Goal: Task Accomplishment & Management: Use online tool/utility

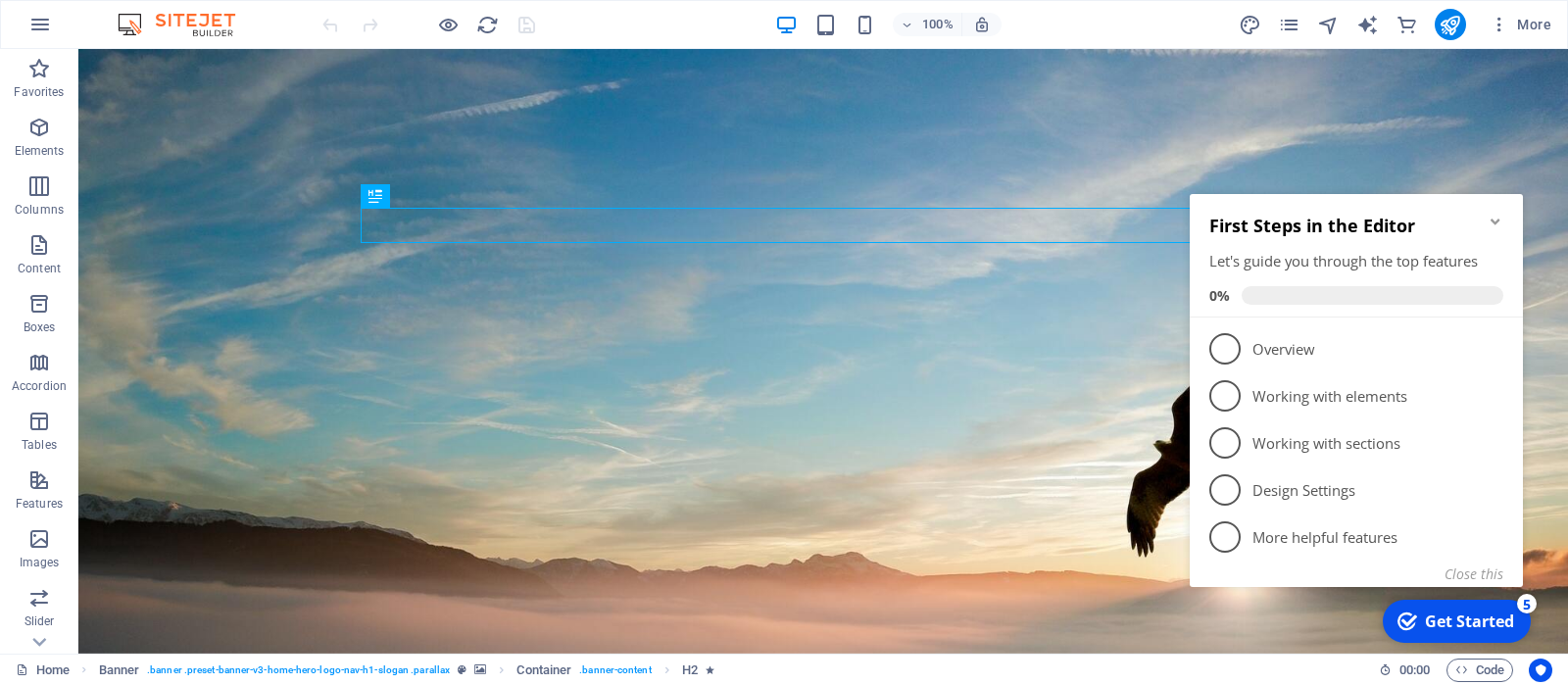
click at [1497, 224] on icon "Minimize checklist" at bounding box center [1496, 221] width 16 height 16
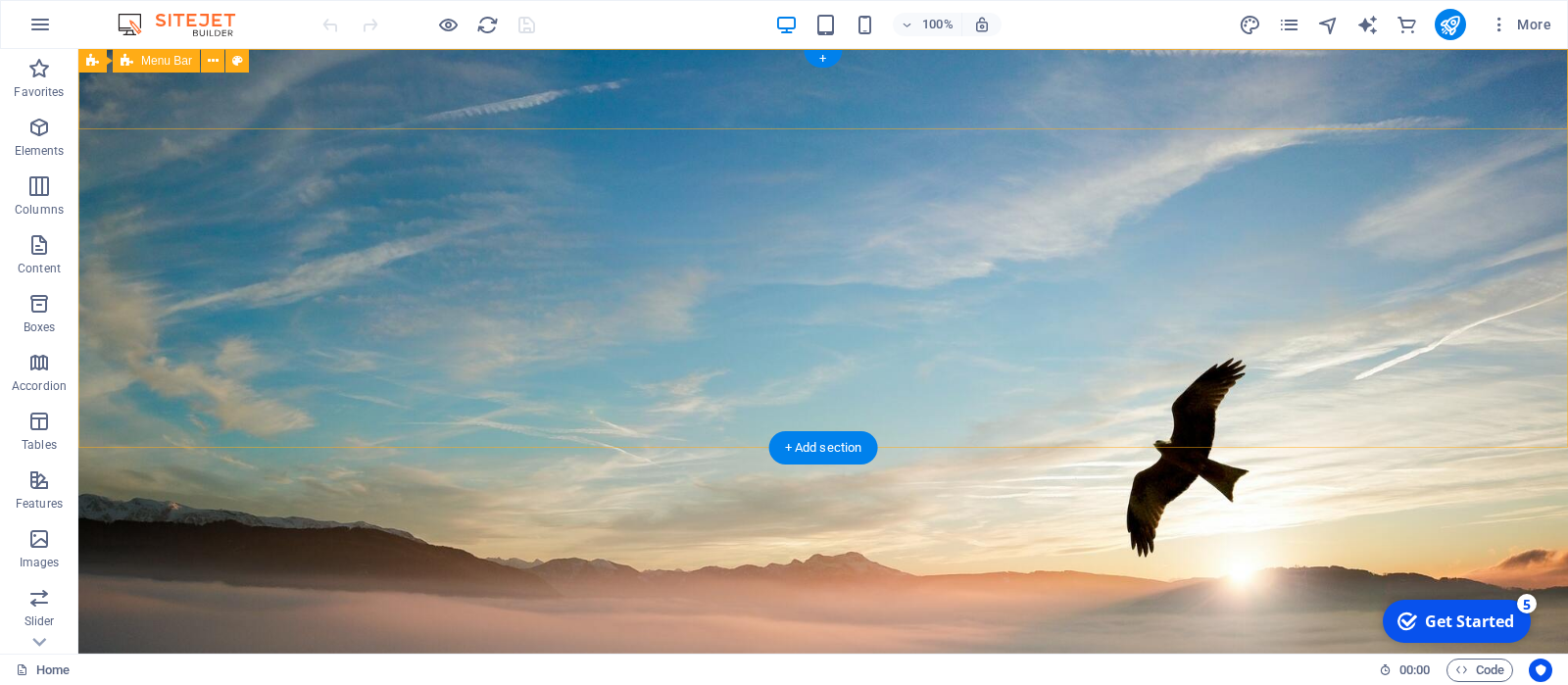
click at [1365, 603] on div "[DOMAIN_NAME] Beranda Fakta Galeri Arti Merdeka" at bounding box center [823, 655] width 1490 height 106
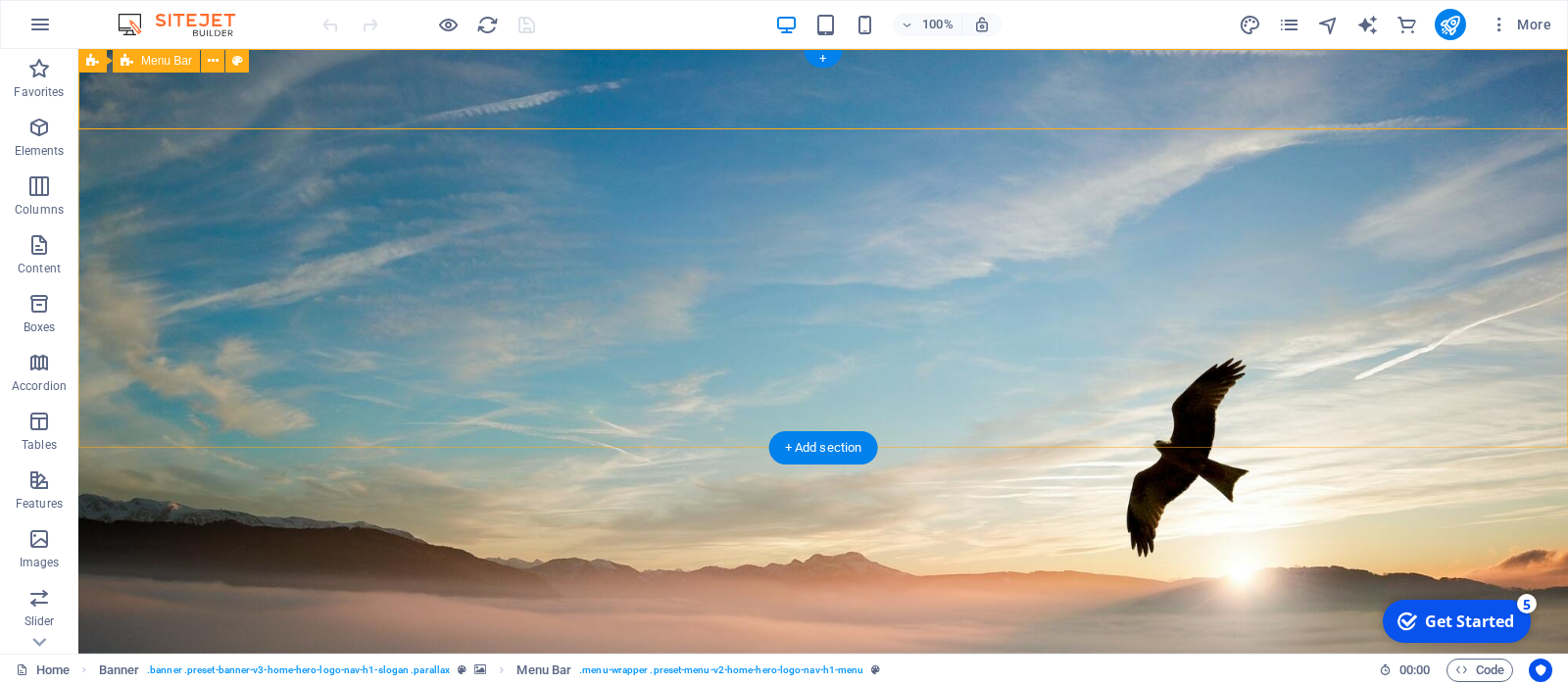
click at [1401, 603] on div "[DOMAIN_NAME] Beranda Fakta Galeri Arti Merdeka" at bounding box center [823, 655] width 1490 height 106
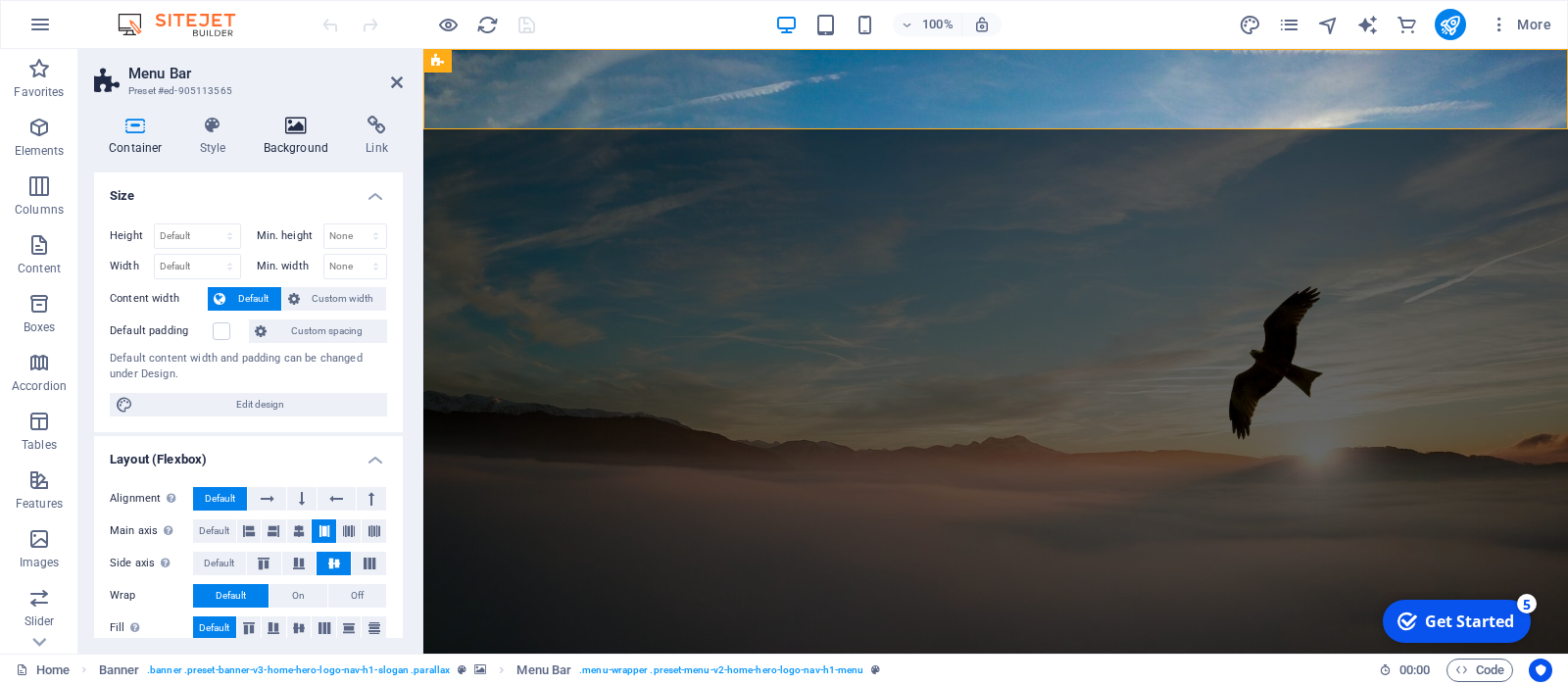
click at [288, 141] on h4 "Background" at bounding box center [300, 136] width 103 height 41
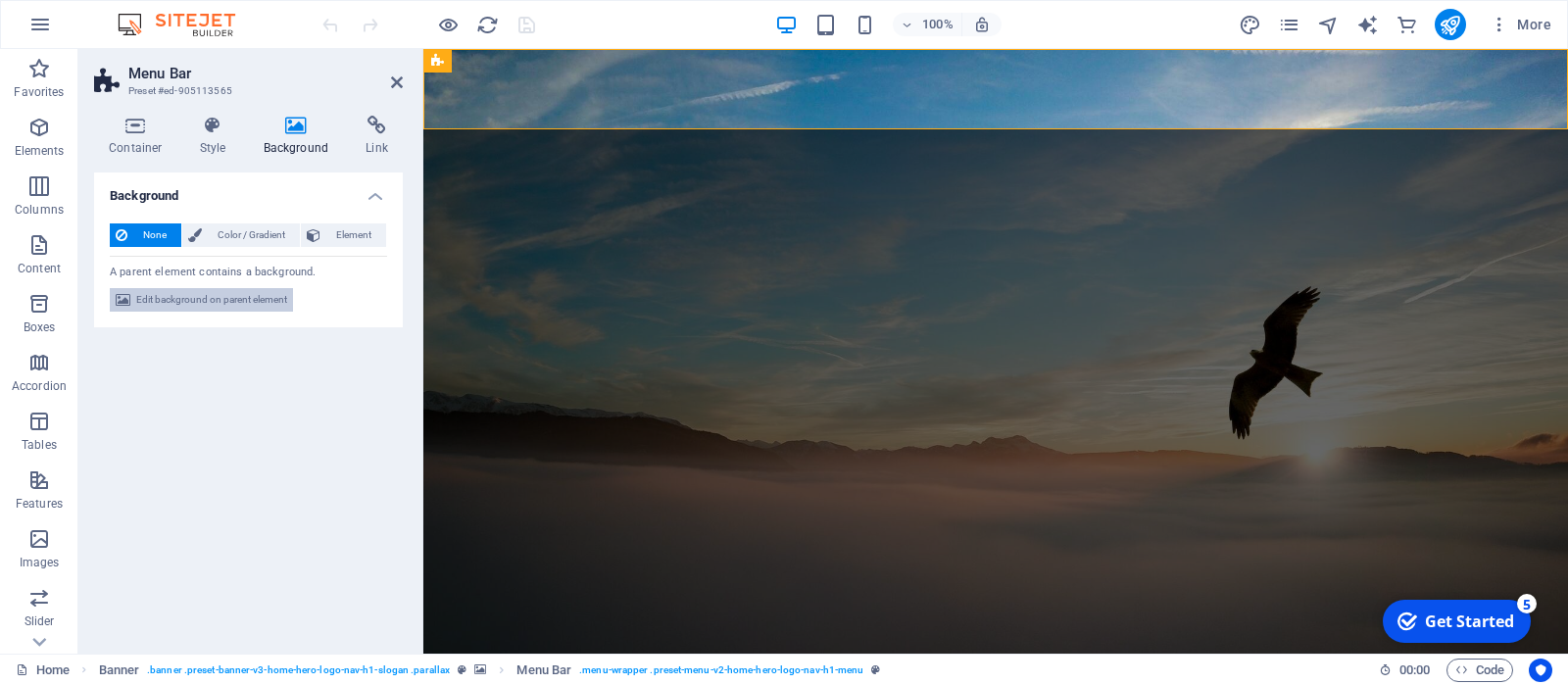
click at [218, 298] on span "Edit background on parent element" at bounding box center [211, 300] width 151 height 24
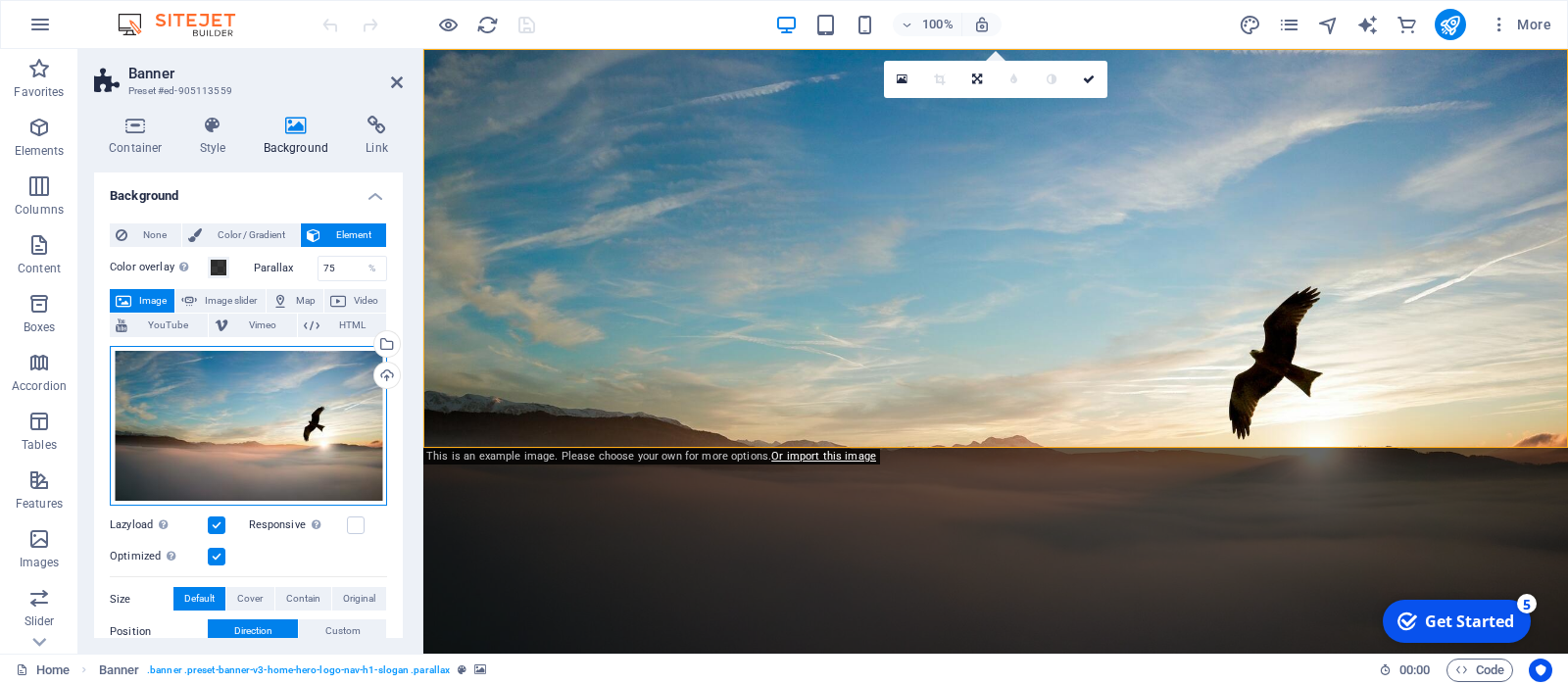
click at [216, 417] on div "Drag files here, click to choose files or select files from Files or our free s…" at bounding box center [248, 425] width 277 height 161
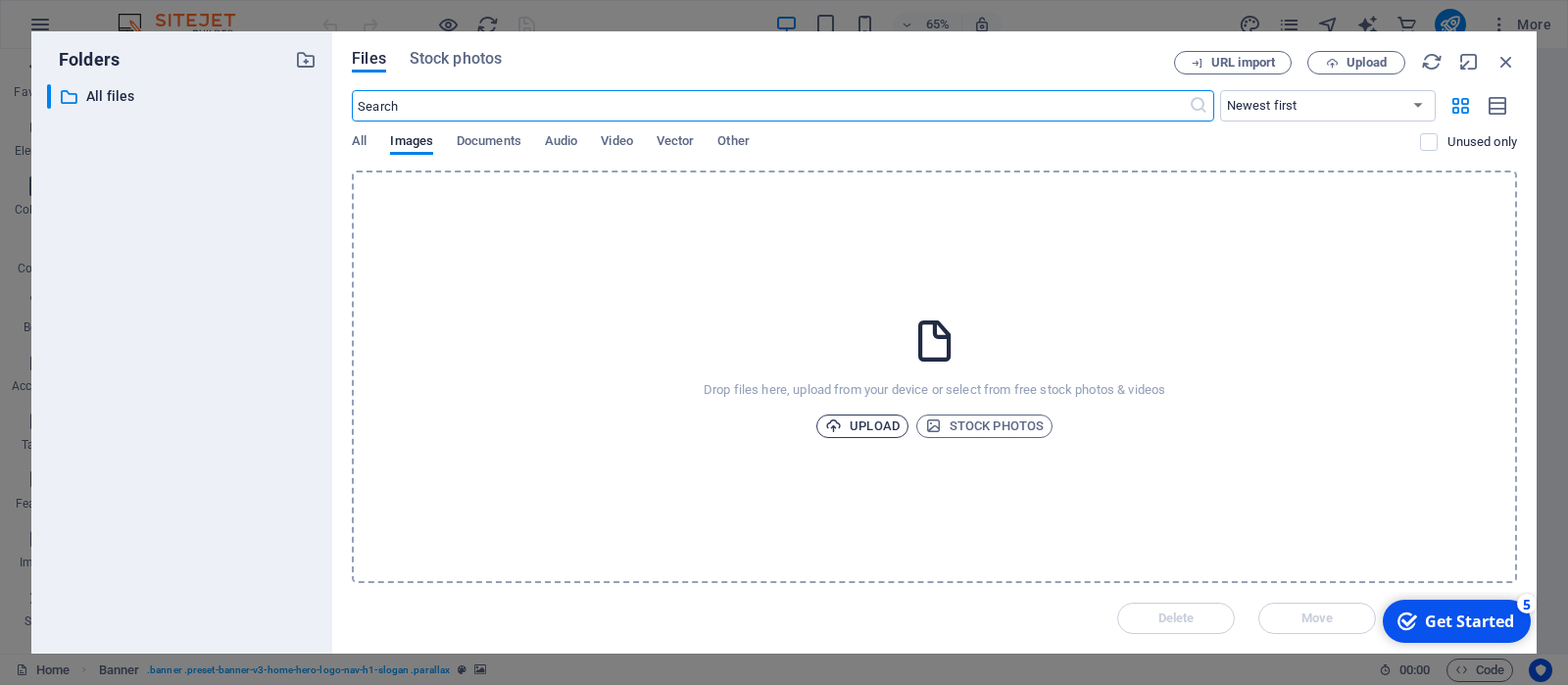
click at [868, 424] on span "Upload" at bounding box center [862, 426] width 74 height 24
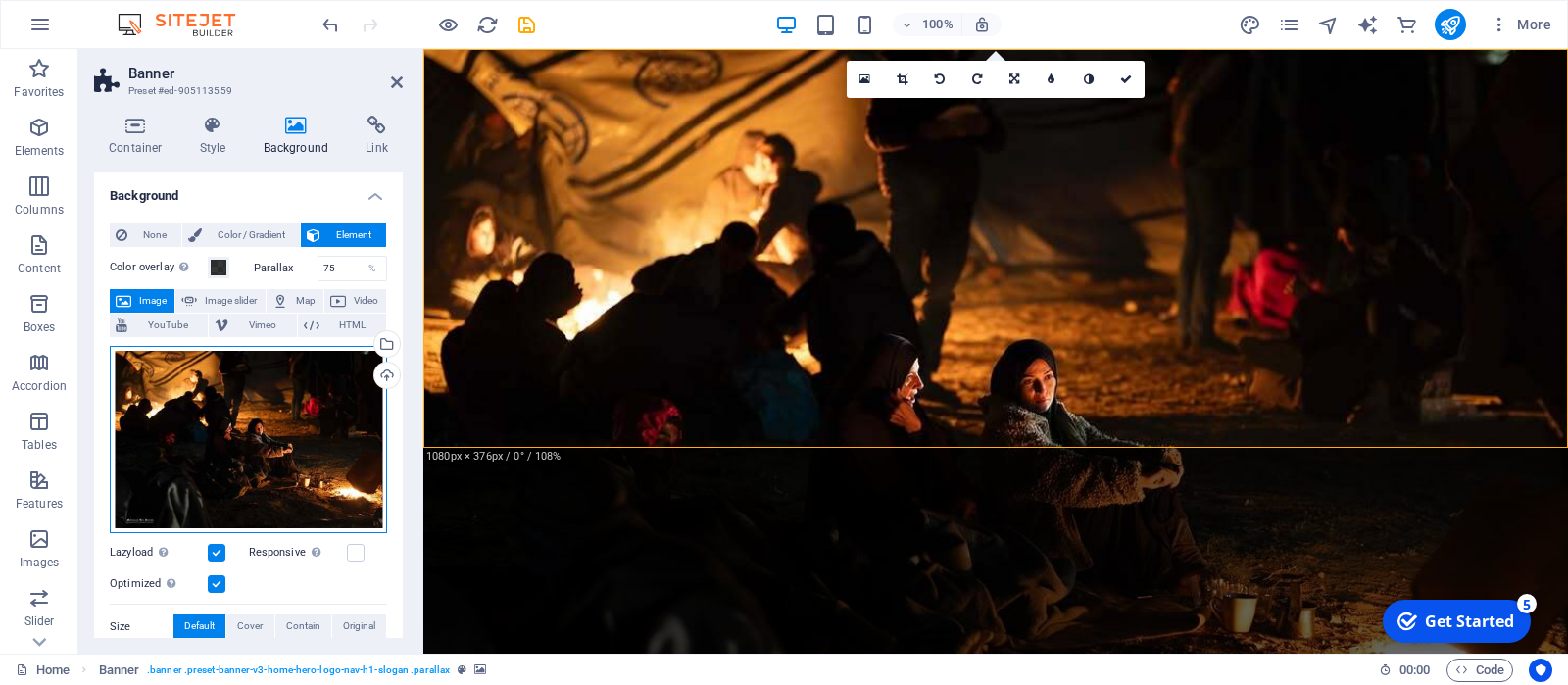
drag, startPoint x: 232, startPoint y: 430, endPoint x: 236, endPoint y: 417, distance: 13.6
click at [236, 417] on div "Drag files here, click to choose files or select files from Files or our free s…" at bounding box center [248, 439] width 277 height 189
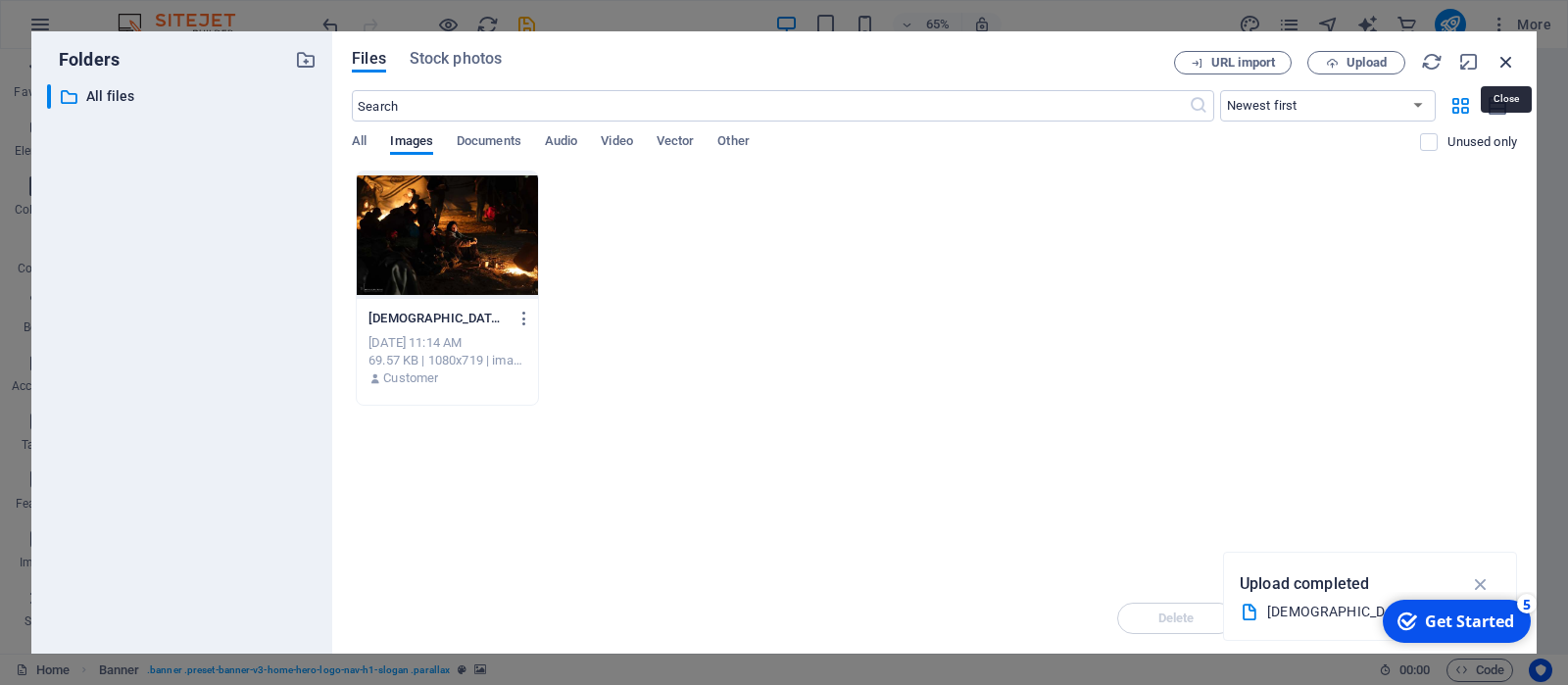
click at [1505, 55] on icon "button" at bounding box center [1507, 62] width 22 height 22
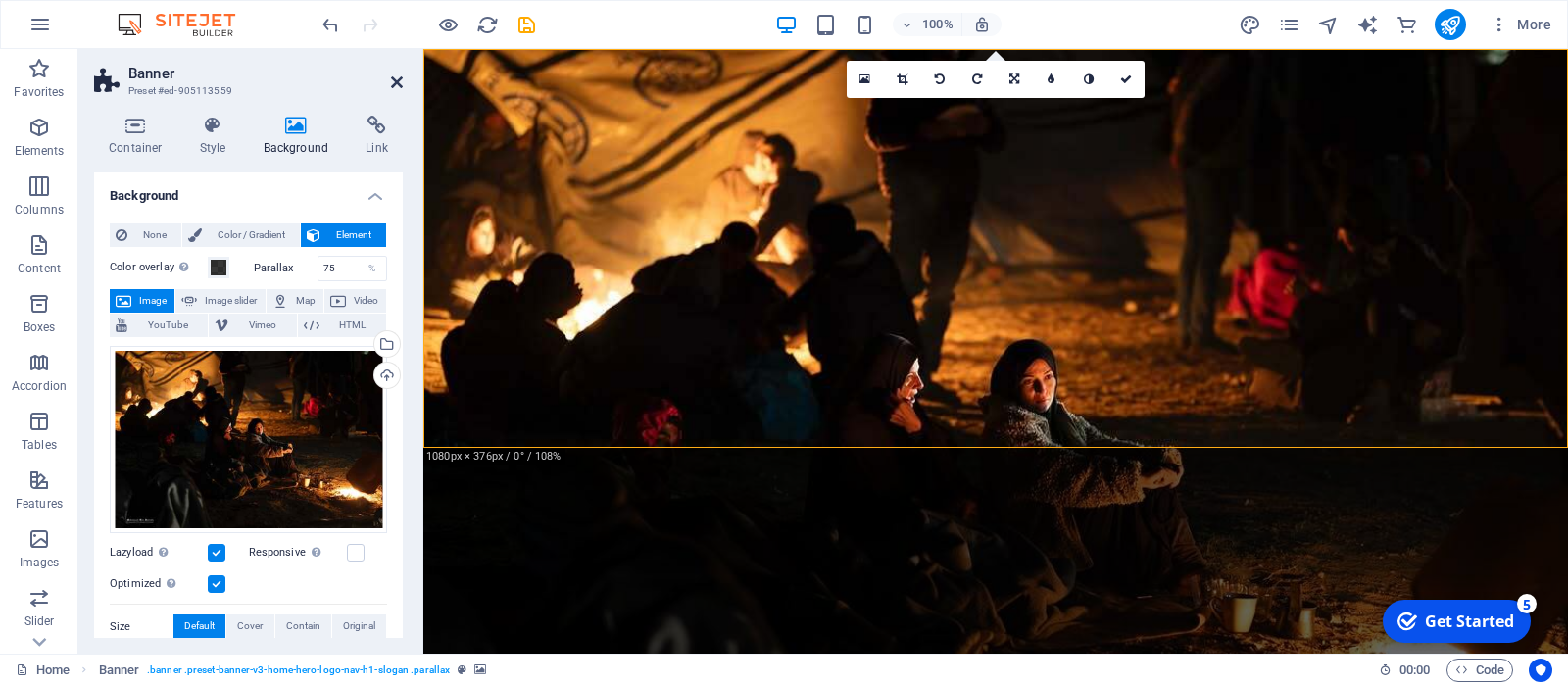
click at [395, 82] on icon at bounding box center [397, 82] width 12 height 16
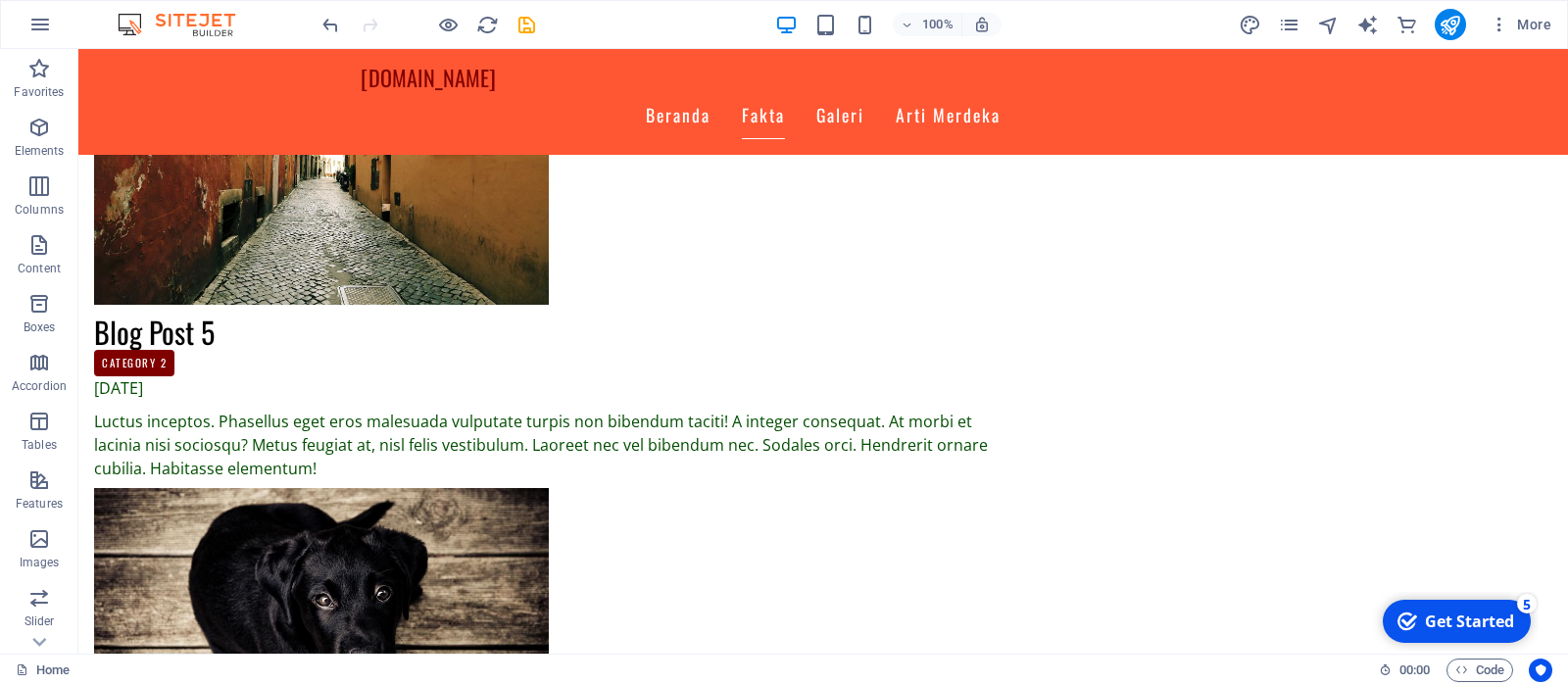
scroll to position [3153, 0]
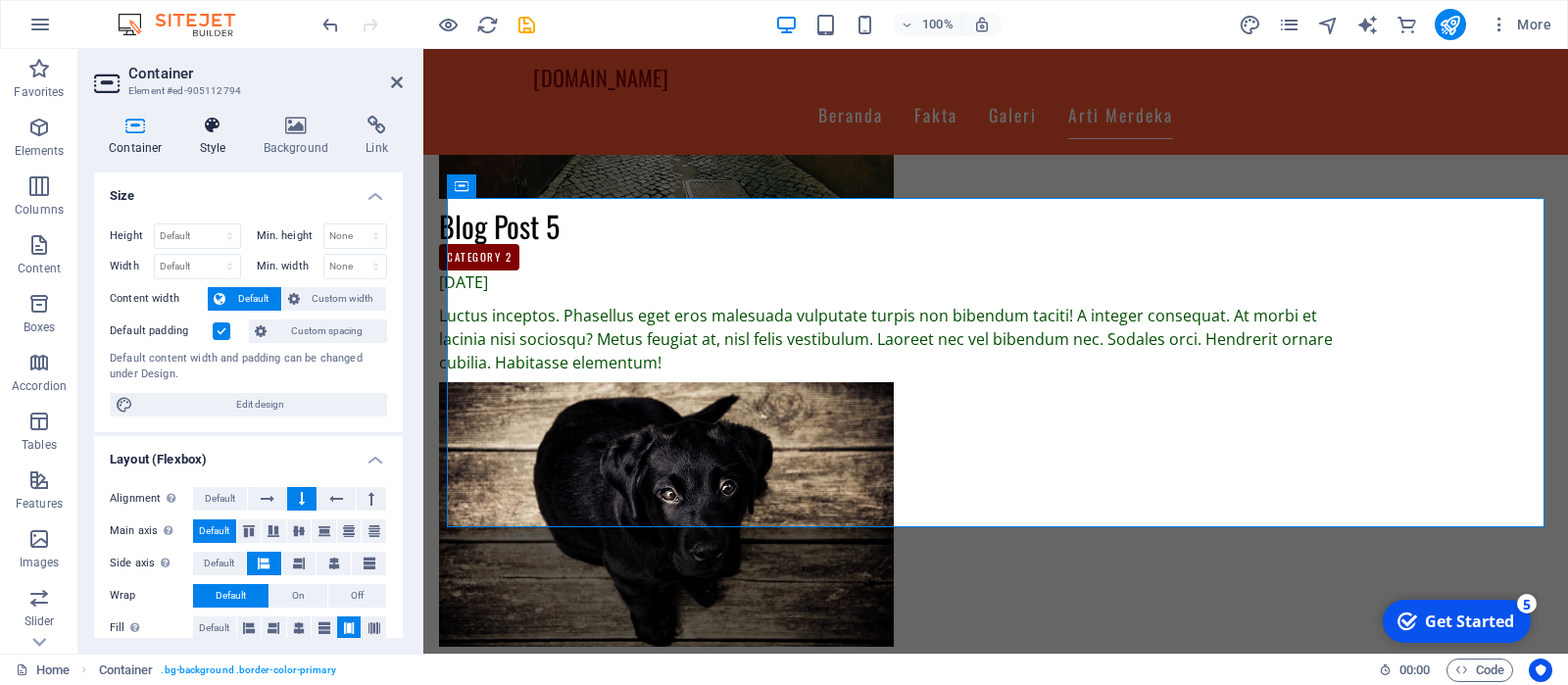
click at [211, 143] on h4 "Style" at bounding box center [217, 136] width 64 height 41
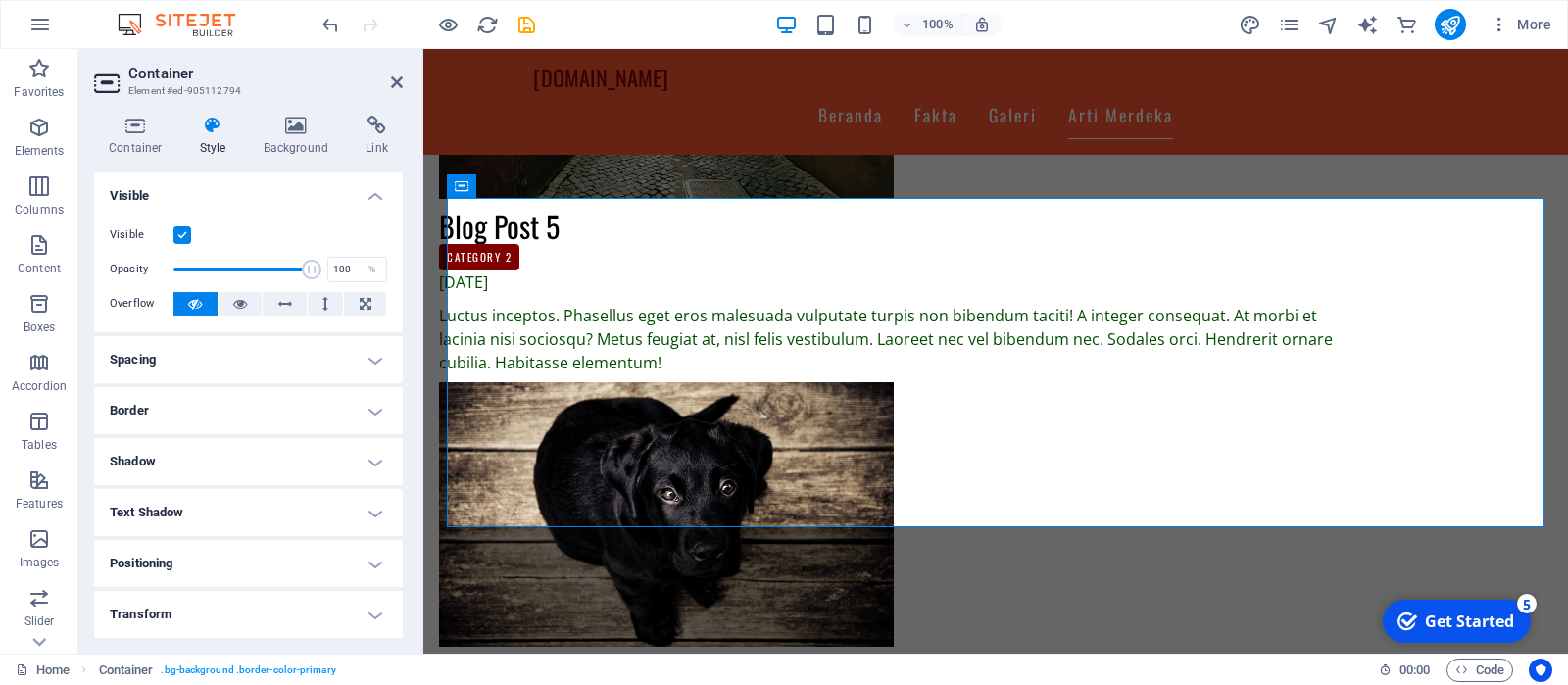
click at [138, 409] on h4 "Border" at bounding box center [248, 411] width 309 height 47
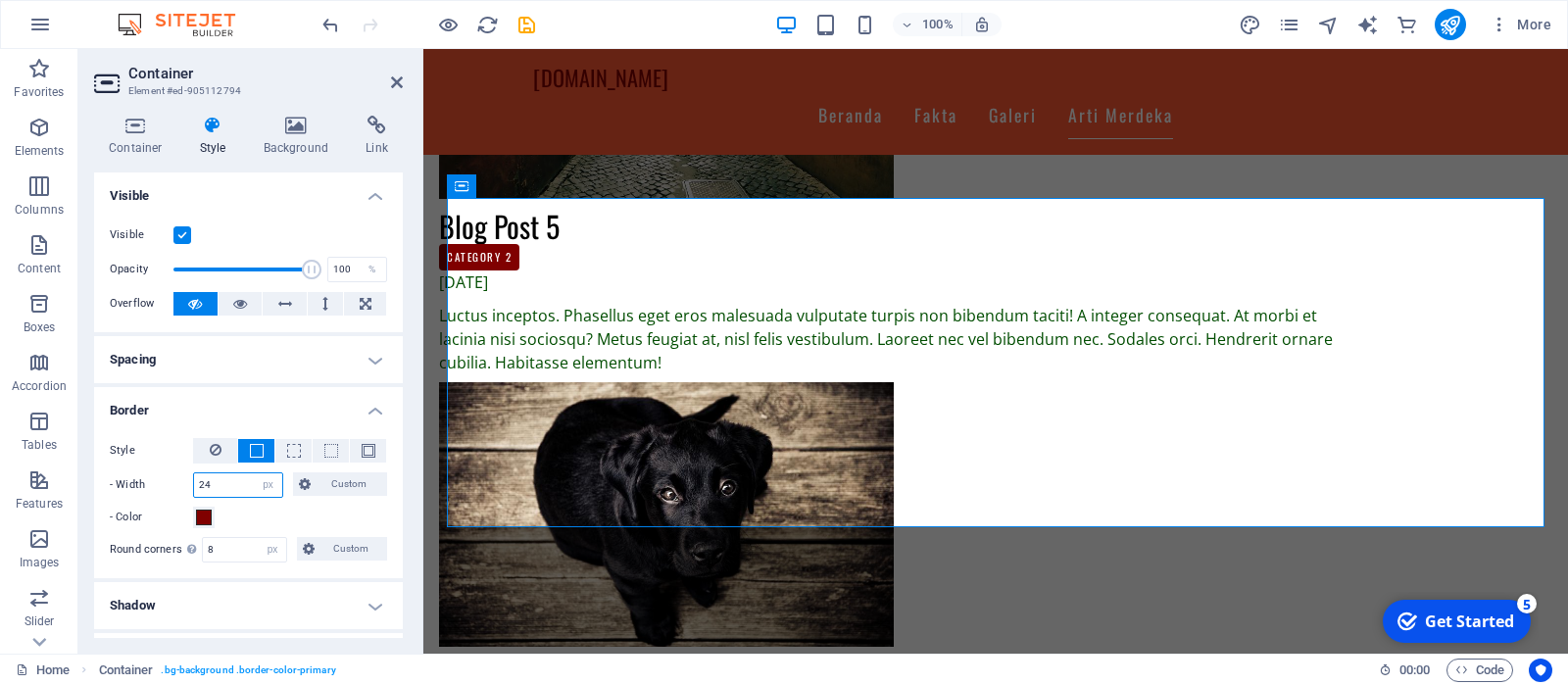
click at [213, 488] on input "24" at bounding box center [238, 485] width 88 height 24
type input "2"
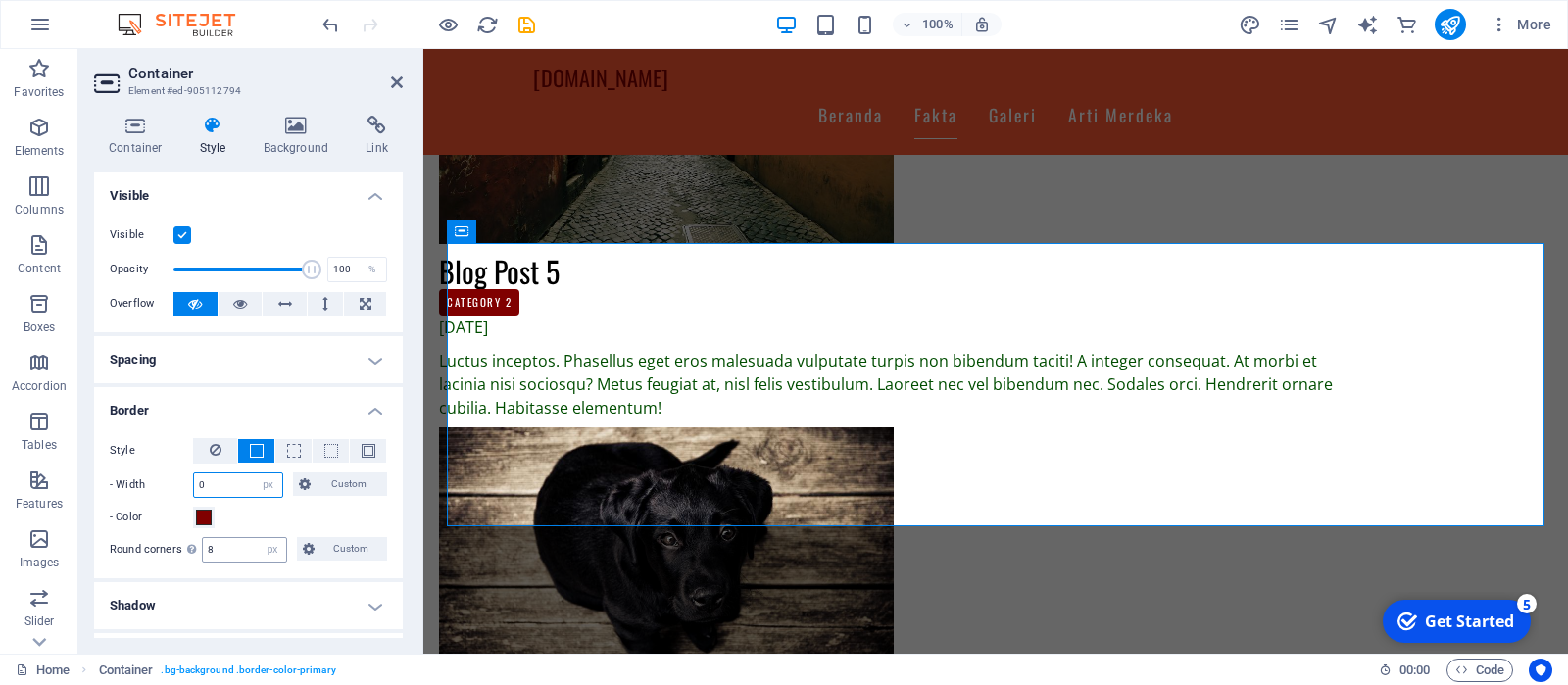
type input "0"
click at [227, 551] on input "8" at bounding box center [244, 550] width 83 height 24
type input "50"
click at [395, 84] on icon at bounding box center [397, 82] width 12 height 16
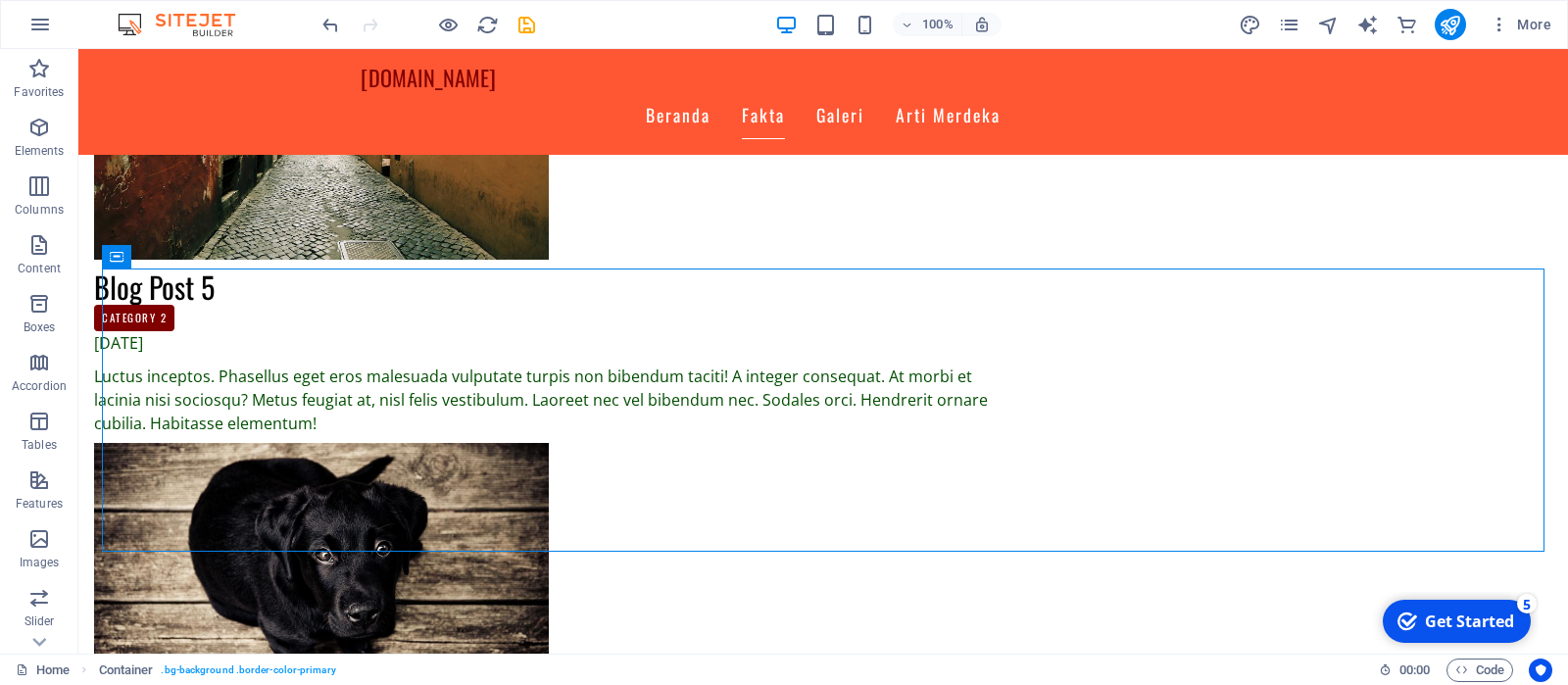
scroll to position [3087, 0]
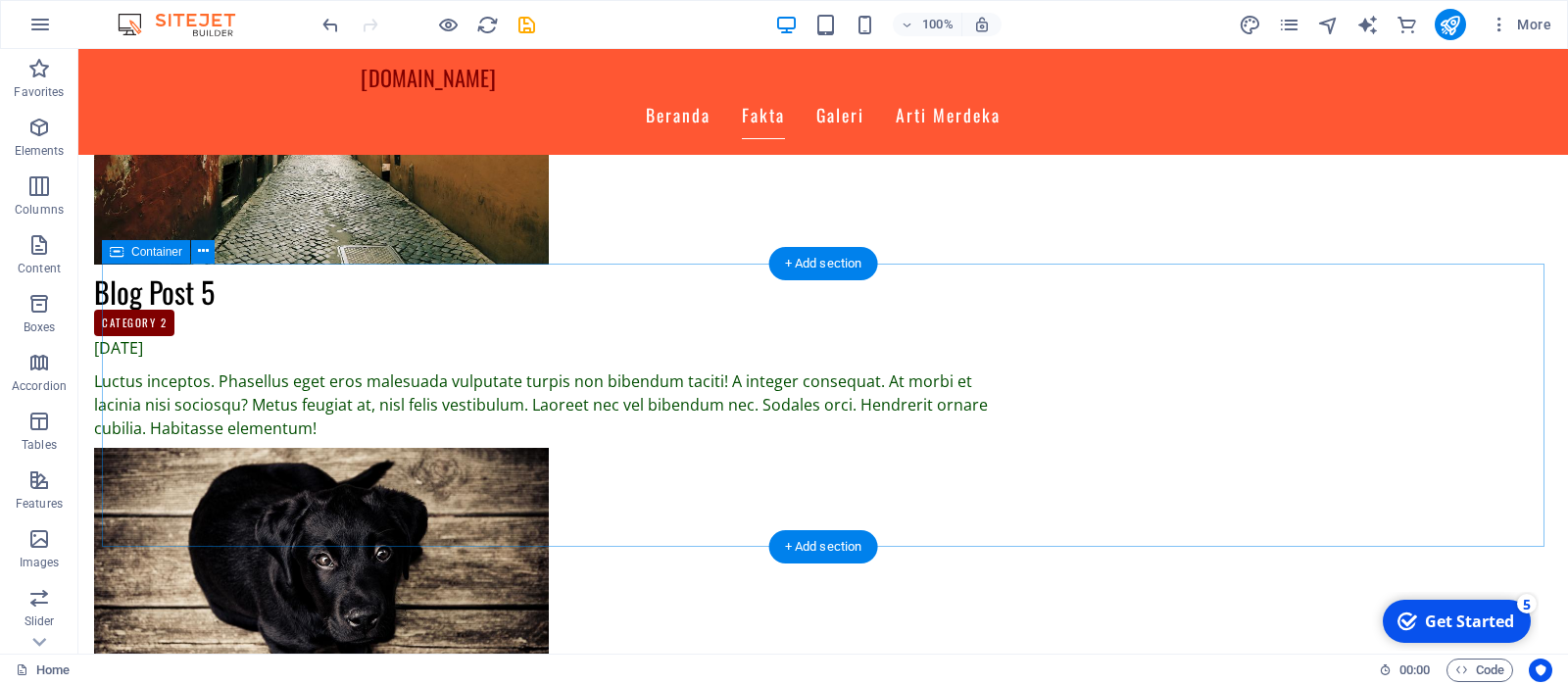
select select "px"
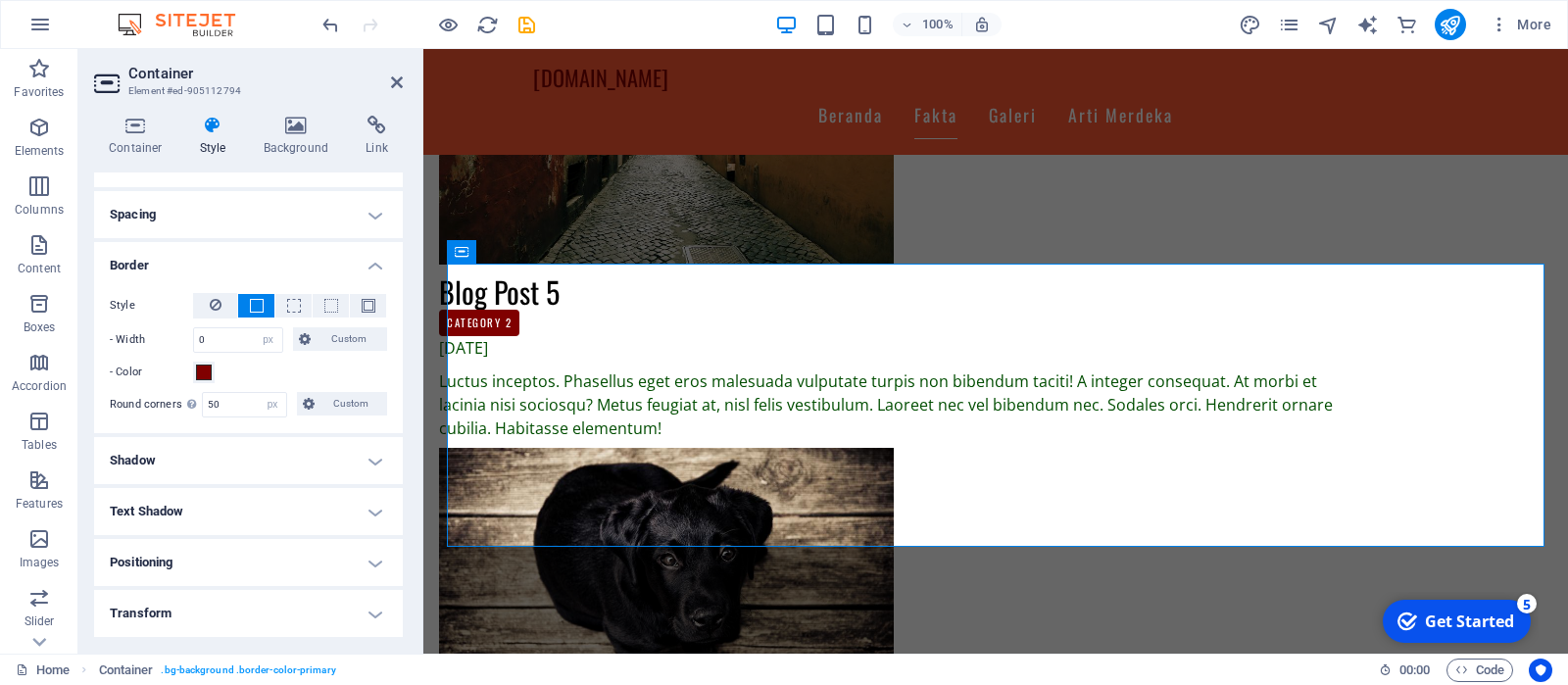
scroll to position [142, 0]
click at [315, 342] on button "Custom" at bounding box center [341, 342] width 95 height 24
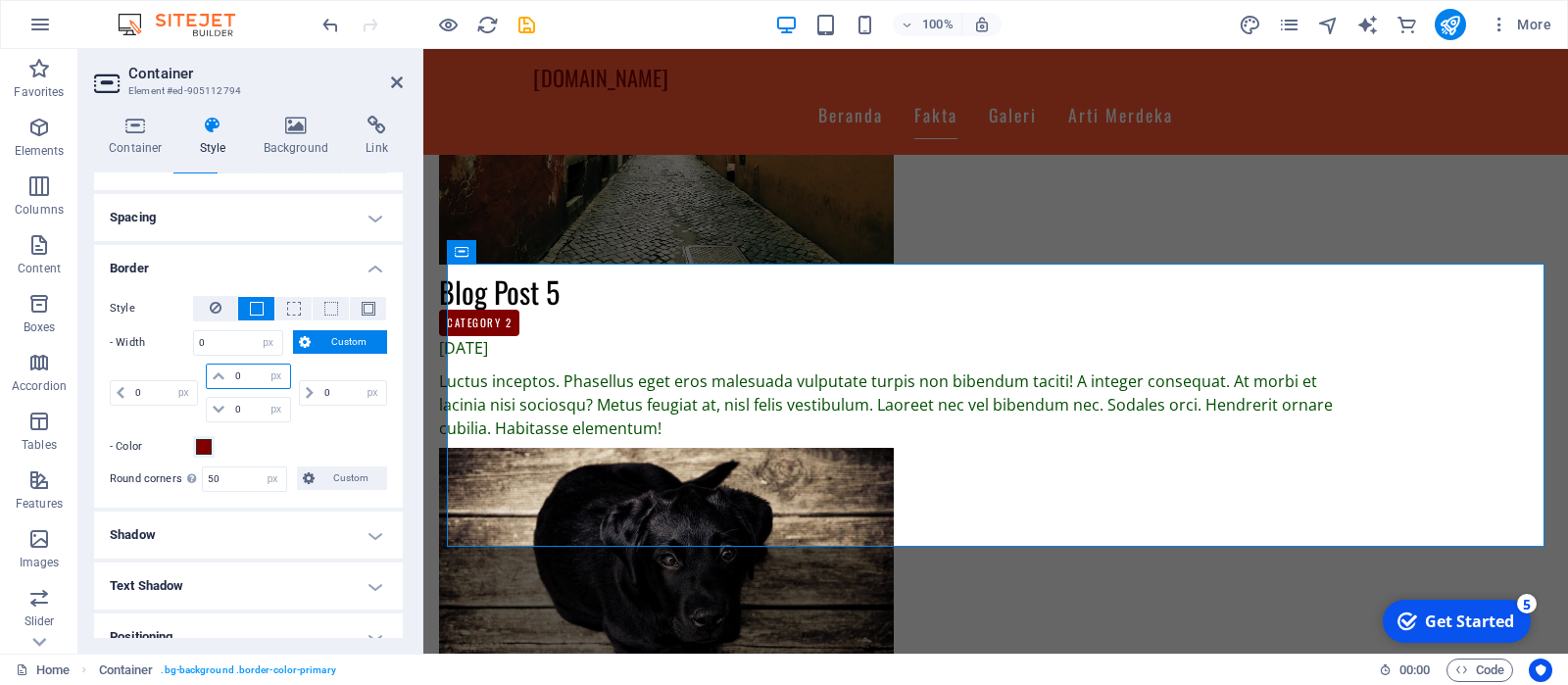
click at [248, 370] on input "0" at bounding box center [260, 376] width 59 height 24
type input "10"
select select "DISABLED_OPTION_VALUE"
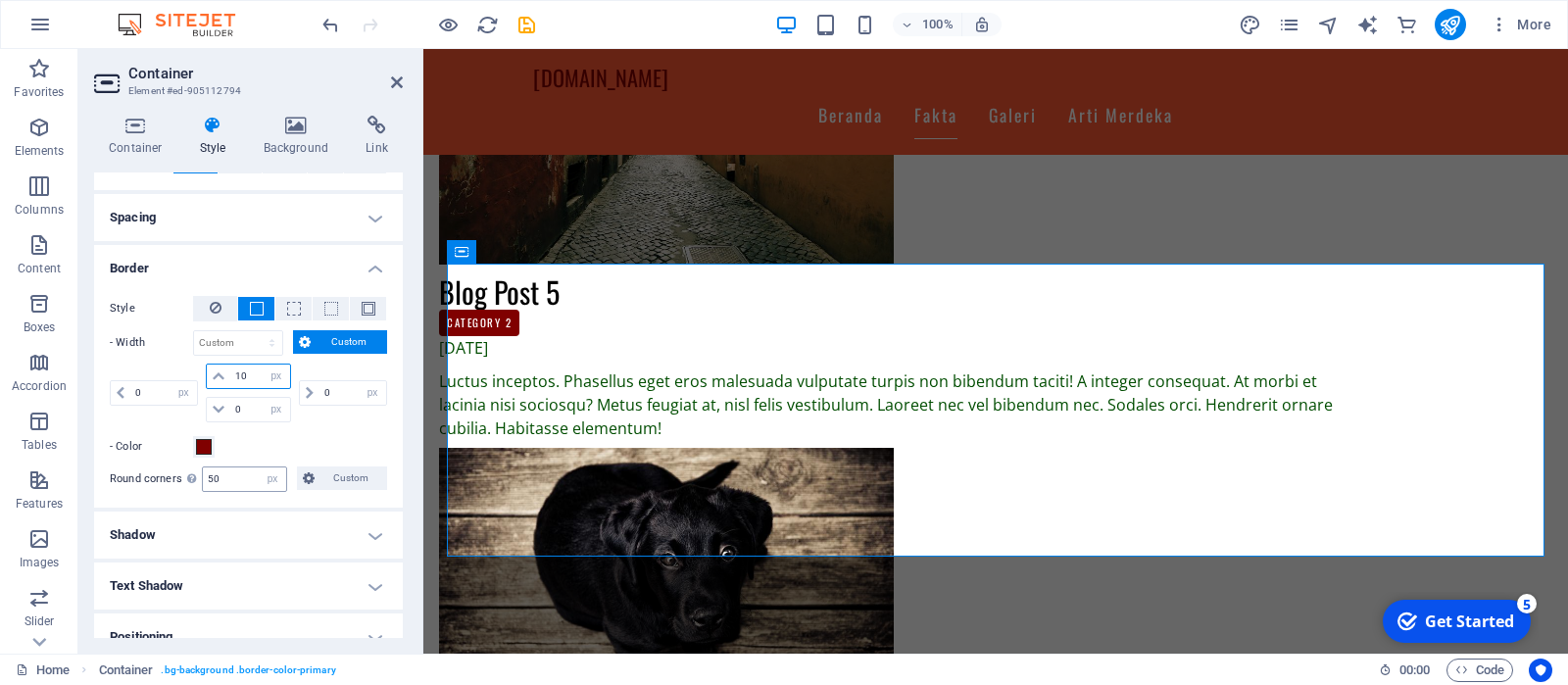
type input "10"
drag, startPoint x: 241, startPoint y: 483, endPoint x: 197, endPoint y: 479, distance: 44.2
click at [202, 479] on input "50" at bounding box center [244, 479] width 83 height 24
type input "0"
click at [399, 82] on icon at bounding box center [397, 82] width 12 height 16
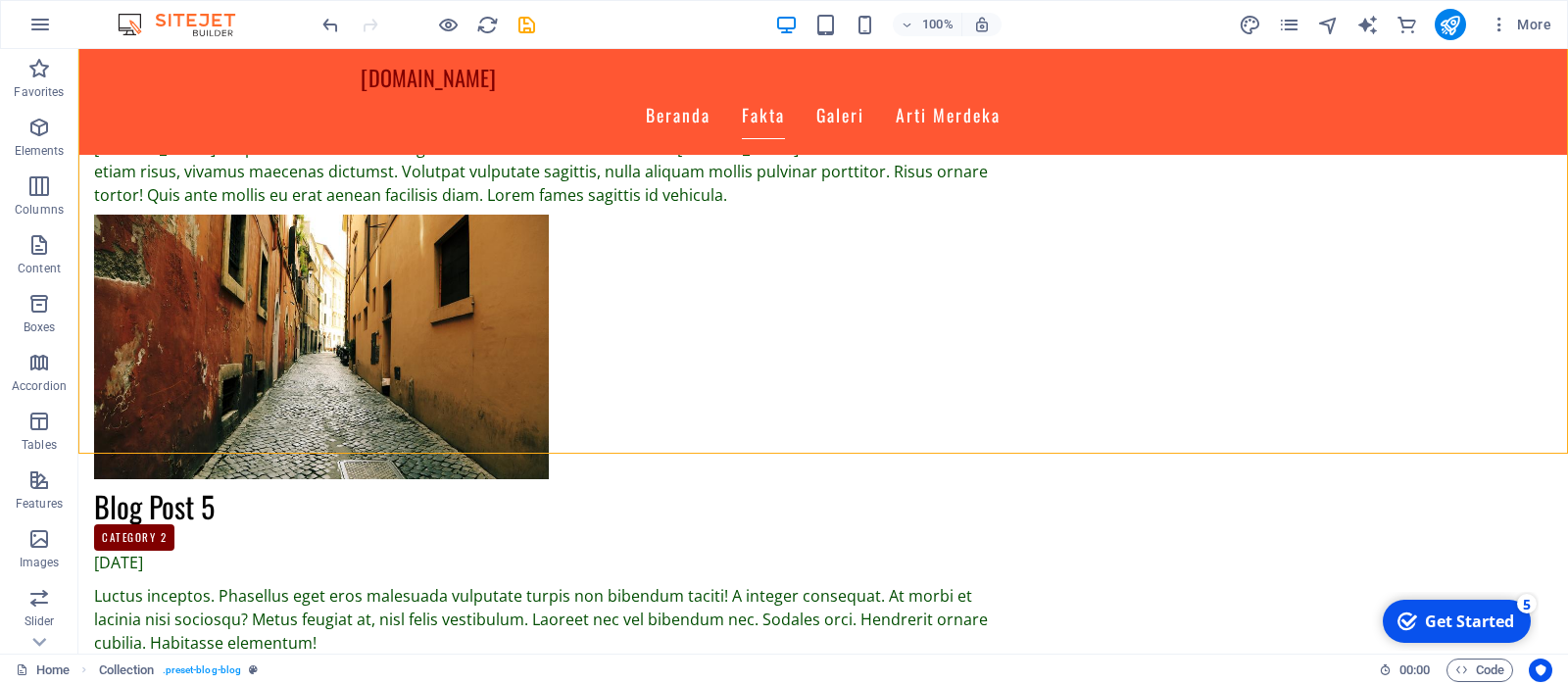
scroll to position [3117, 0]
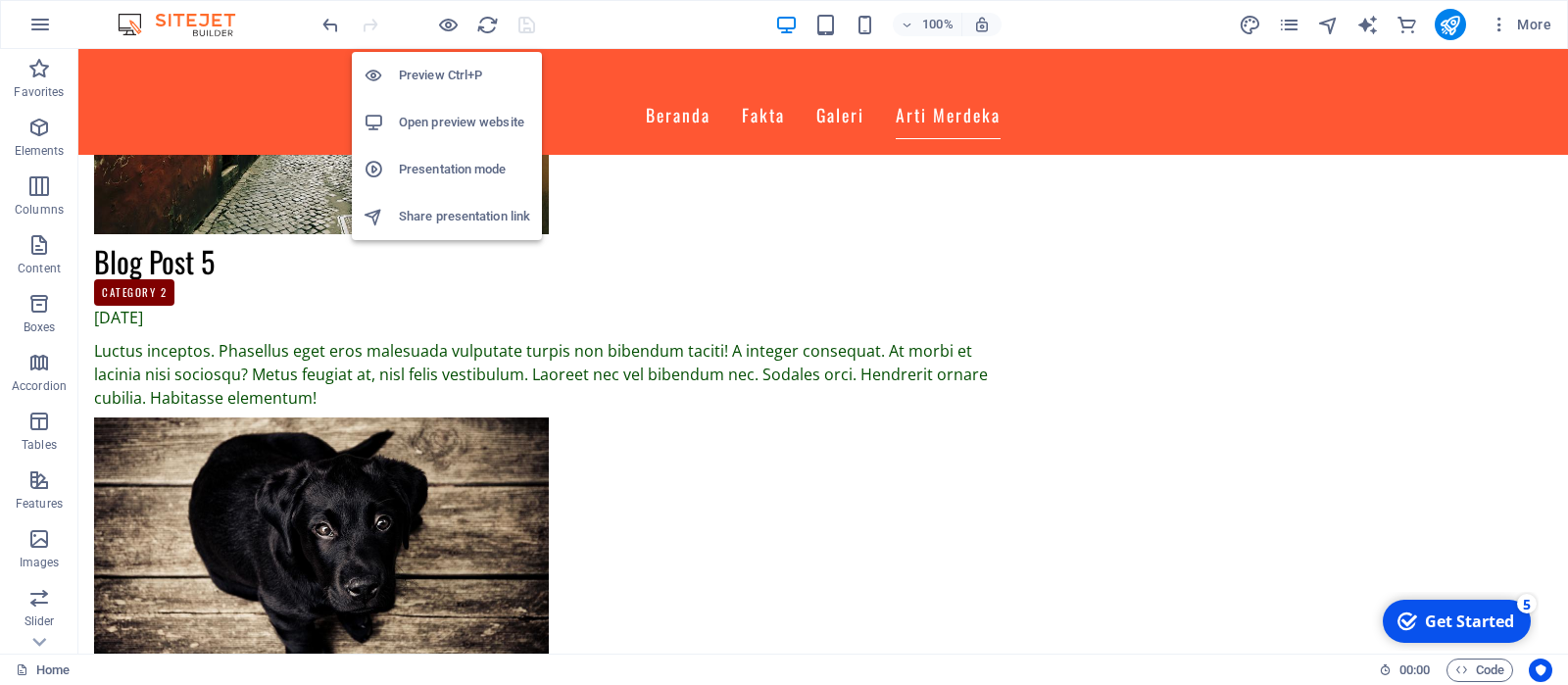
click at [431, 79] on h6 "Preview Ctrl+P" at bounding box center [464, 76] width 131 height 24
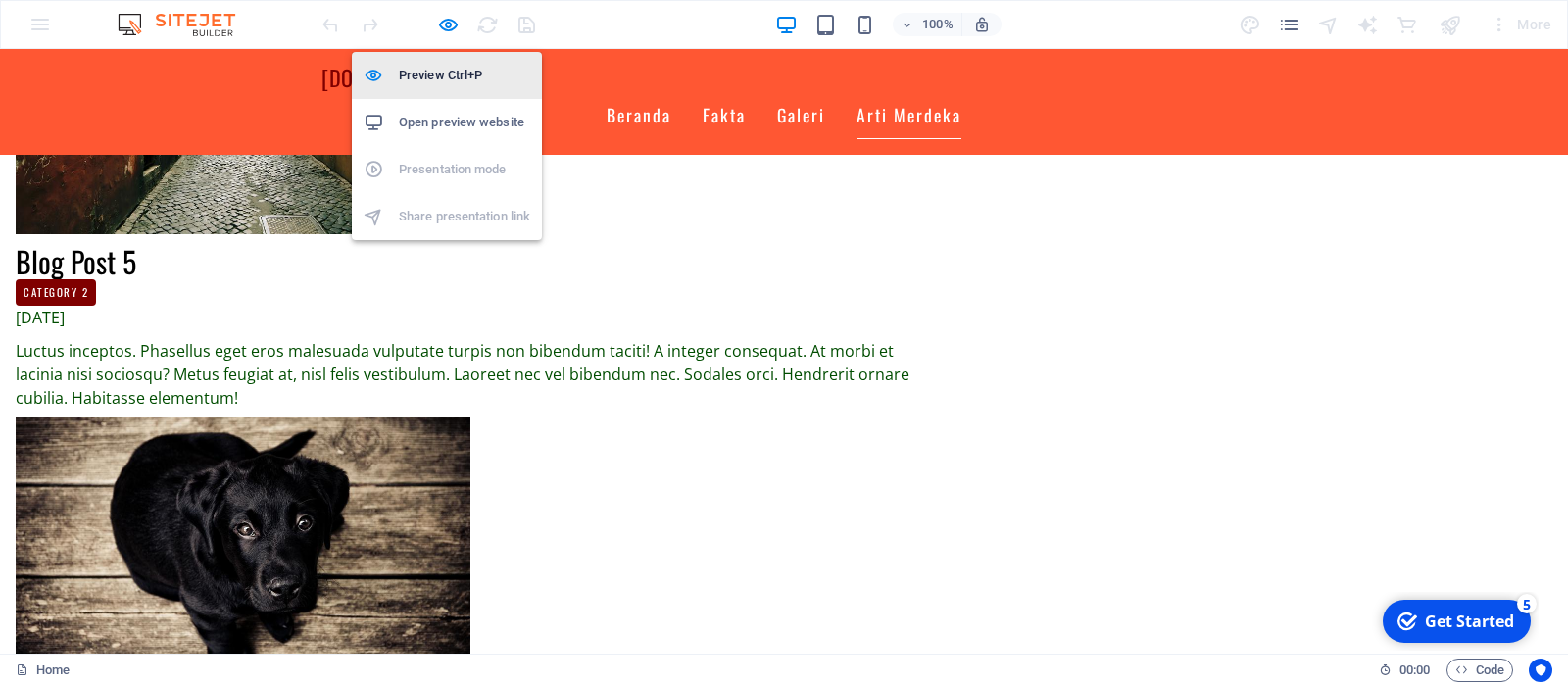
scroll to position [3062, 0]
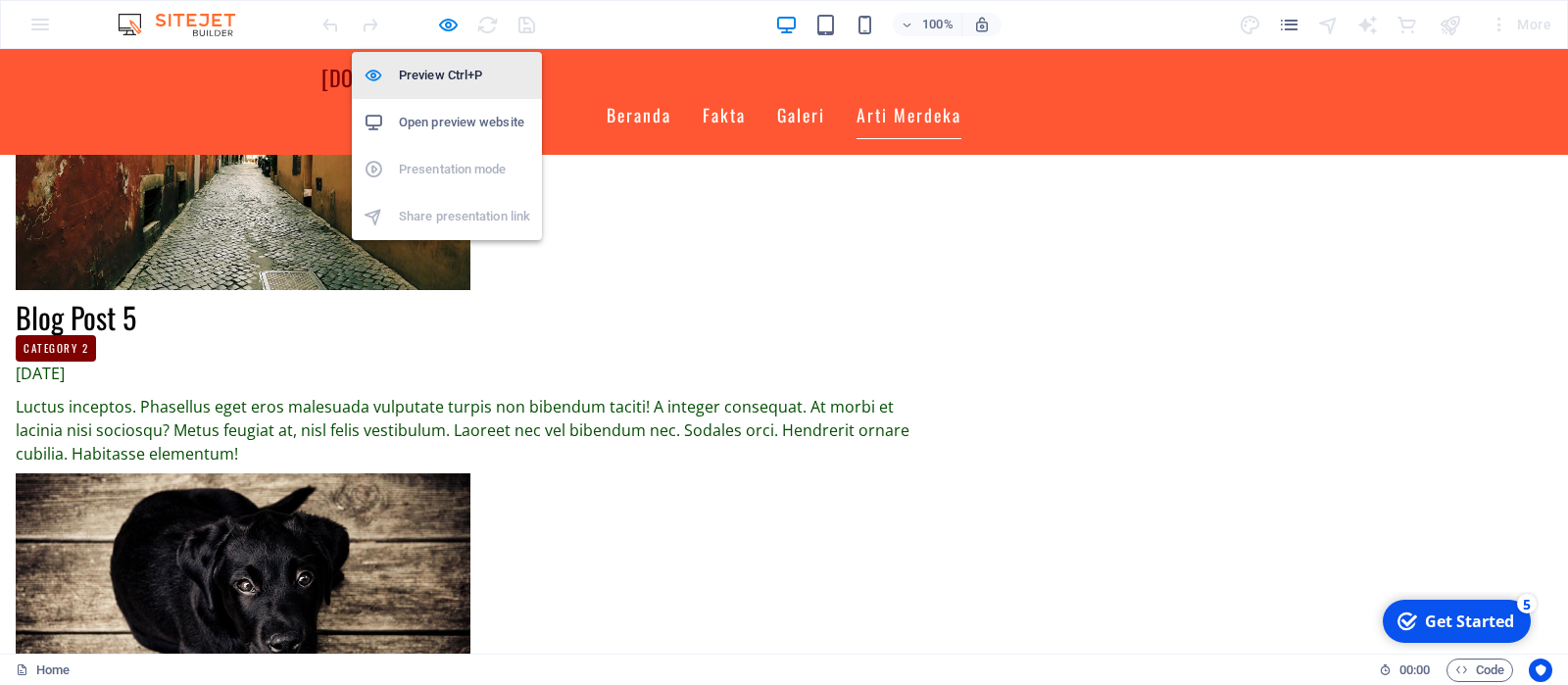
click at [433, 81] on h6 "Preview Ctrl+P" at bounding box center [464, 76] width 131 height 24
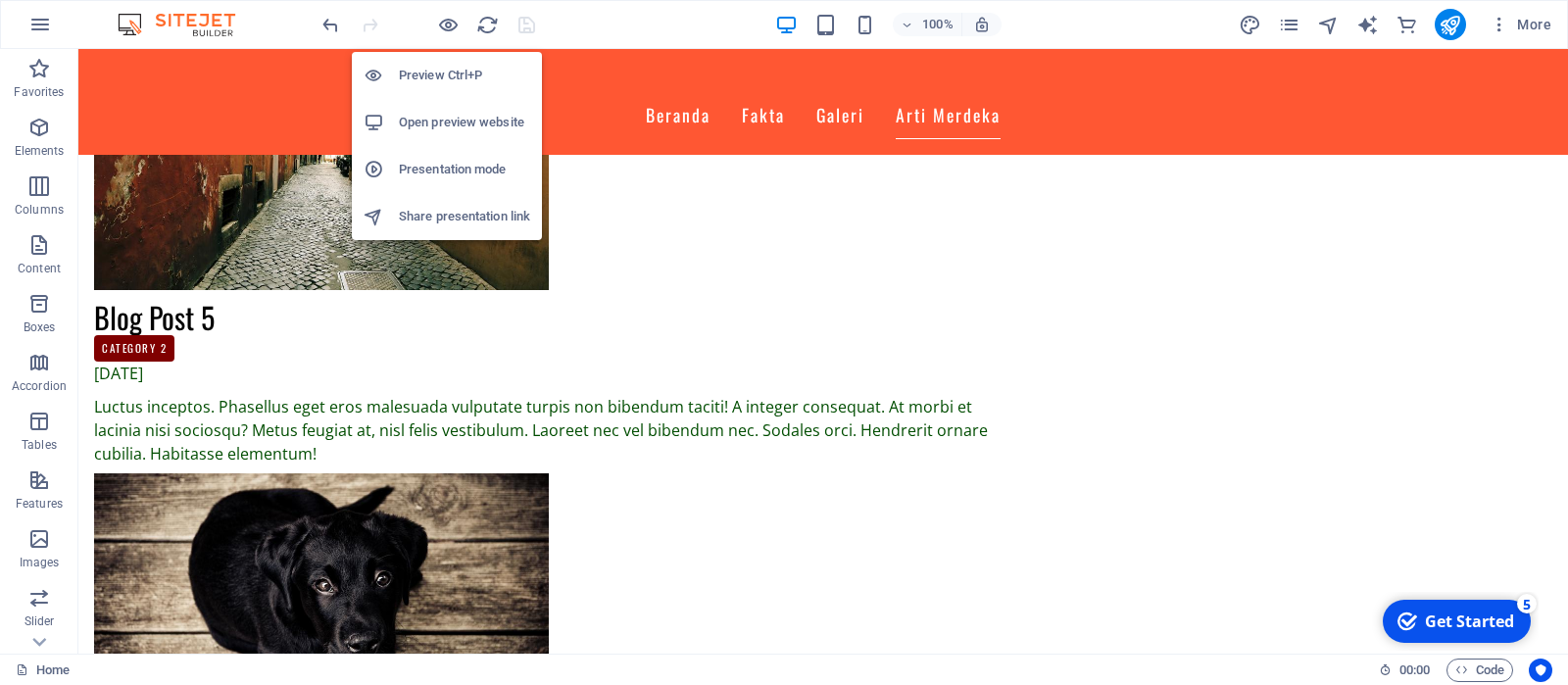
click at [417, 125] on h6 "Open preview website" at bounding box center [464, 122] width 131 height 24
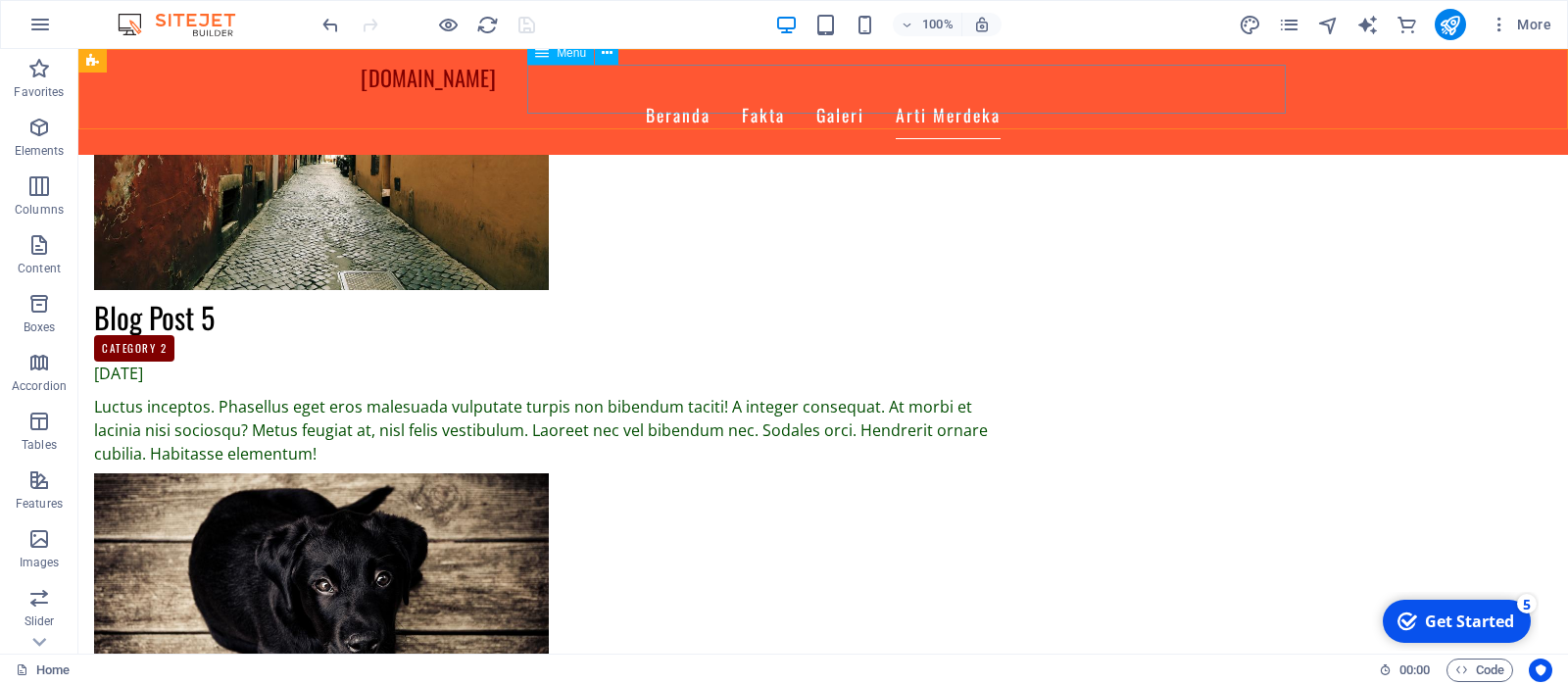
click at [1131, 91] on nav "Beranda Fakta Galeri Arti Merdeka" at bounding box center [823, 115] width 925 height 49
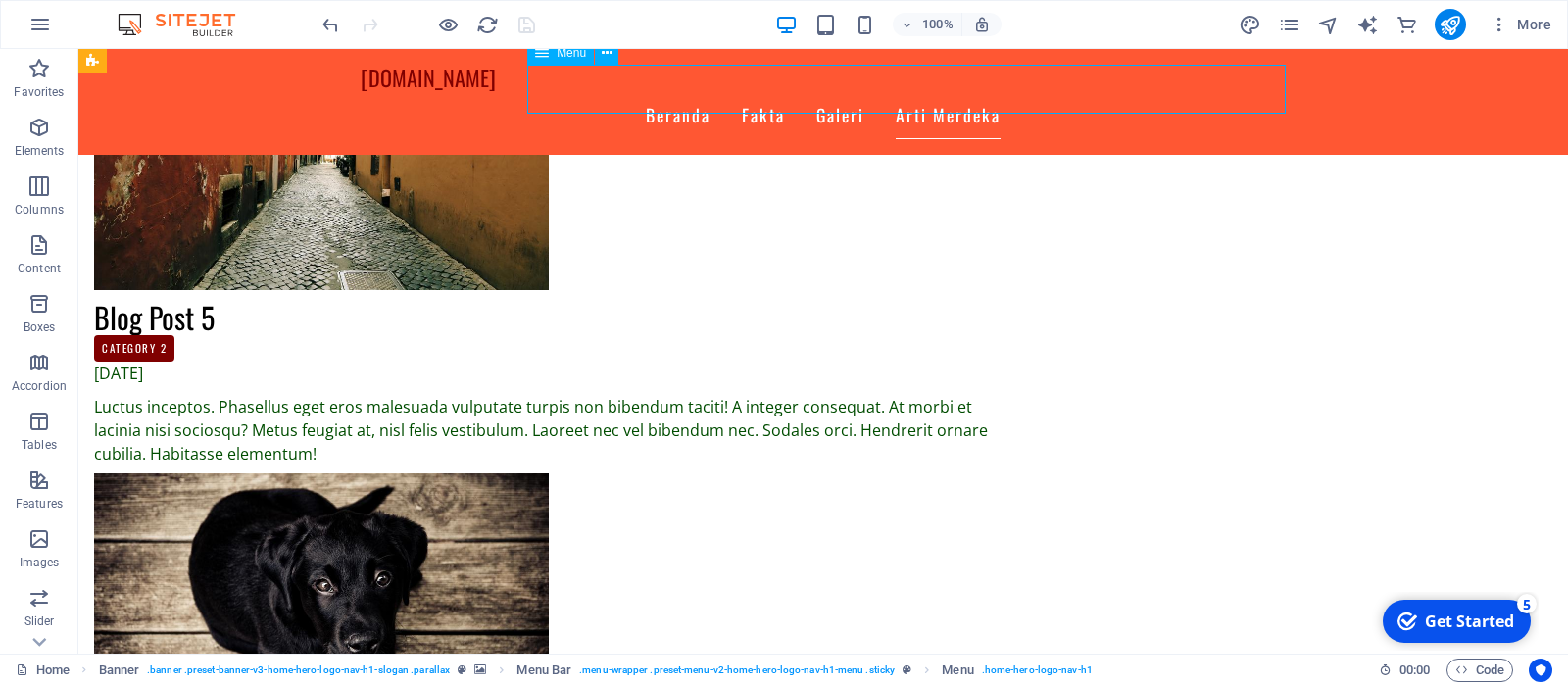
click at [1131, 91] on nav "Beranda Fakta Galeri Arti Merdeka" at bounding box center [823, 115] width 925 height 49
select select
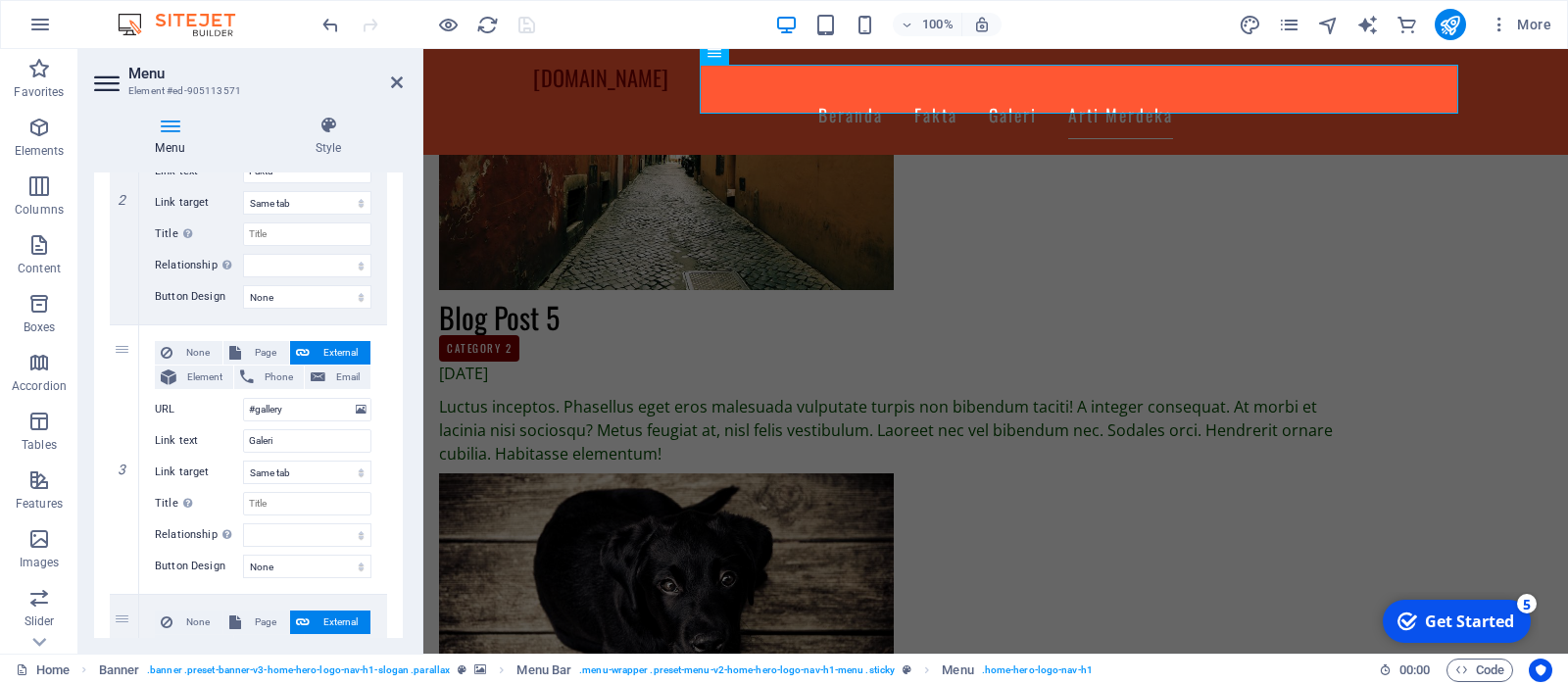
scroll to position [574, 0]
click at [298, 409] on input "#gallery" at bounding box center [307, 408] width 128 height 24
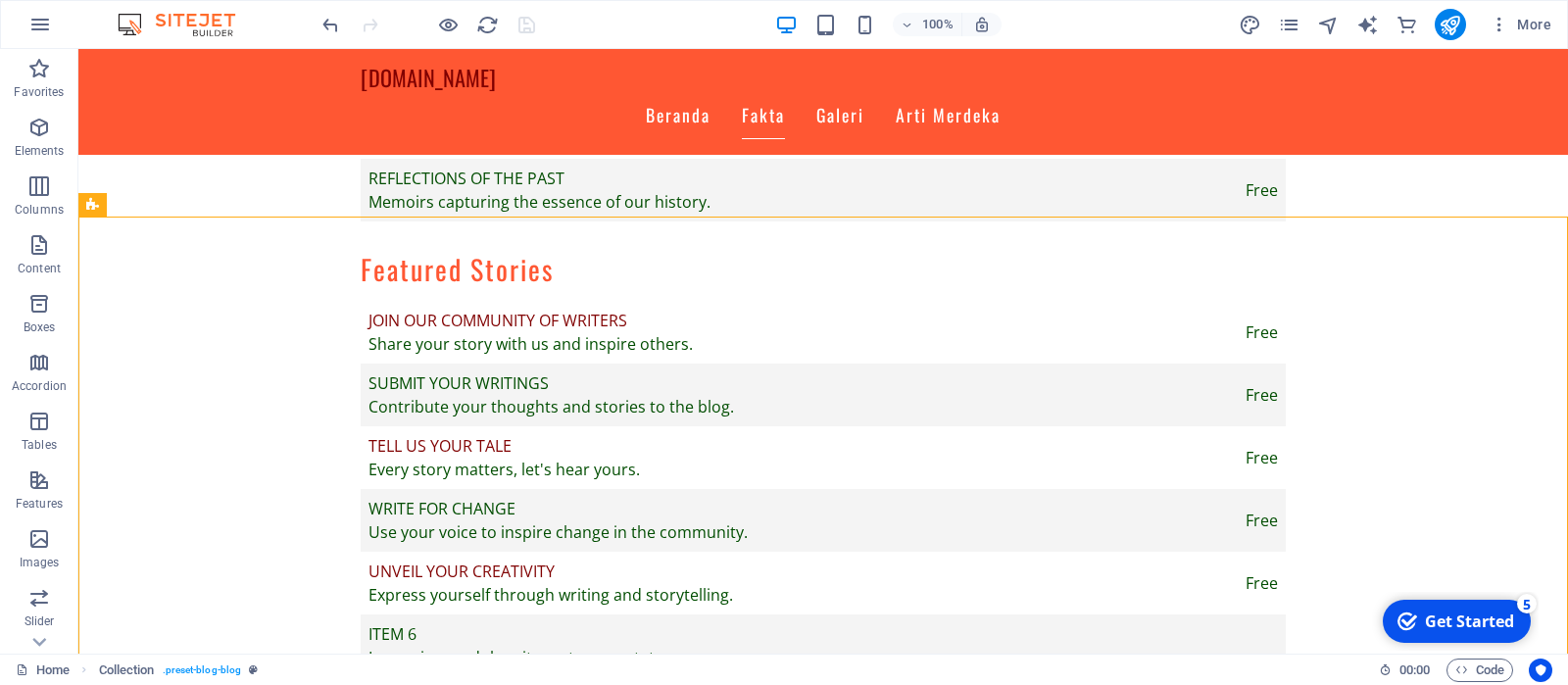
scroll to position [1827, 0]
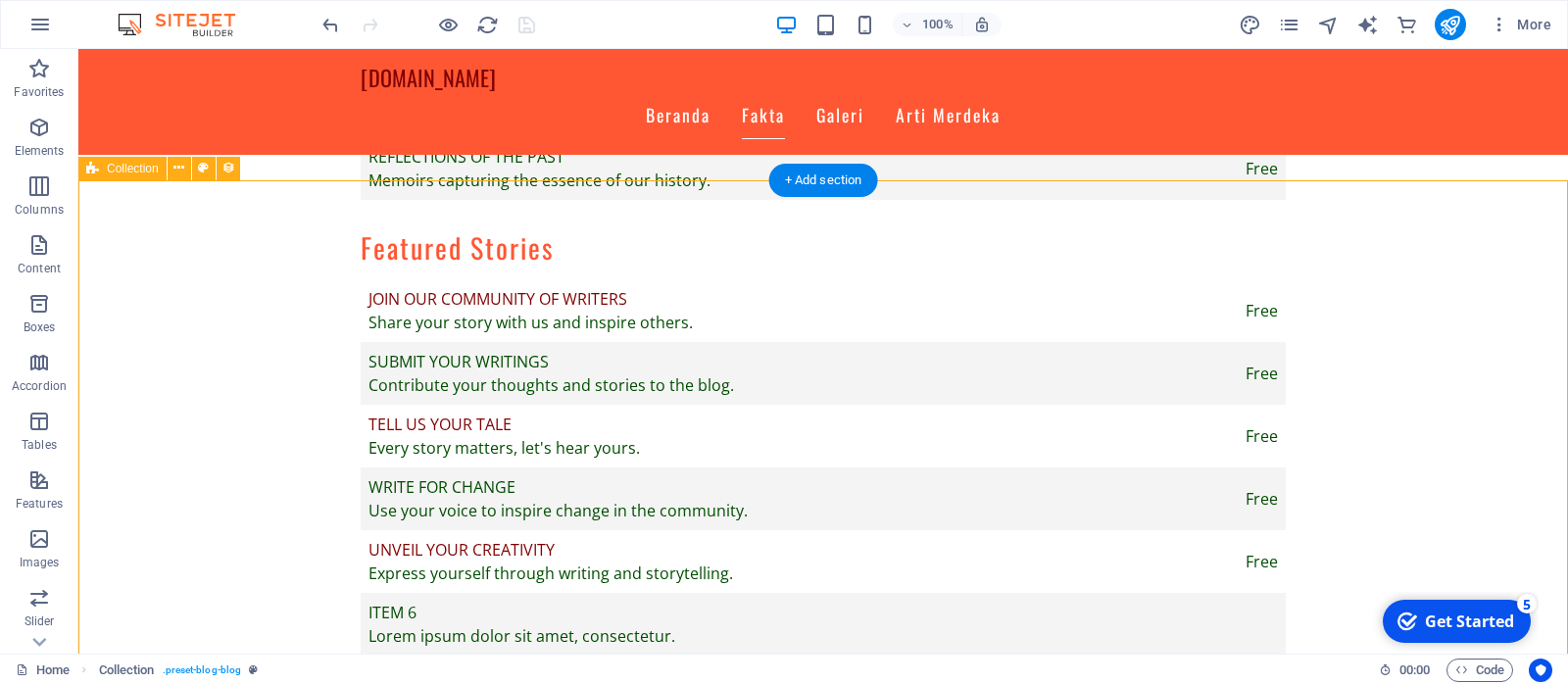
select select "columns.publishing_date_DESC"
select select "columns.status"
select select "columns.publishing_date"
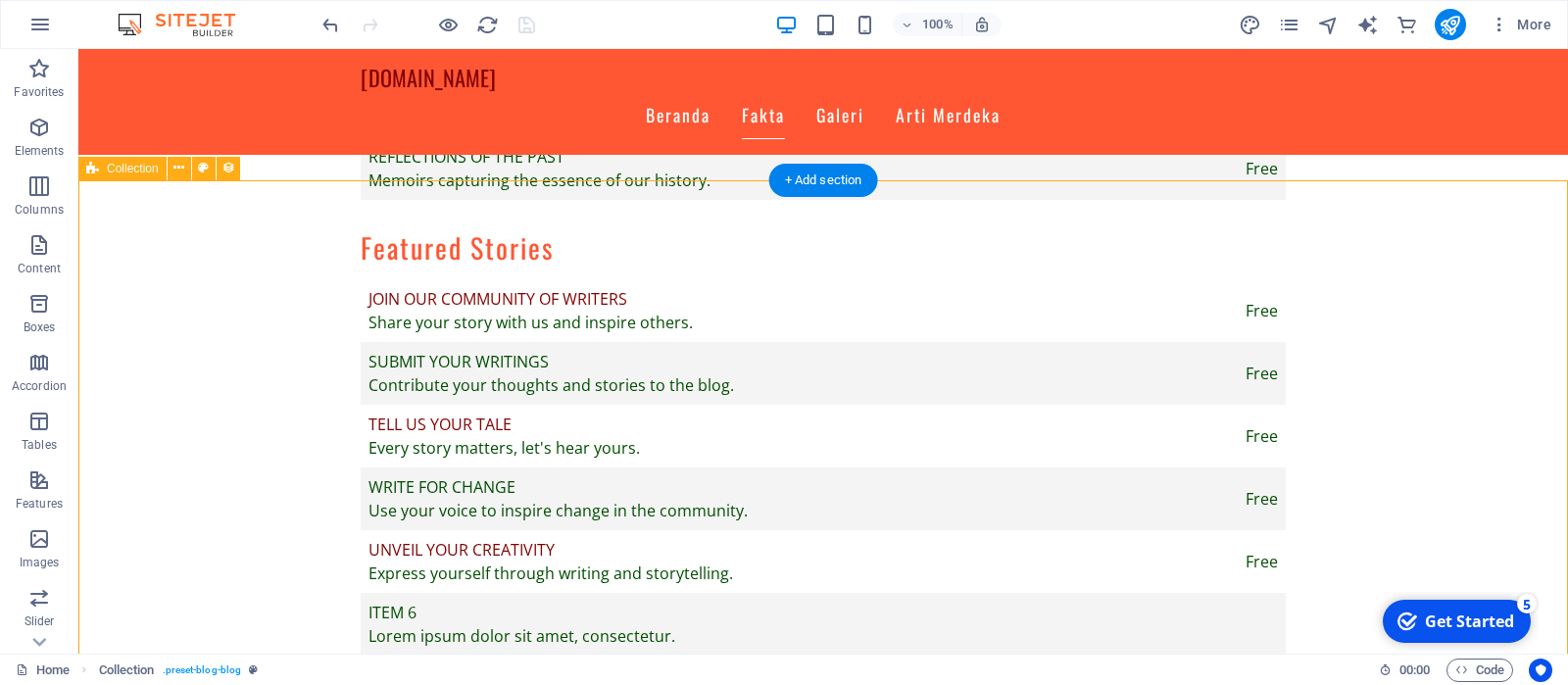
select select "past"
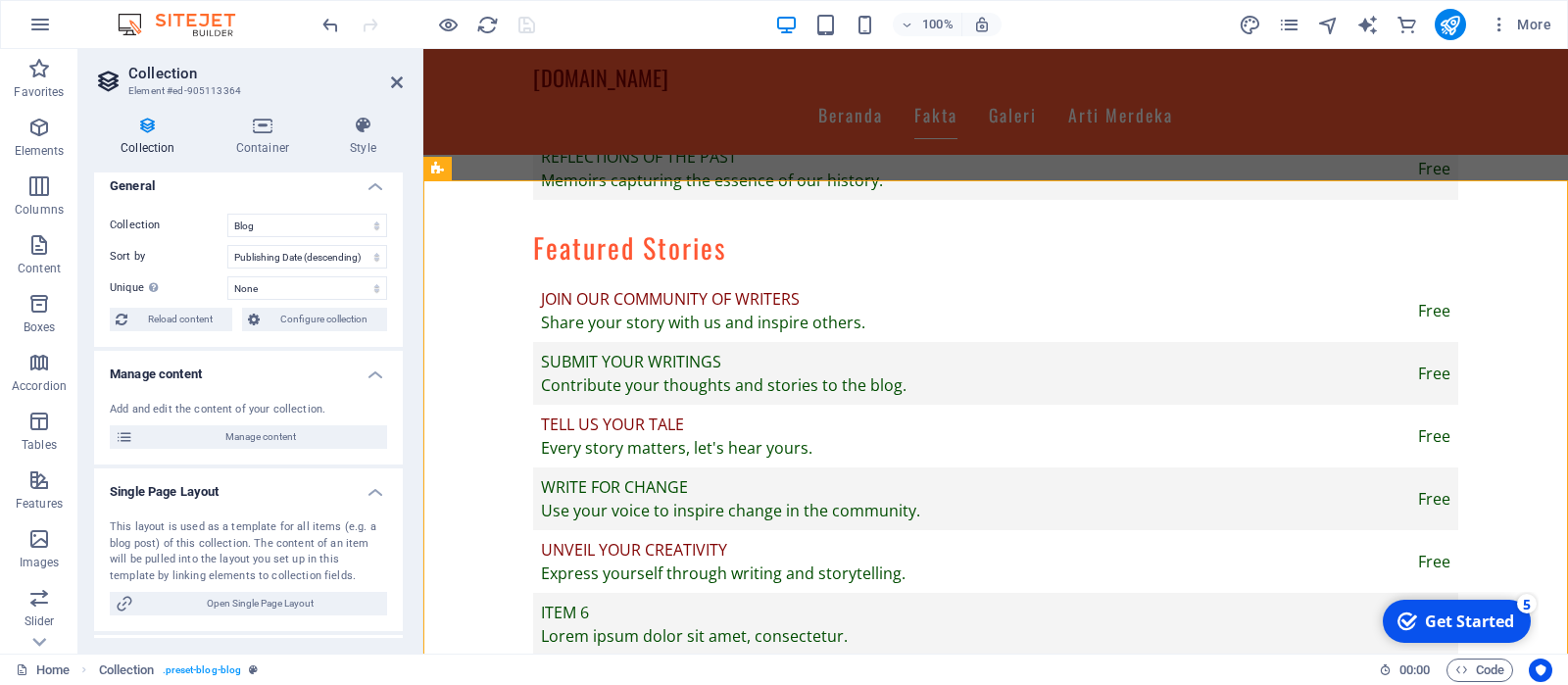
scroll to position [0, 0]
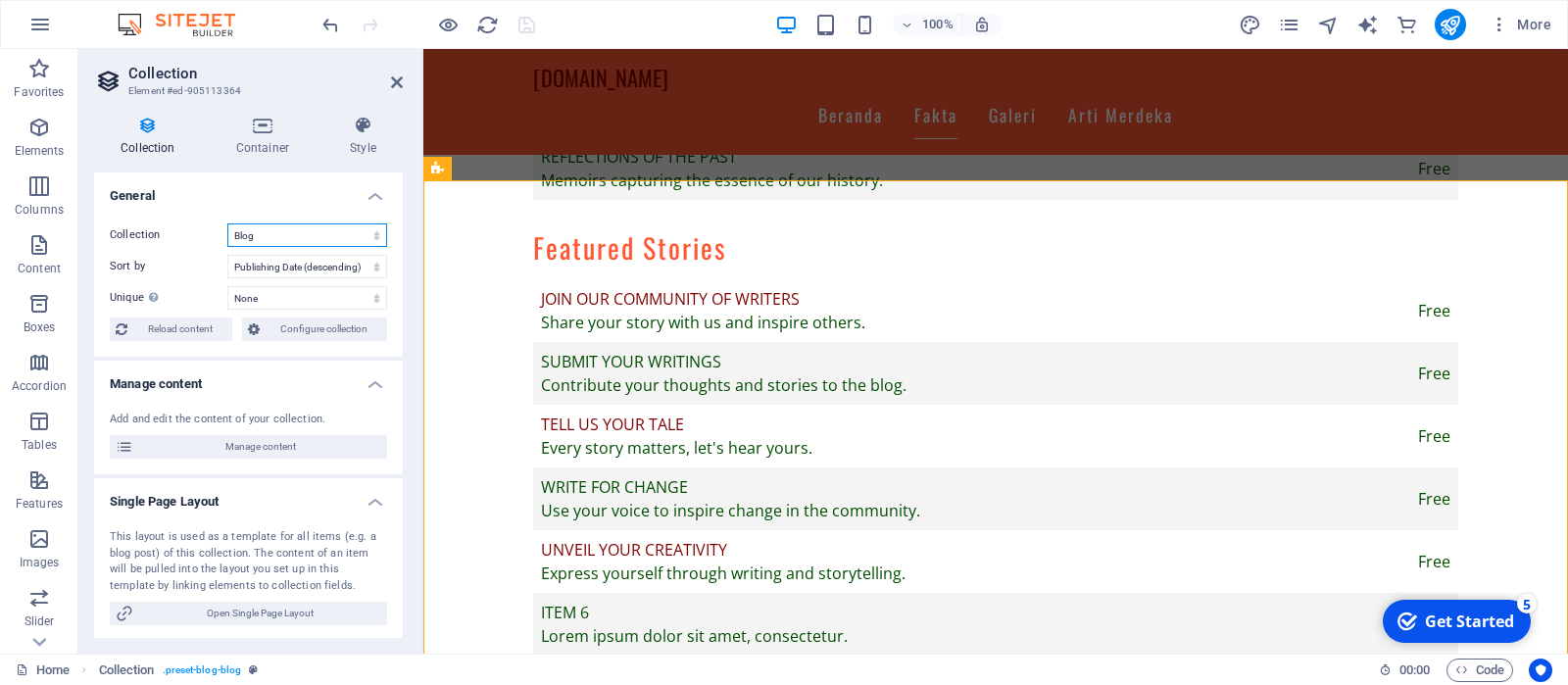
click at [227, 223] on select "Blog New Collection Real Estate" at bounding box center [307, 235] width 160 height 24
click at [283, 238] on select "Blog New Collection Real Estate" at bounding box center [307, 235] width 160 height 24
click at [245, 149] on h4 "Container" at bounding box center [266, 136] width 114 height 41
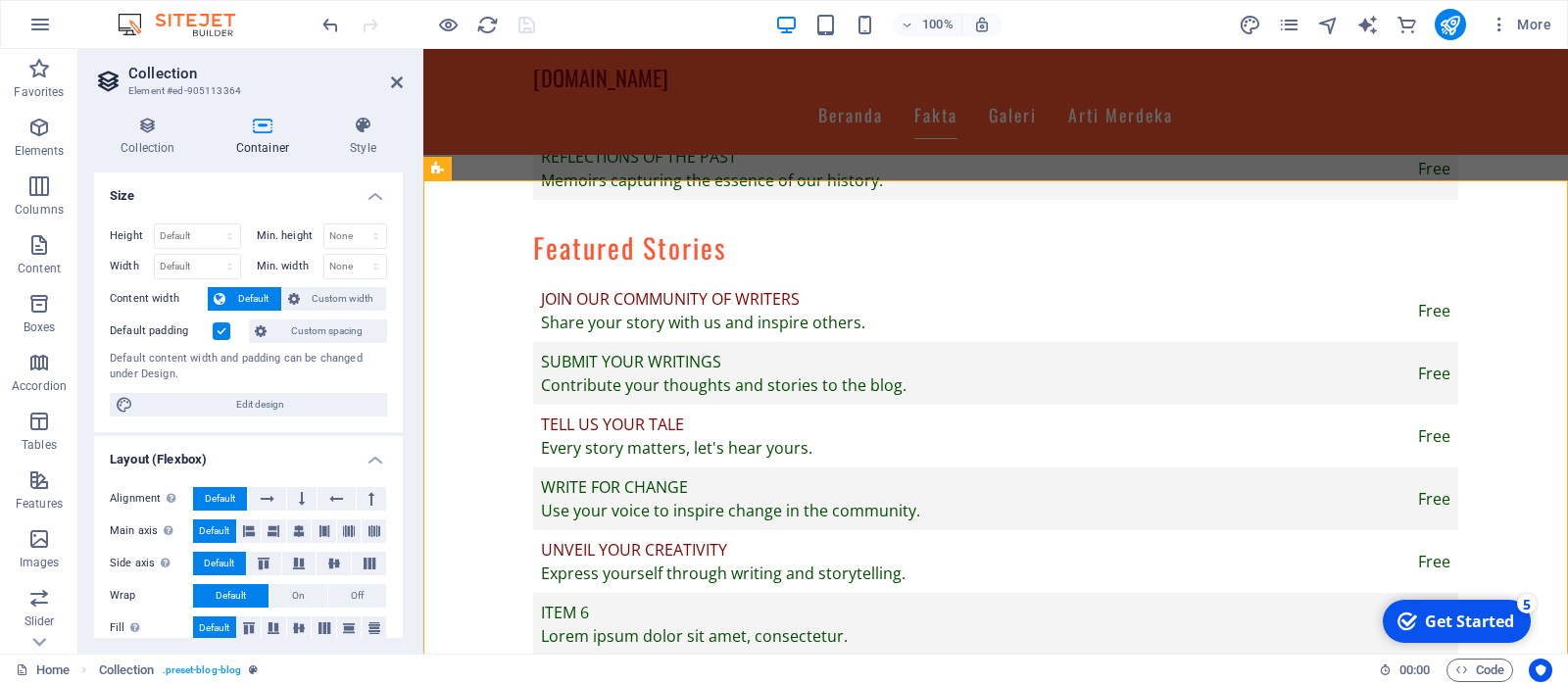
scroll to position [18, 0]
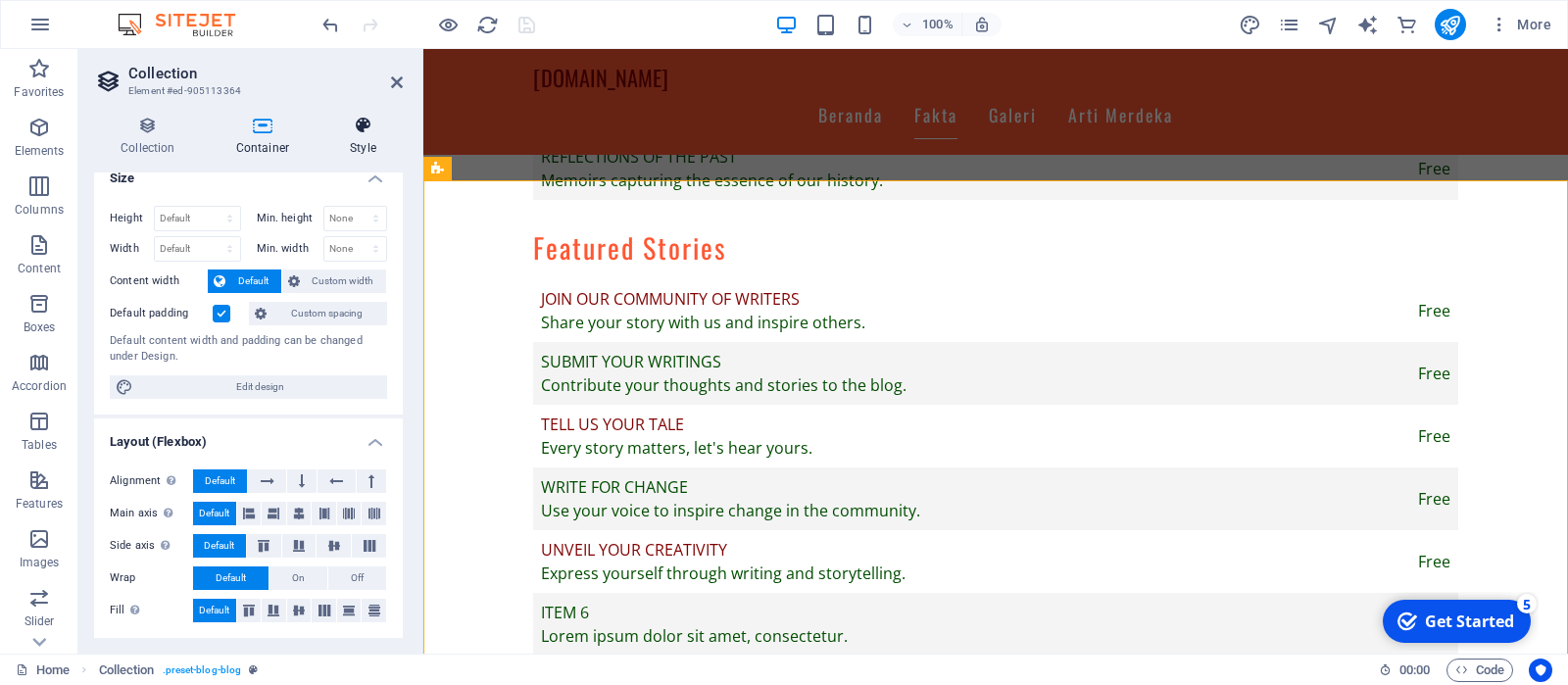
click at [351, 138] on h4 "Style" at bounding box center [363, 136] width 79 height 41
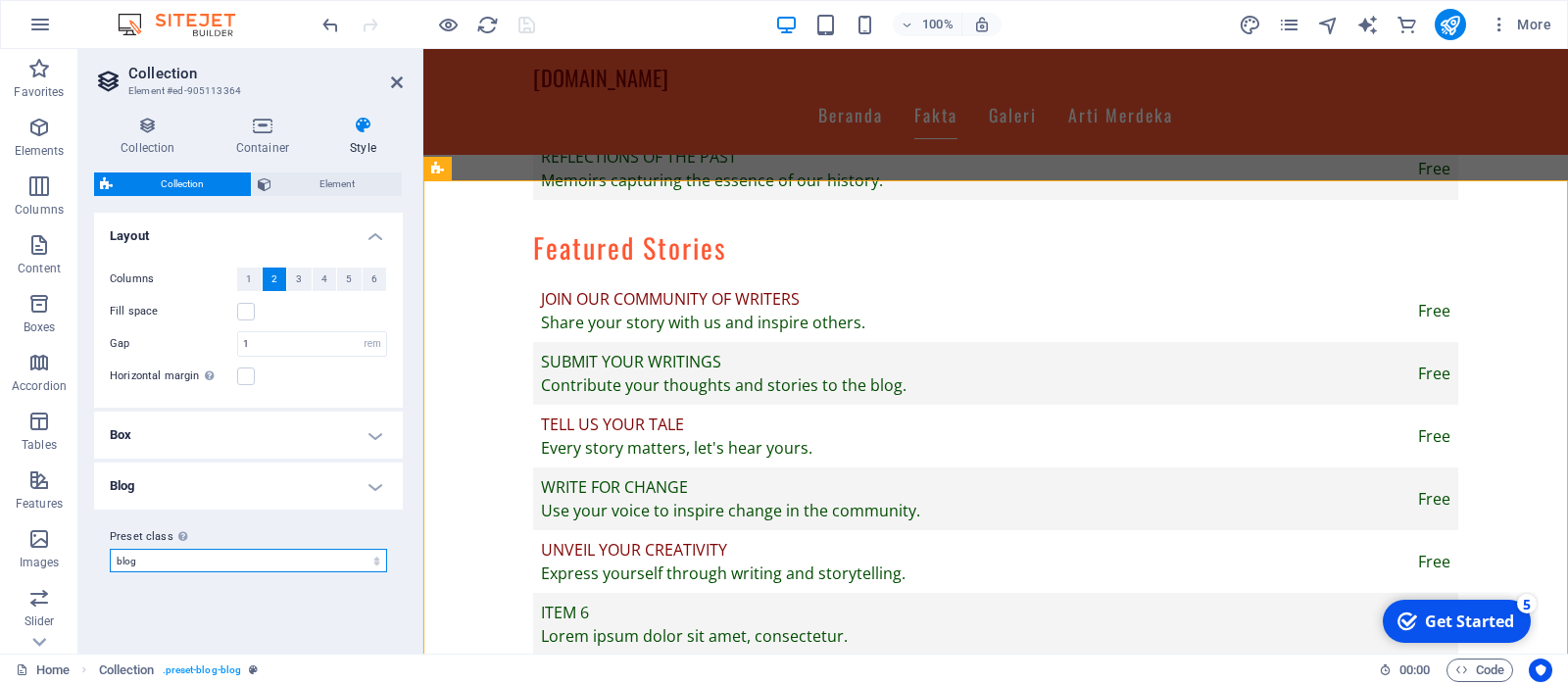
click at [110, 549] on select "post-real-estate blog post-blog Add preset class" at bounding box center [248, 561] width 277 height 24
click at [254, 555] on select "post-real-estate blog post-blog Add preset class" at bounding box center [248, 561] width 277 height 24
click at [140, 145] on h4 "Collection" at bounding box center [151, 136] width 116 height 41
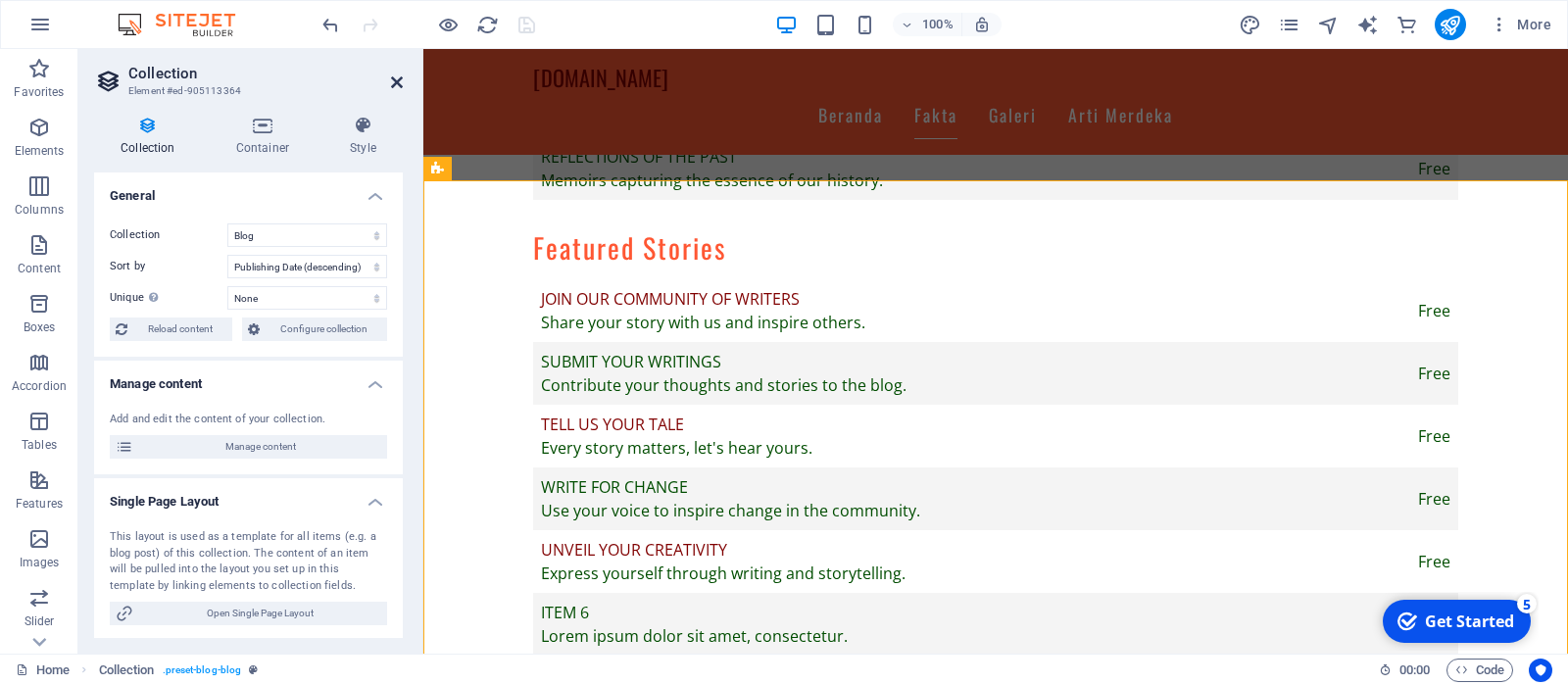
click at [399, 85] on icon at bounding box center [397, 82] width 12 height 16
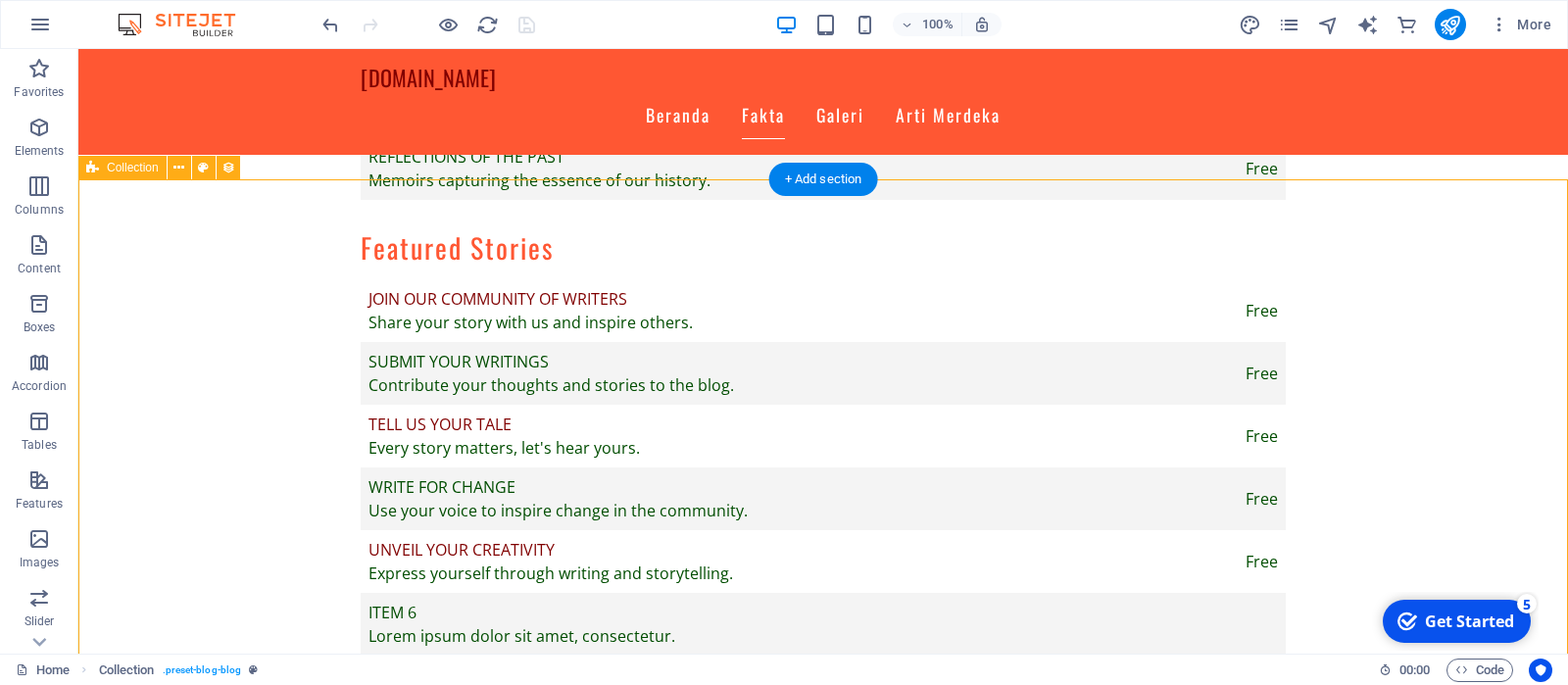
select select "columns.publishing_date_DESC"
select select "columns.status"
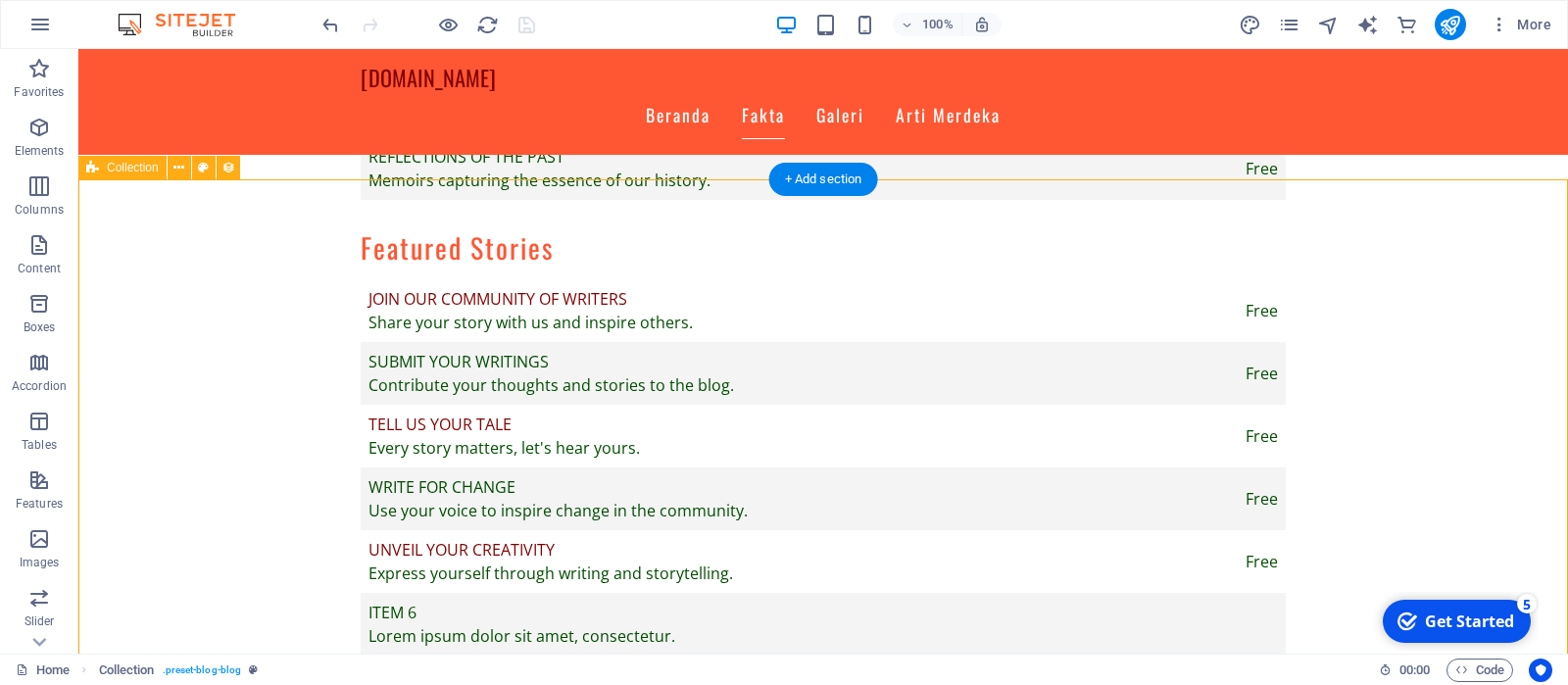
select select "columns.publishing_date"
select select "past"
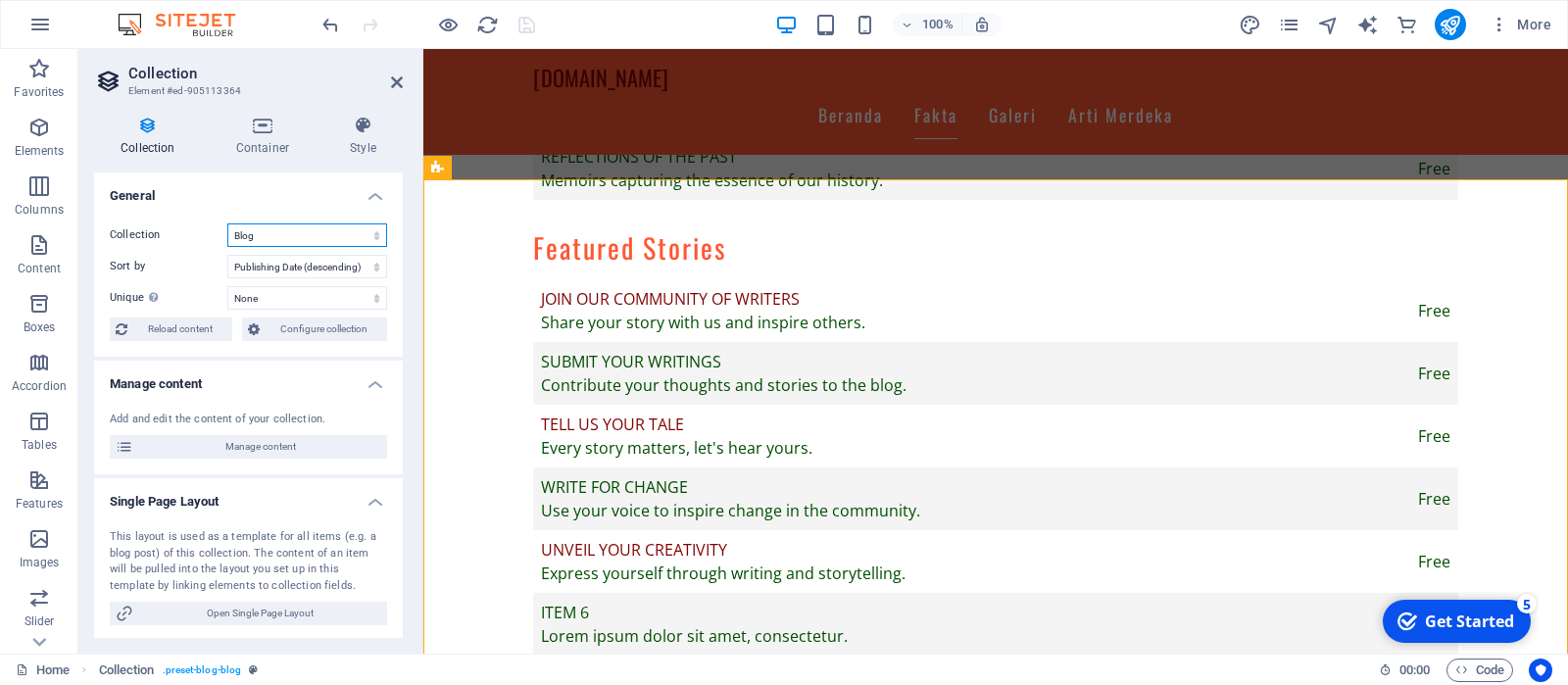
click at [227, 223] on select "Blog New Collection Real Estate" at bounding box center [307, 235] width 160 height 24
click option "New Collection" at bounding box center [0, 0] width 0 height 0
select select "68b952e074cd9bdfa1007af3"
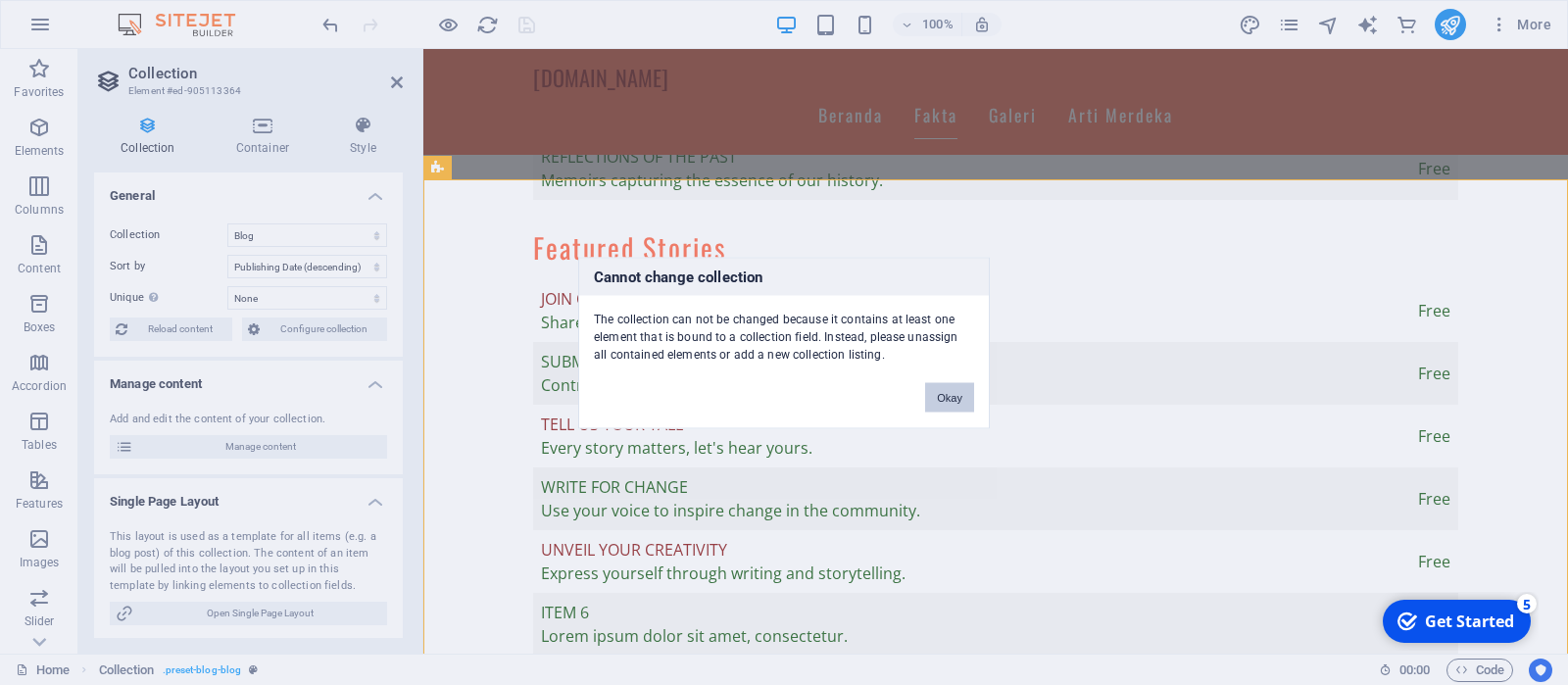
click at [957, 398] on button "Okay" at bounding box center [950, 397] width 49 height 30
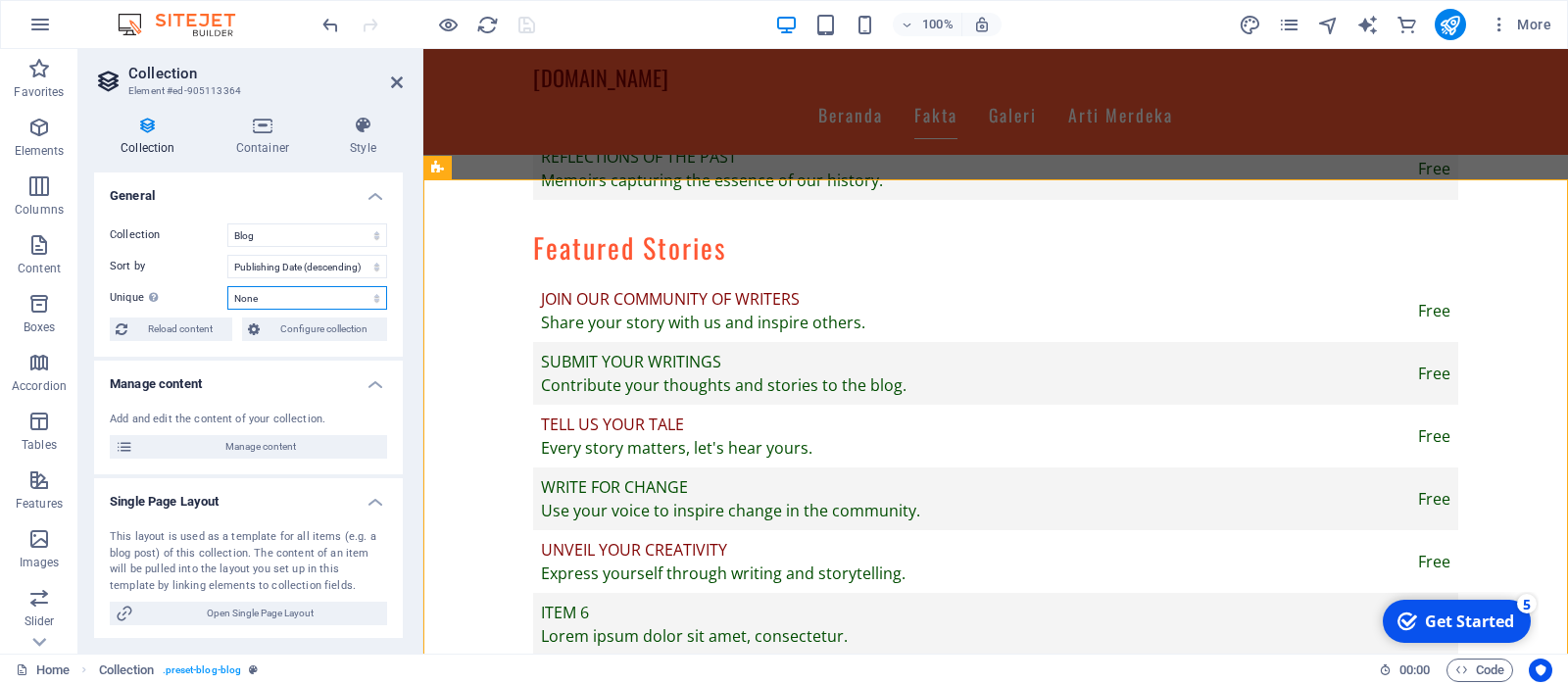
click at [227, 286] on select "None Name Slug Description Content Category Author Image Publishing Date Status" at bounding box center [307, 298] width 160 height 24
click at [302, 291] on select "None Name Slug Description Content Category Author Image Publishing Date Status" at bounding box center [307, 298] width 160 height 24
click at [271, 331] on span "Configure collection" at bounding box center [323, 330] width 116 height 24
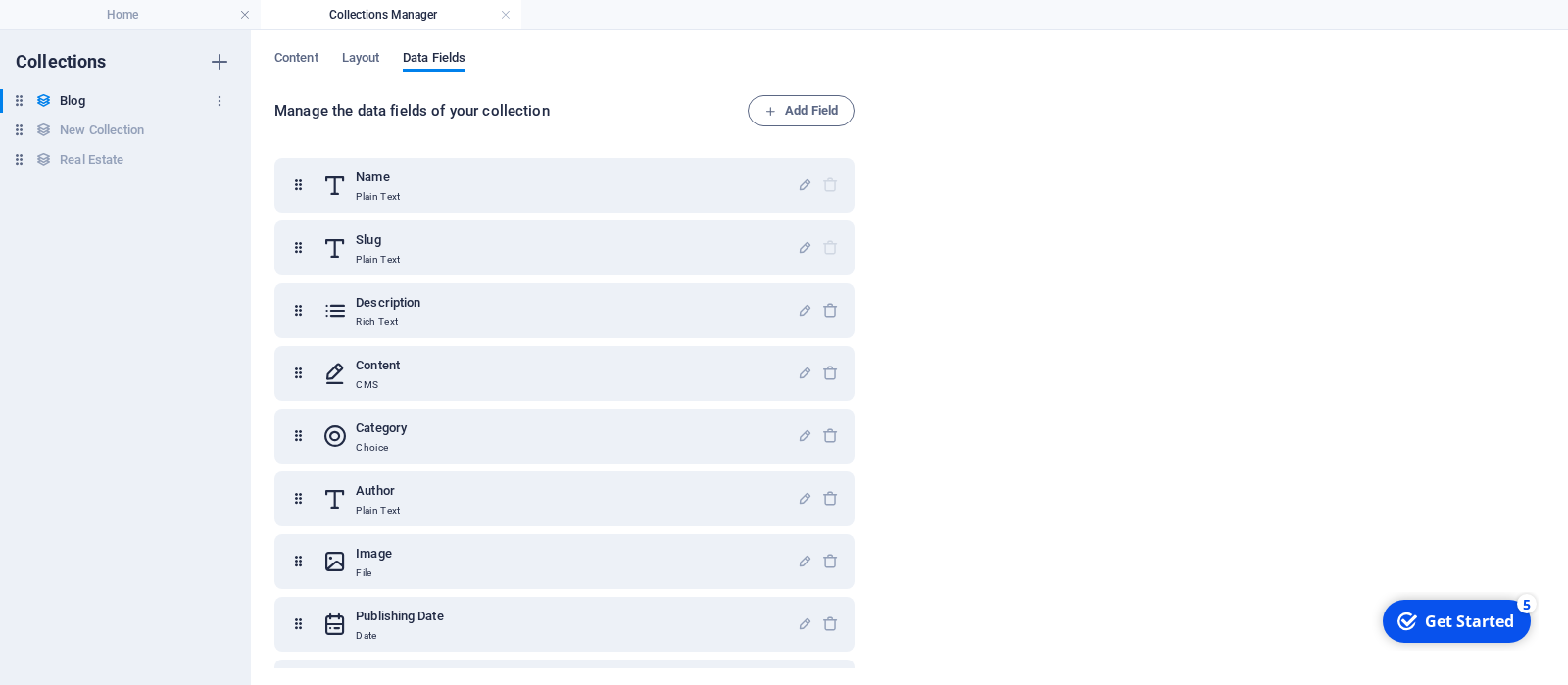
click at [88, 101] on div "Blog Blog" at bounding box center [116, 101] width 231 height 24
click at [215, 96] on icon "button" at bounding box center [219, 101] width 14 height 14
click at [218, 141] on h6 "Rename" at bounding box center [236, 140] width 53 height 24
click at [508, 16] on link at bounding box center [506, 15] width 12 height 19
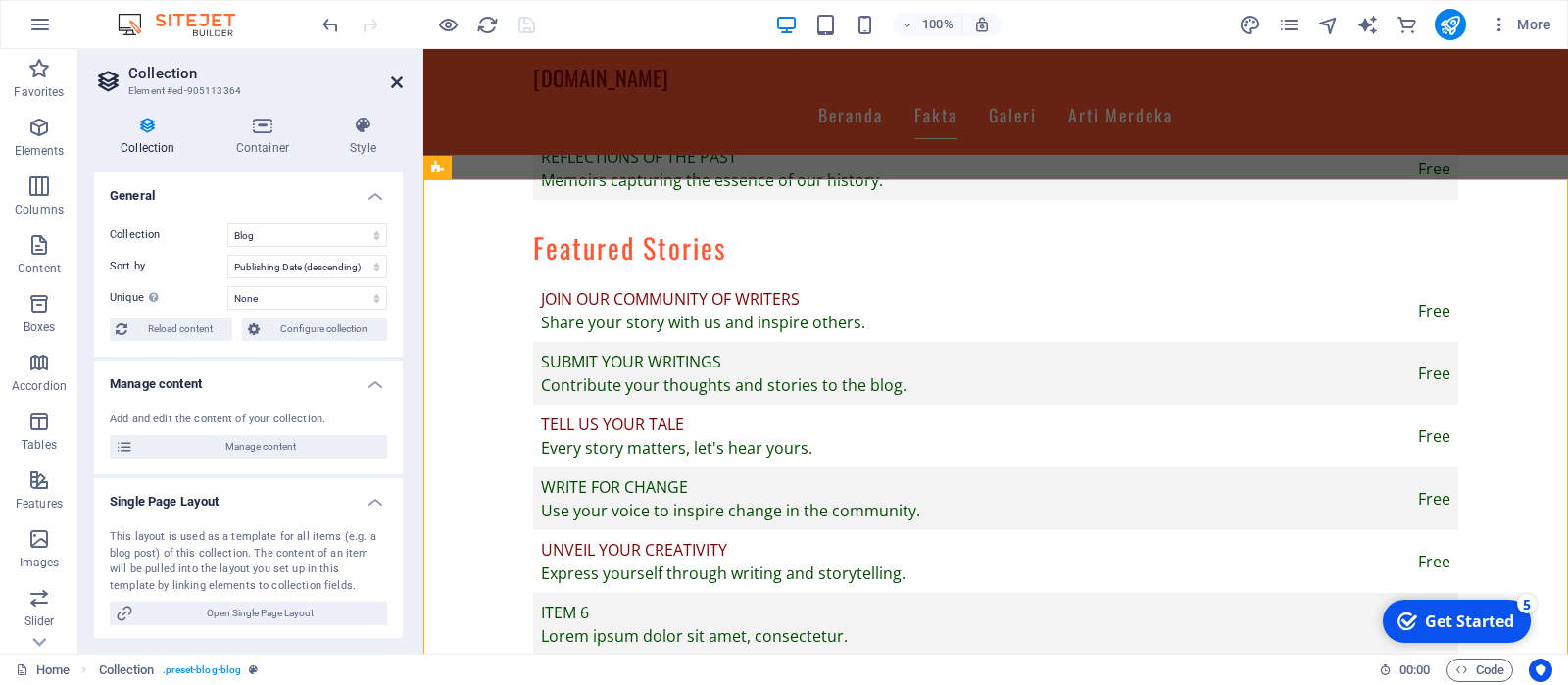
click at [399, 81] on icon at bounding box center [397, 82] width 12 height 16
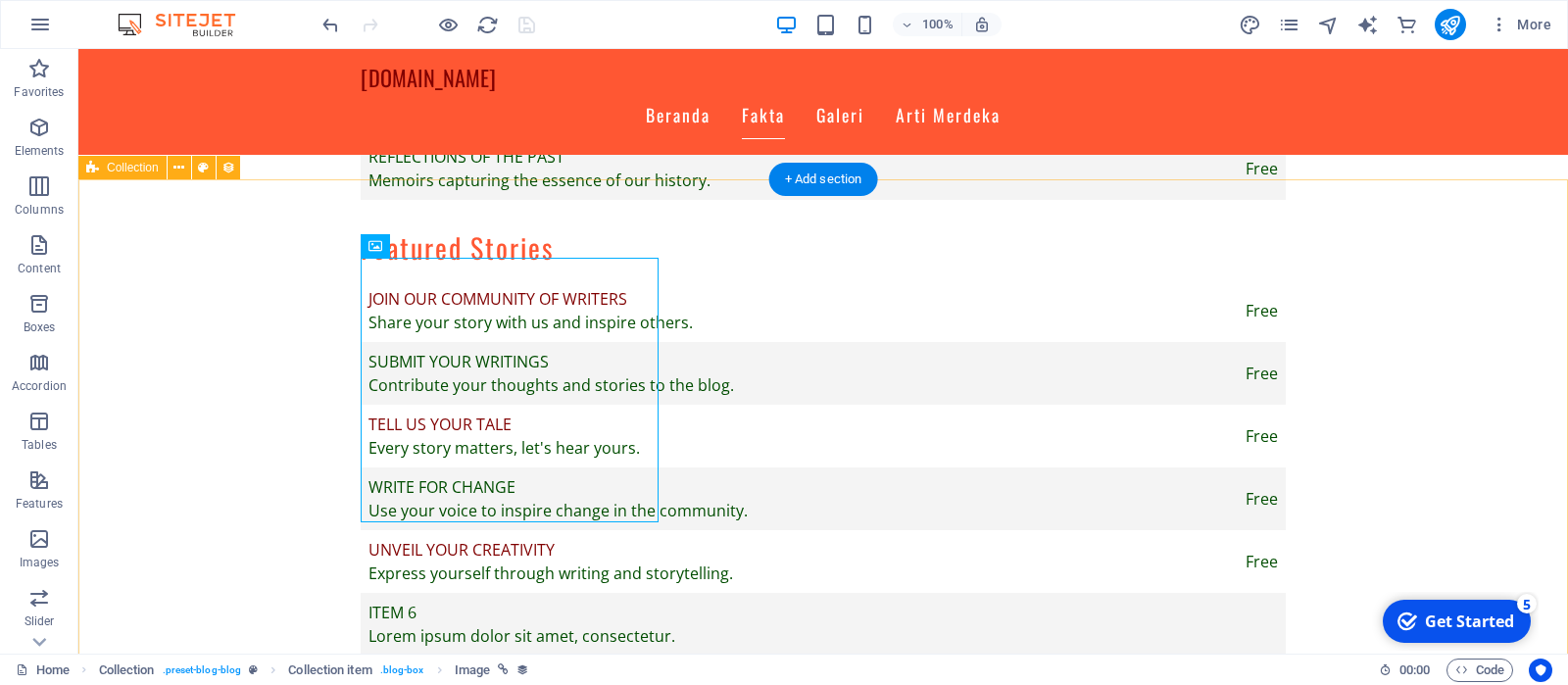
select select "columns.publishing_date_DESC"
select select "columns.status"
select select "columns.publishing_date"
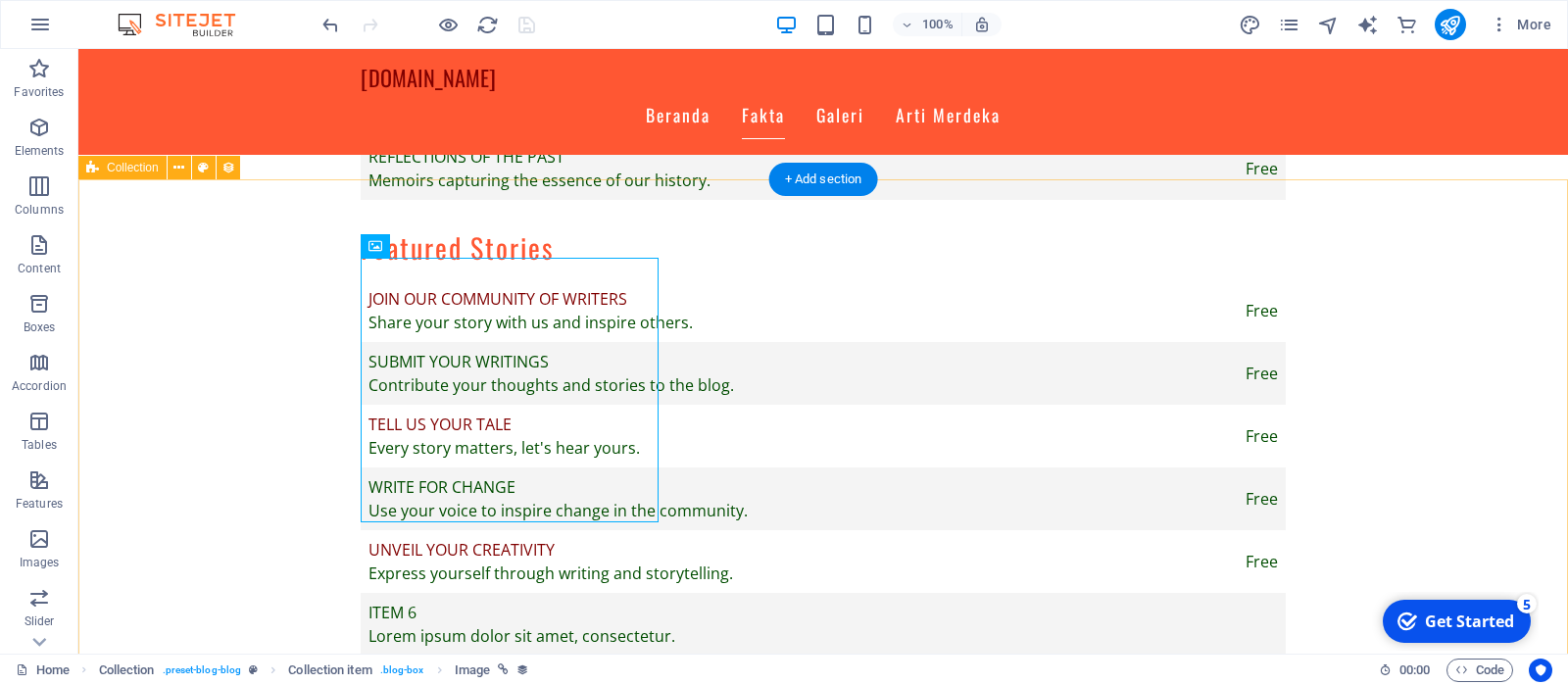
select select "past"
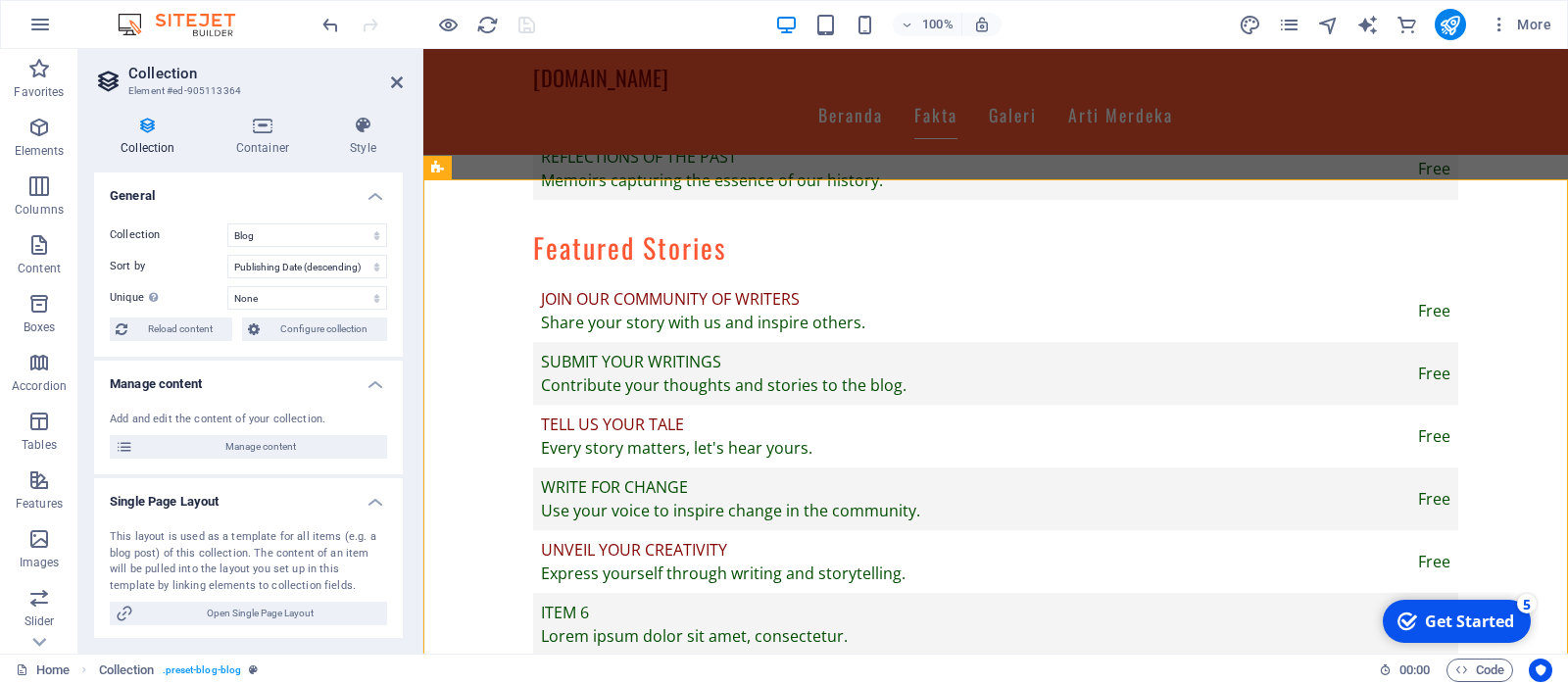
click at [155, 138] on h4 "Collection" at bounding box center [151, 136] width 116 height 41
click at [261, 135] on icon at bounding box center [262, 125] width 106 height 20
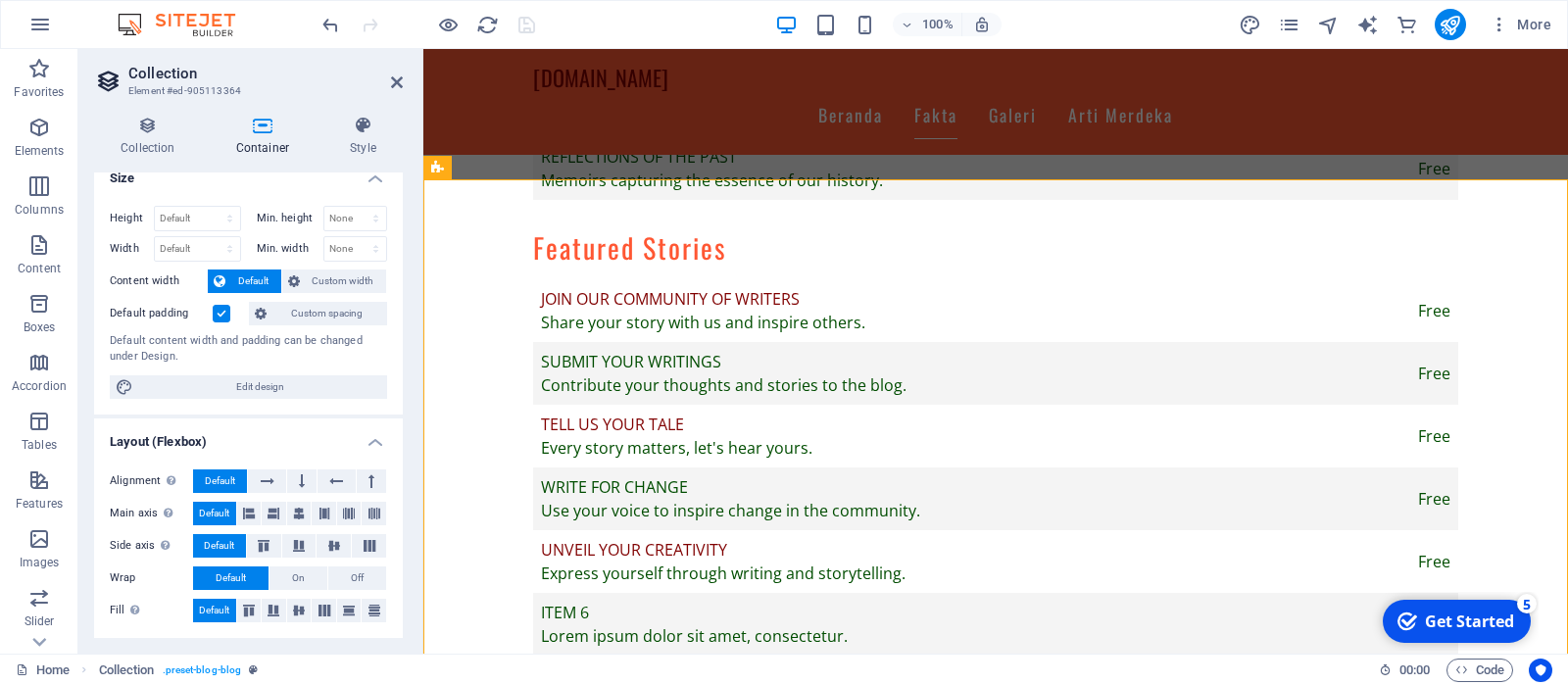
scroll to position [0, 0]
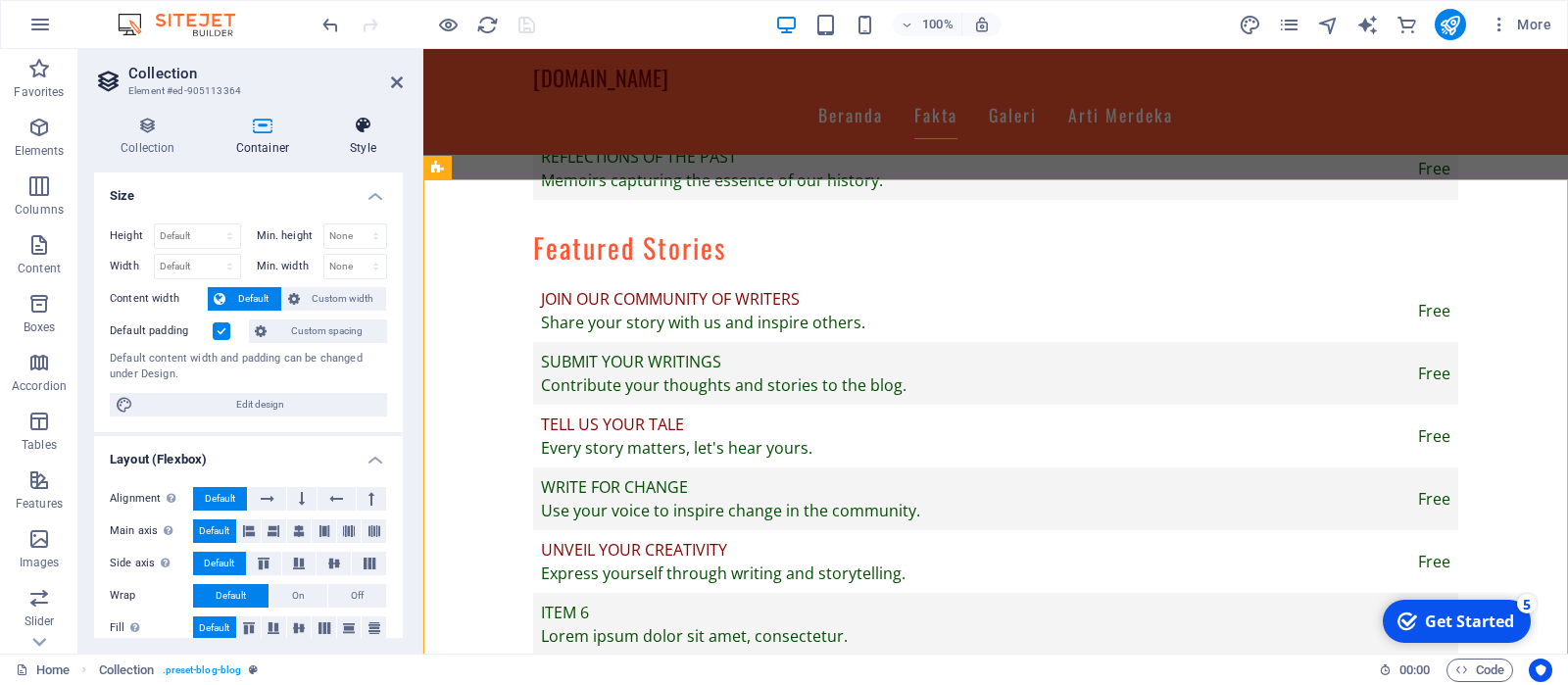
click at [365, 128] on icon at bounding box center [363, 125] width 79 height 20
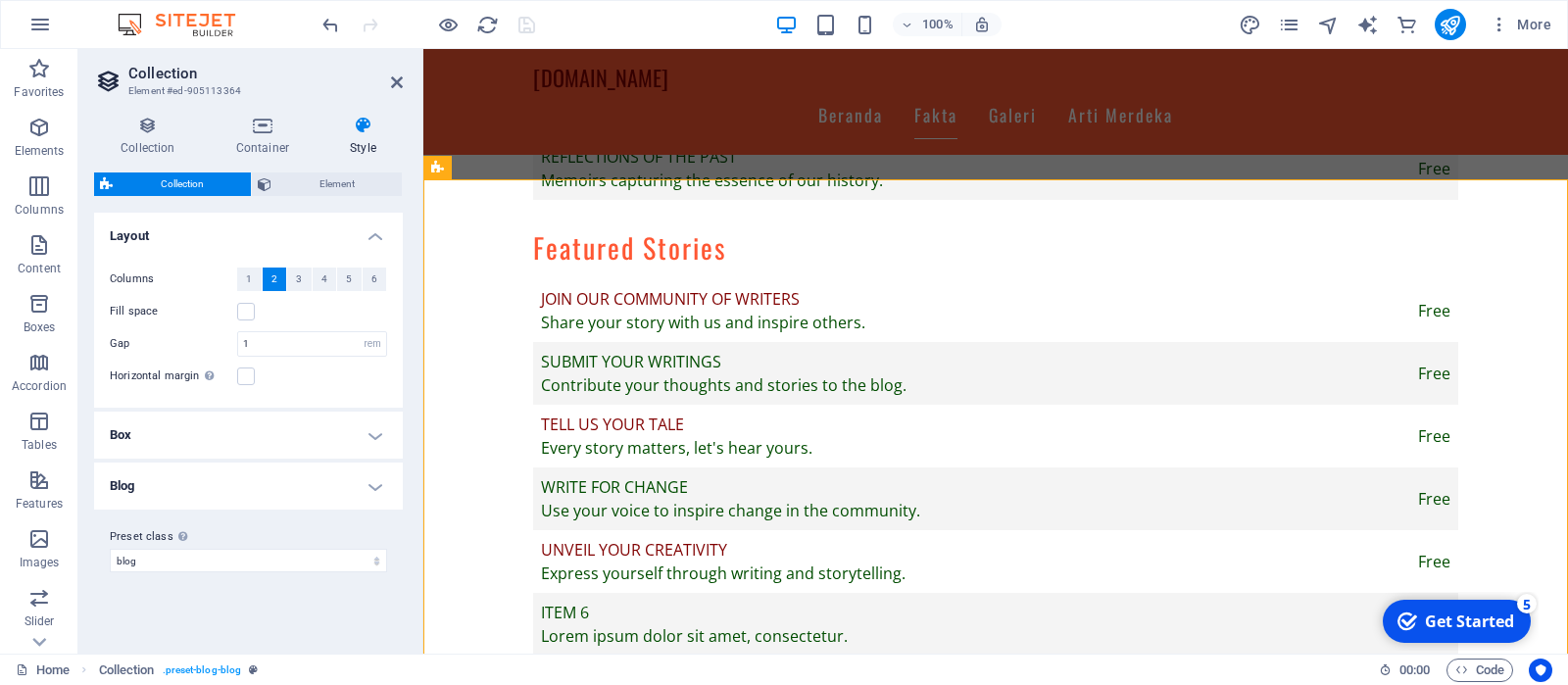
click at [375, 488] on h4 "Blog" at bounding box center [248, 486] width 309 height 47
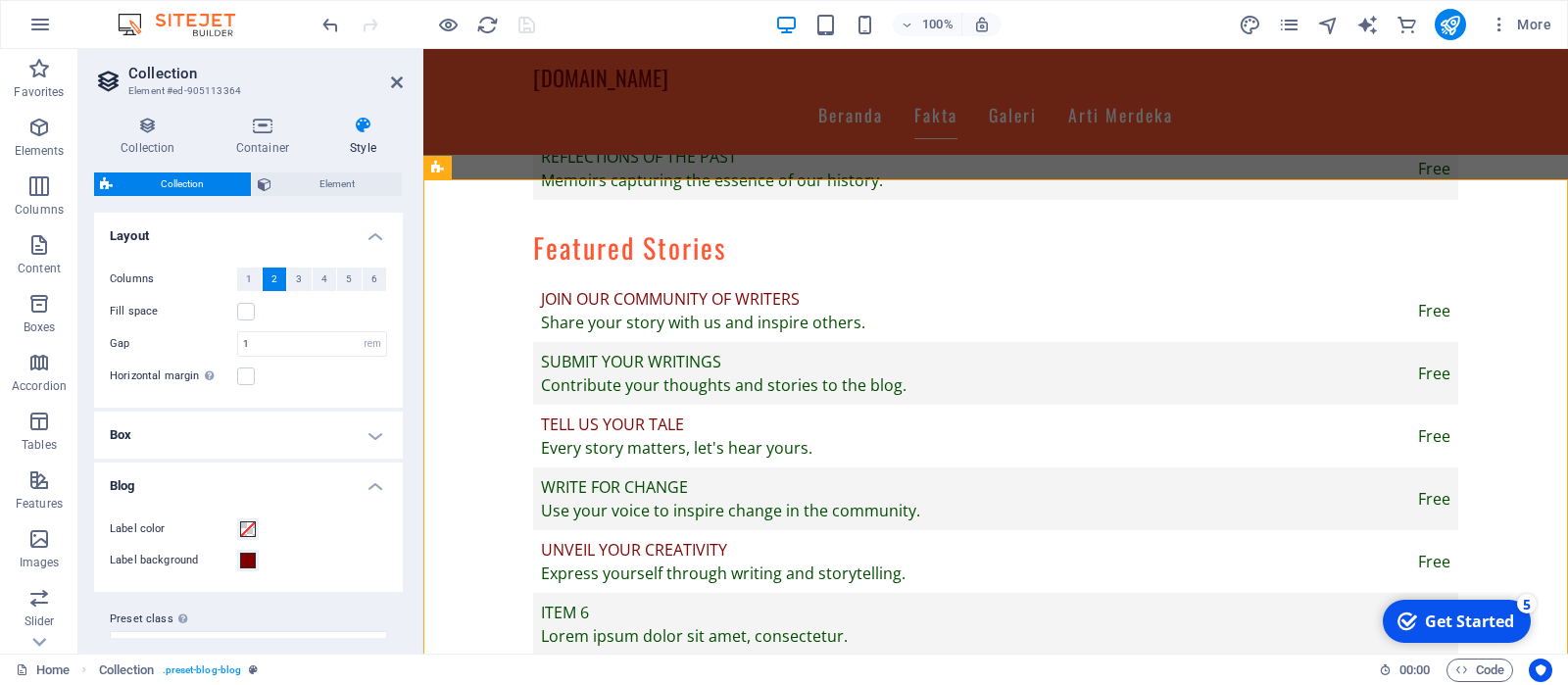
click at [375, 488] on h4 "Blog" at bounding box center [248, 480] width 309 height 36
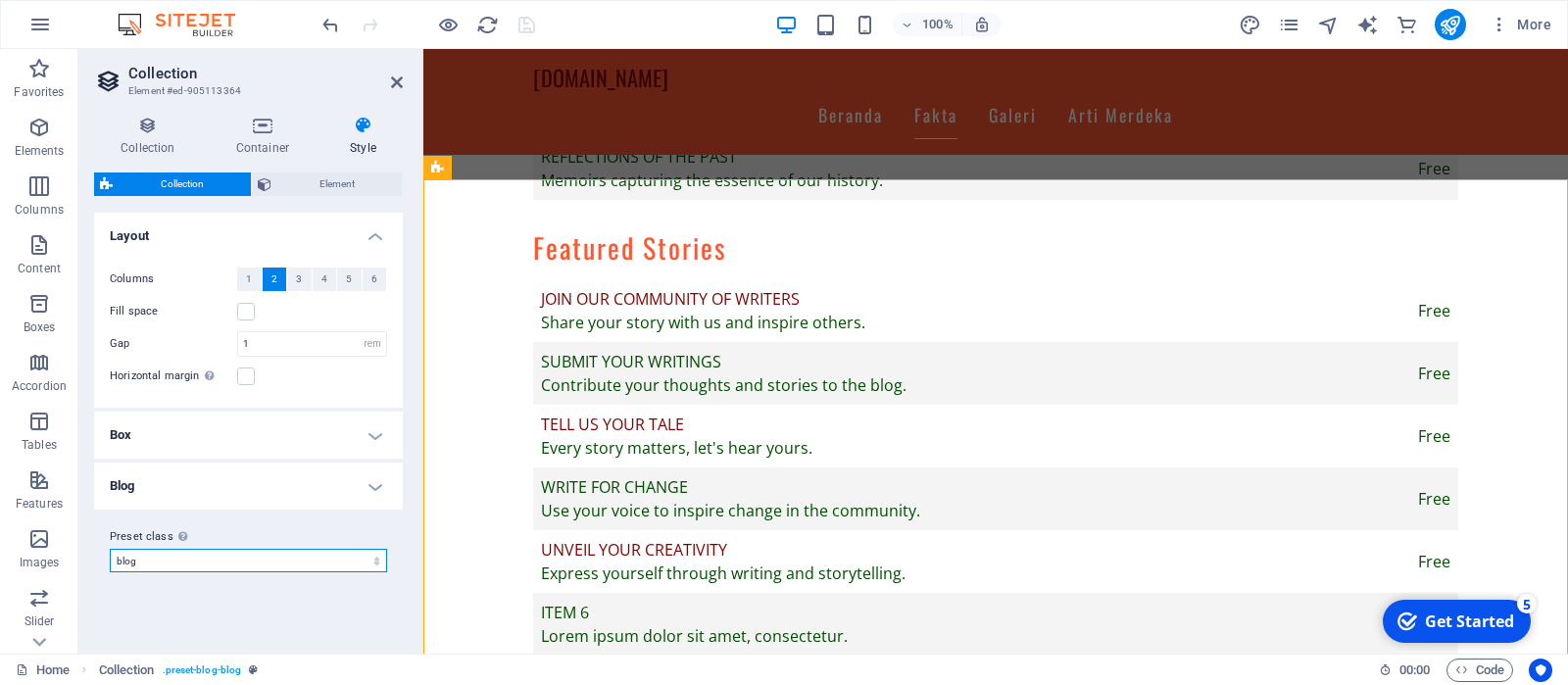
click at [110, 549] on select "post-real-estate blog post-blog Add preset class" at bounding box center [248, 561] width 277 height 24
click at [353, 561] on select "post-real-estate blog post-blog Add preset class" at bounding box center [248, 561] width 277 height 24
click at [156, 131] on icon at bounding box center [147, 125] width 108 height 20
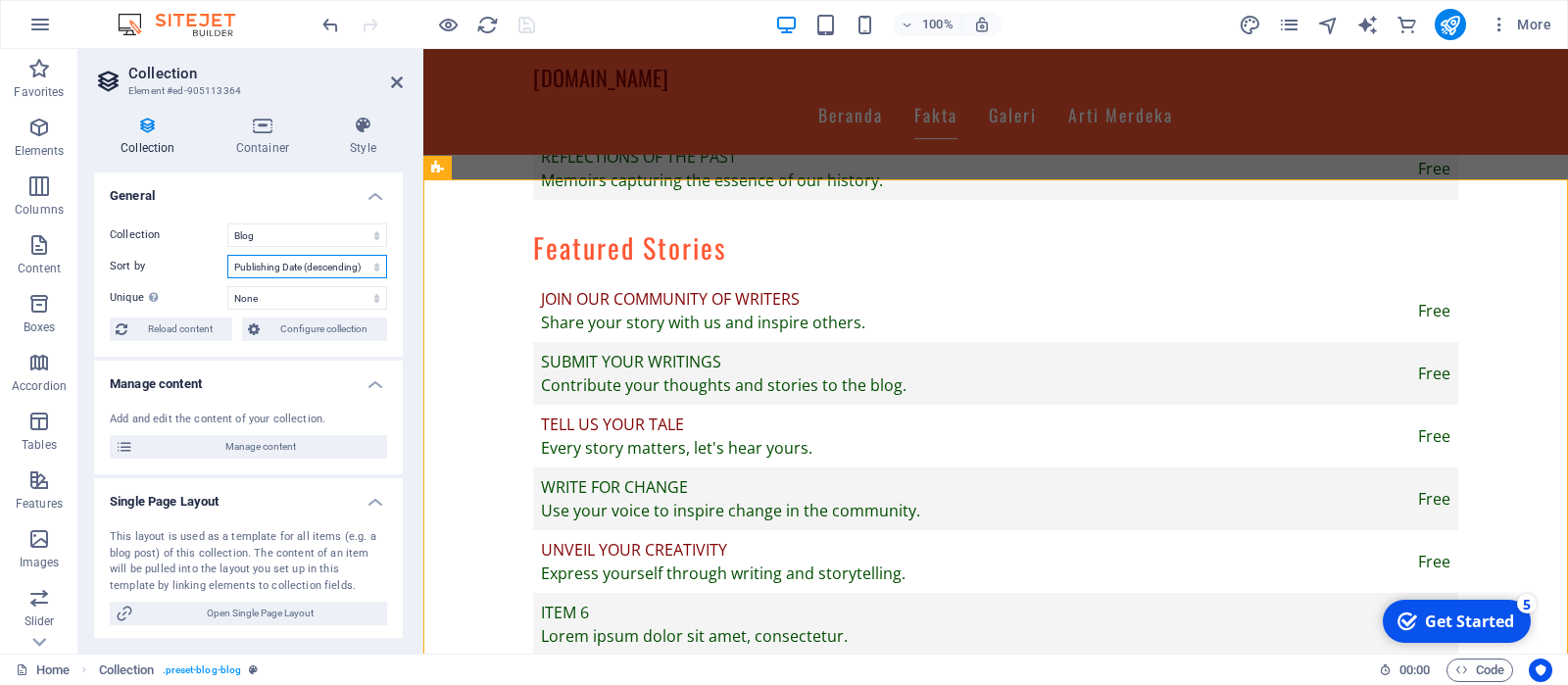
click at [227, 255] on select "Created at (ascending) Created at (descending) Updated at (ascending) Updated a…" at bounding box center [307, 266] width 160 height 24
click at [301, 272] on select "Created at (ascending) Created at (descending) Updated at (ascending) Updated a…" at bounding box center [307, 266] width 160 height 24
click at [227, 286] on select "None Name Slug Description Content Category Author Image Publishing Date Status" at bounding box center [307, 298] width 160 height 24
click at [258, 307] on select "None Name Slug Description Content Category Author Image Publishing Date Status" at bounding box center [307, 298] width 160 height 24
click at [395, 78] on icon at bounding box center [397, 82] width 12 height 16
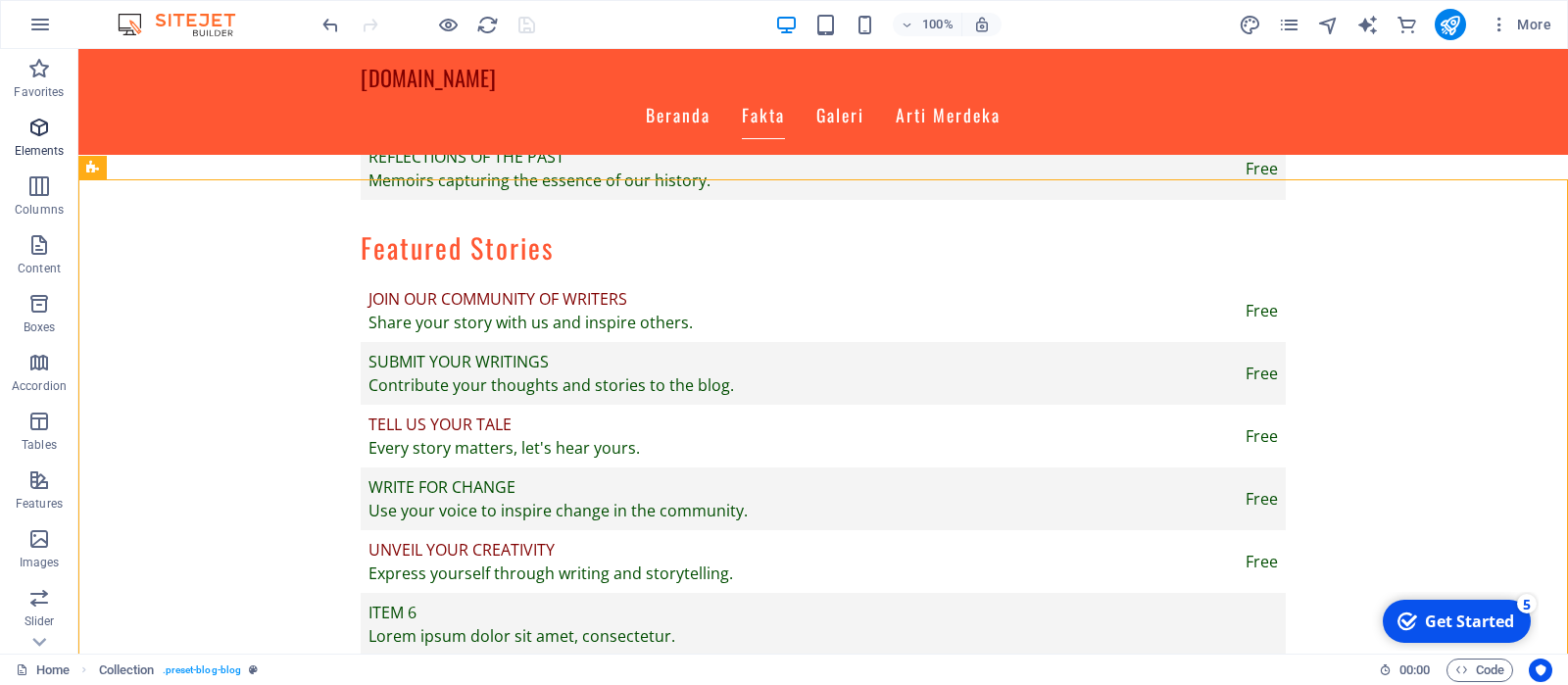
click at [39, 134] on icon "button" at bounding box center [39, 127] width 24 height 24
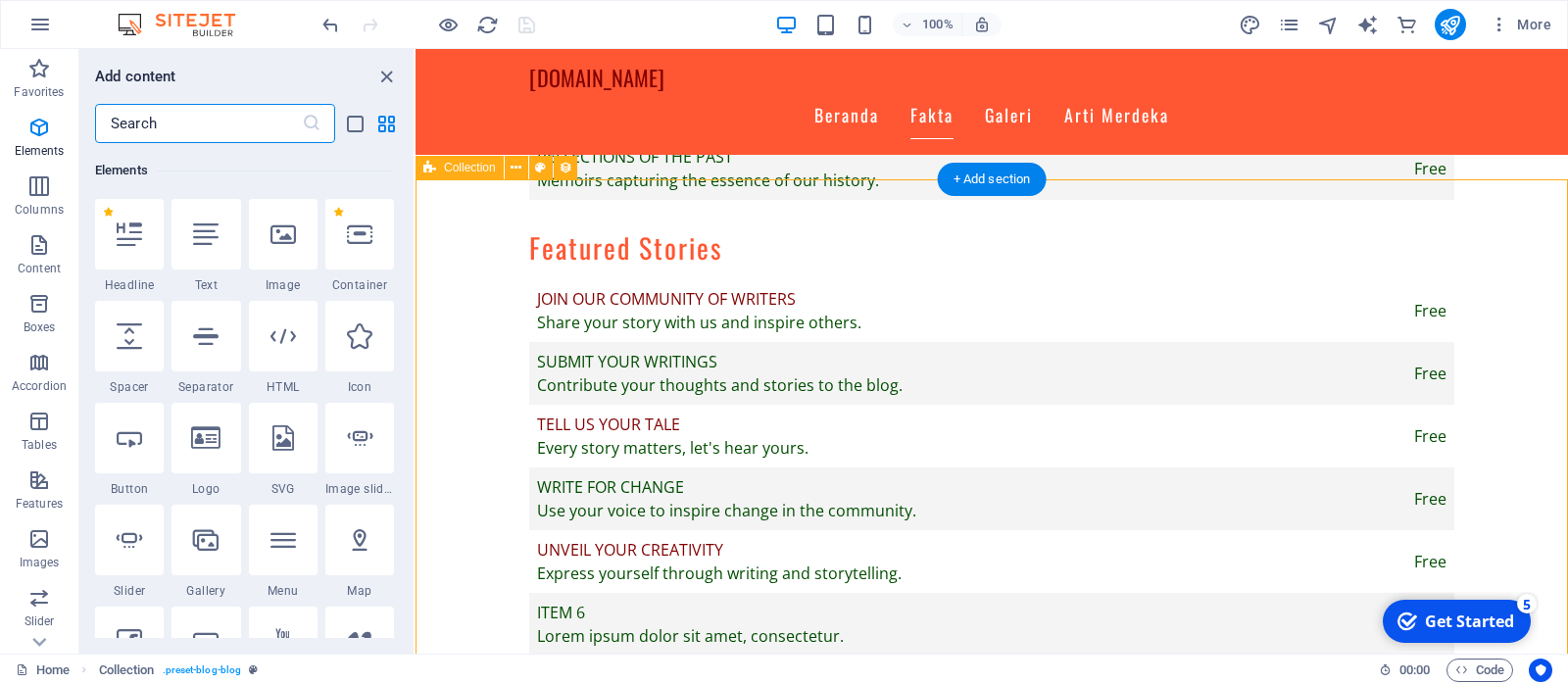
scroll to position [208, 0]
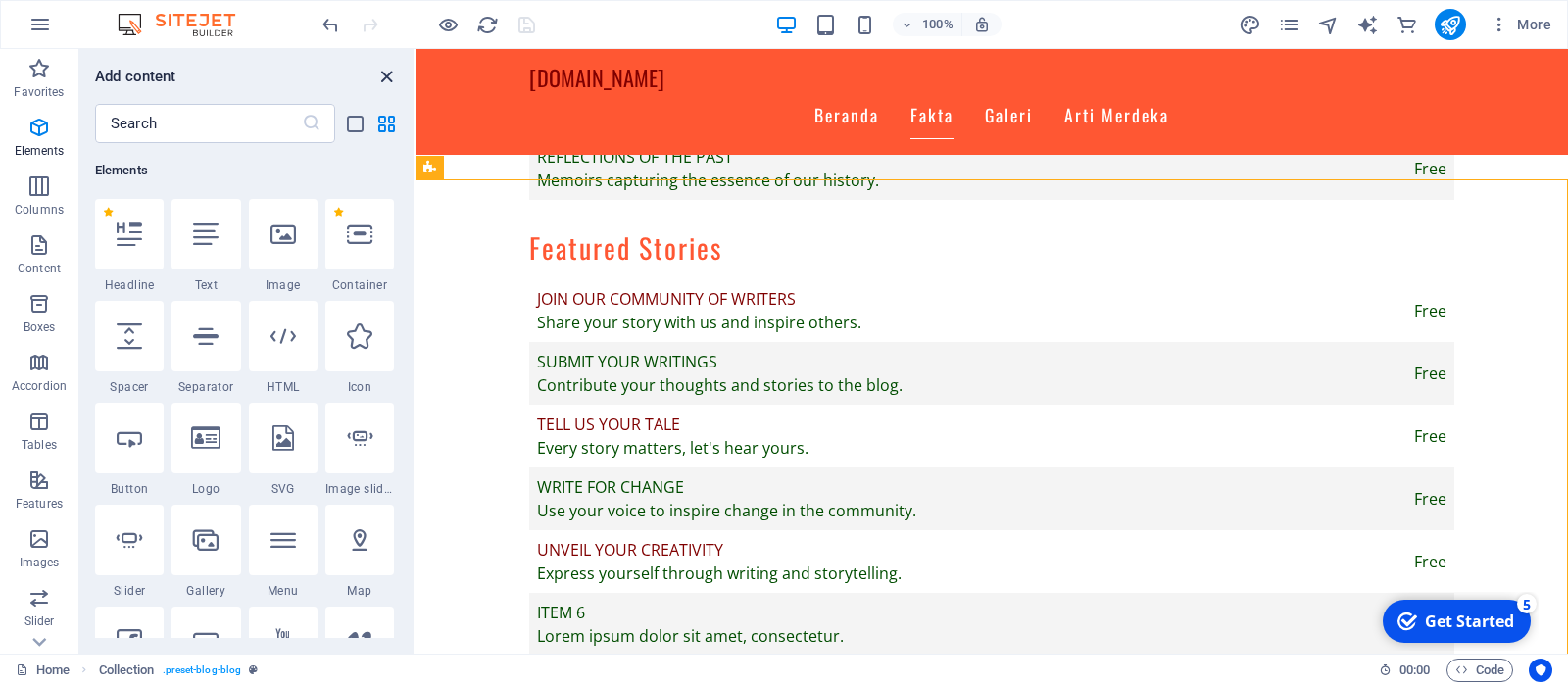
click at [387, 76] on icon "close panel" at bounding box center [386, 77] width 23 height 23
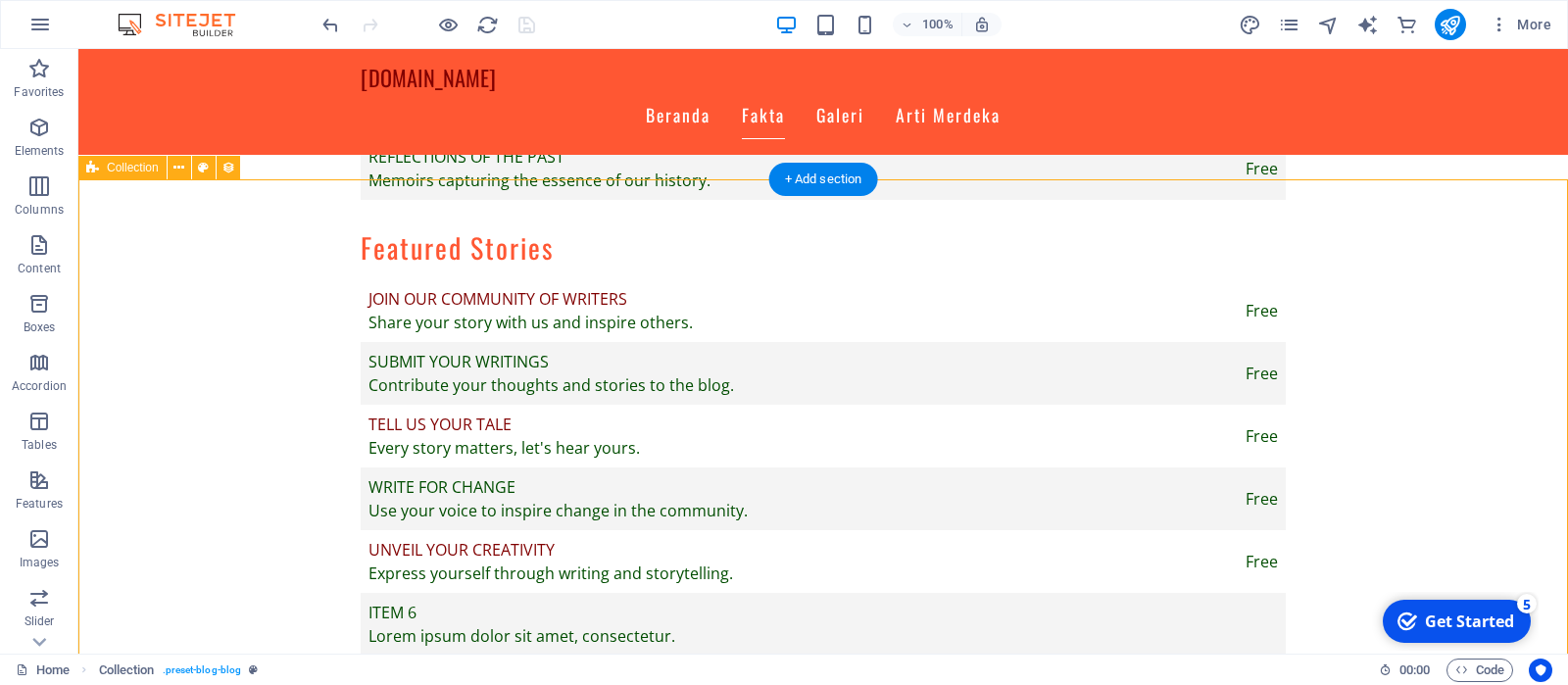
click at [177, 169] on icon at bounding box center [179, 168] width 11 height 21
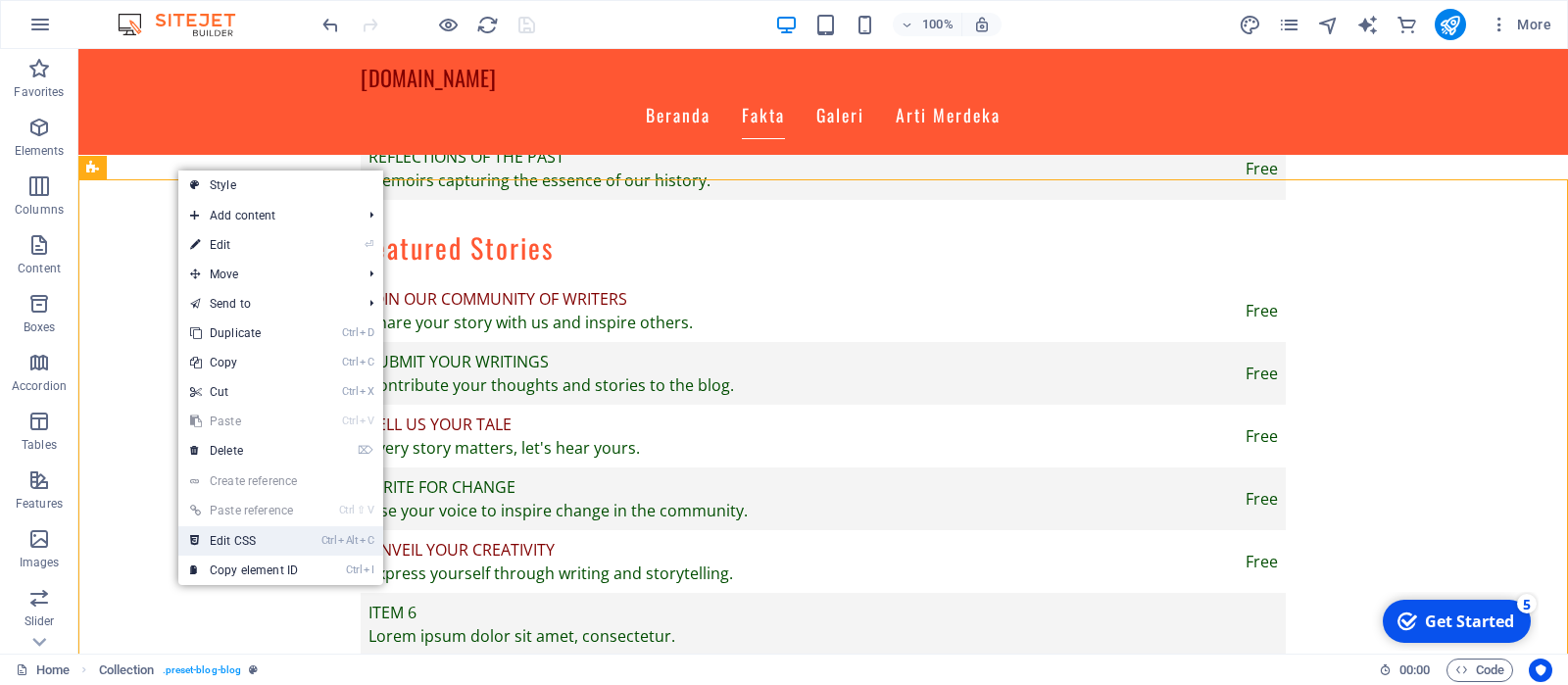
click at [285, 547] on link "Ctrl Alt C Edit CSS" at bounding box center [244, 541] width 131 height 30
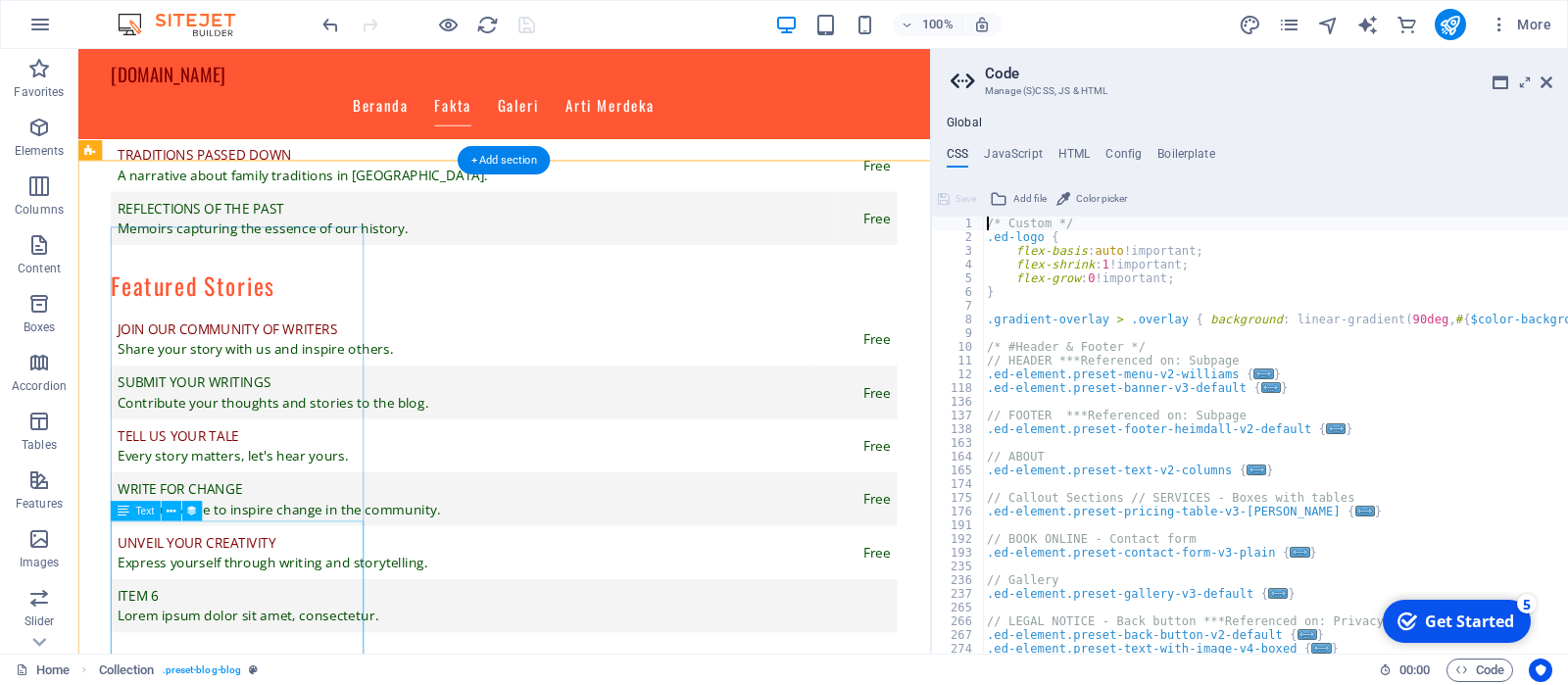
type textarea "@include blog;"
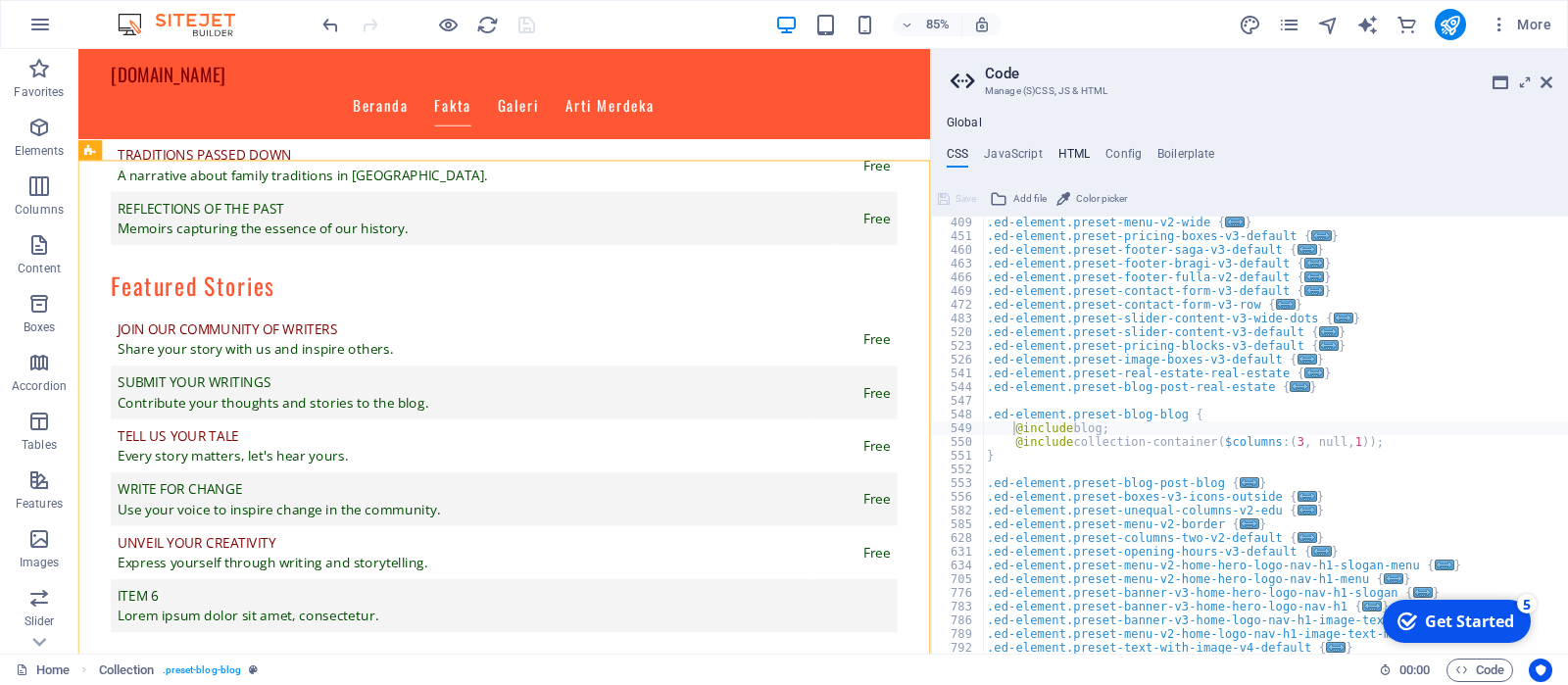
click at [1070, 157] on h4 "HTML" at bounding box center [1074, 158] width 33 height 22
type textarea "<a href="#main-content" class="wv-link-content button">Skip to main content</a>"
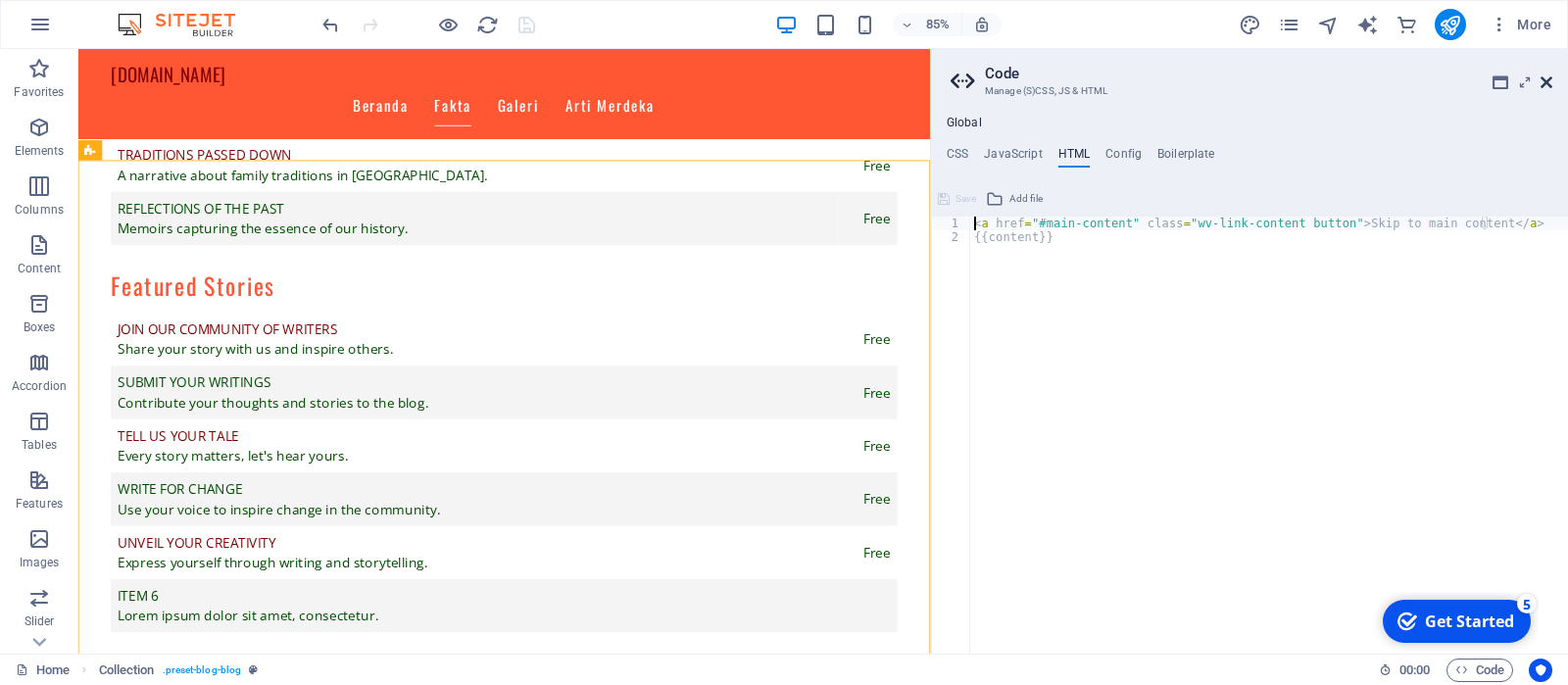
click at [1548, 83] on icon at bounding box center [1546, 82] width 12 height 16
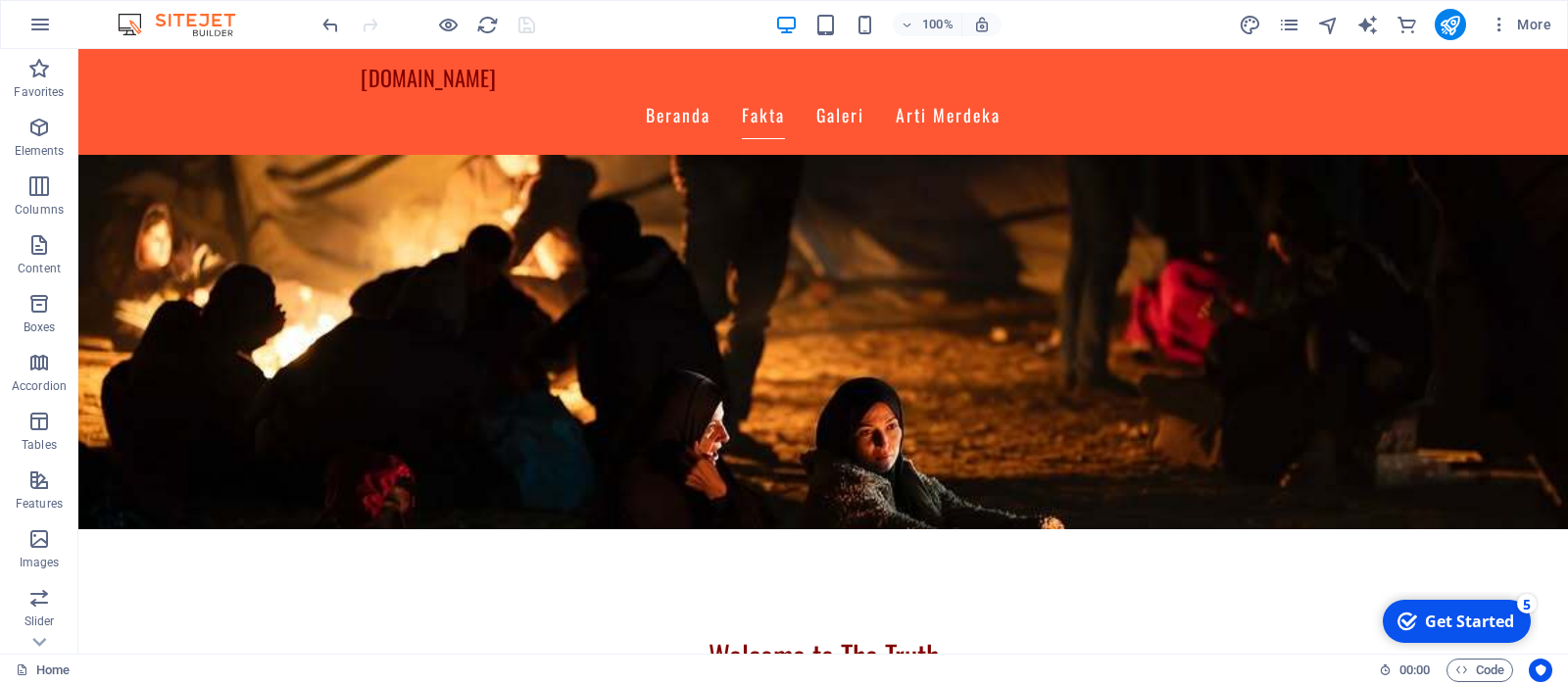
scroll to position [223, 0]
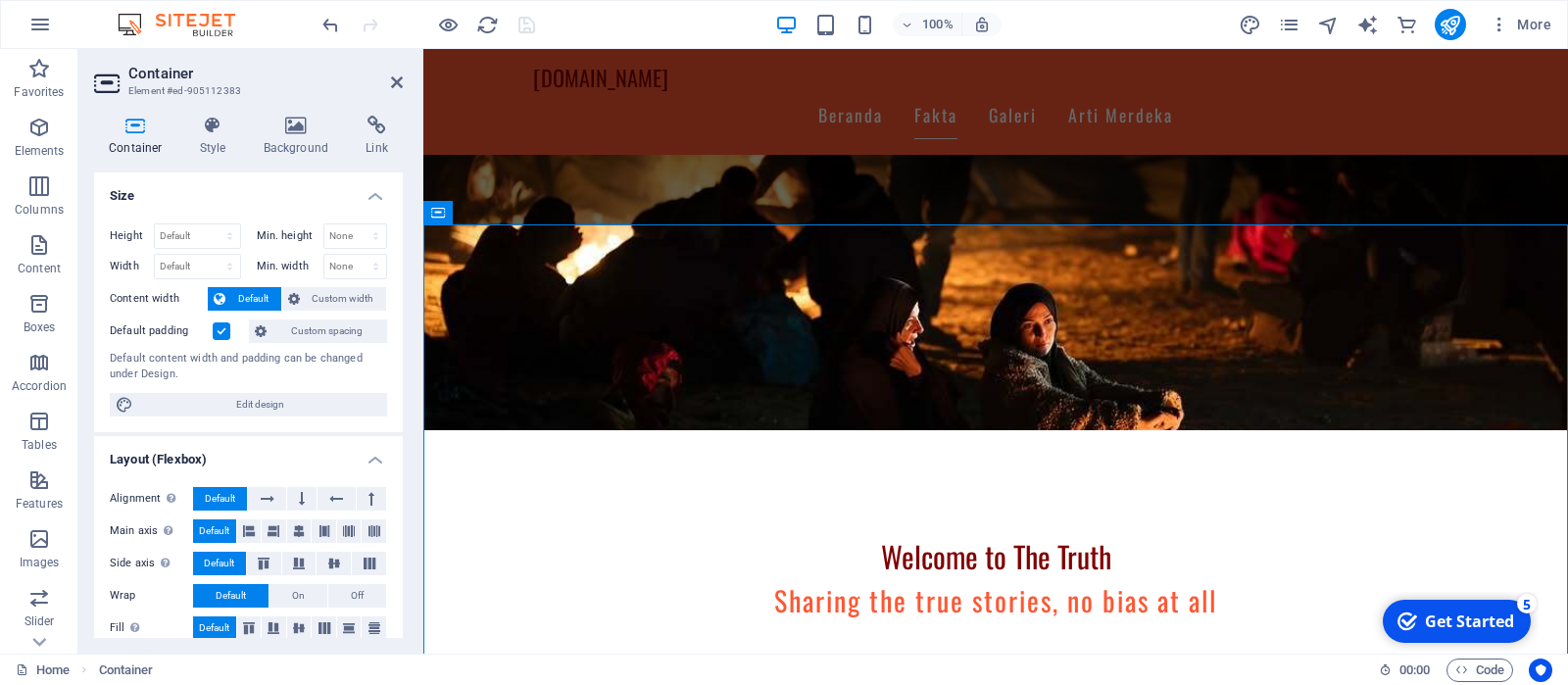
click at [146, 144] on h4 "Container" at bounding box center [139, 136] width 91 height 41
click at [214, 132] on icon at bounding box center [213, 125] width 56 height 20
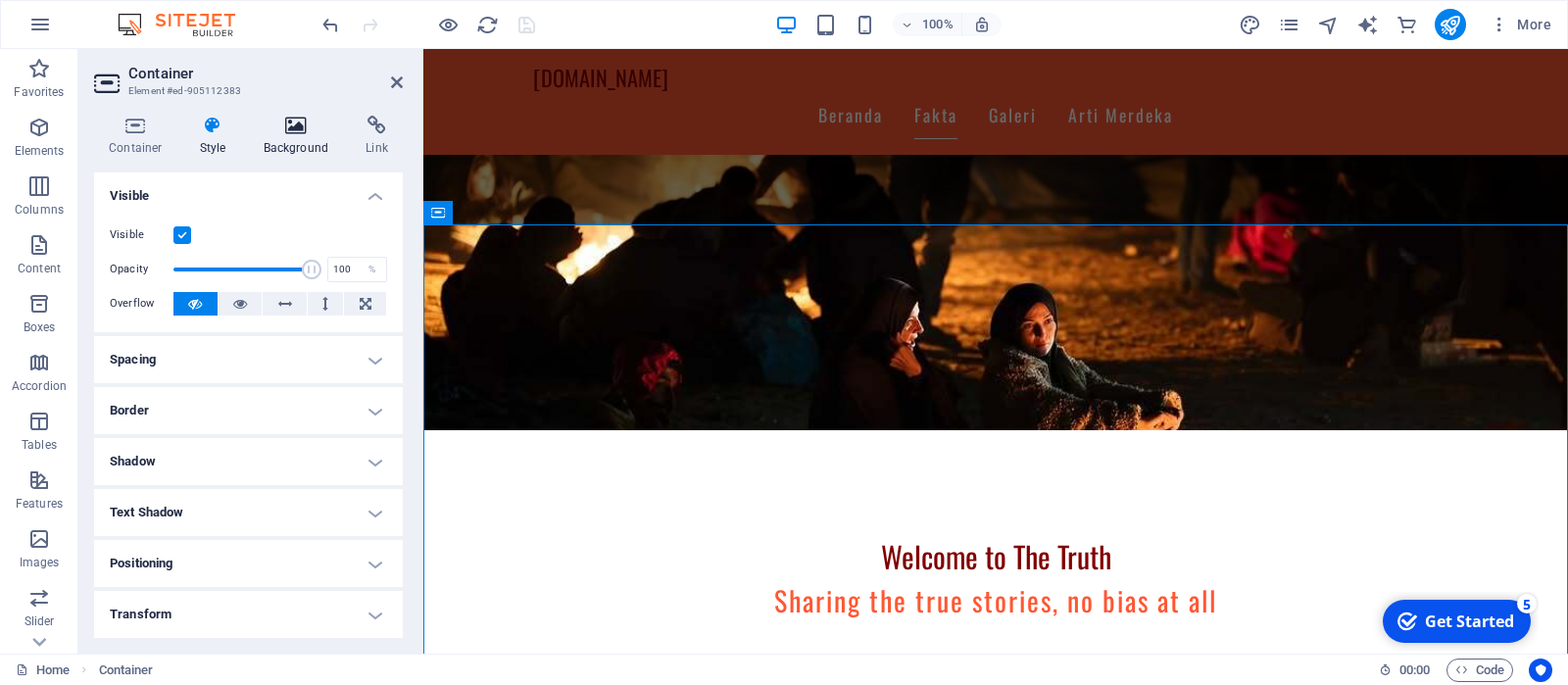
click at [284, 125] on icon at bounding box center [296, 125] width 95 height 20
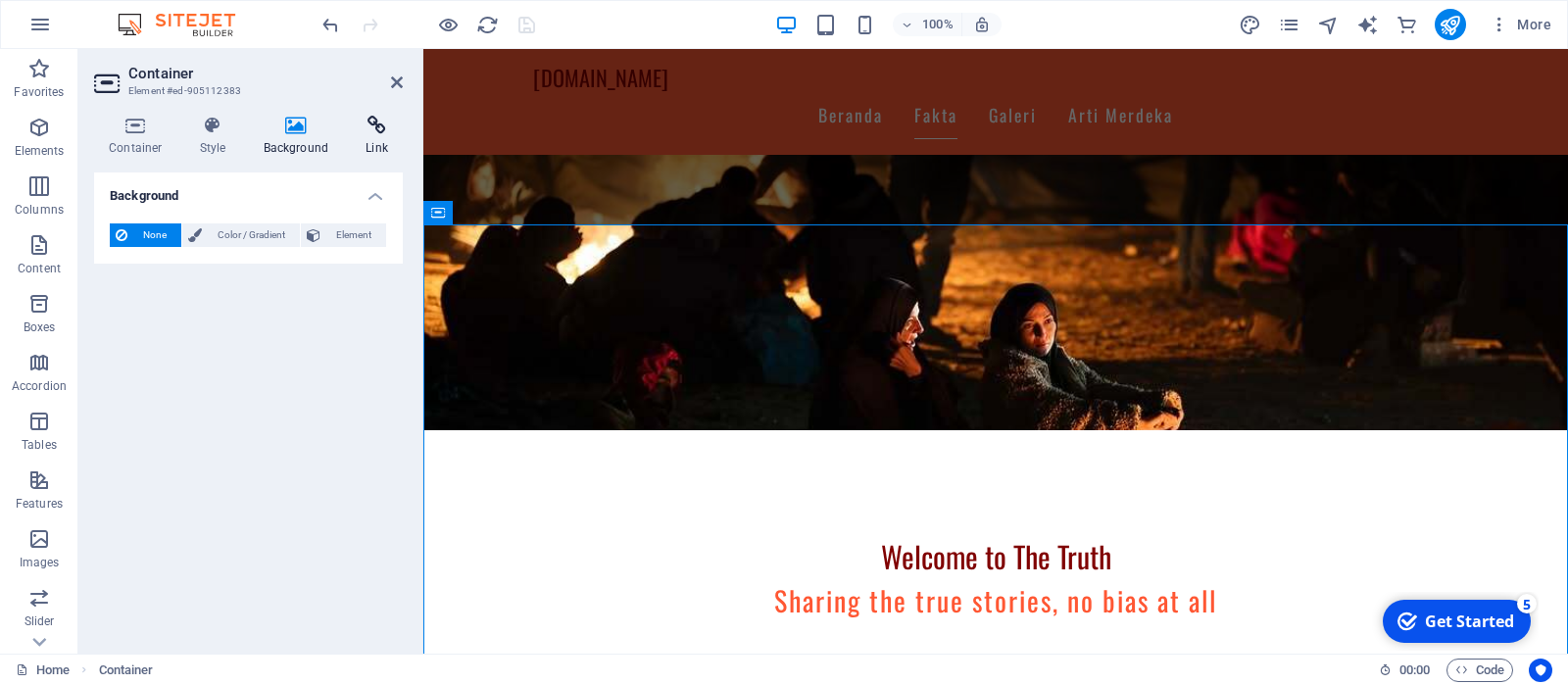
click at [370, 133] on icon at bounding box center [376, 125] width 52 height 20
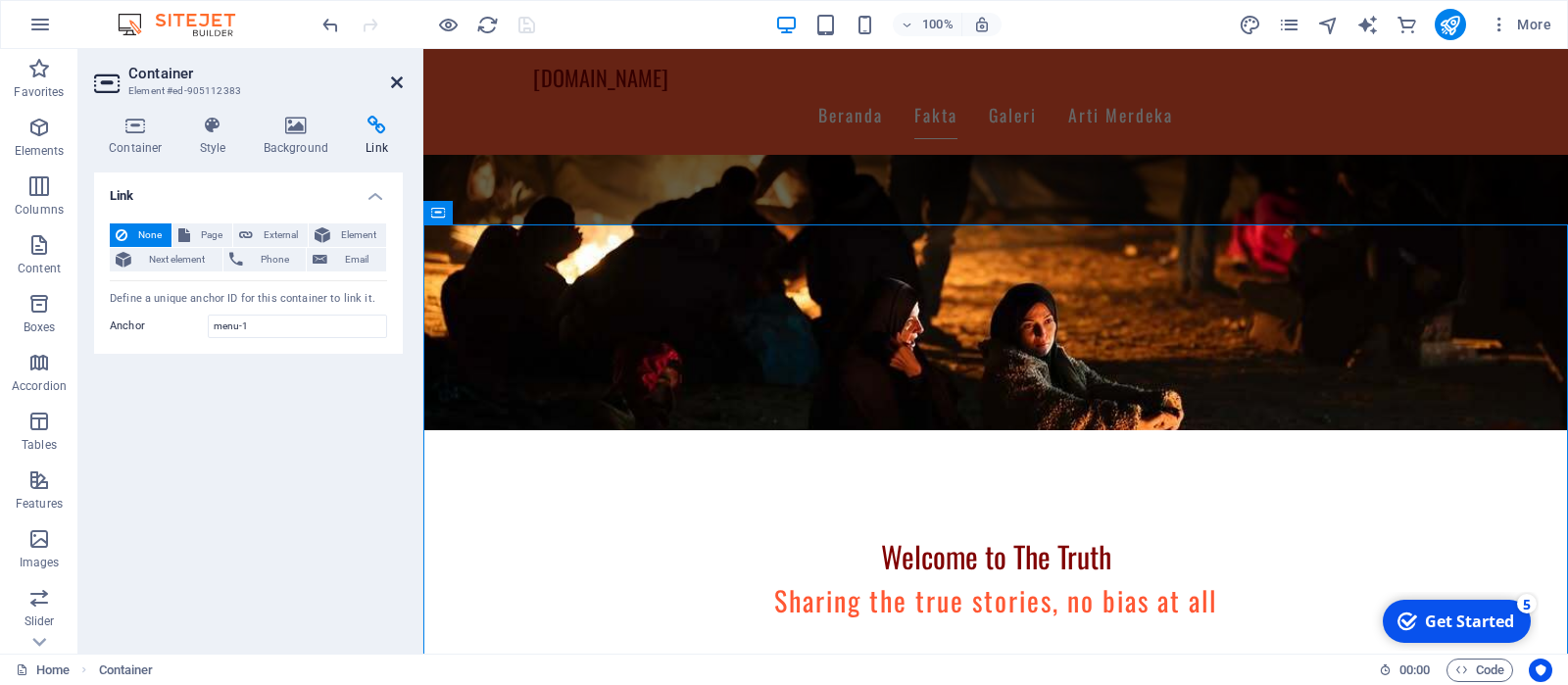
click at [399, 78] on icon at bounding box center [397, 82] width 12 height 16
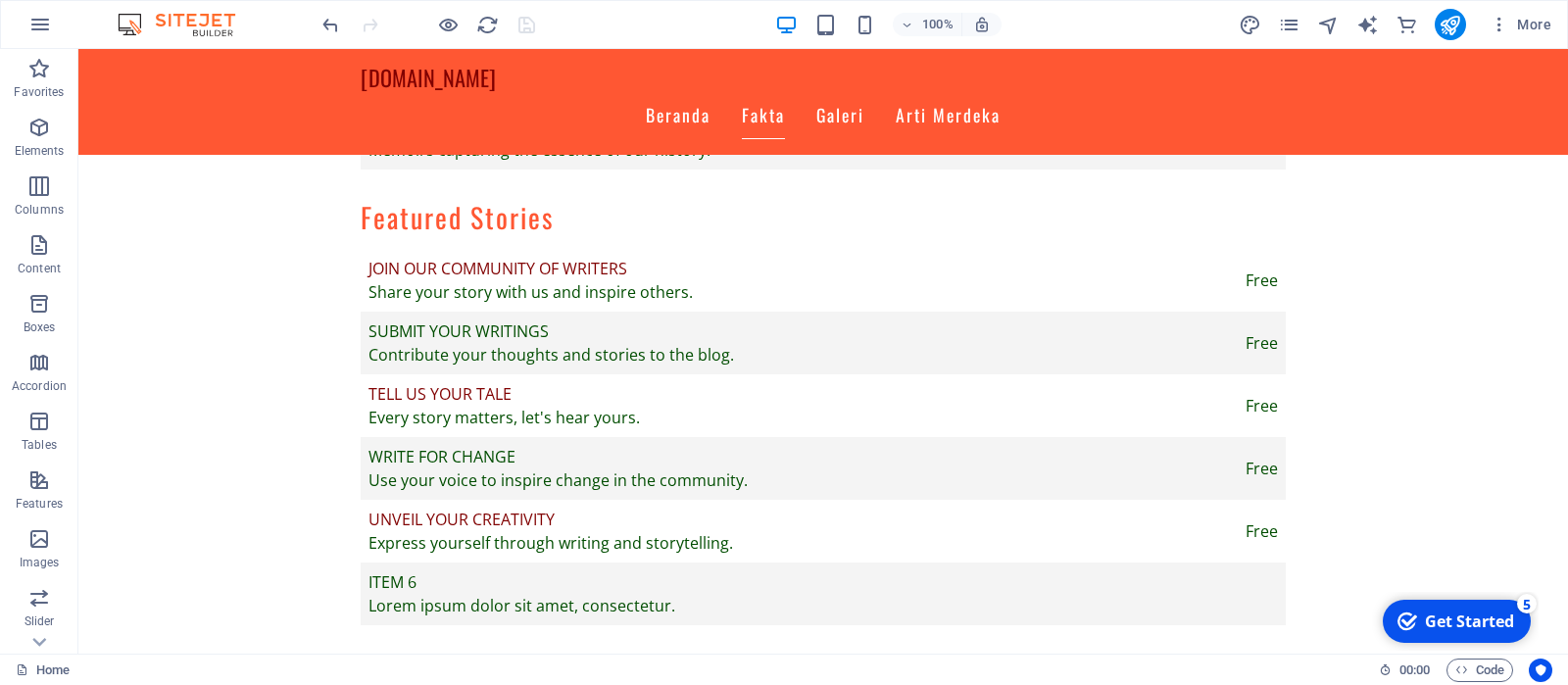
scroll to position [1842, 0]
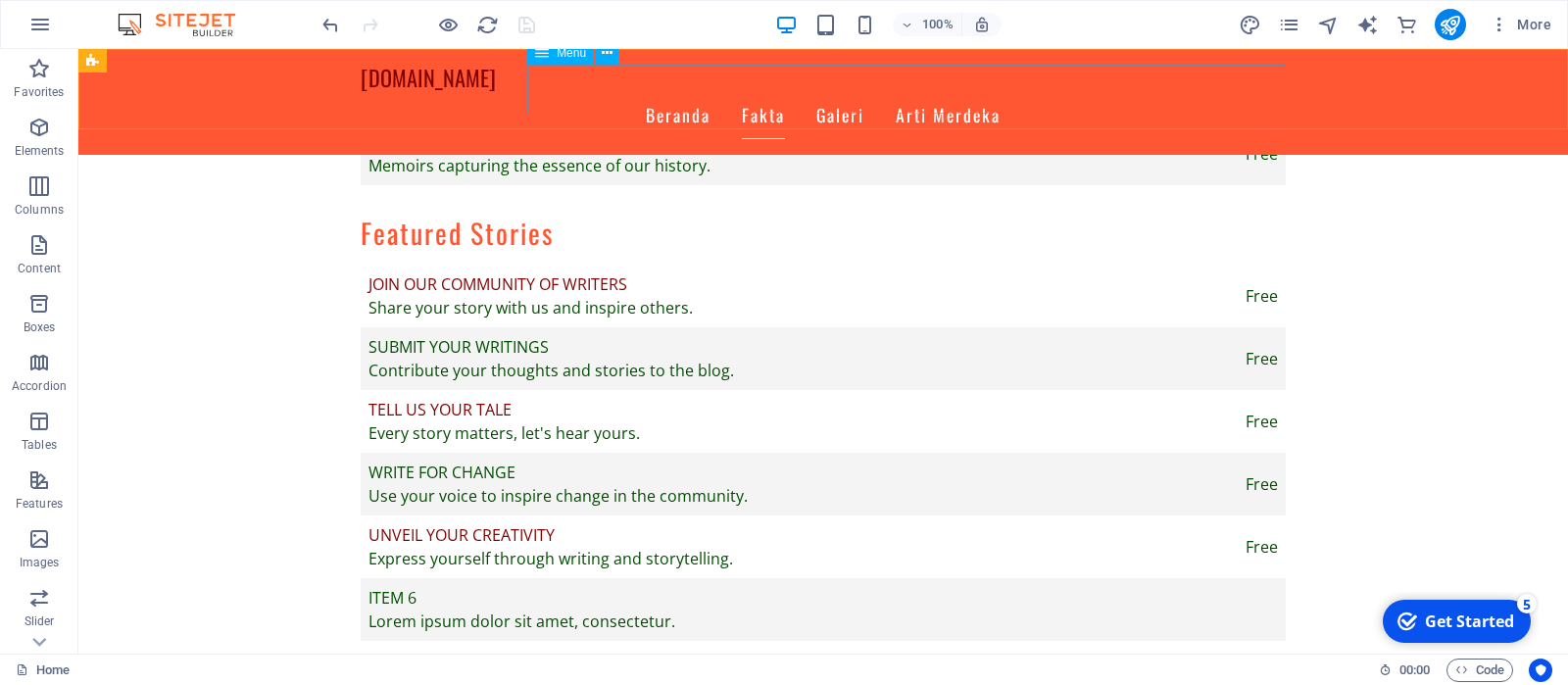
click at [946, 91] on nav "Beranda Fakta Galeri Arti Merdeka" at bounding box center [823, 115] width 925 height 49
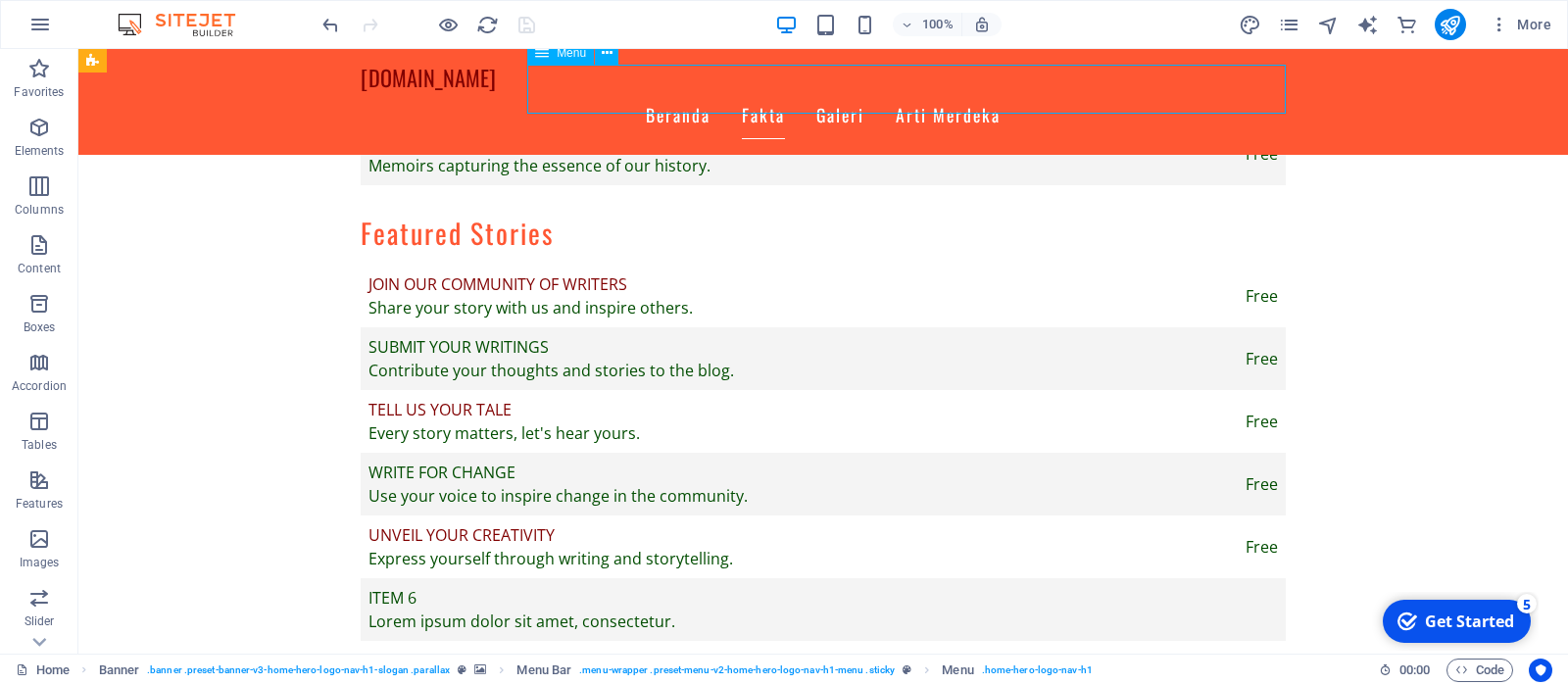
click at [946, 91] on nav "Beranda Fakta Galeri Arti Merdeka" at bounding box center [823, 115] width 925 height 49
select select
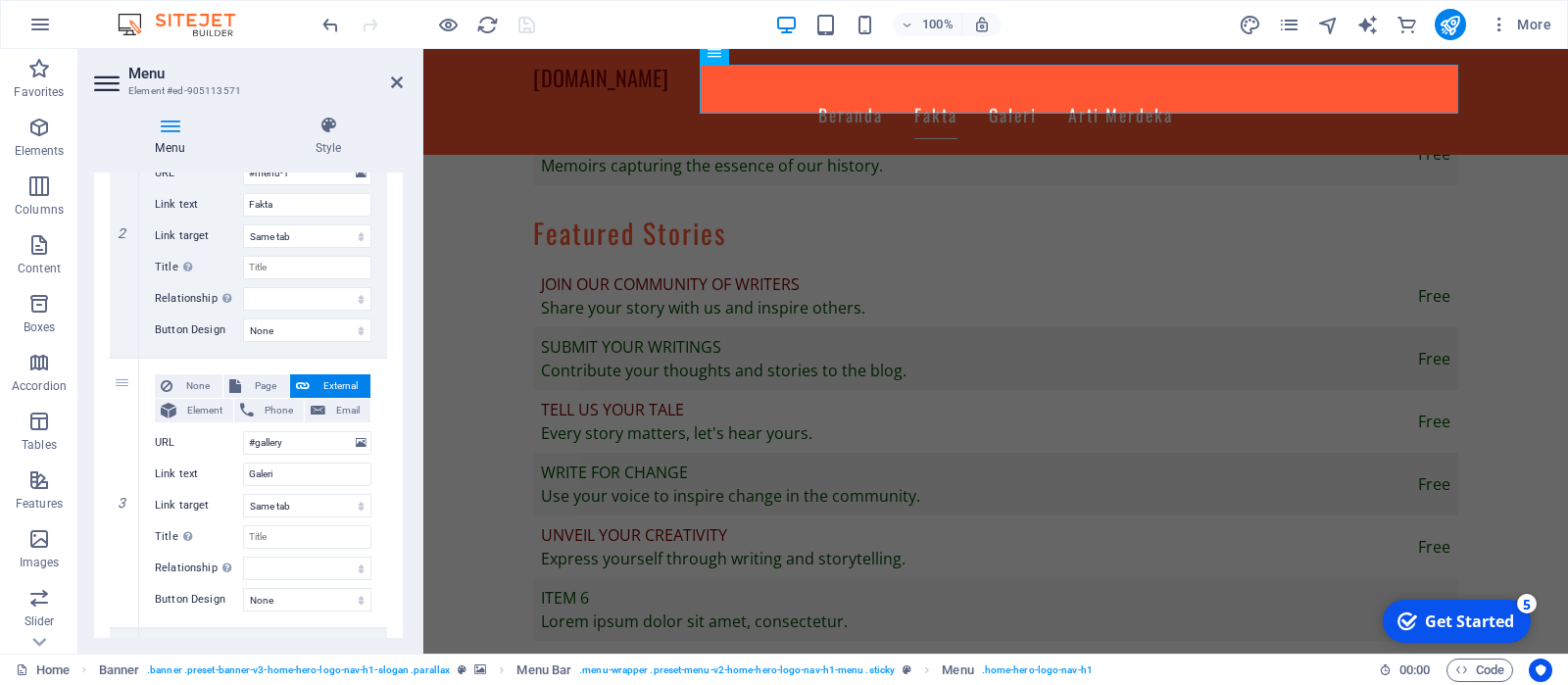
scroll to position [556, 0]
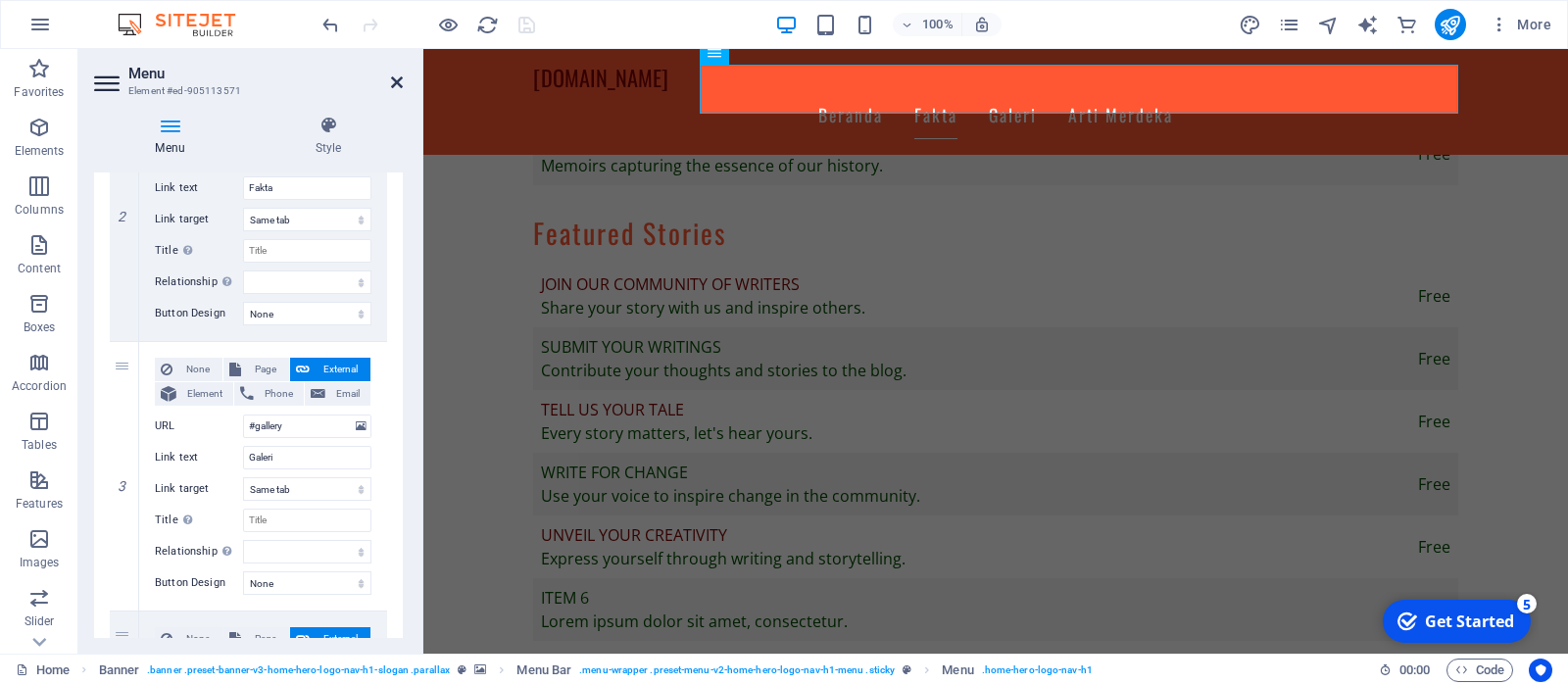
click at [395, 80] on icon at bounding box center [397, 82] width 12 height 16
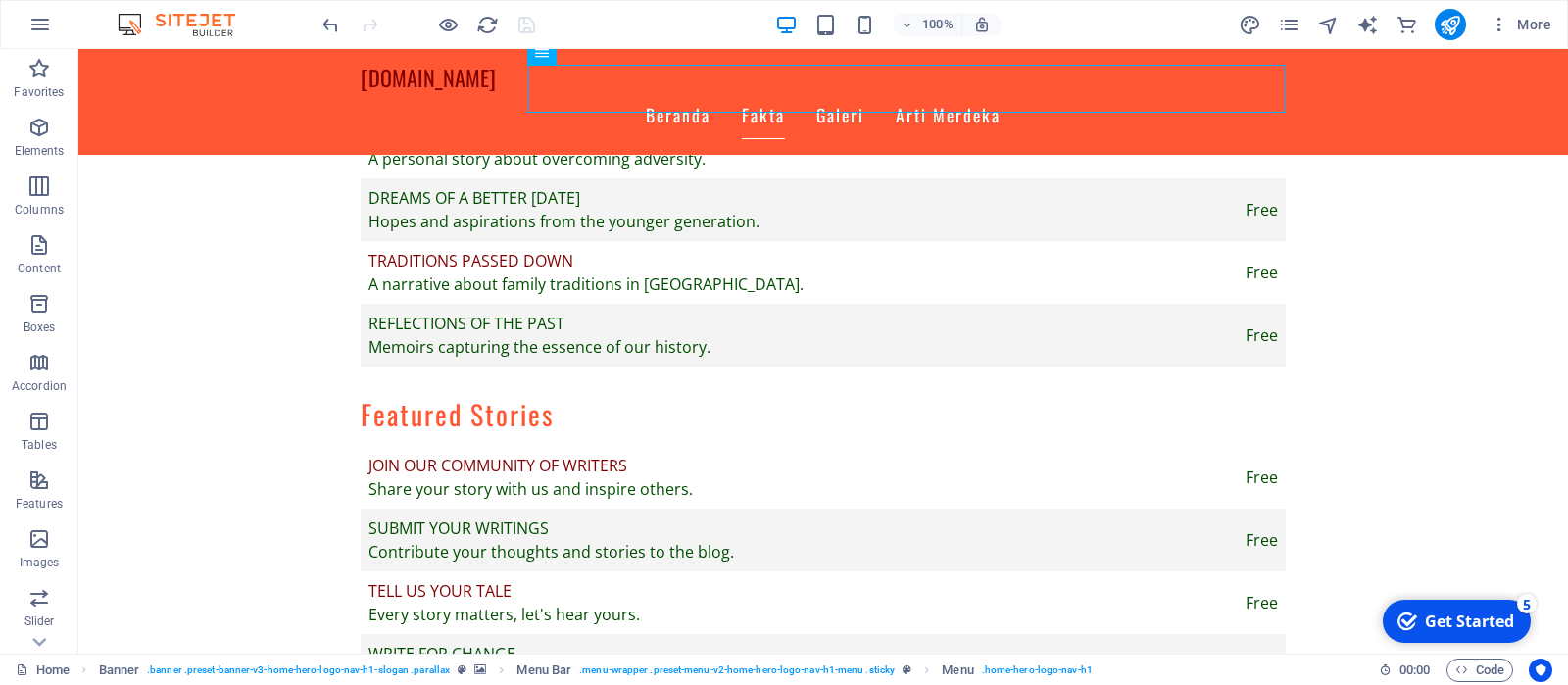
scroll to position [1665, 0]
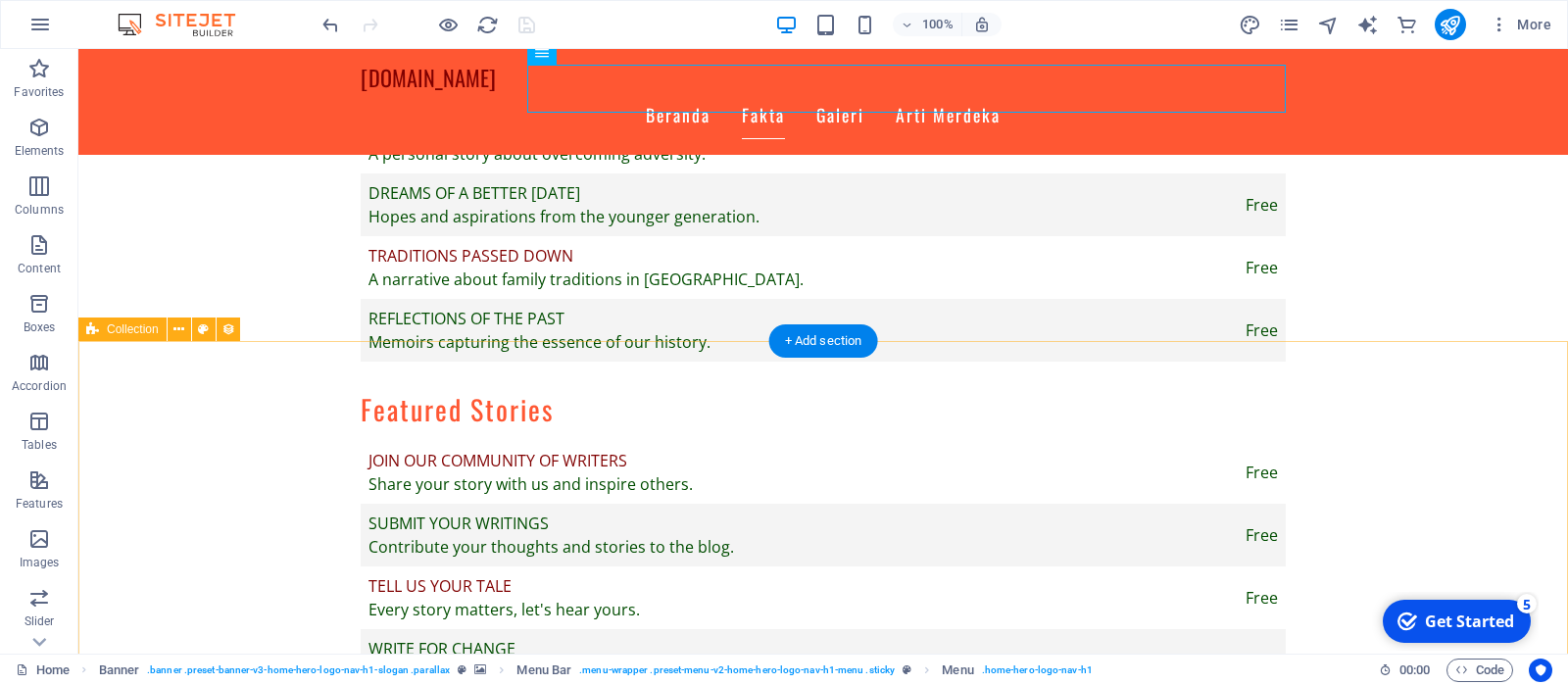
select select "columns.publishing_date_DESC"
select select "columns.status"
select select "columns.publishing_date"
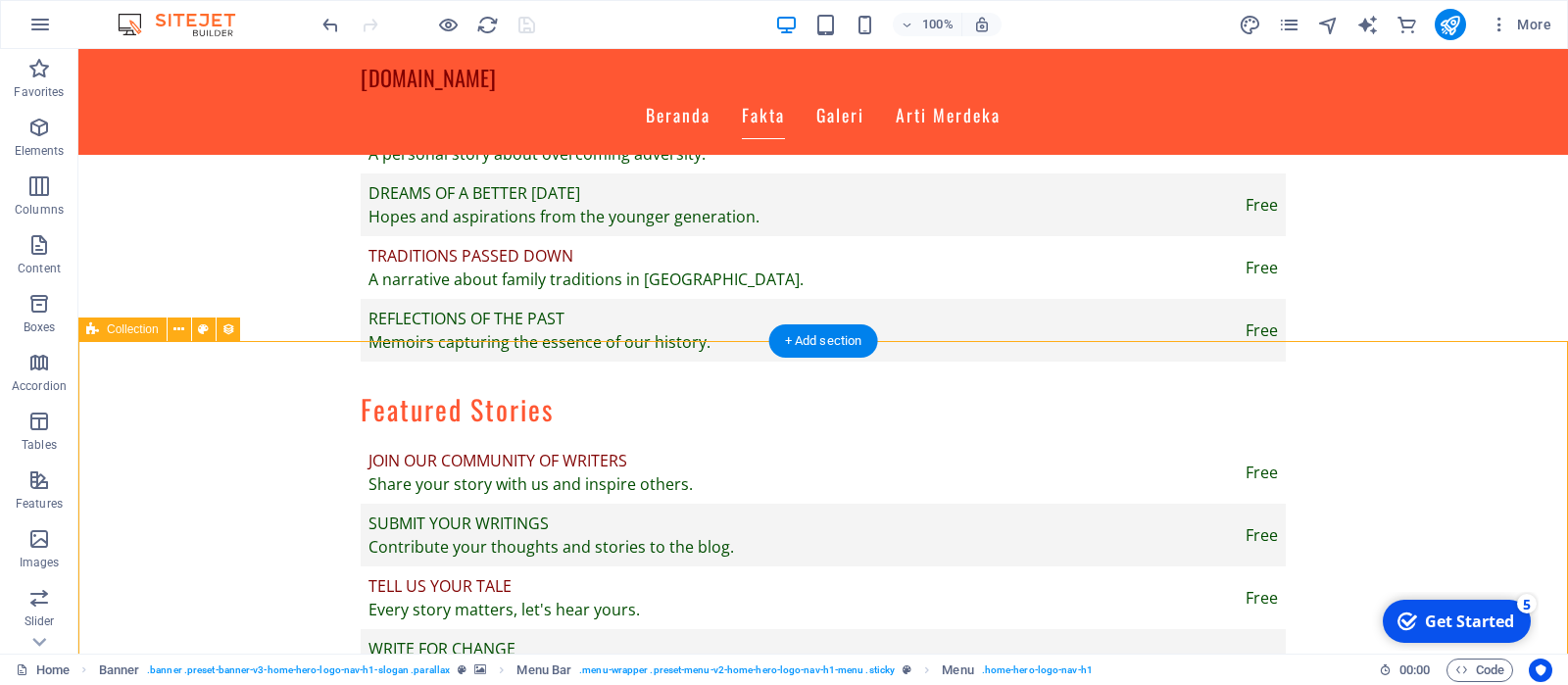
select select "past"
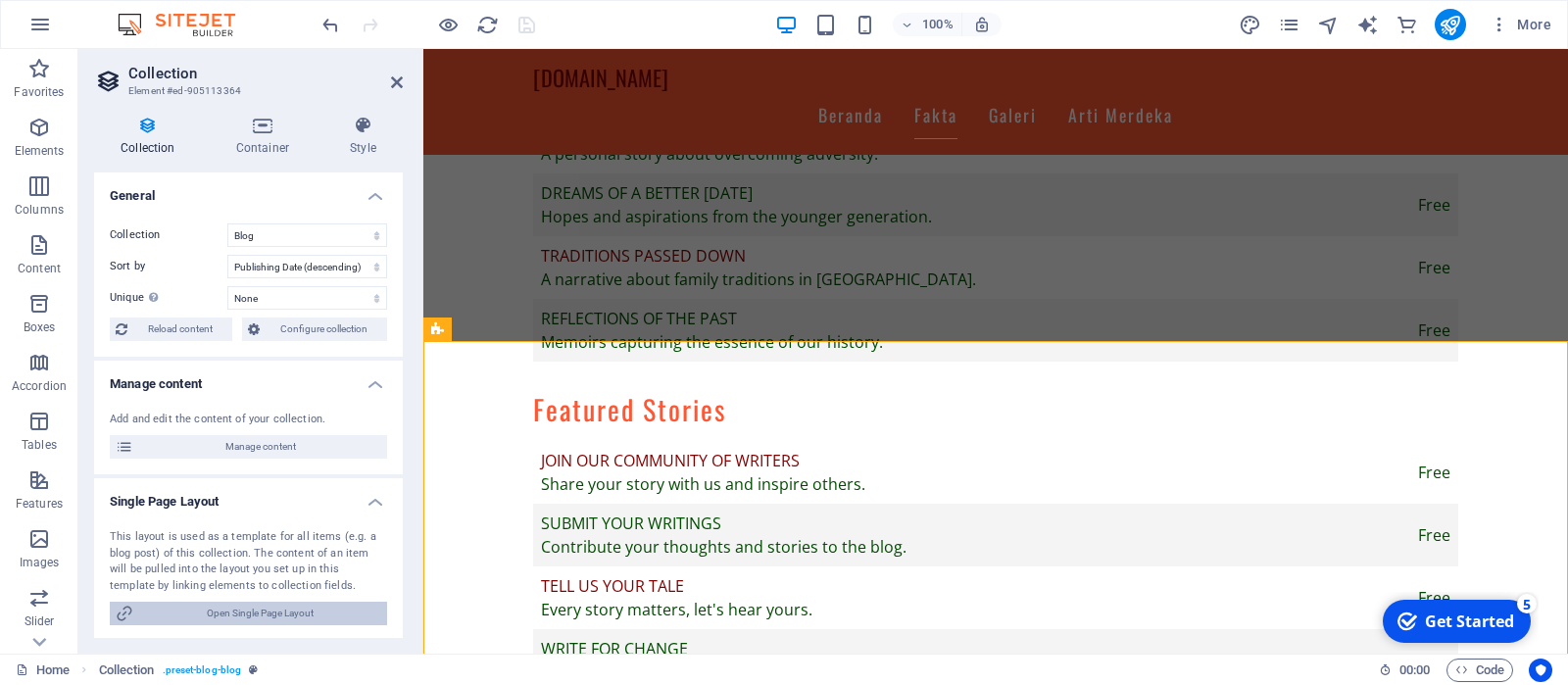
click at [178, 606] on span "Open Single Page Layout" at bounding box center [260, 613] width 242 height 24
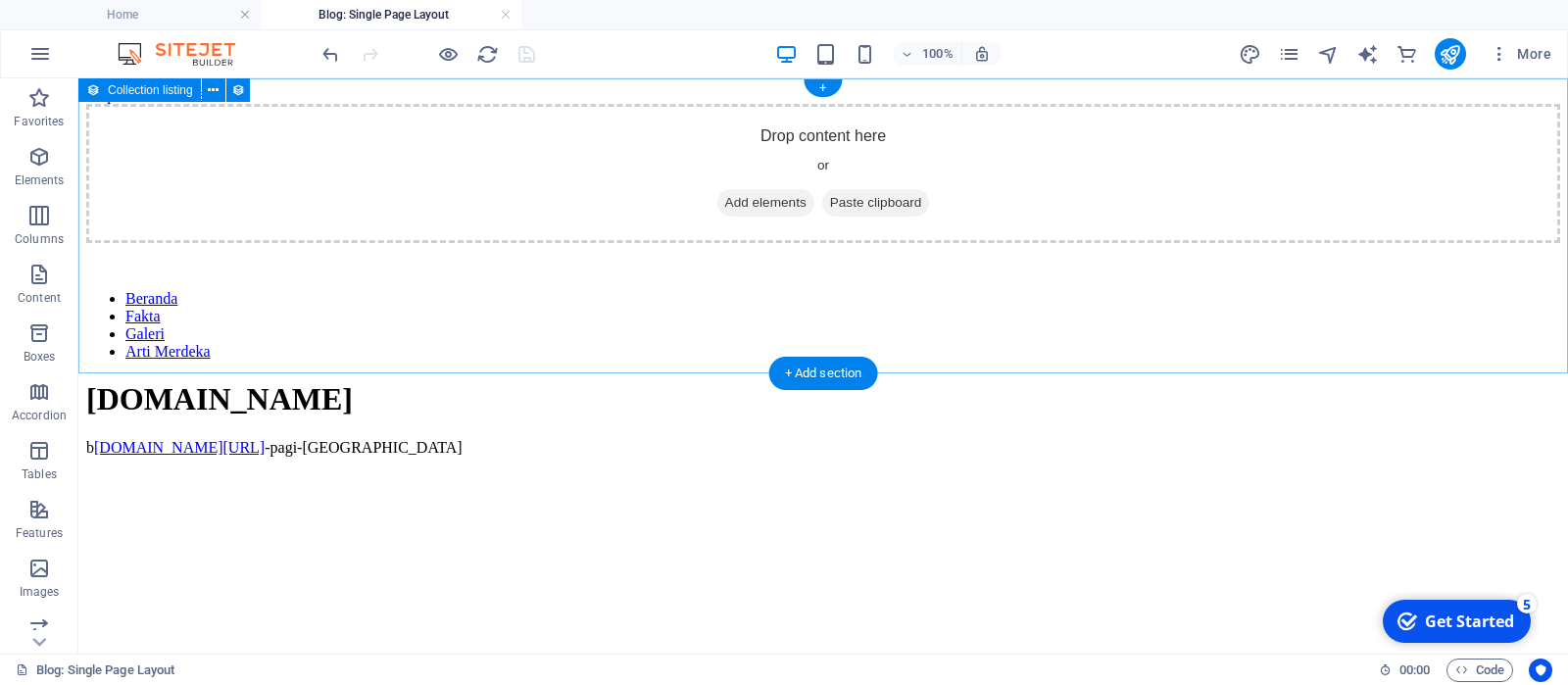
scroll to position [0, 0]
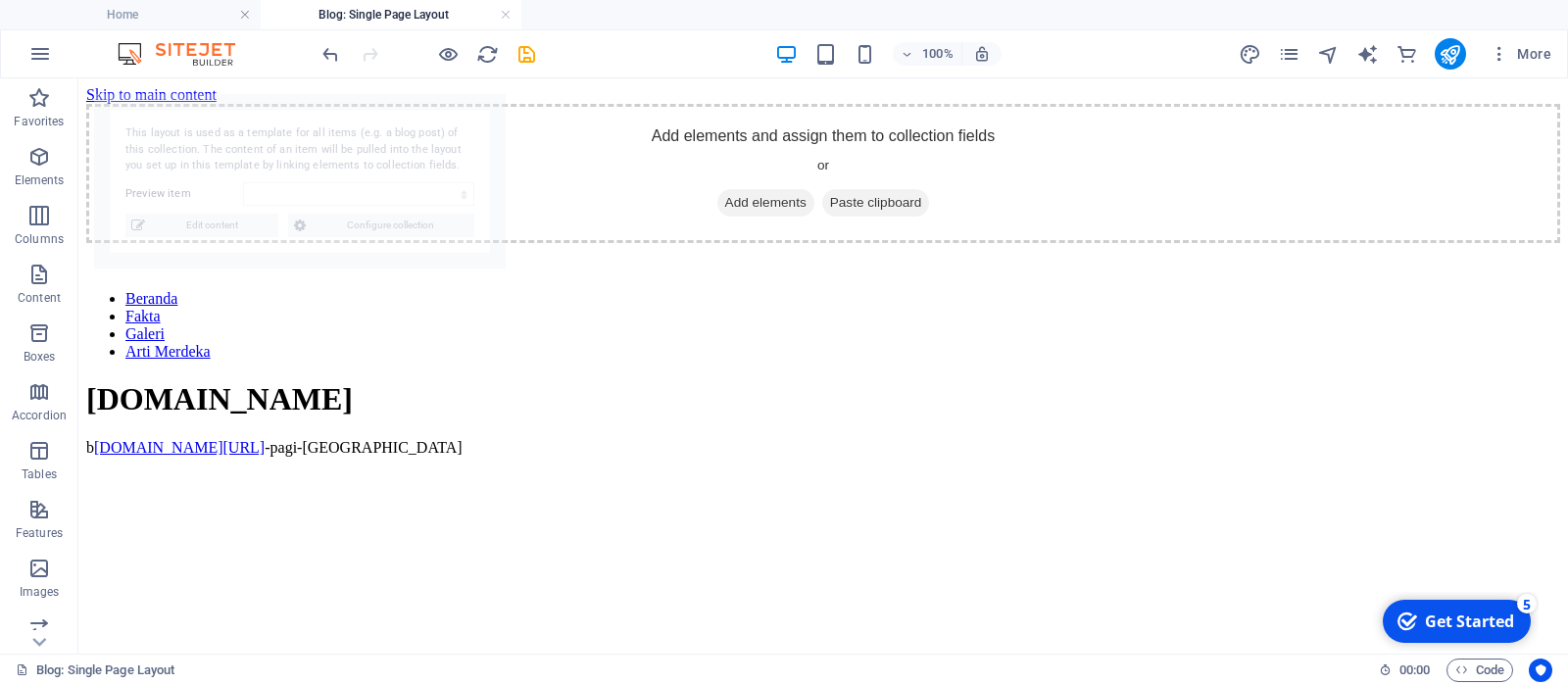
select select "68b952e074cd9bdfa1007af9"
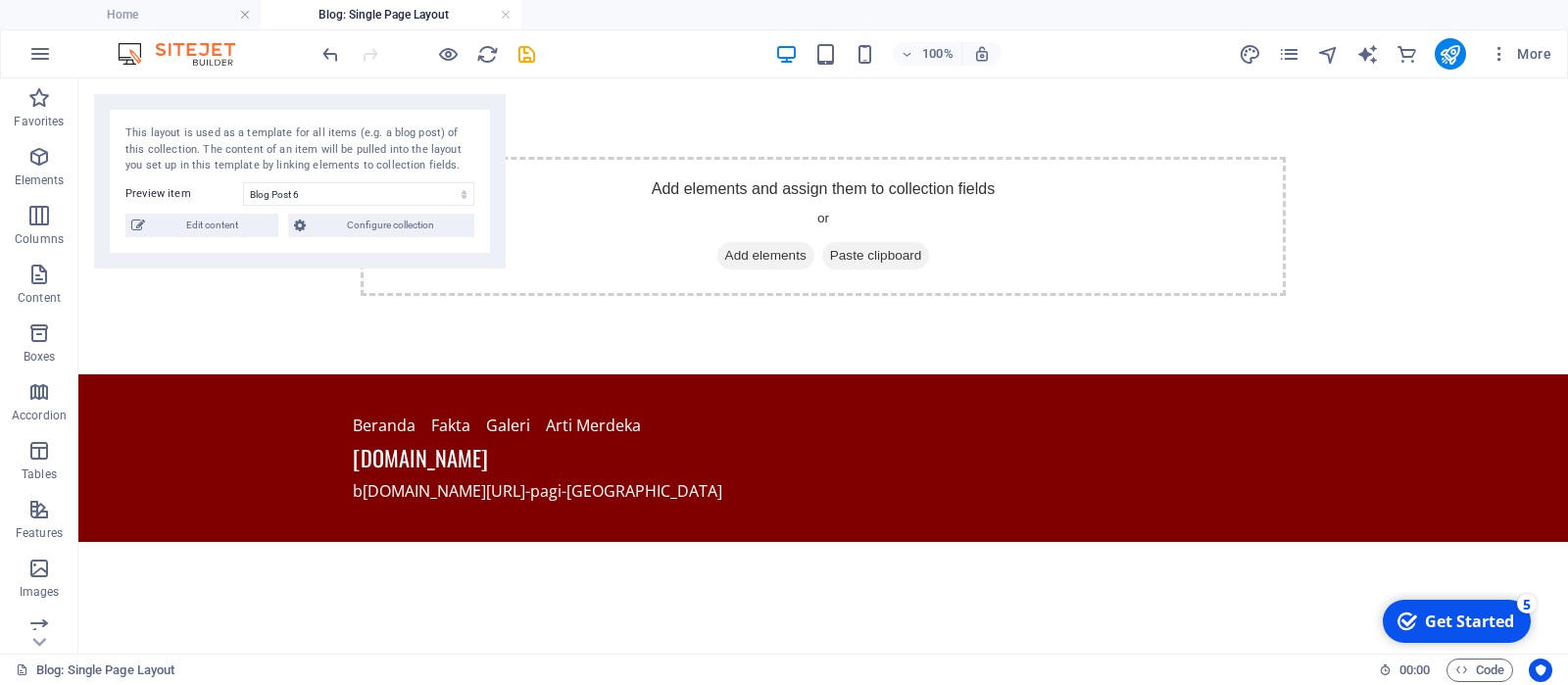
click at [315, 57] on div "100% More" at bounding box center [784, 54] width 1566 height 47
click at [330, 52] on icon "undo" at bounding box center [331, 54] width 23 height 23
click at [360, 57] on icon "redo" at bounding box center [369, 54] width 23 height 23
click at [506, 17] on link at bounding box center [506, 15] width 12 height 19
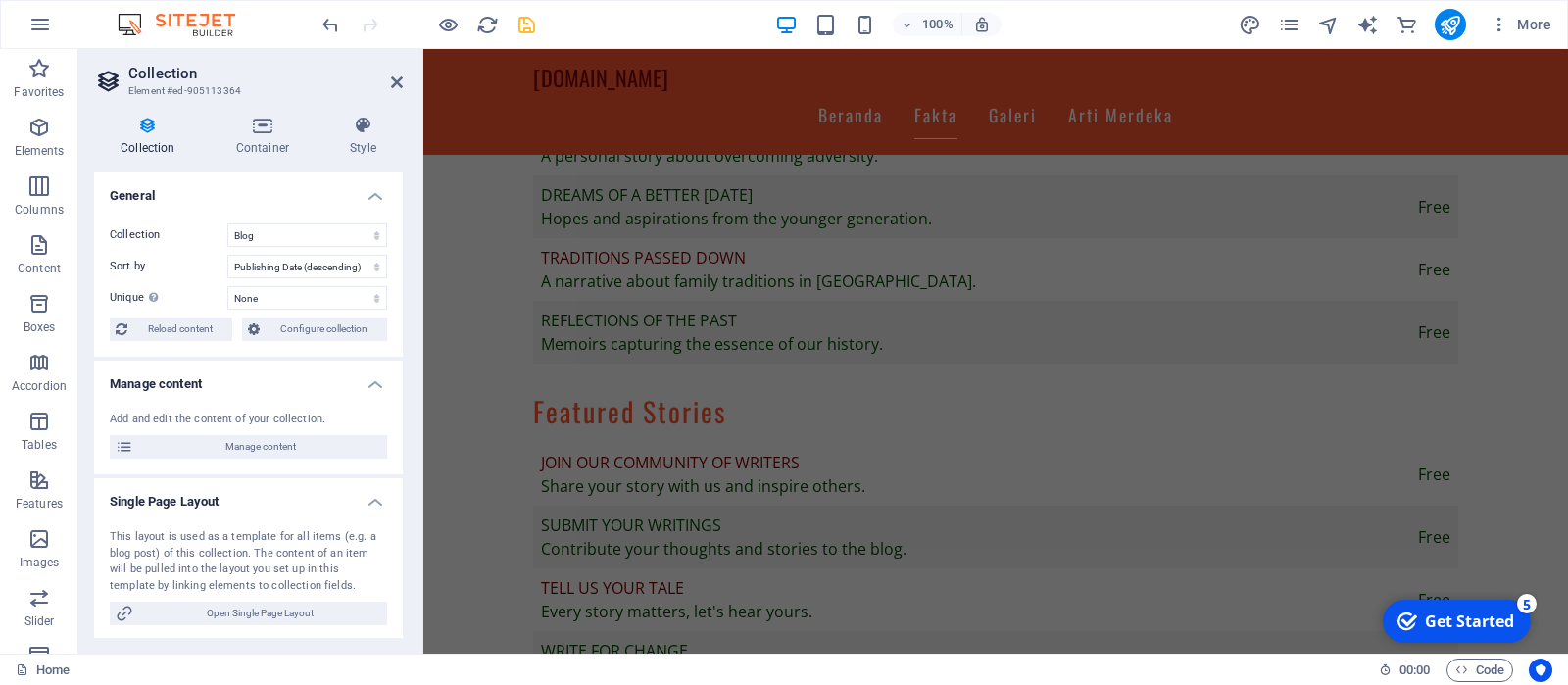
scroll to position [1665, 0]
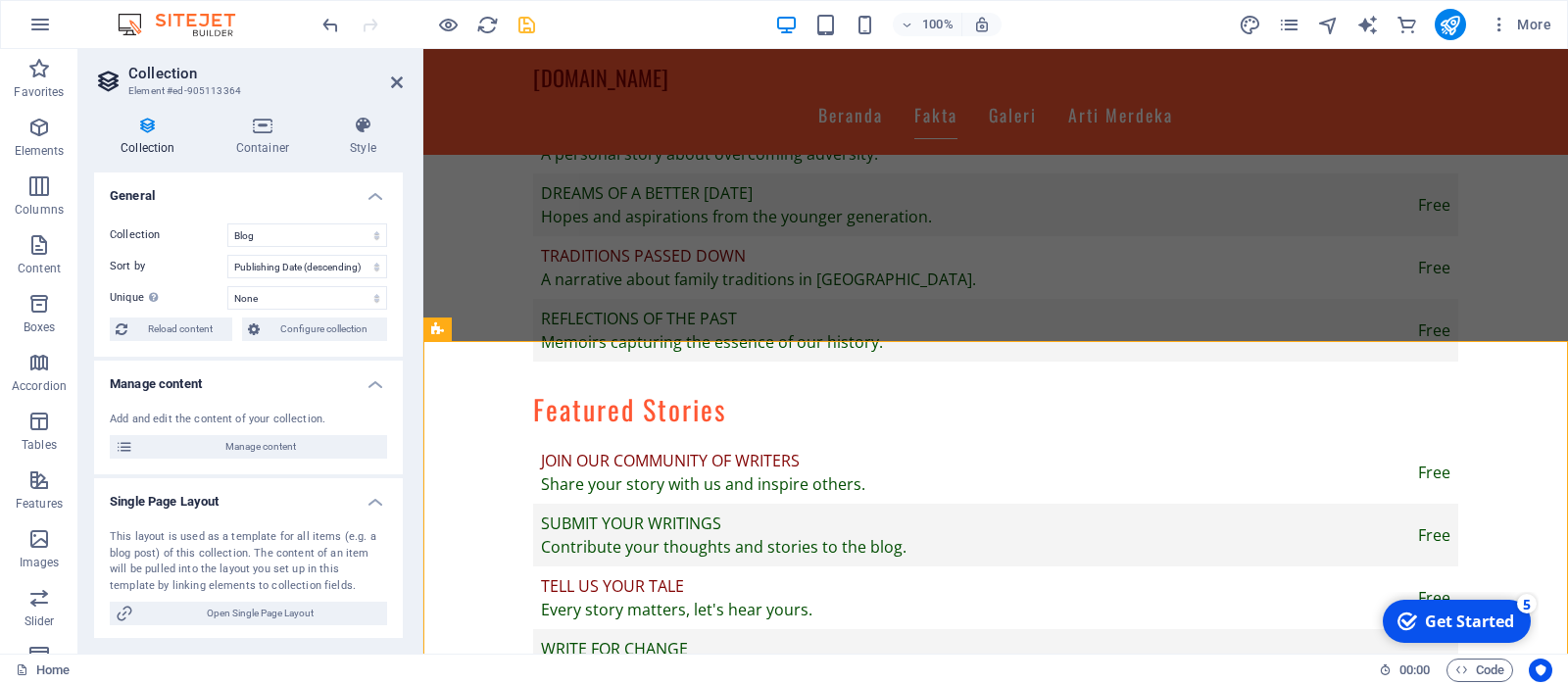
click at [152, 140] on h4 "Collection" at bounding box center [151, 136] width 116 height 41
click at [266, 146] on h4 "Container" at bounding box center [266, 136] width 114 height 41
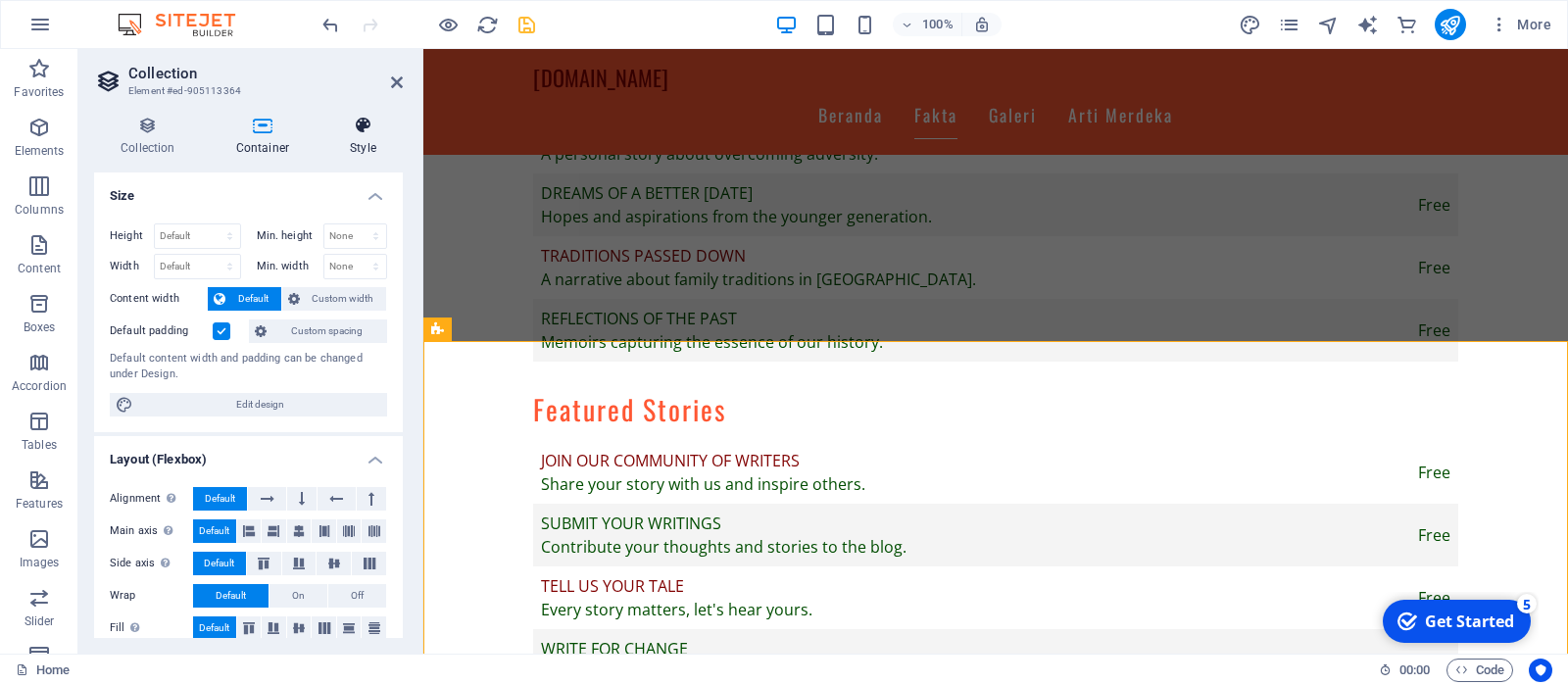
click at [353, 140] on h4 "Style" at bounding box center [363, 136] width 79 height 41
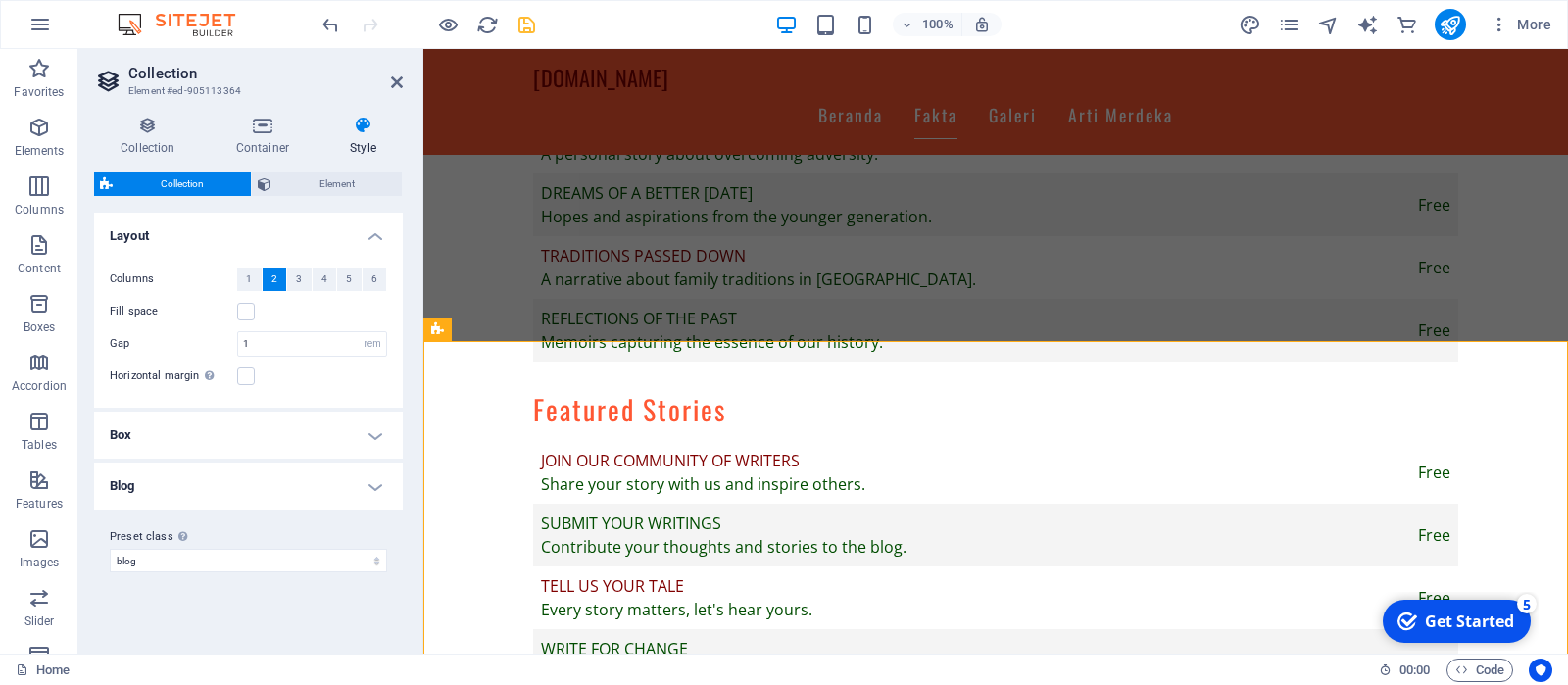
click at [266, 474] on h4 "Blog" at bounding box center [248, 486] width 309 height 47
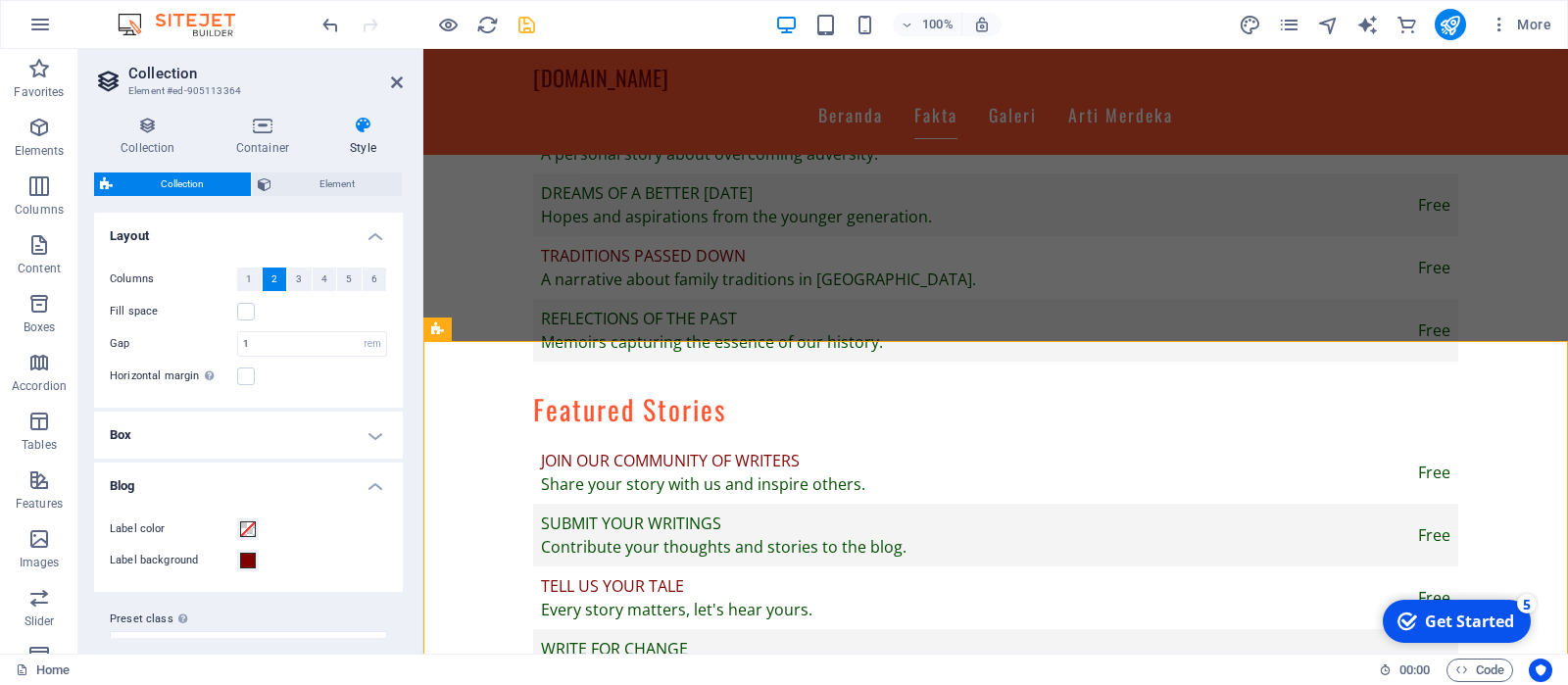
click at [309, 483] on h4 "Blog" at bounding box center [248, 480] width 309 height 36
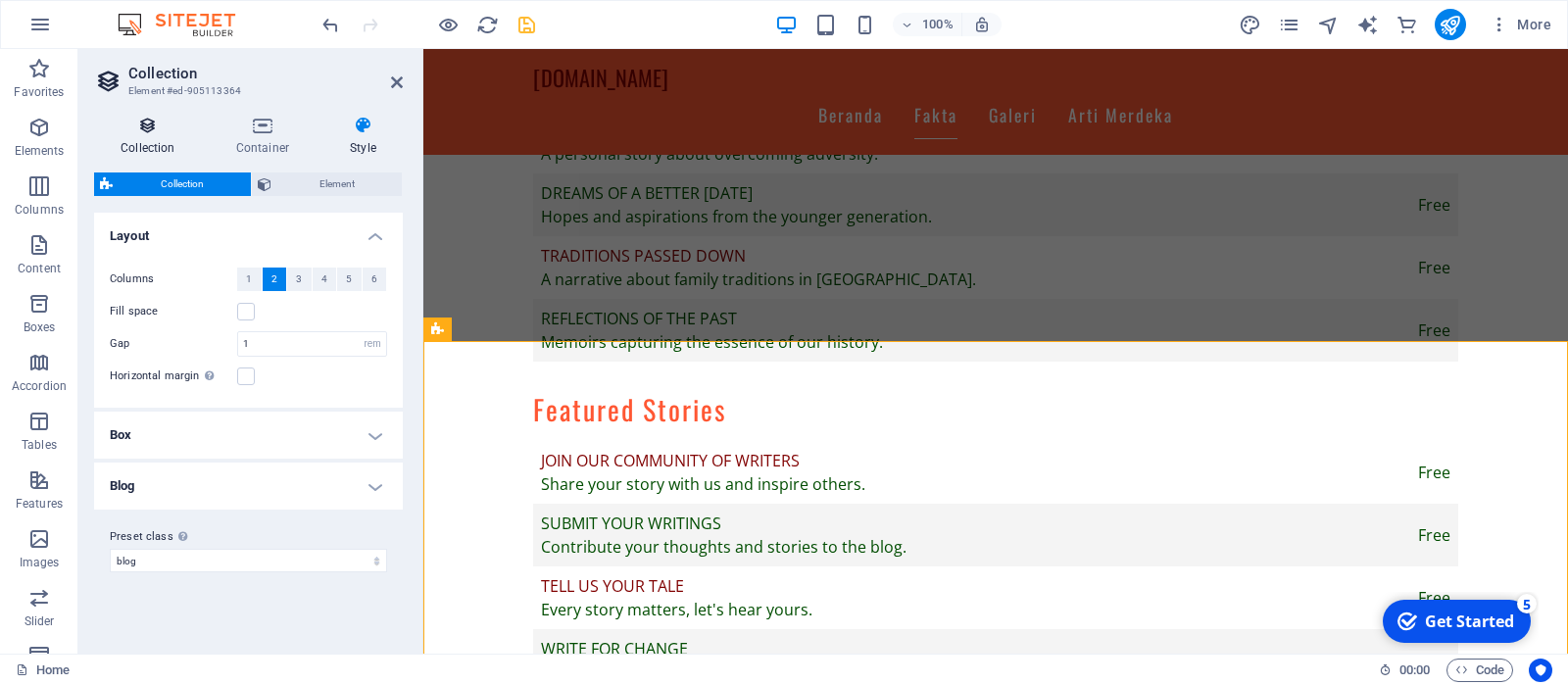
click at [144, 125] on icon at bounding box center [147, 125] width 108 height 20
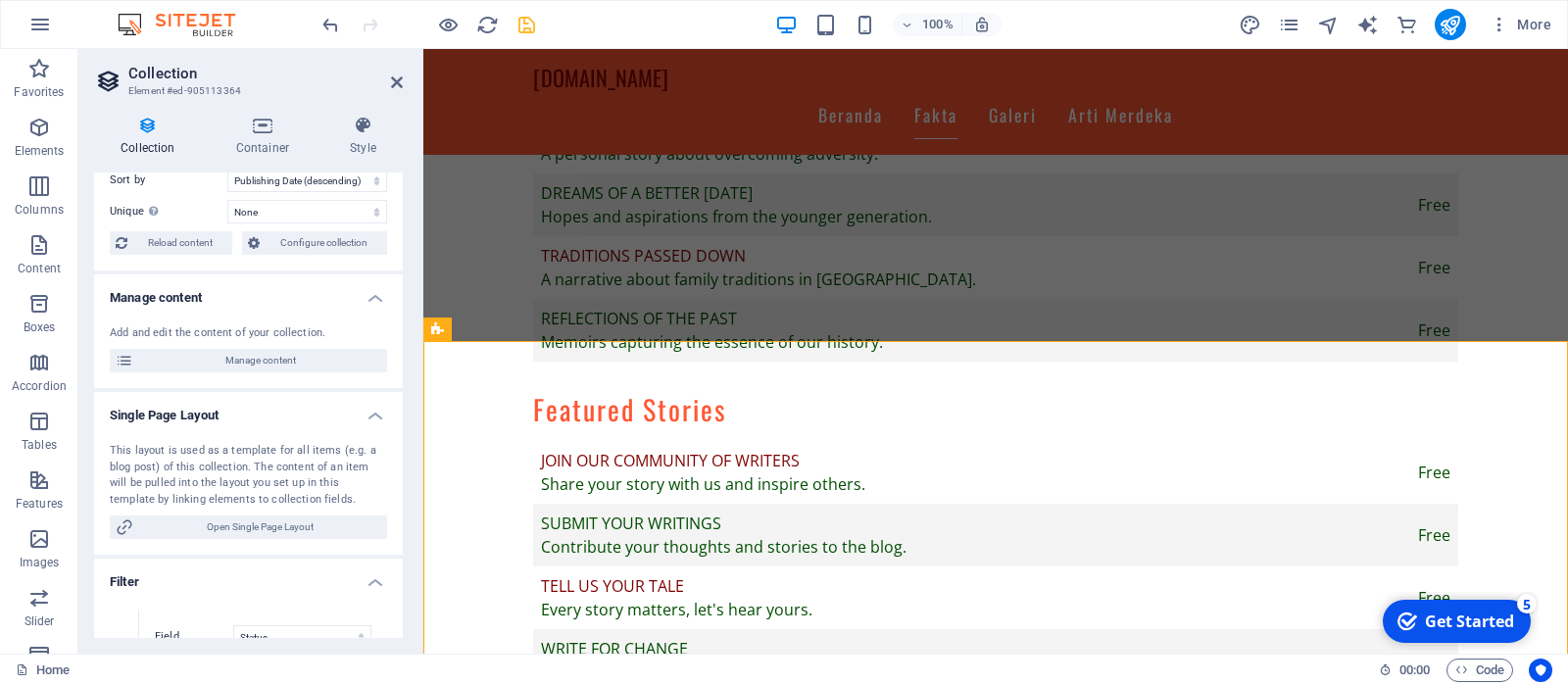
scroll to position [0, 0]
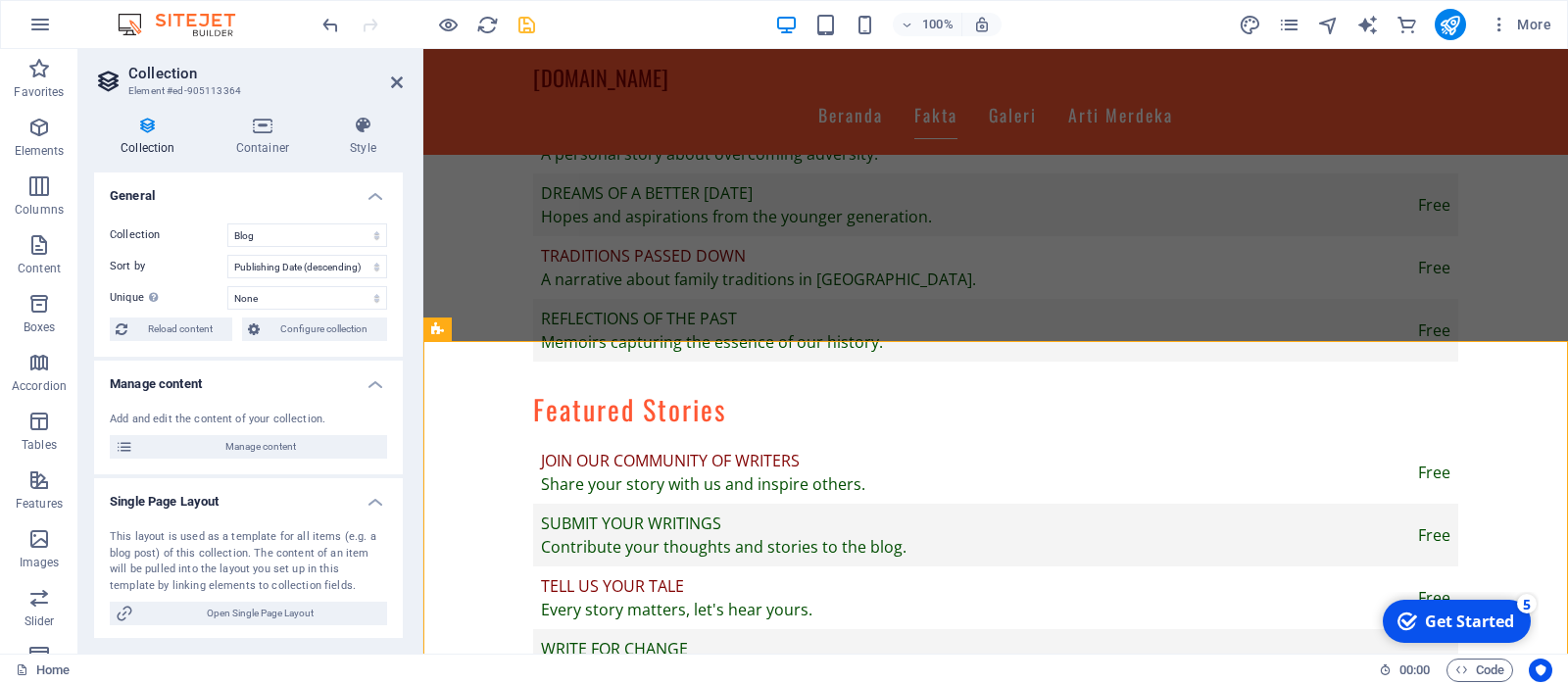
click at [149, 137] on h4 "Collection" at bounding box center [151, 136] width 116 height 41
click at [466, 330] on span "Collection" at bounding box center [478, 330] width 52 height 12
click at [530, 331] on button at bounding box center [524, 330] width 24 height 24
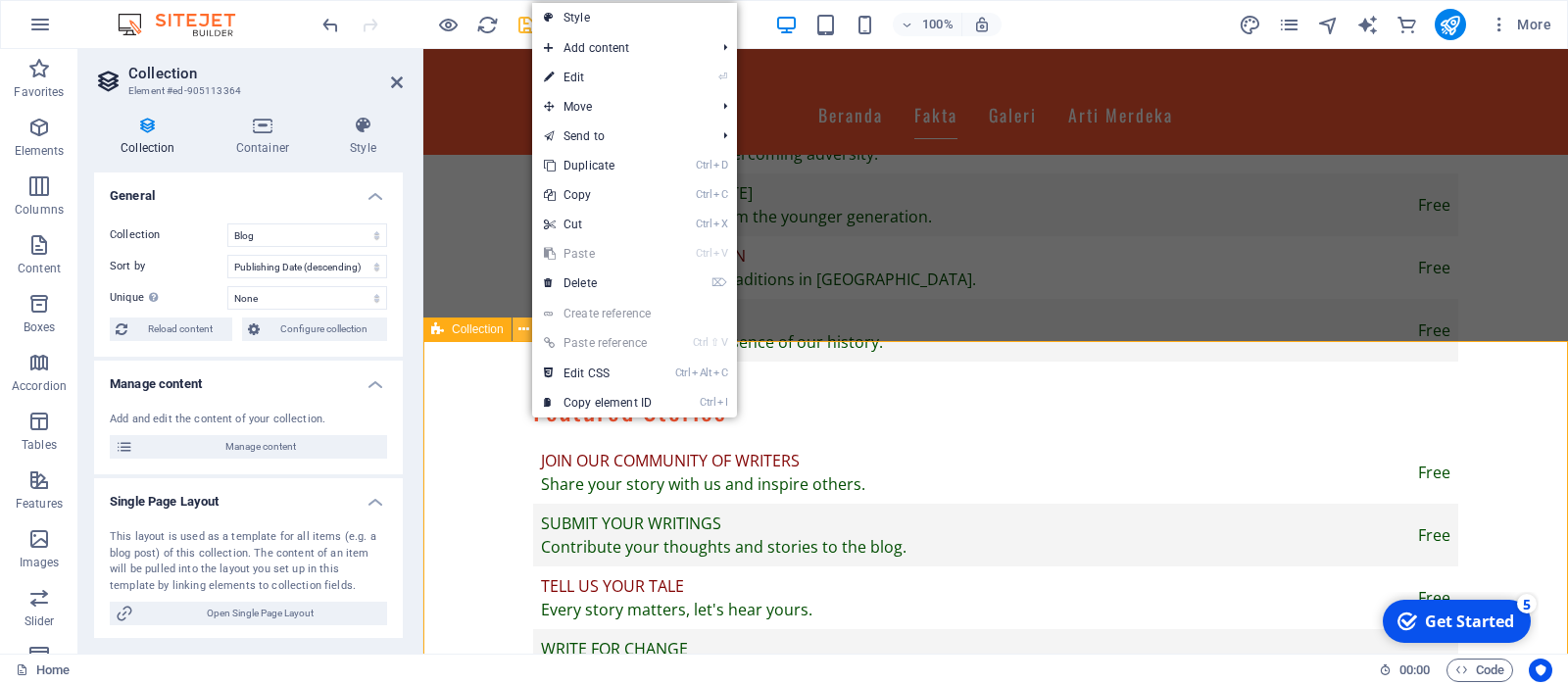
click at [522, 335] on icon at bounding box center [523, 330] width 11 height 21
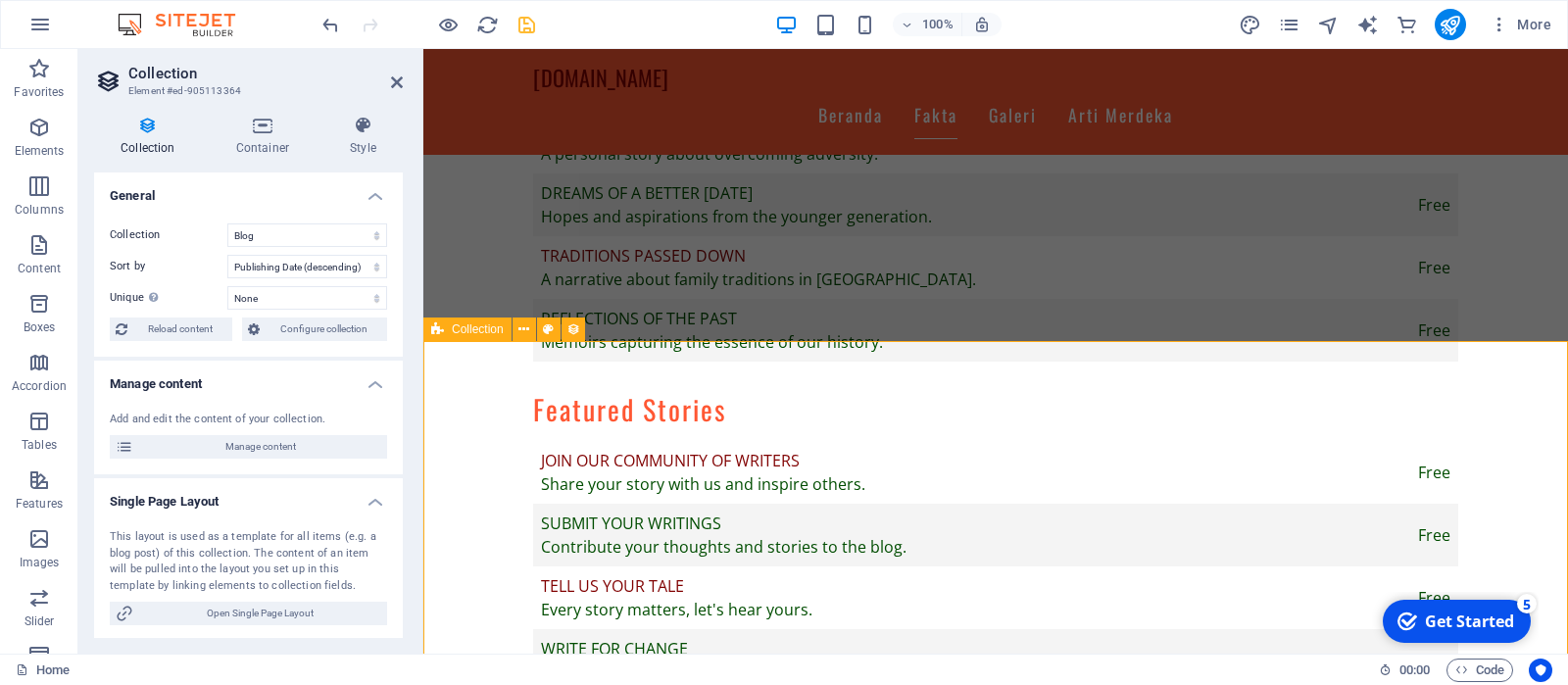
click at [574, 333] on icon at bounding box center [574, 330] width 14 height 21
click at [394, 79] on icon at bounding box center [397, 82] width 12 height 16
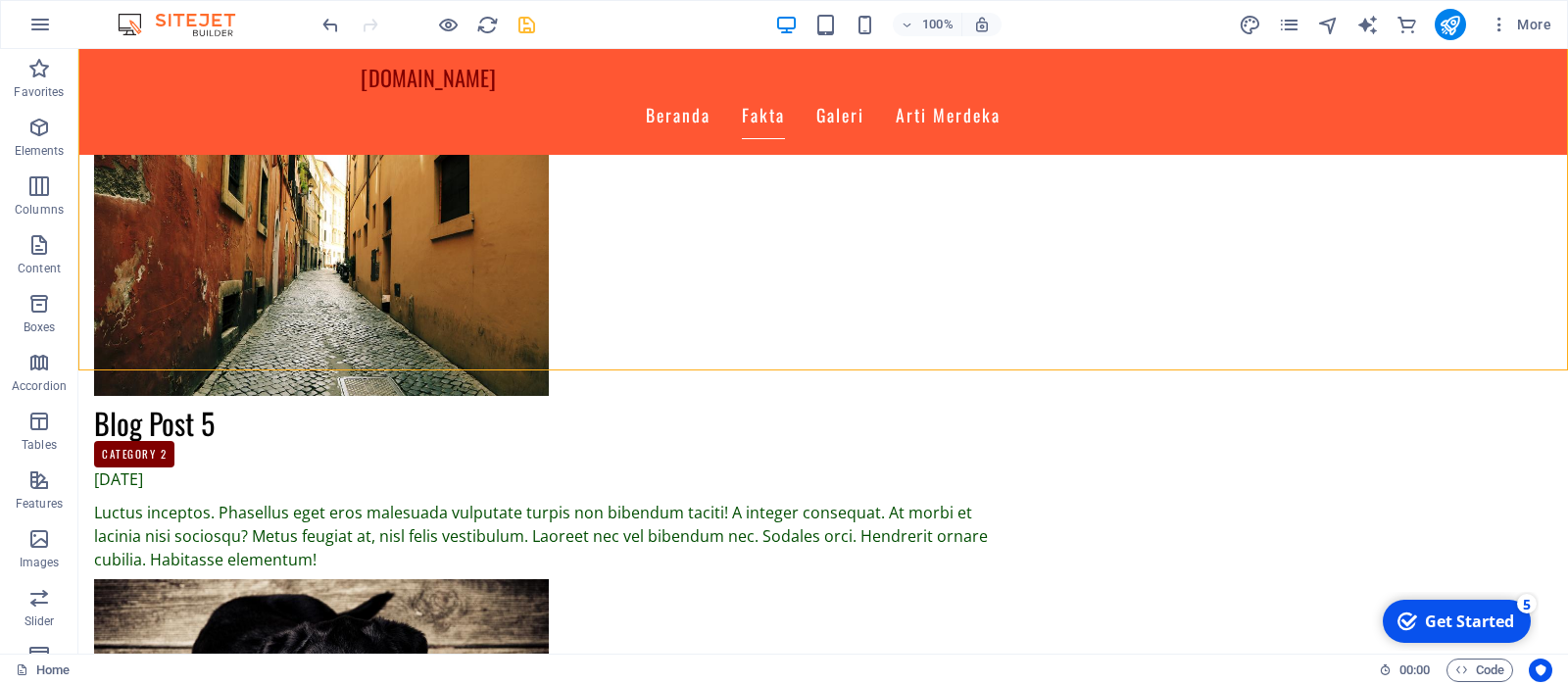
scroll to position [3117, 0]
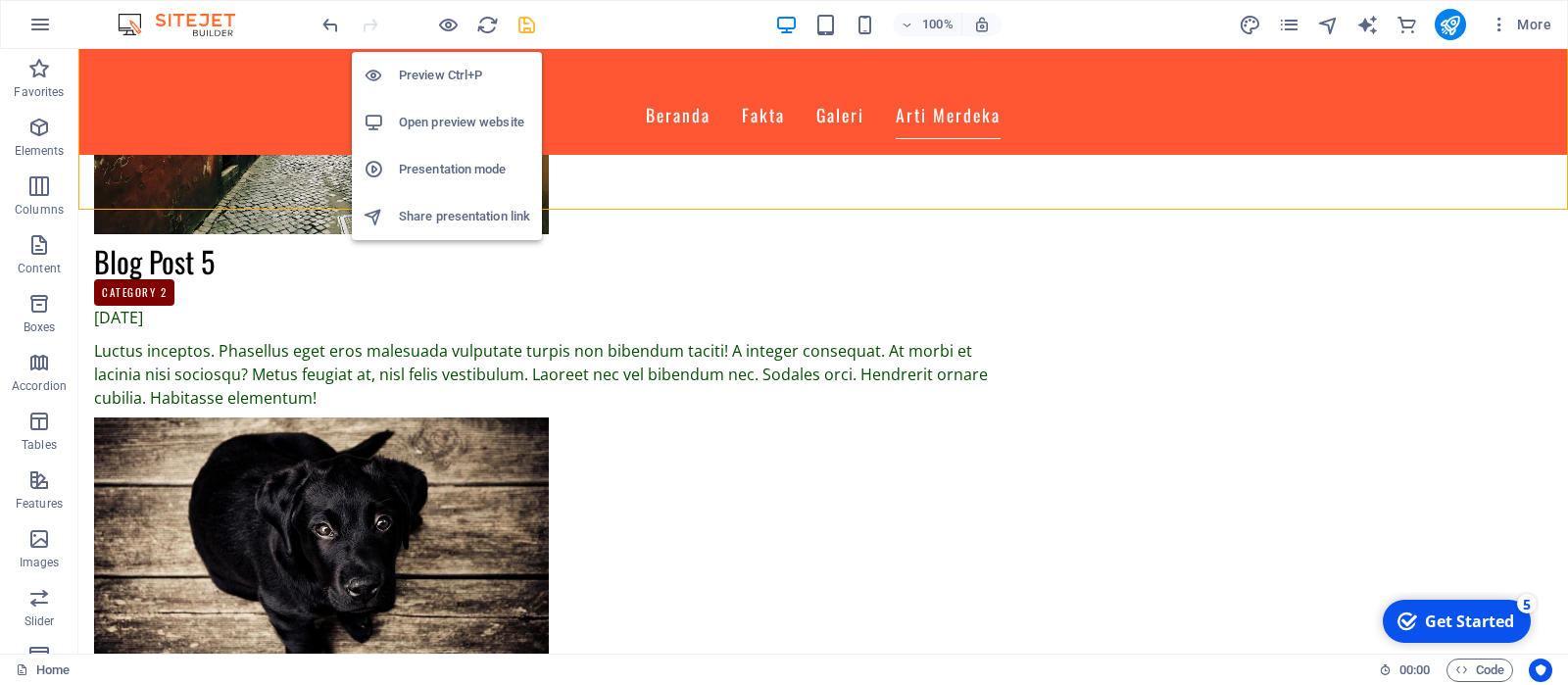
click at [451, 120] on h6 "Open preview website" at bounding box center [464, 122] width 131 height 24
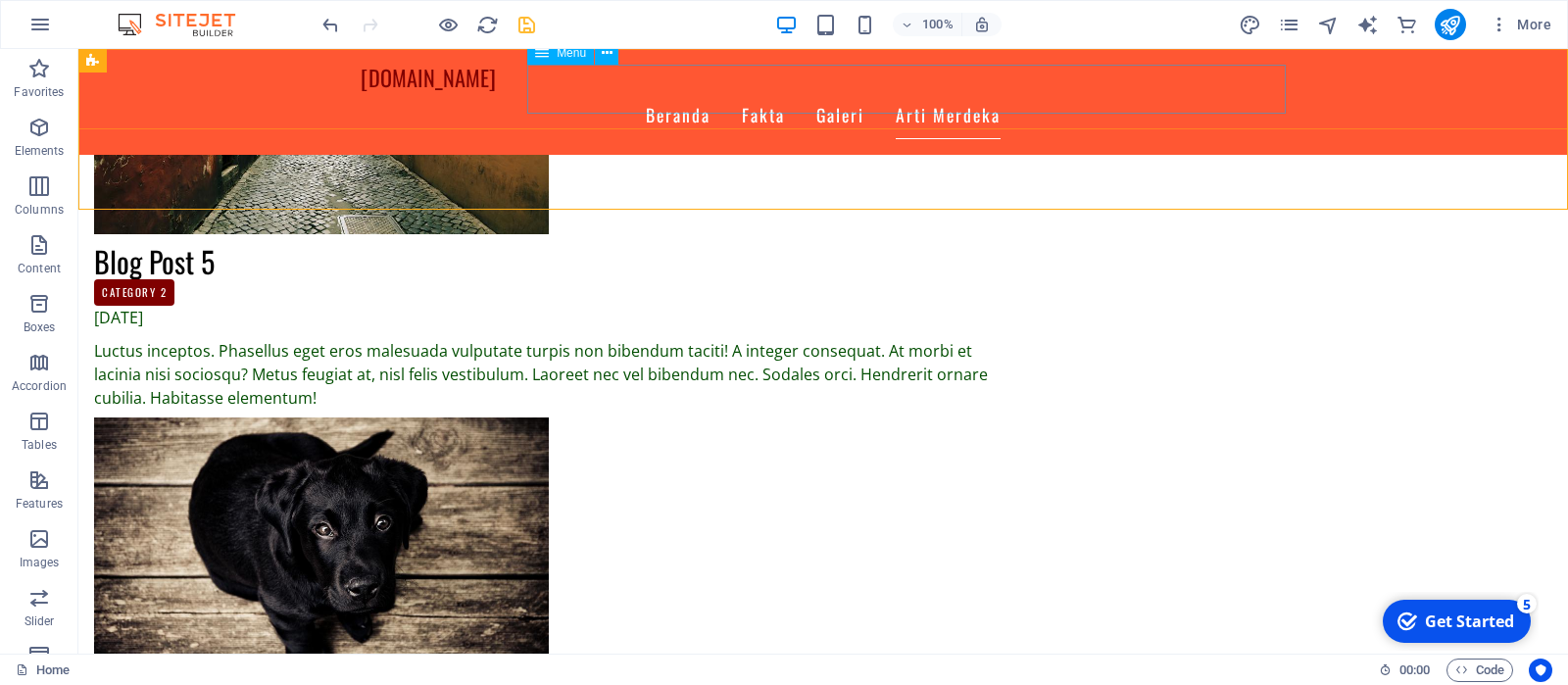
click at [1035, 91] on nav "Beranda Fakta Galeri Arti Merdeka" at bounding box center [823, 115] width 925 height 49
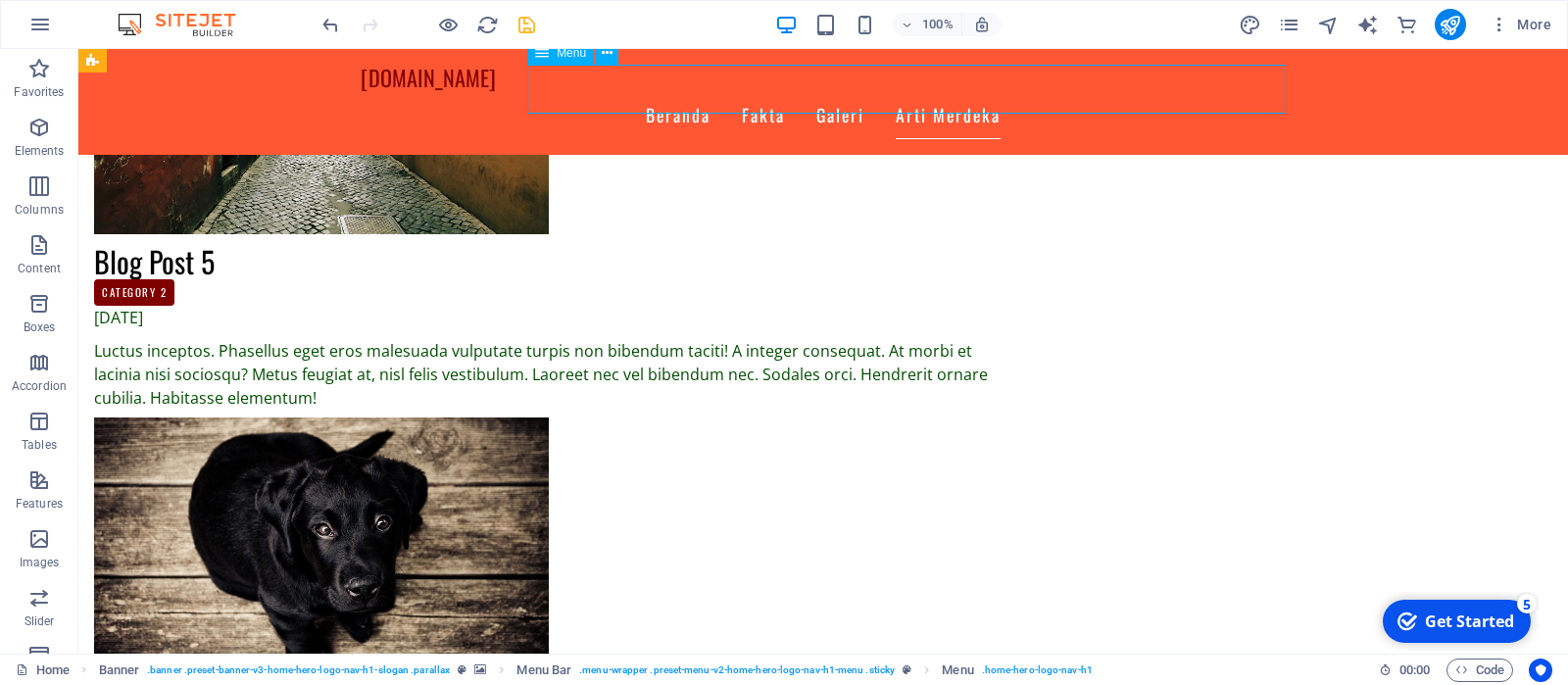
click at [1035, 91] on nav "Beranda Fakta Galeri Arti Merdeka" at bounding box center [823, 115] width 925 height 49
select select
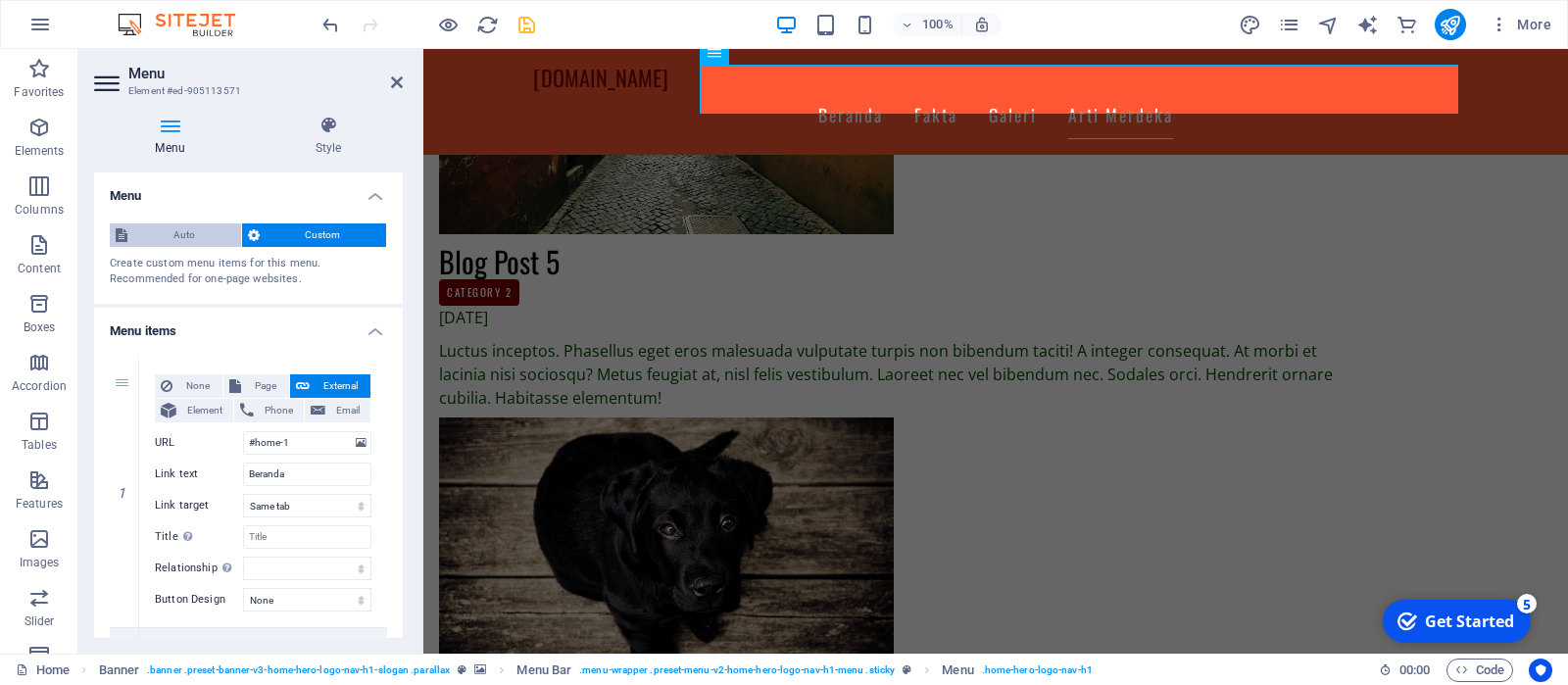
click at [194, 227] on span "Auto" at bounding box center [184, 235] width 102 height 24
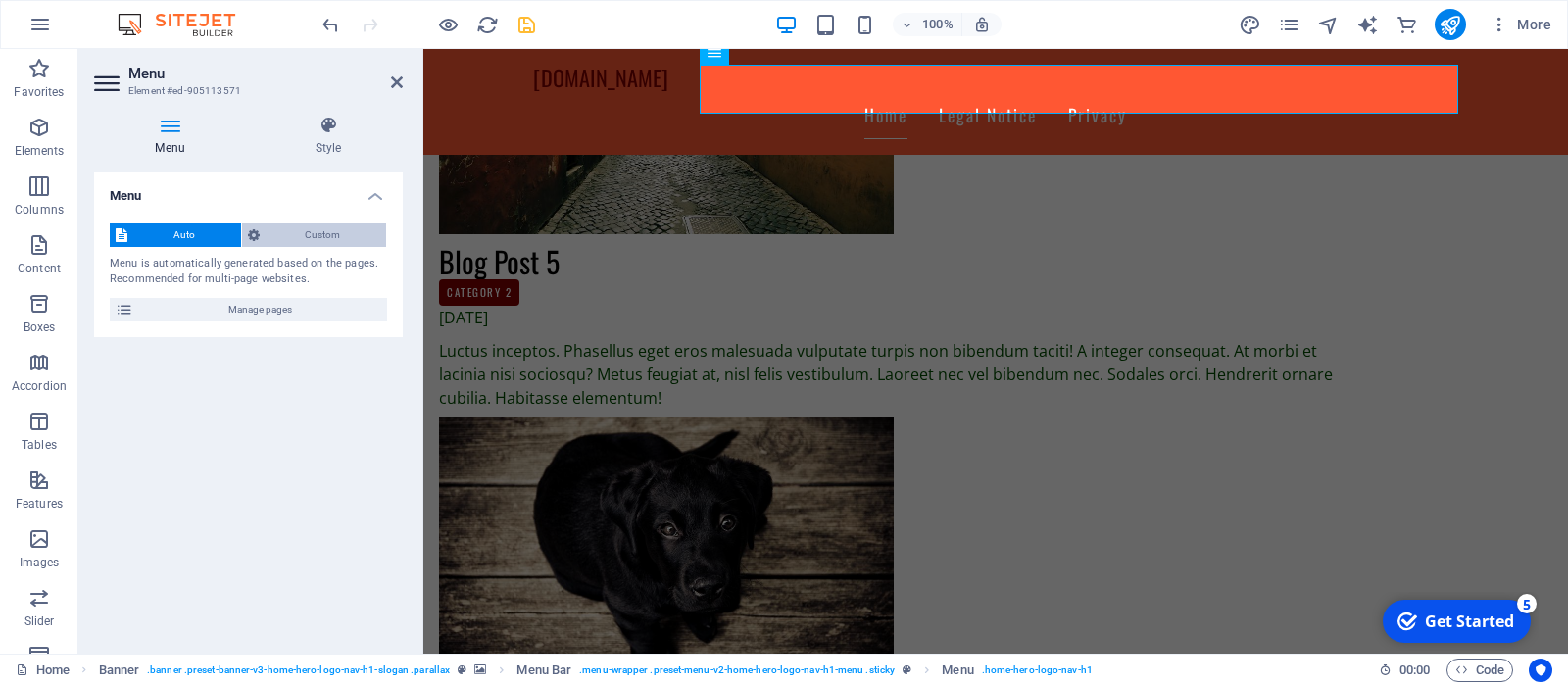
click at [319, 230] on span "Custom" at bounding box center [323, 235] width 116 height 24
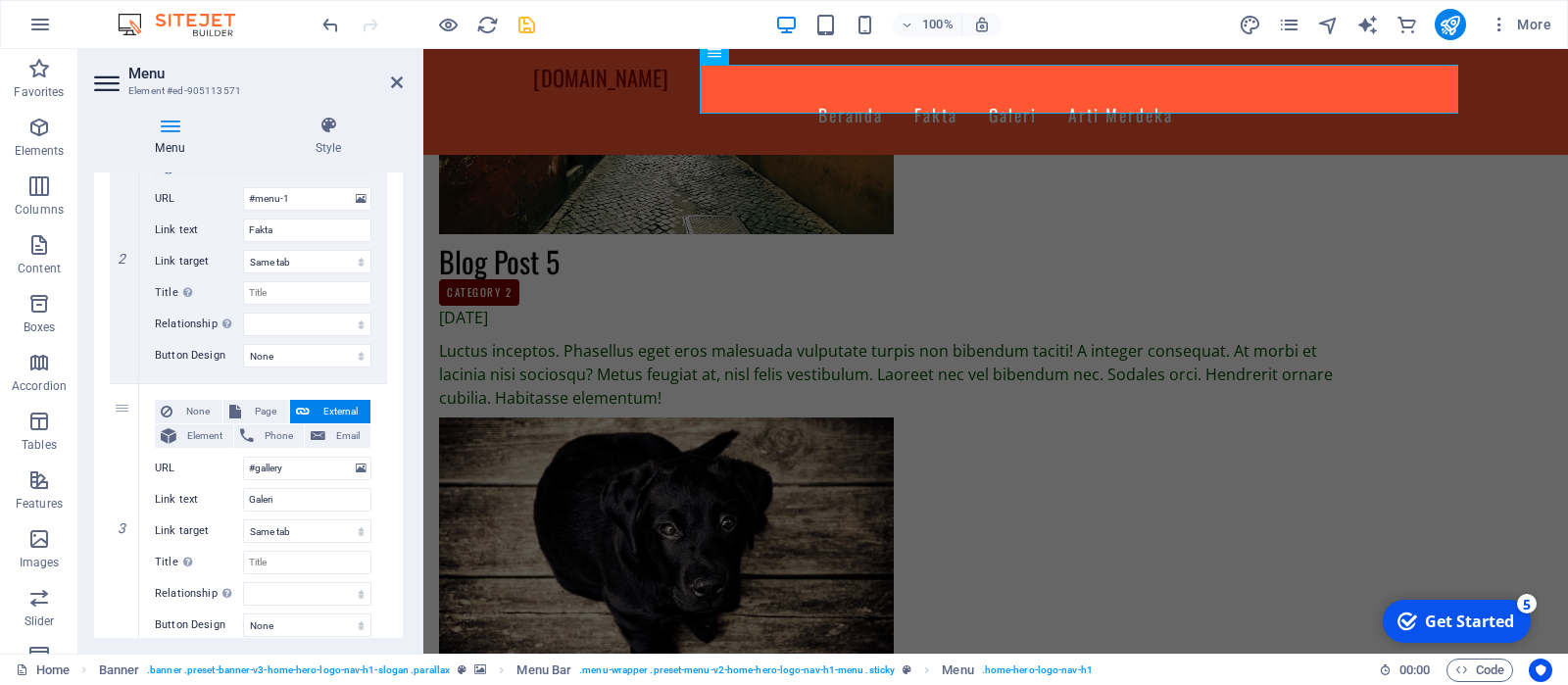
scroll to position [518, 0]
click at [395, 78] on icon at bounding box center [397, 82] width 12 height 16
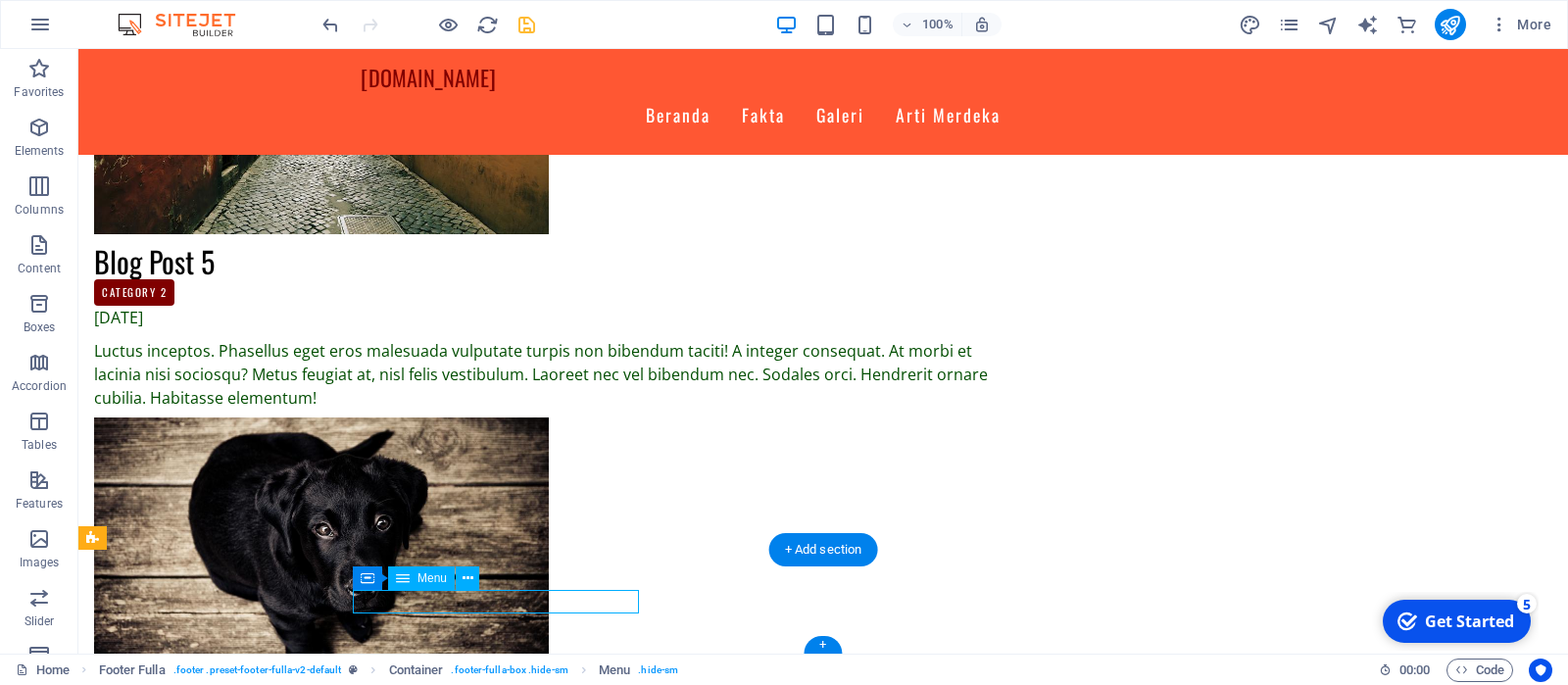
select select
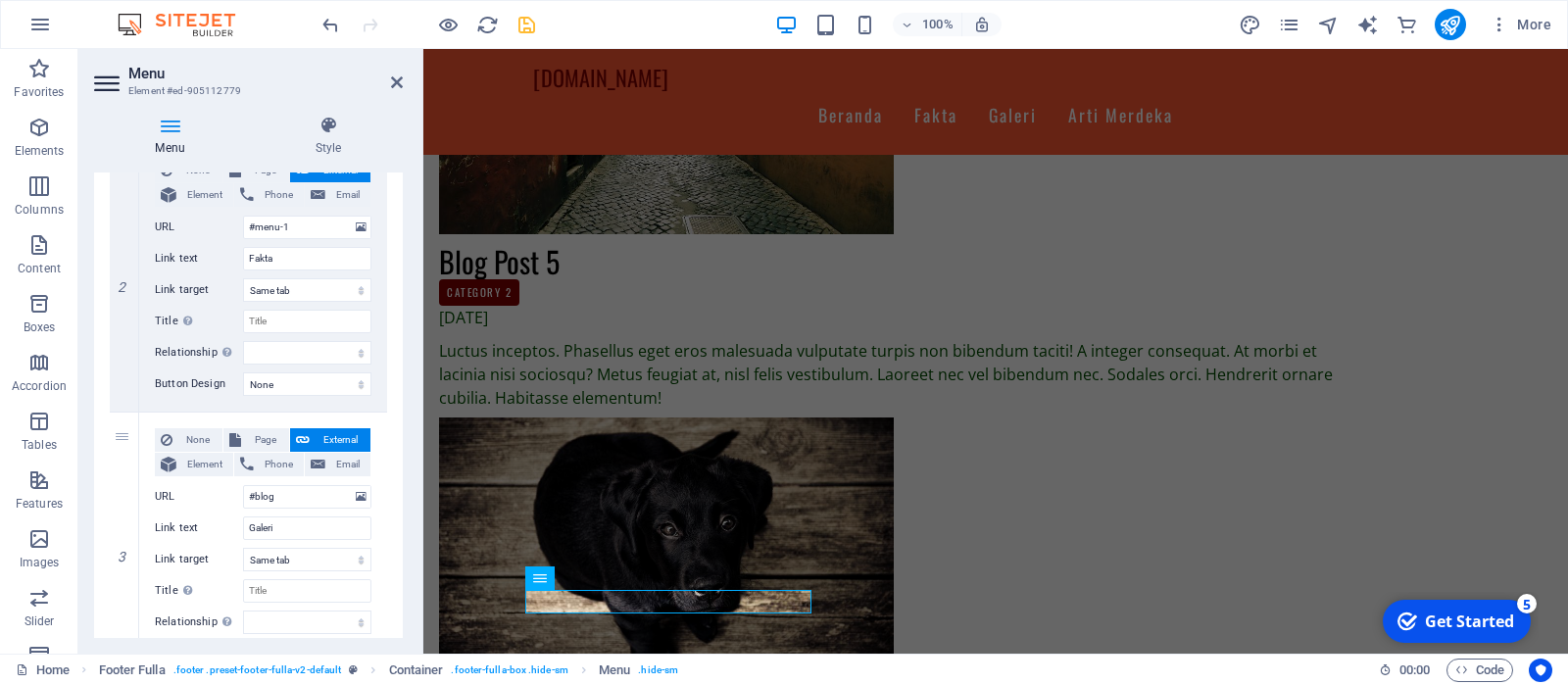
scroll to position [564, 0]
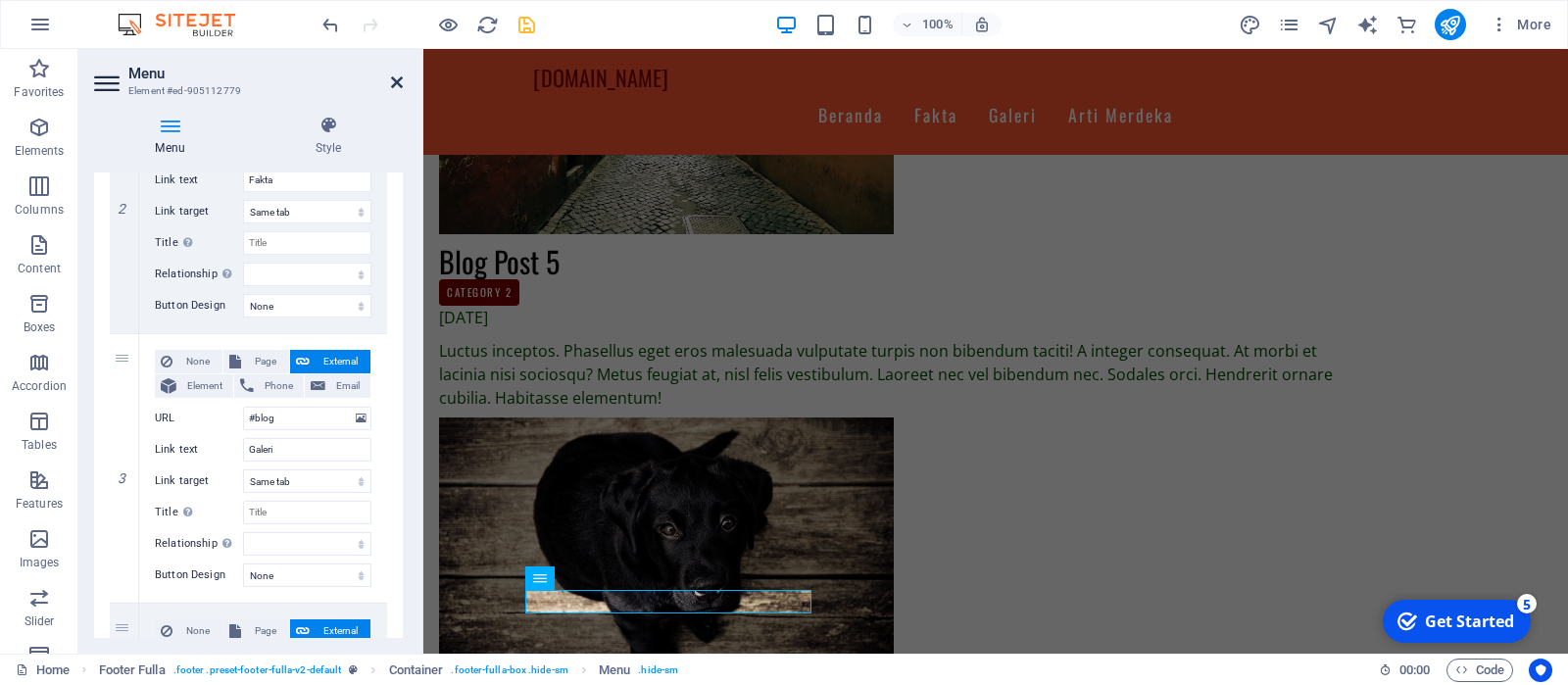
click at [396, 81] on icon at bounding box center [397, 82] width 12 height 16
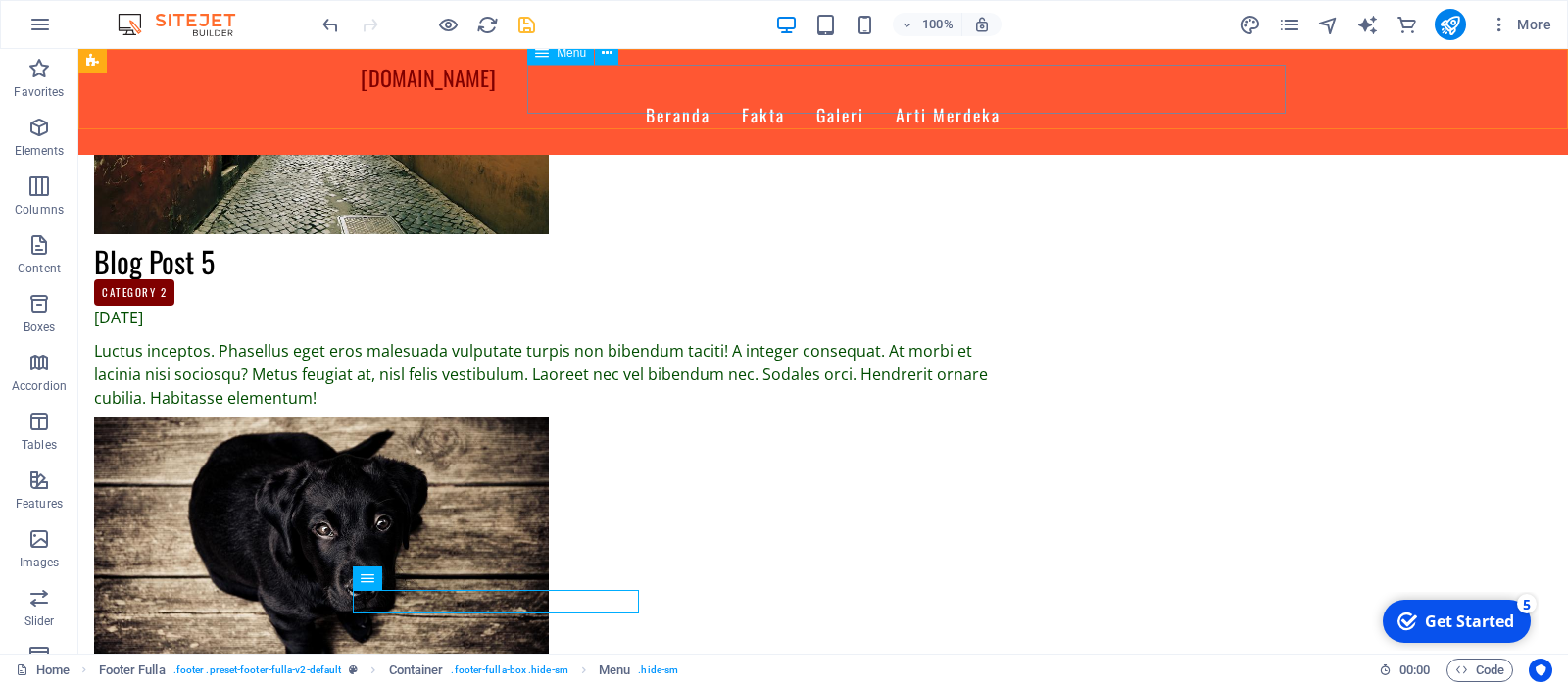
click at [898, 91] on nav "Beranda Fakta Galeri Arti Merdeka" at bounding box center [823, 115] width 925 height 49
select select
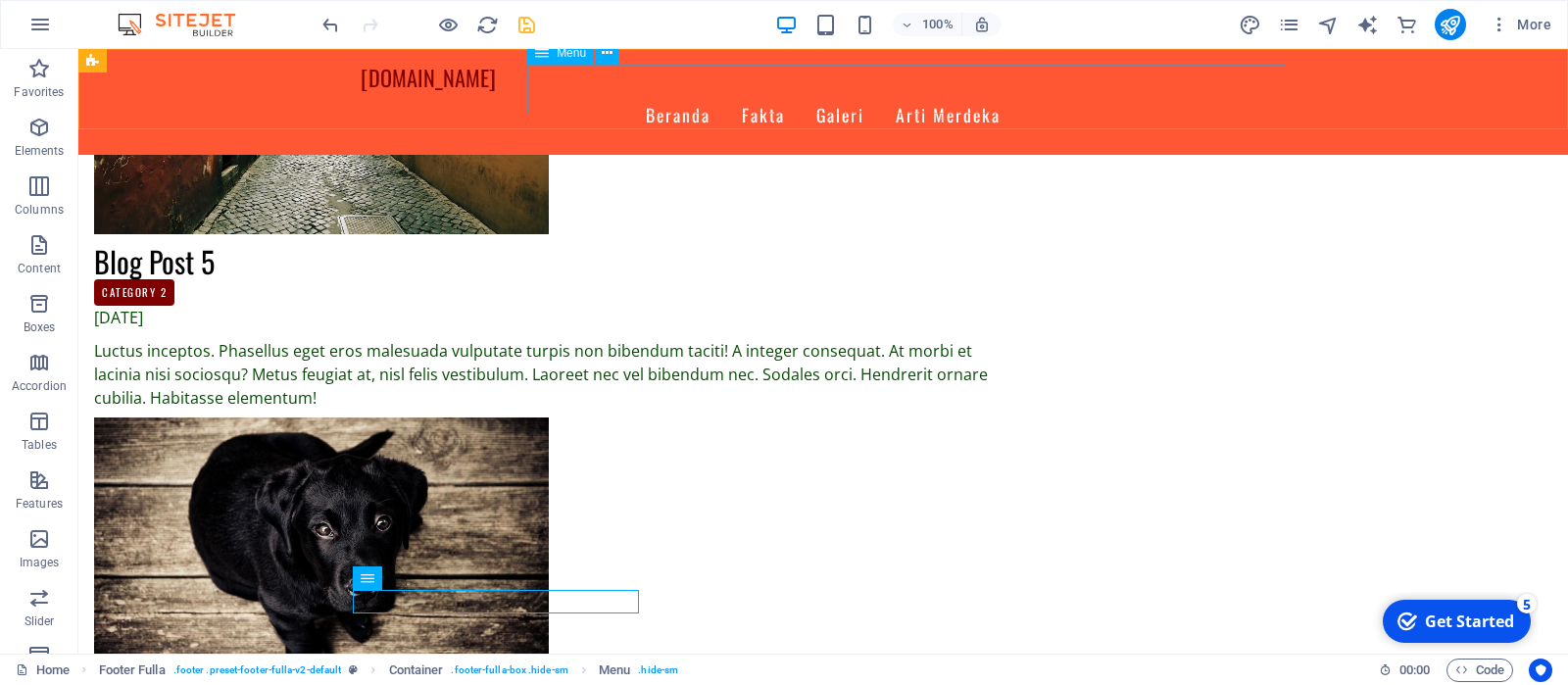
select select
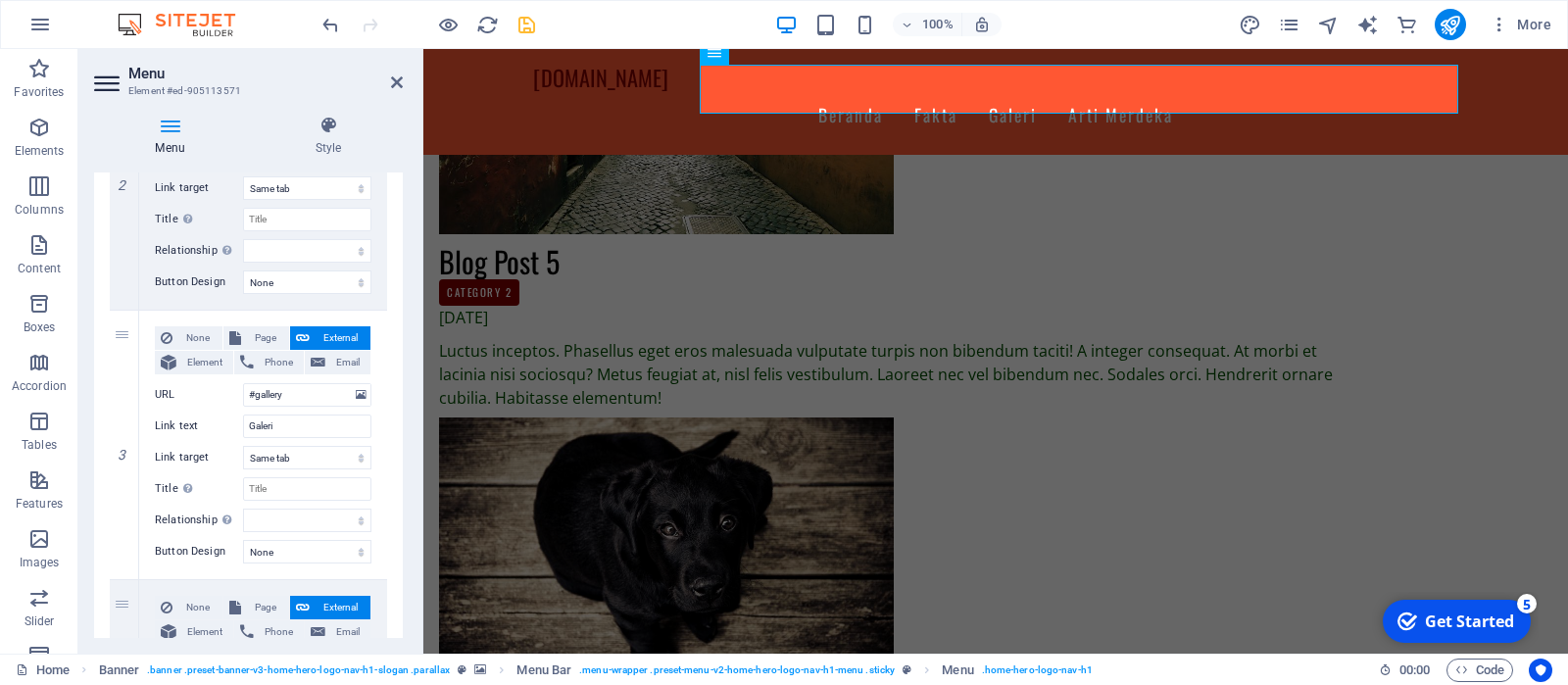
scroll to position [582, 0]
click at [309, 396] on input "#gallery" at bounding box center [307, 400] width 128 height 24
type input "#b"
select select
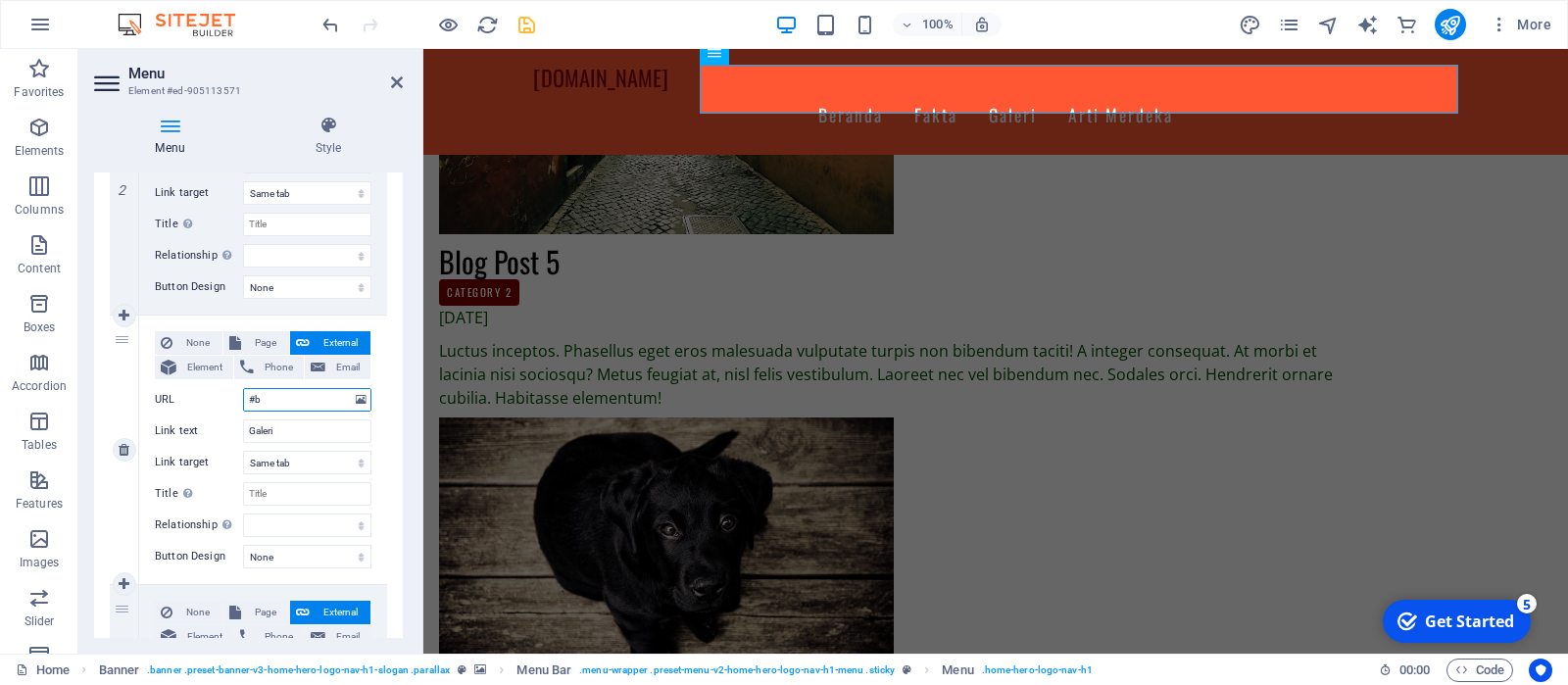
select select
type input "#bl"
select select
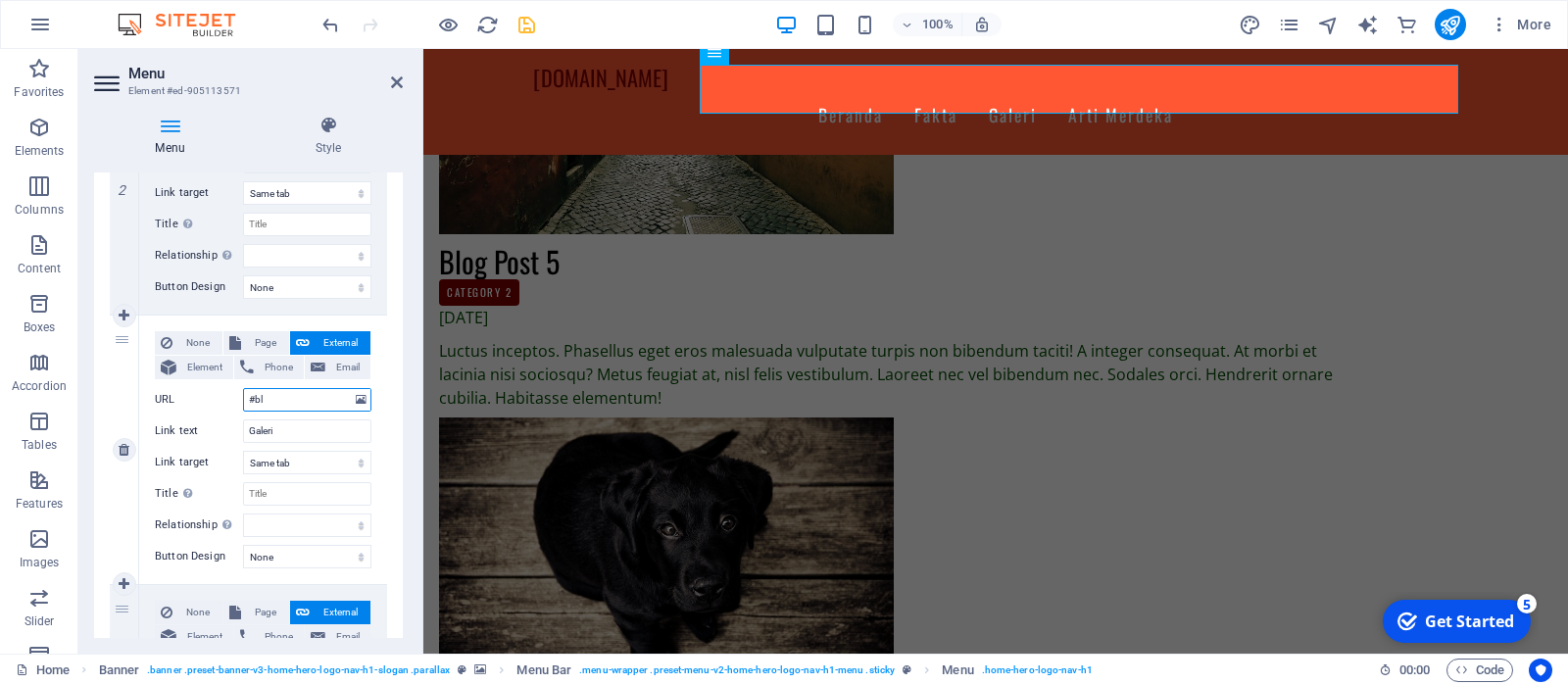
type input "#blo"
select select
type input "#blog"
select select
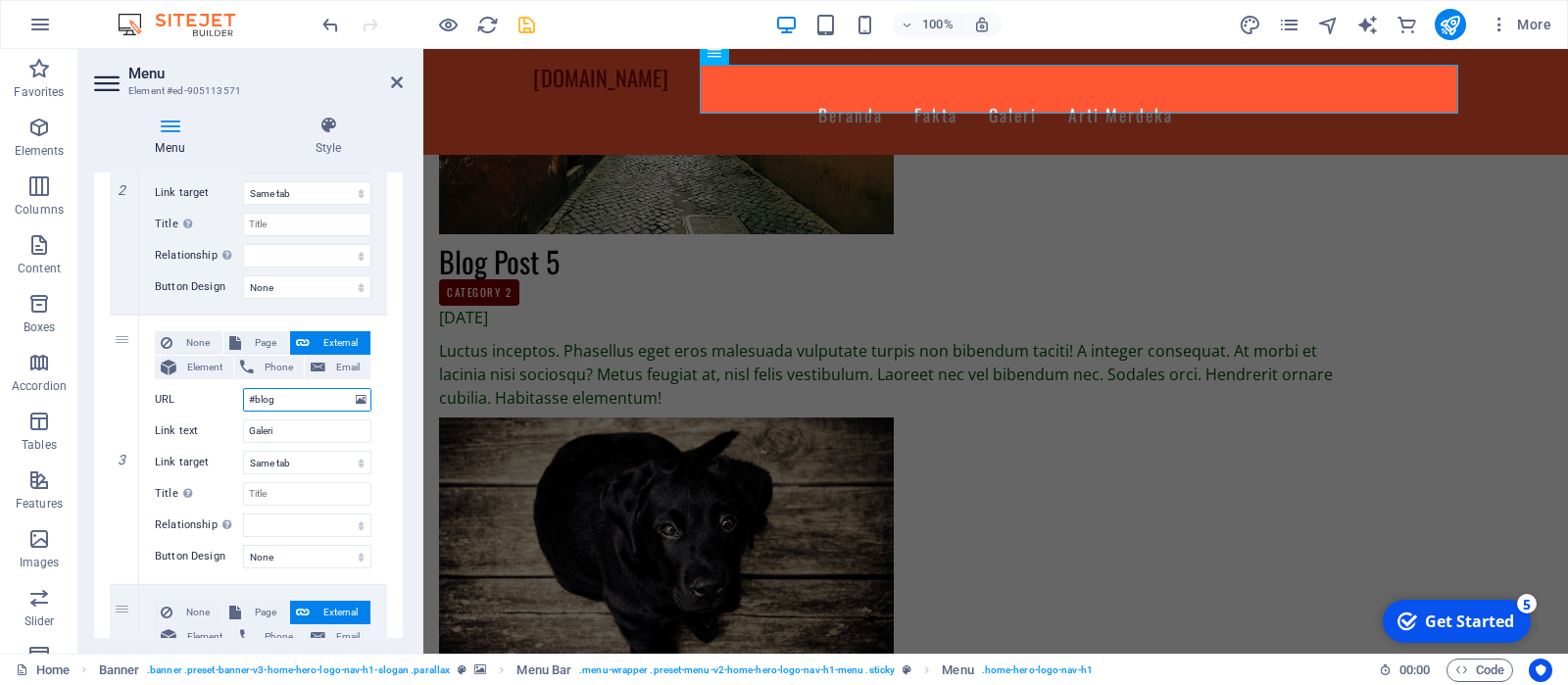
select select
type input "#blog"
click at [393, 86] on icon at bounding box center [397, 82] width 12 height 16
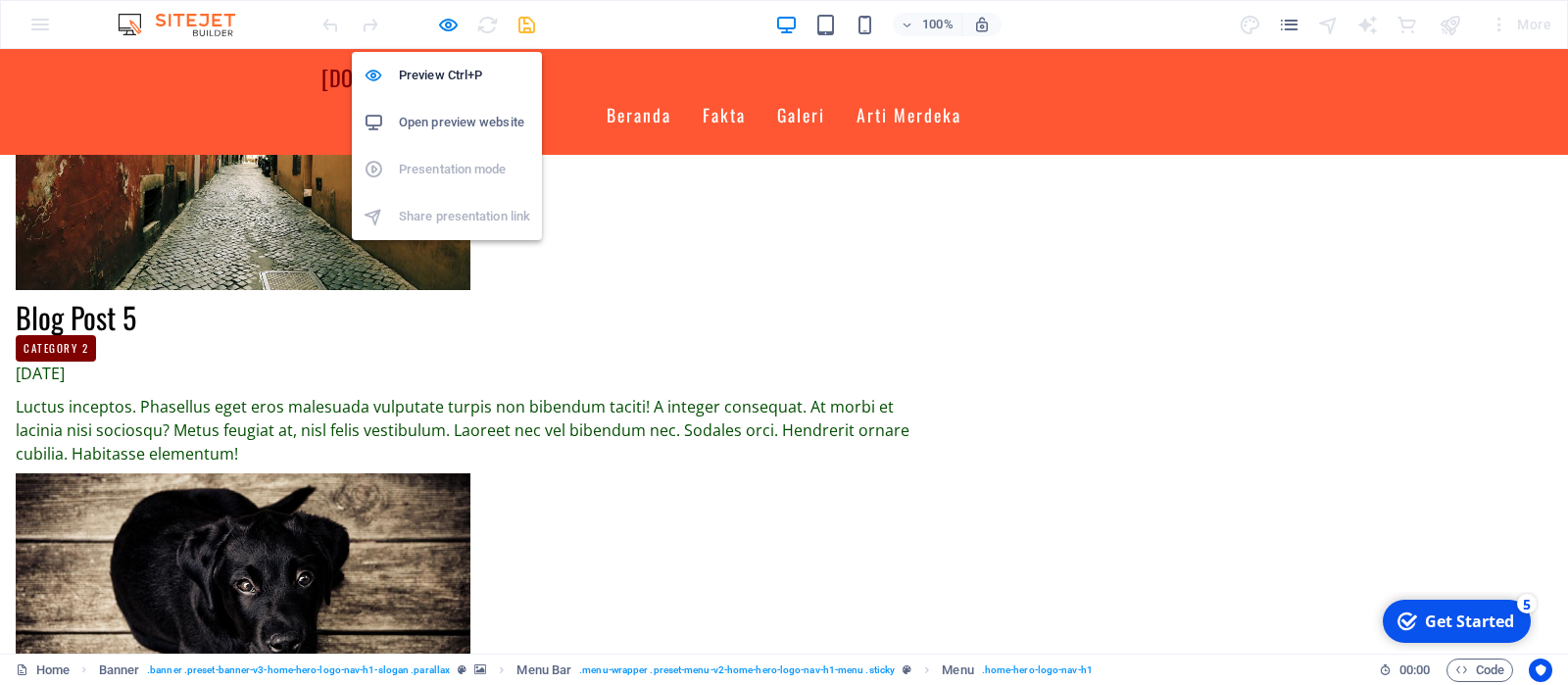
click at [452, 114] on h6 "Open preview website" at bounding box center [464, 122] width 131 height 24
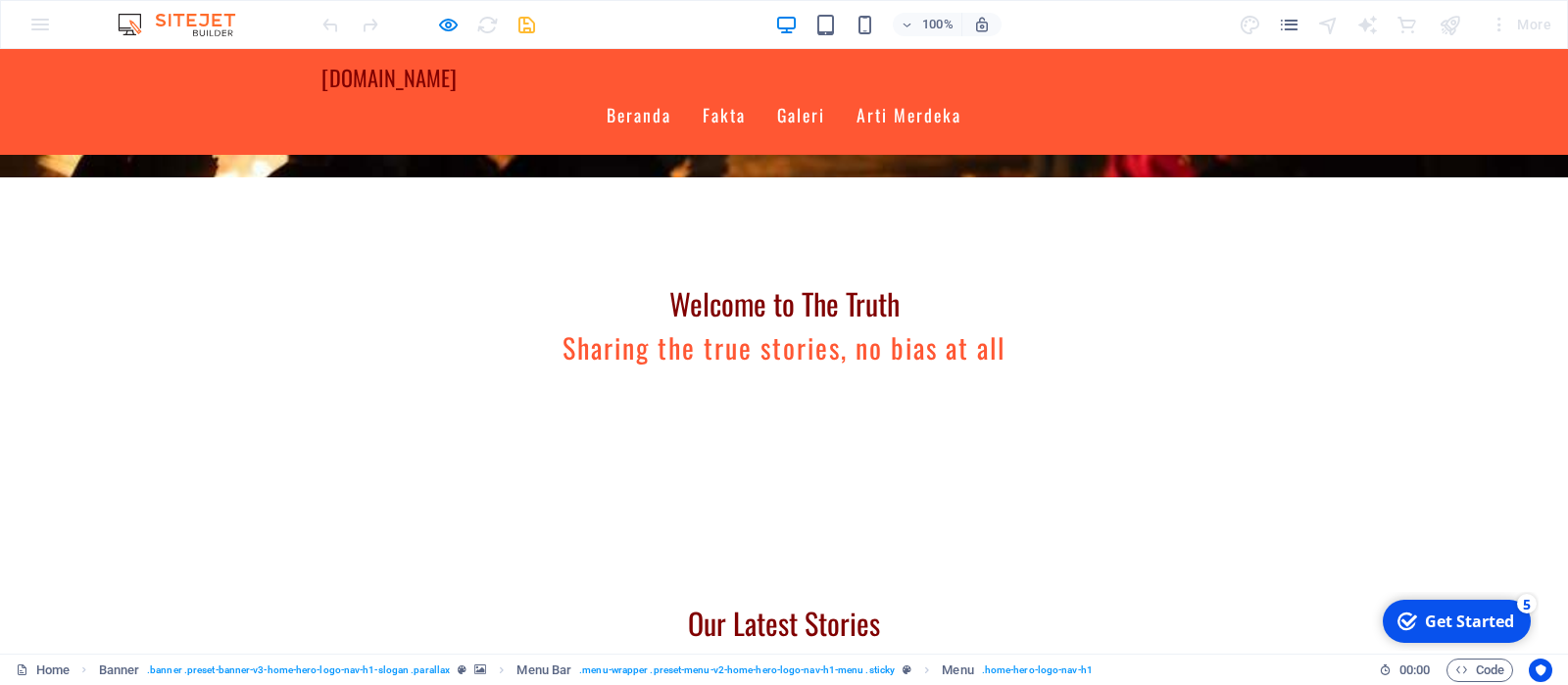
scroll to position [0, 0]
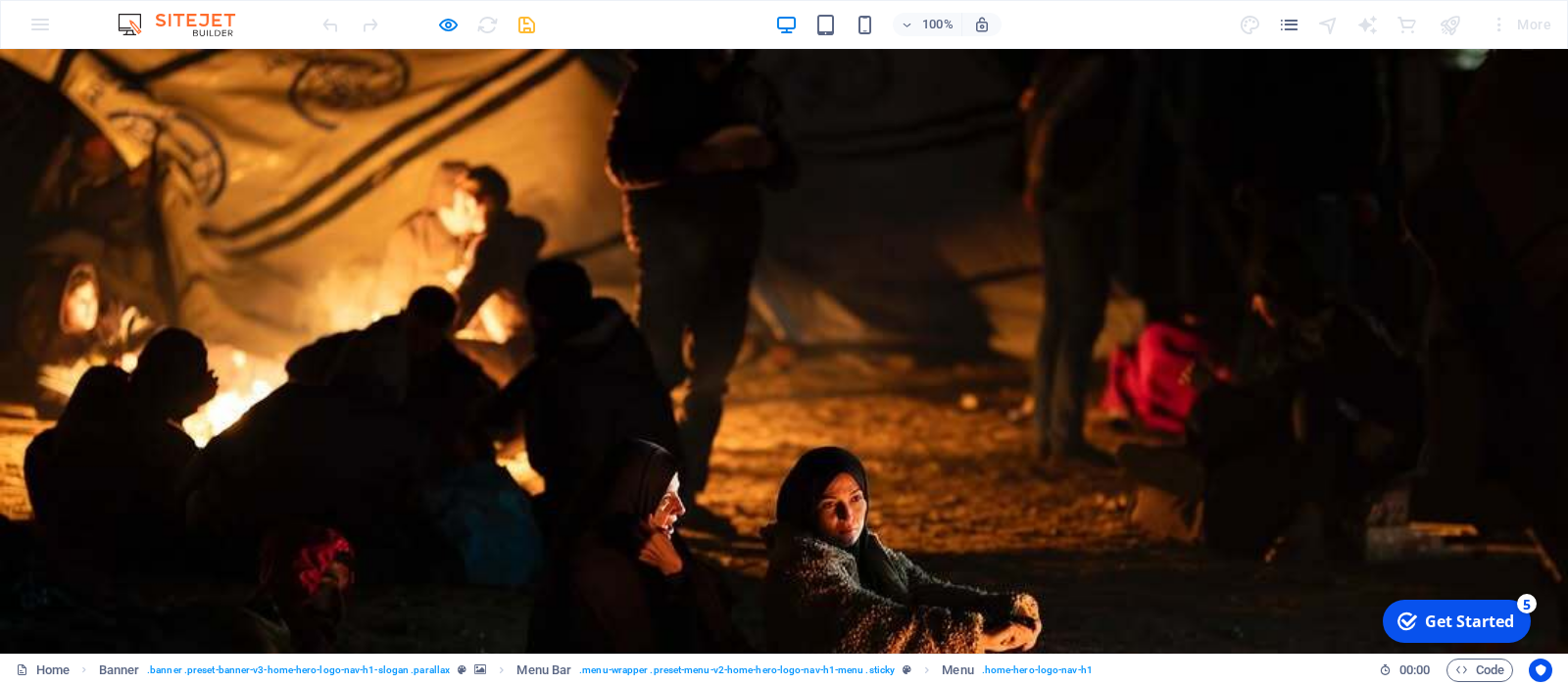
click at [1064, 646] on ul "Beranda Fakta Galeri Arti Merdeka" at bounding box center [784, 670] width 925 height 49
click at [654, 646] on ul "Beranda Fakta Galeri Arti Merdeka" at bounding box center [784, 670] width 925 height 49
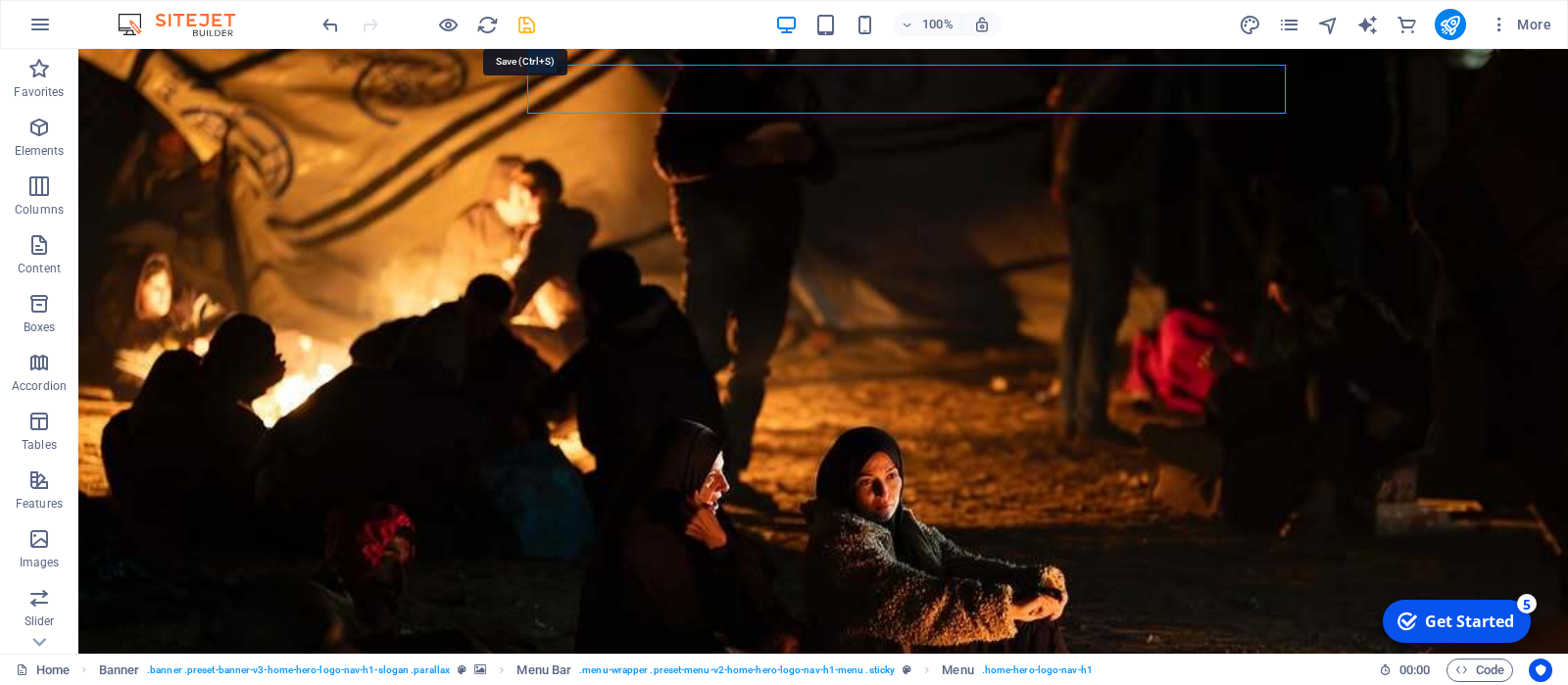
click at [529, 33] on icon "save" at bounding box center [526, 25] width 23 height 23
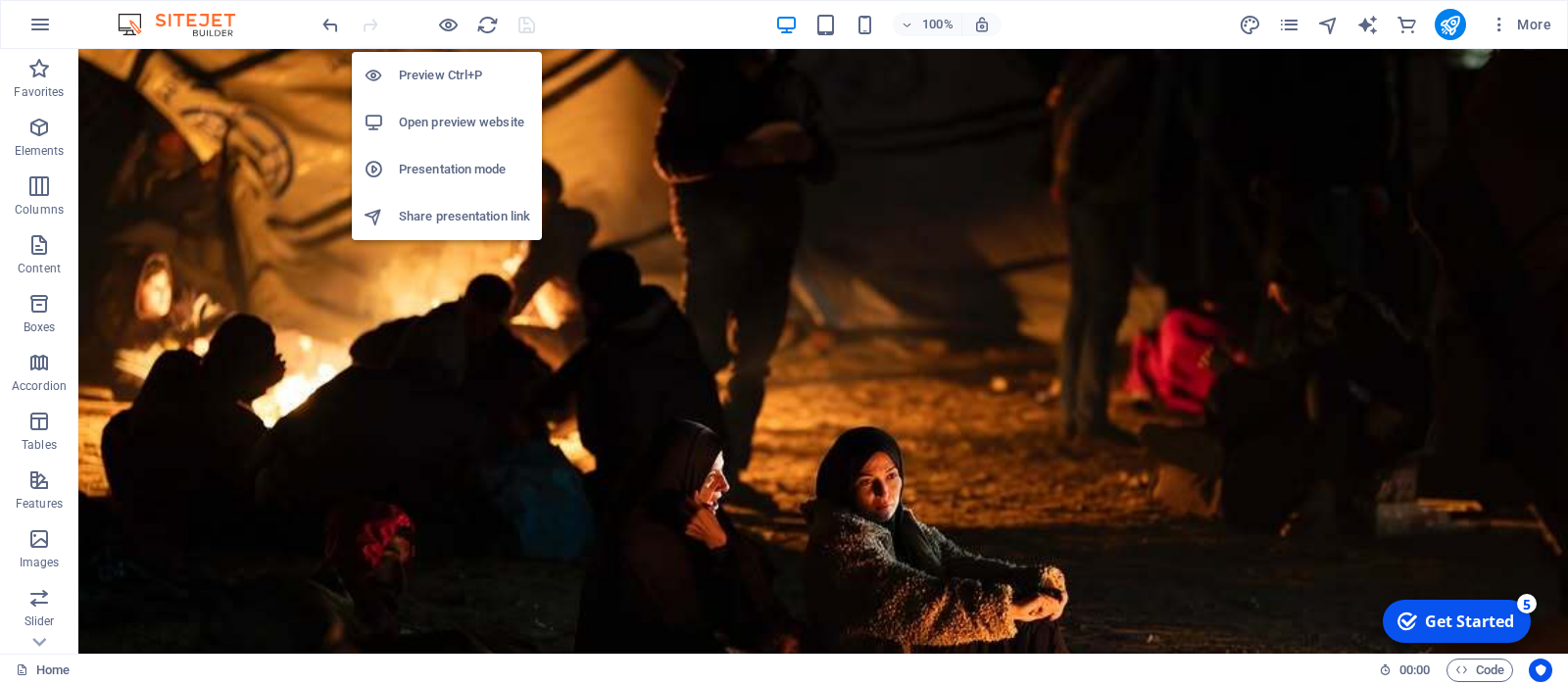
click at [519, 120] on h6 "Open preview website" at bounding box center [464, 122] width 131 height 24
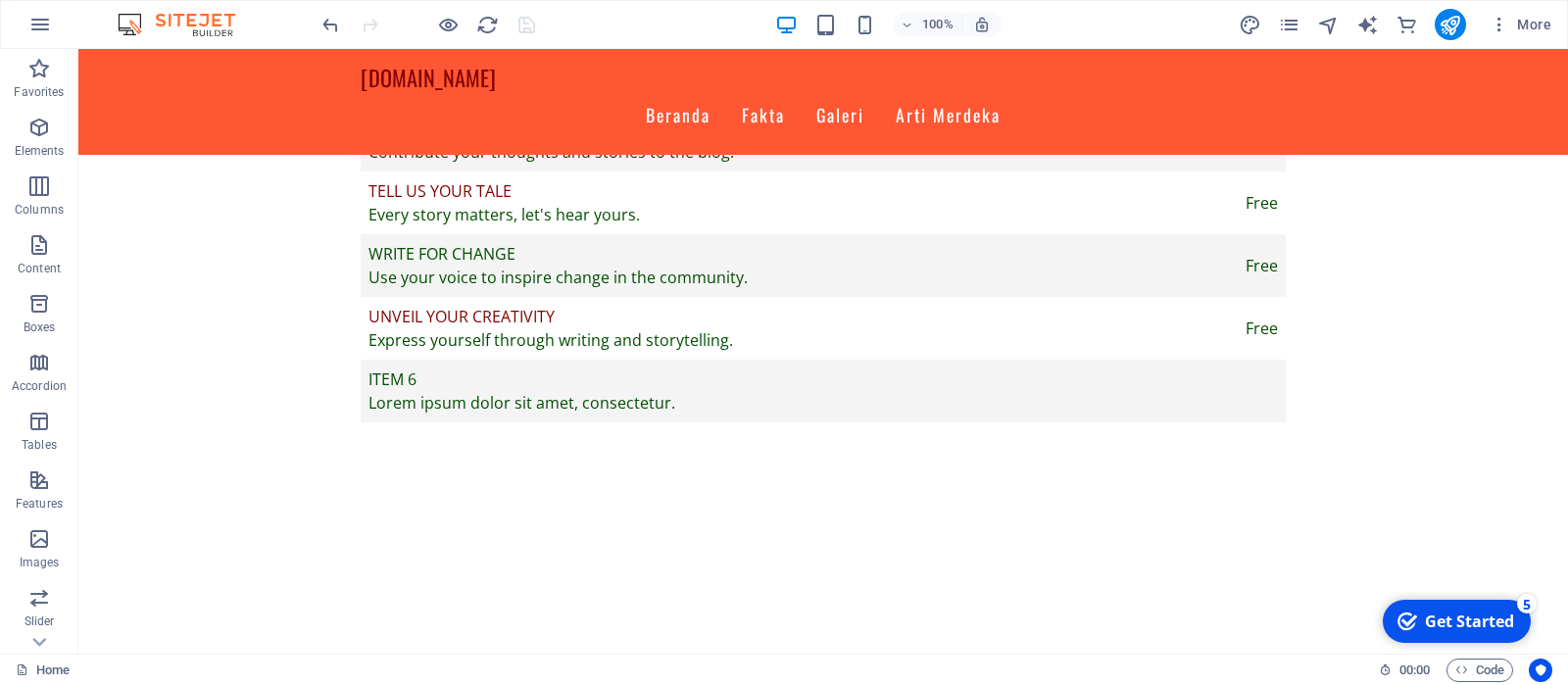
scroll to position [2087, 0]
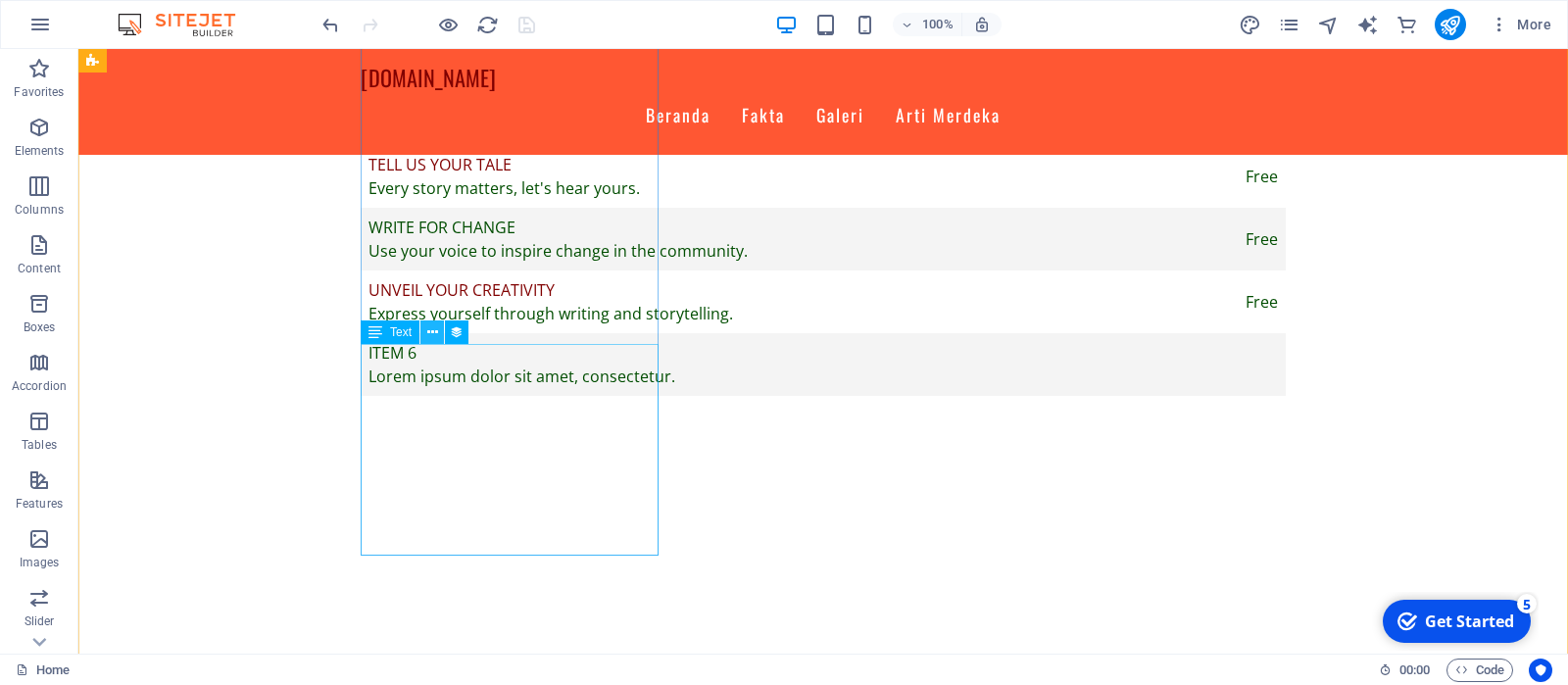
click at [429, 336] on icon at bounding box center [432, 333] width 11 height 21
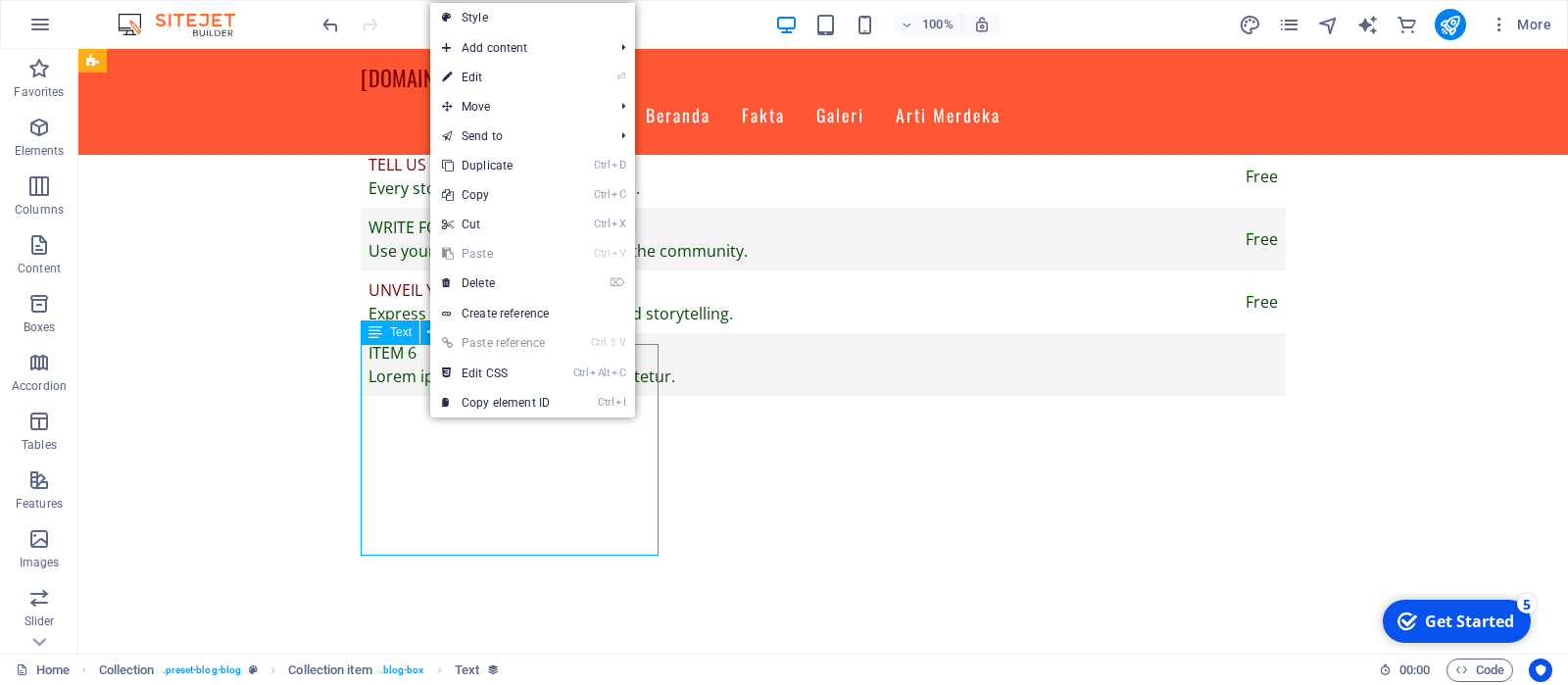
click at [385, 336] on div "Text" at bounding box center [390, 333] width 59 height 24
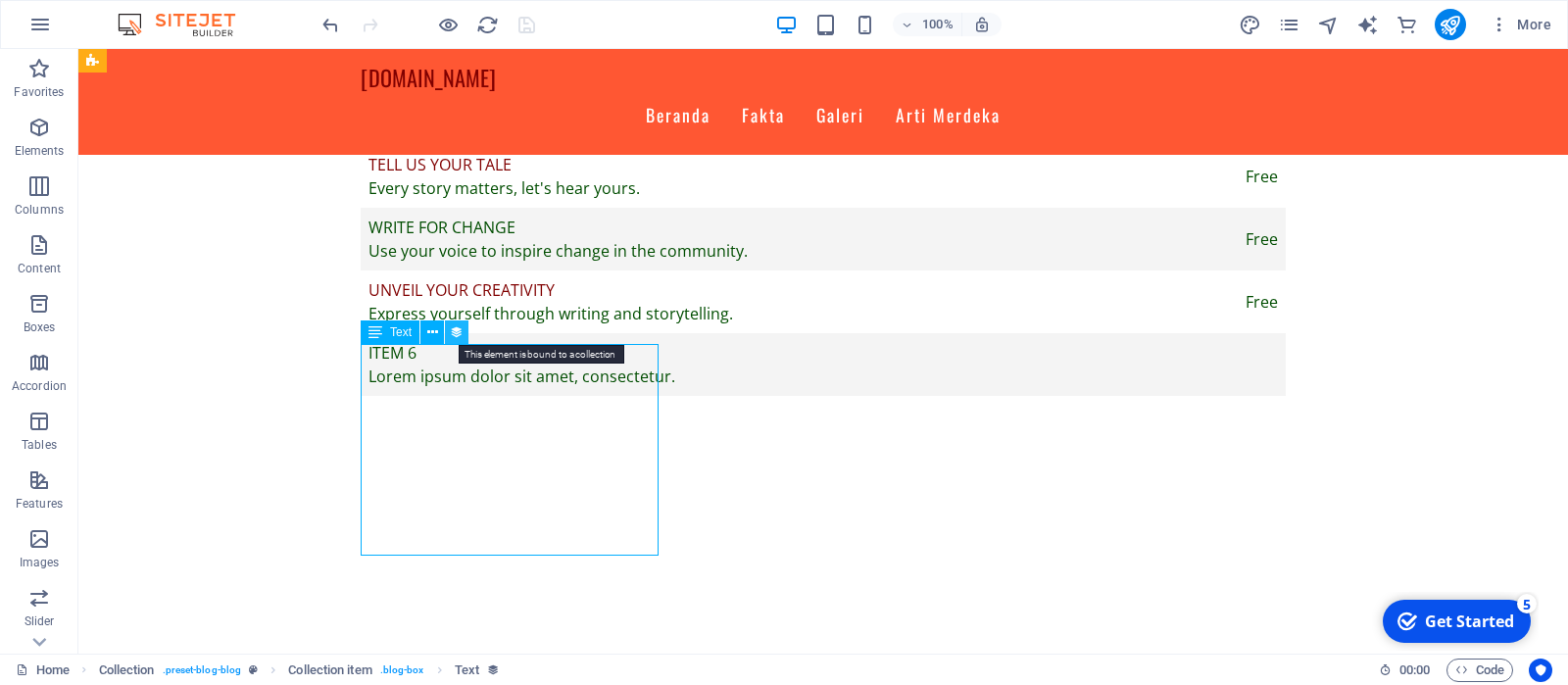
click at [457, 330] on icon at bounding box center [457, 333] width 14 height 21
select select "description"
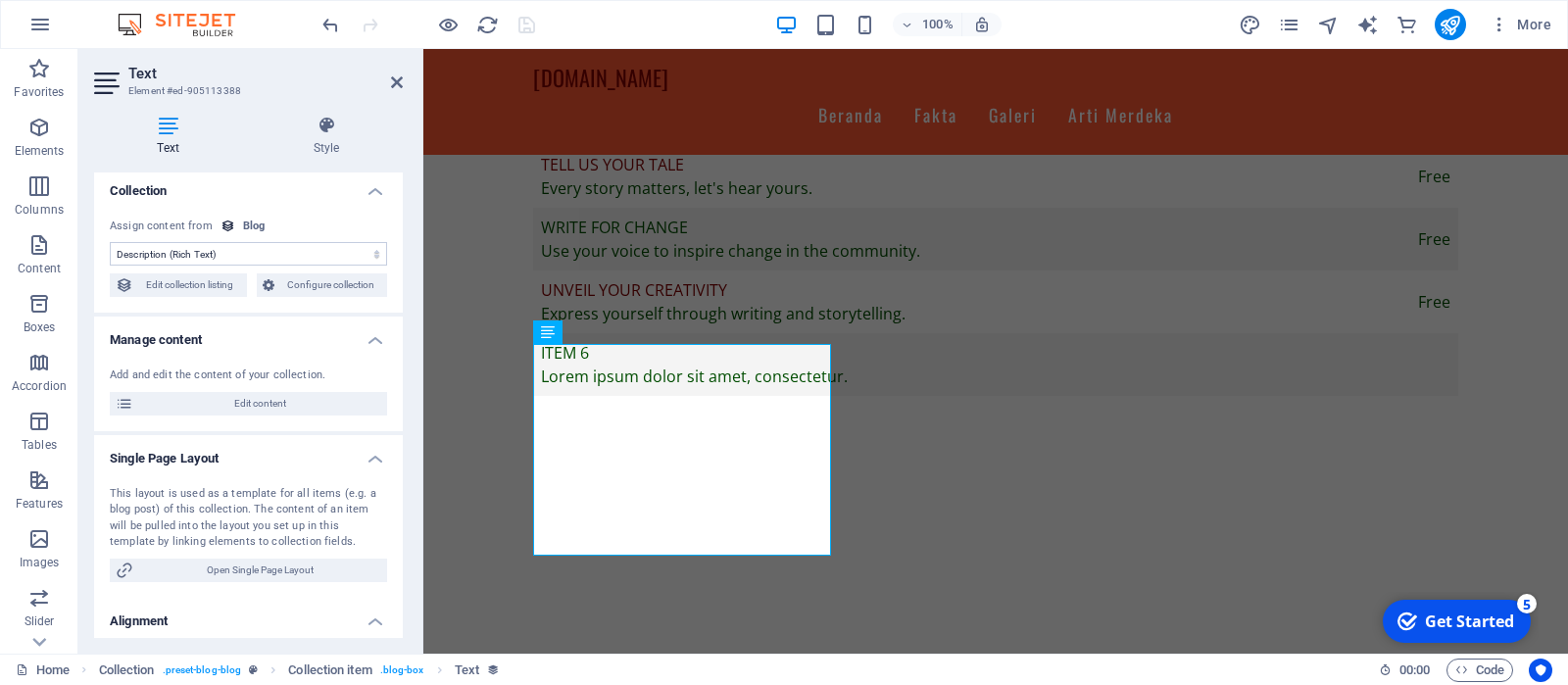
scroll to position [0, 0]
click at [110, 247] on select "No assignment, content remains static Created at (Date) Updated at (Date) Name …" at bounding box center [248, 259] width 277 height 24
click at [351, 255] on select "No assignment, content remains static Created at (Date) Updated at (Date) Name …" at bounding box center [248, 259] width 277 height 24
click at [257, 230] on div "Blog" at bounding box center [254, 231] width 23 height 17
click at [165, 233] on div "Assign content from" at bounding box center [161, 231] width 103 height 17
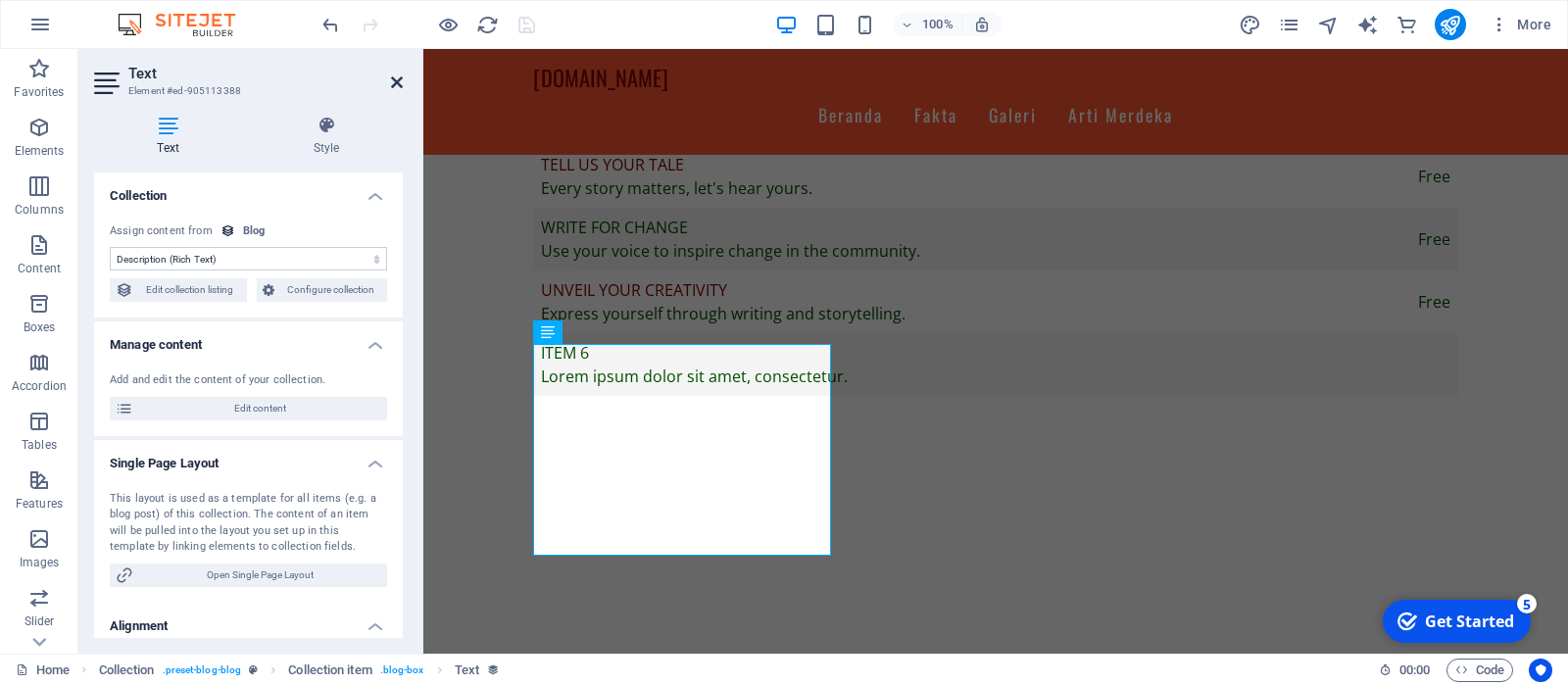
click at [394, 81] on icon at bounding box center [397, 82] width 12 height 16
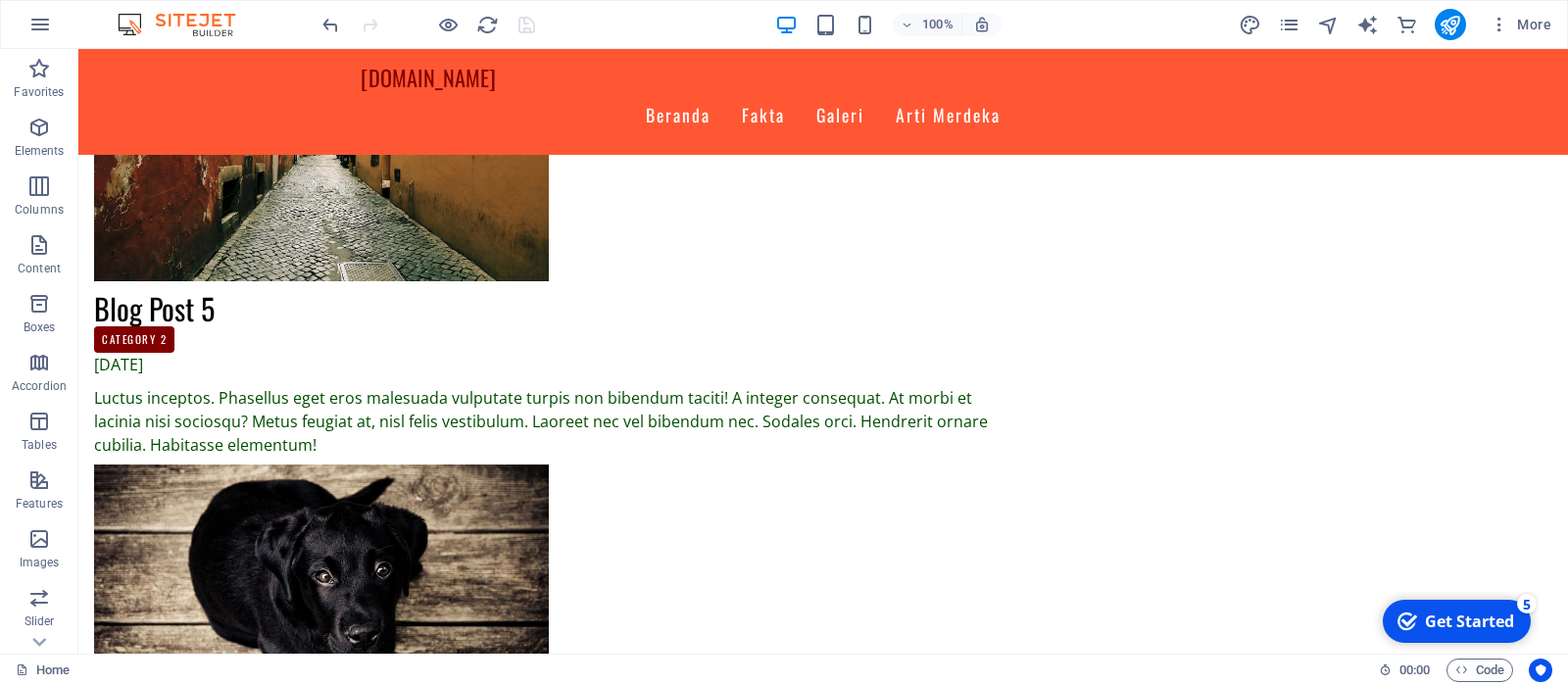
scroll to position [3116, 0]
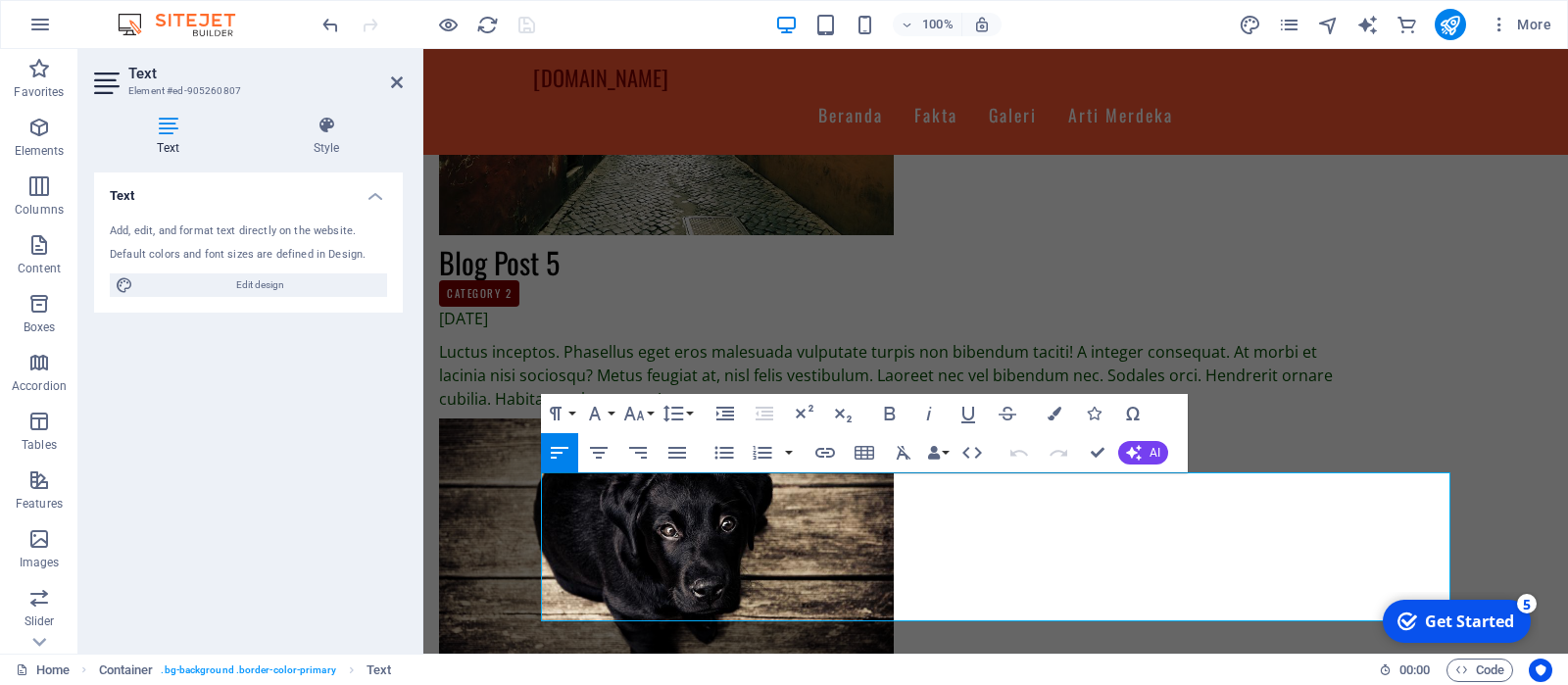
scroll to position [2969, 0]
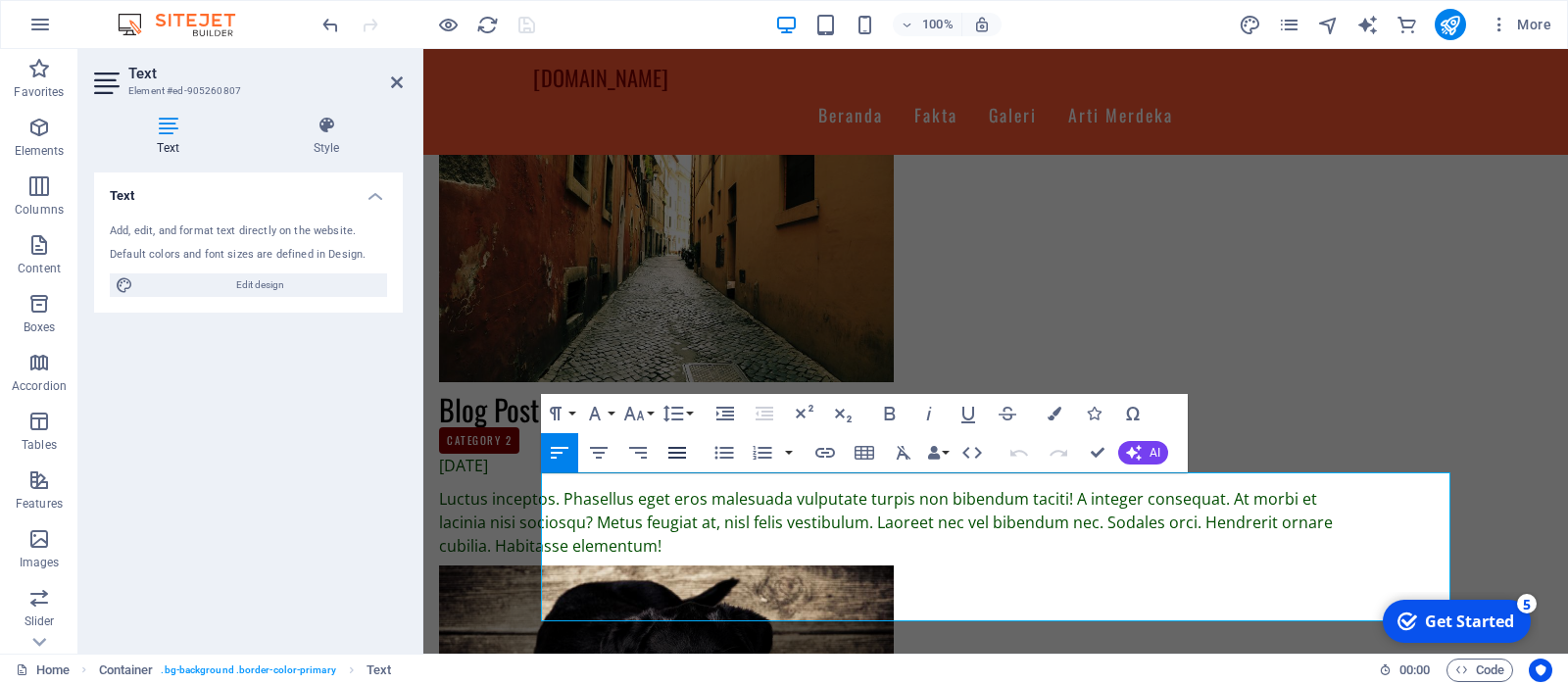
click at [694, 454] on button "Align Justify" at bounding box center [677, 453] width 38 height 39
select select "px"
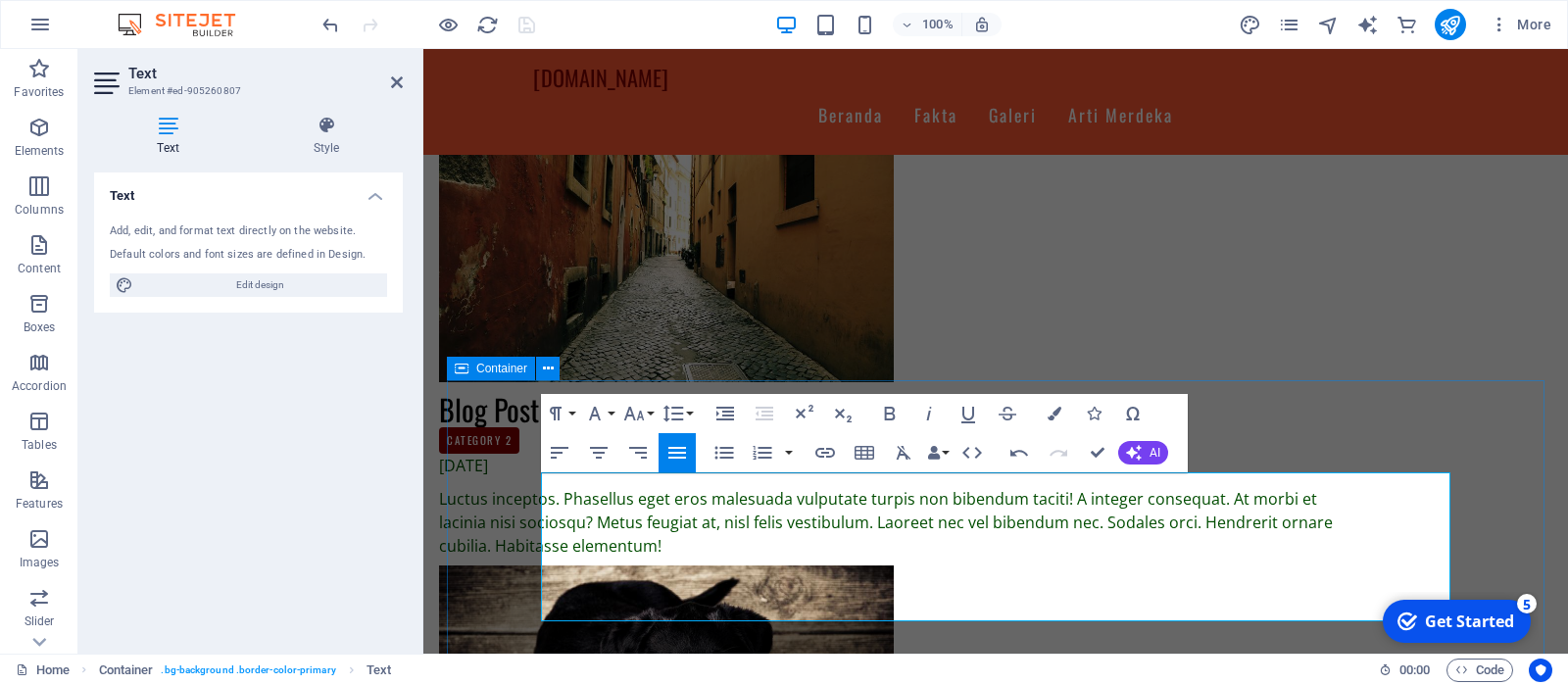
select select "px"
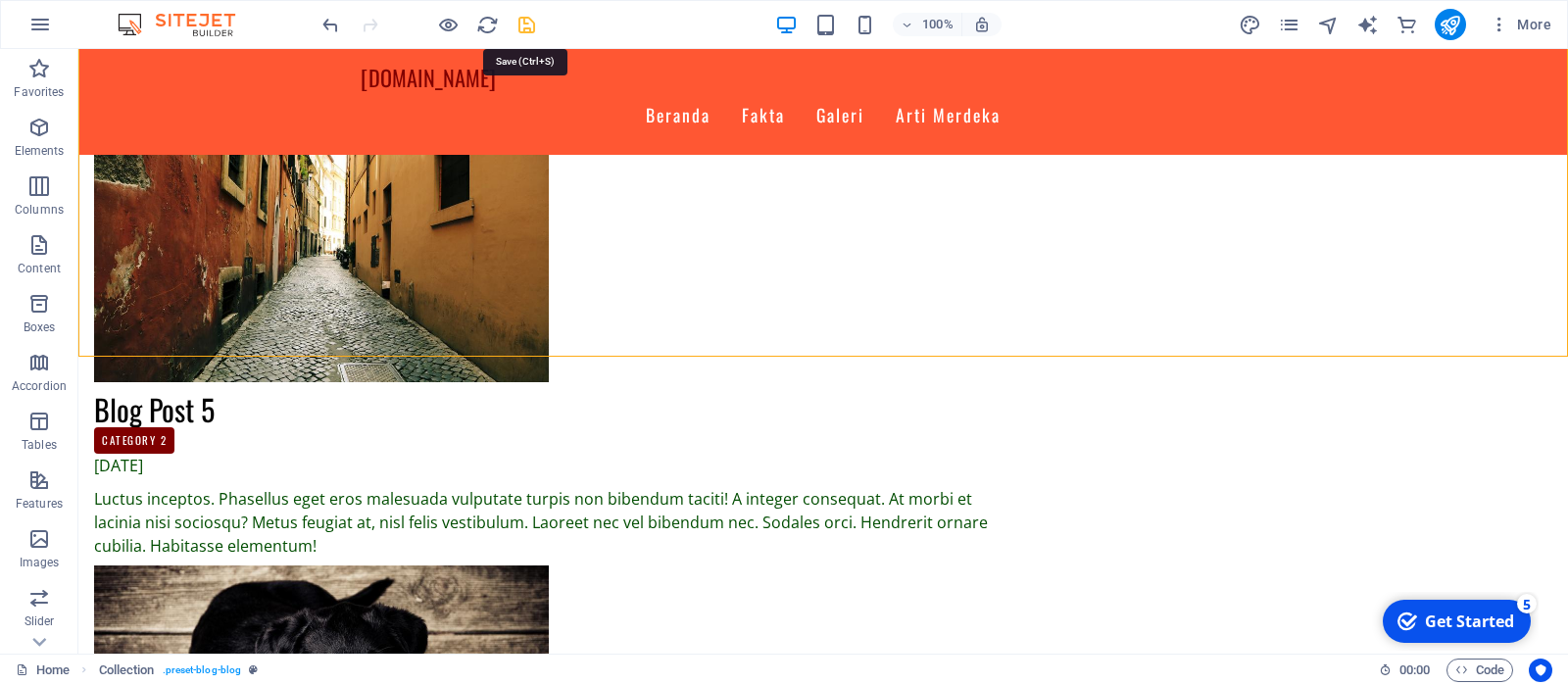
click at [528, 23] on icon "save" at bounding box center [526, 25] width 23 height 23
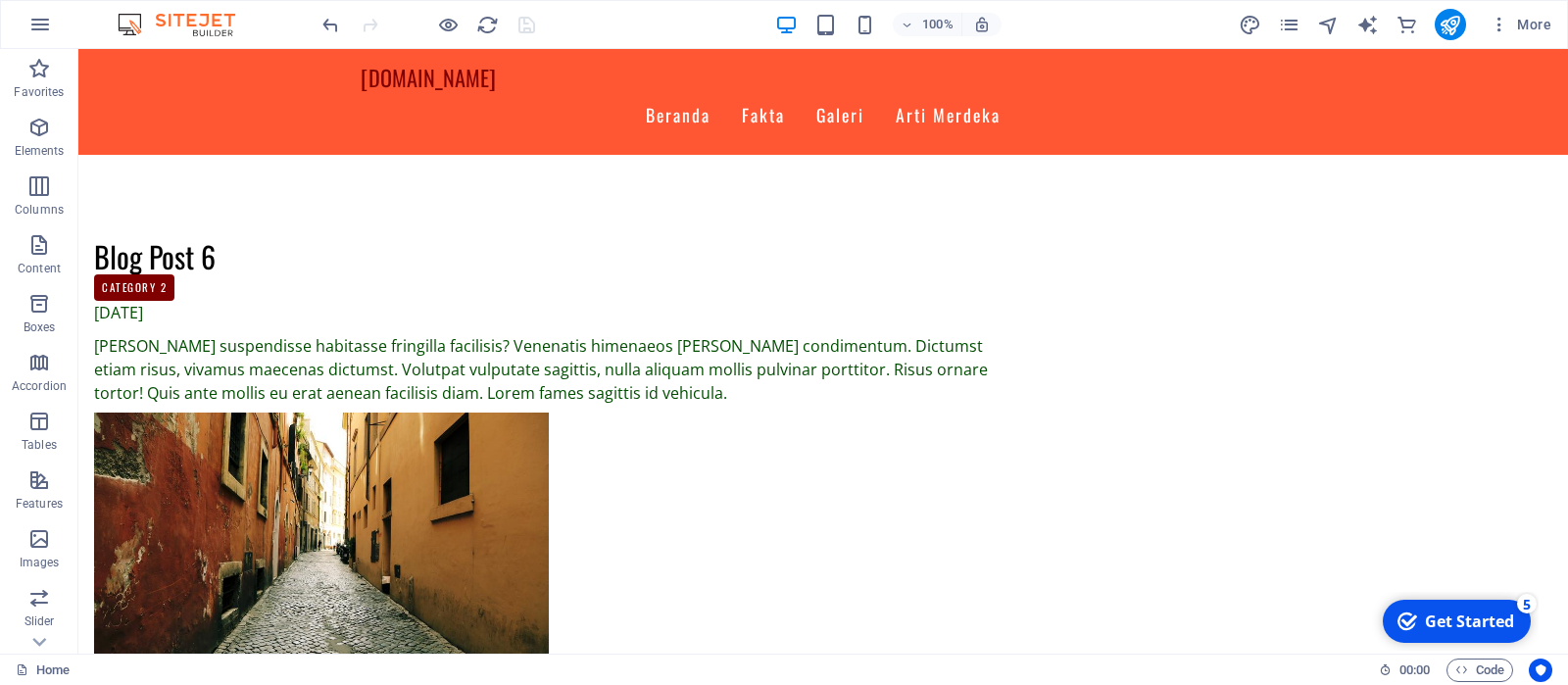
scroll to position [2680, 0]
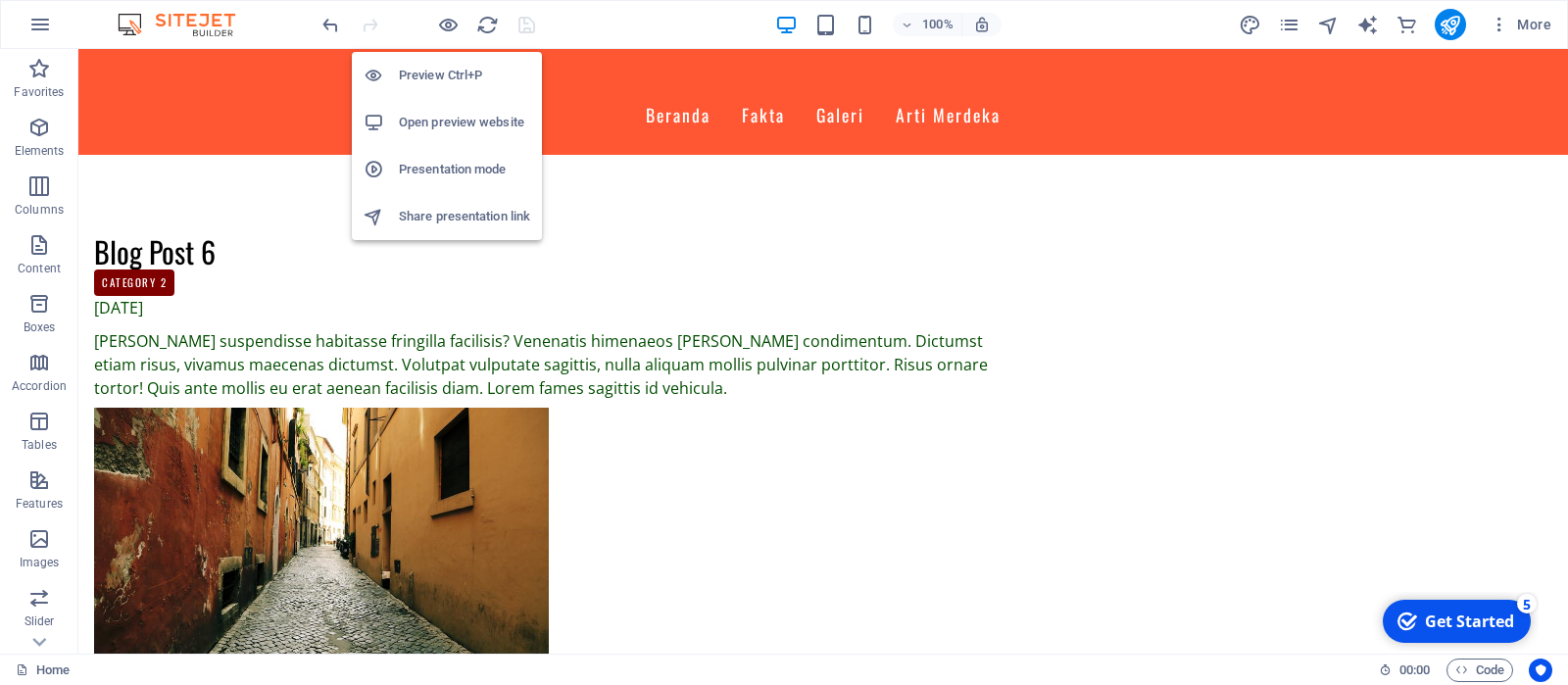
click at [430, 119] on h6 "Open preview website" at bounding box center [464, 122] width 131 height 24
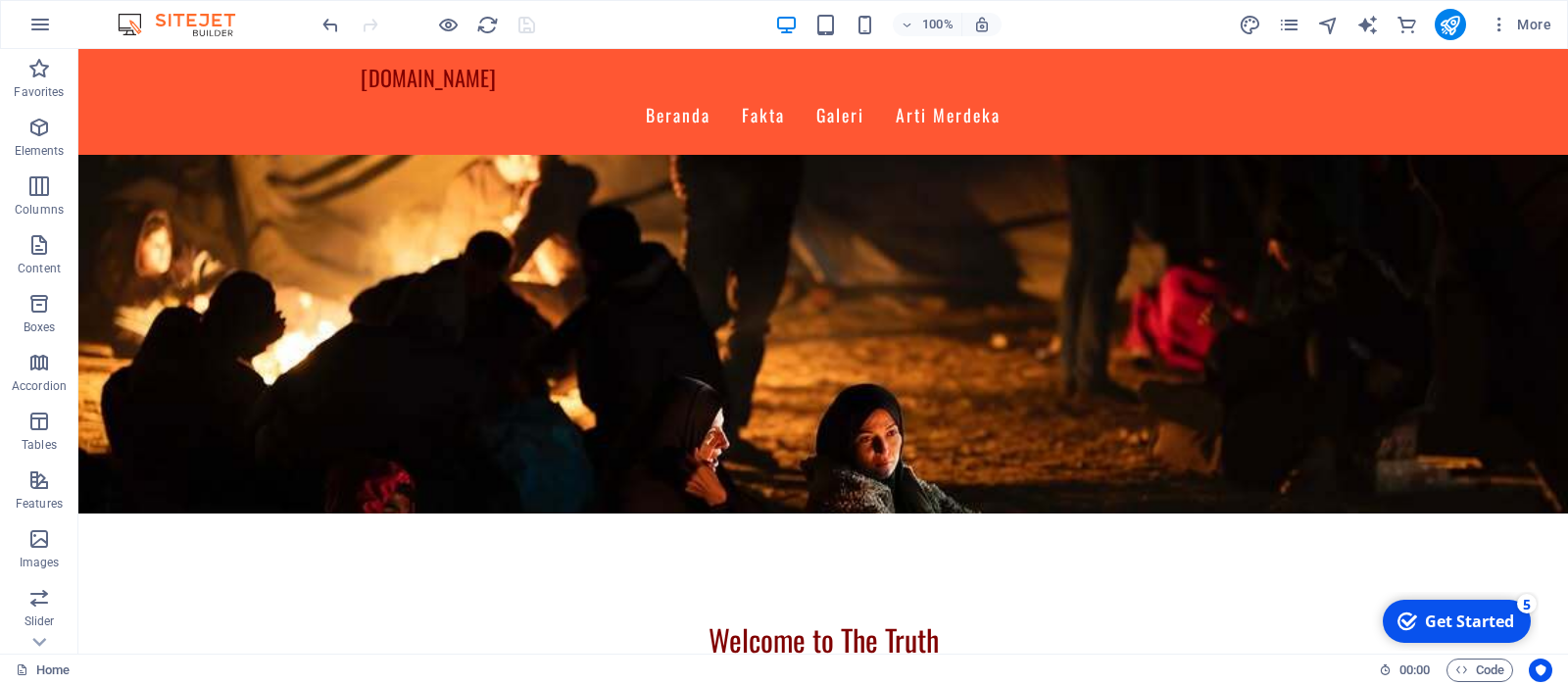
scroll to position [0, 0]
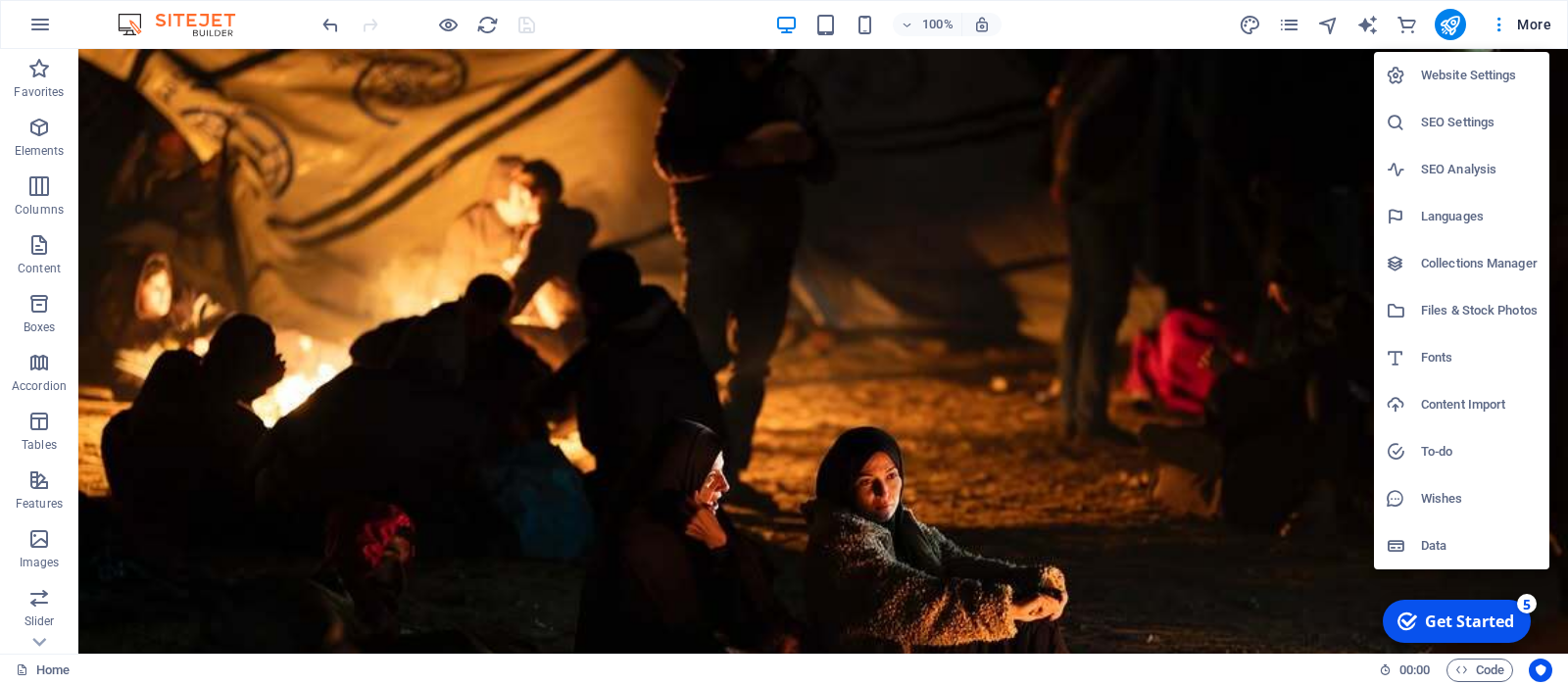
click at [1527, 28] on div at bounding box center [784, 342] width 1568 height 685
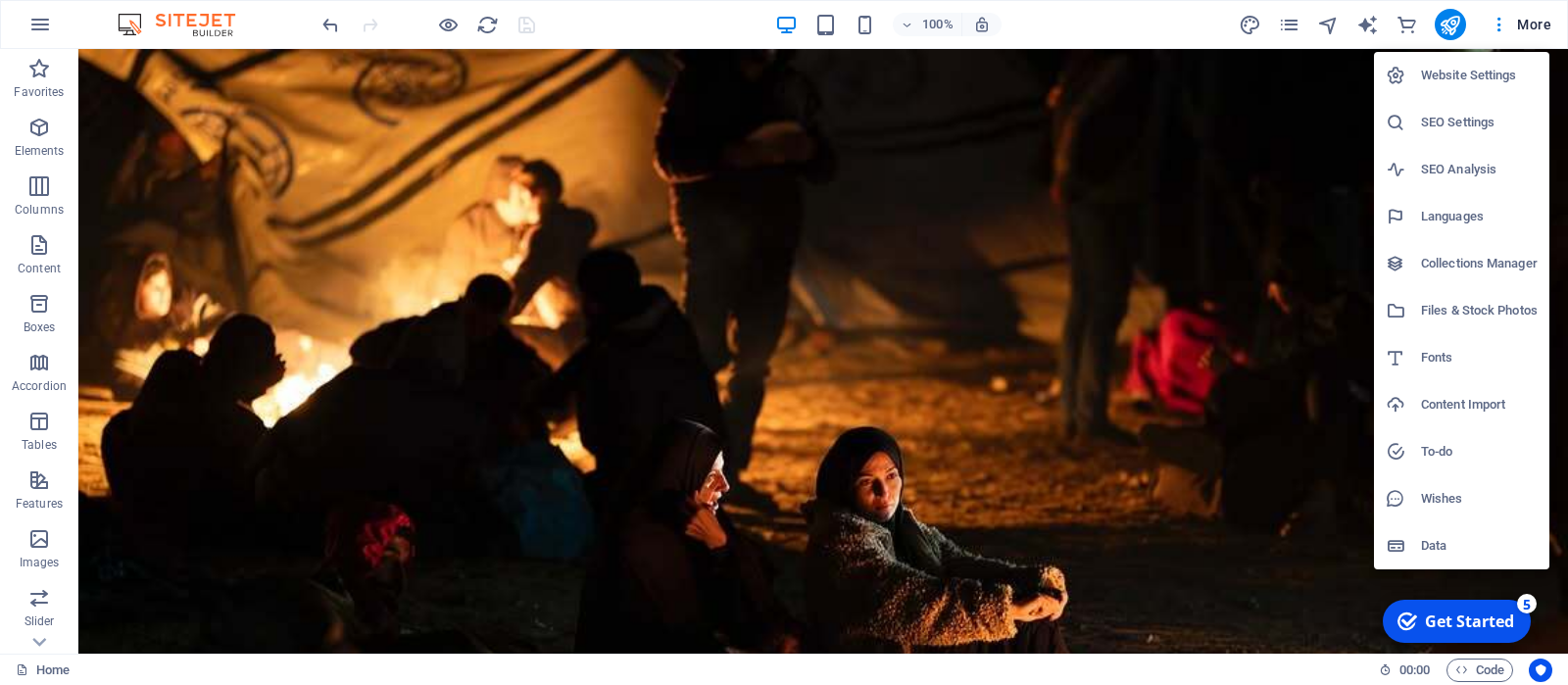
click at [1262, 210] on div at bounding box center [784, 342] width 1568 height 685
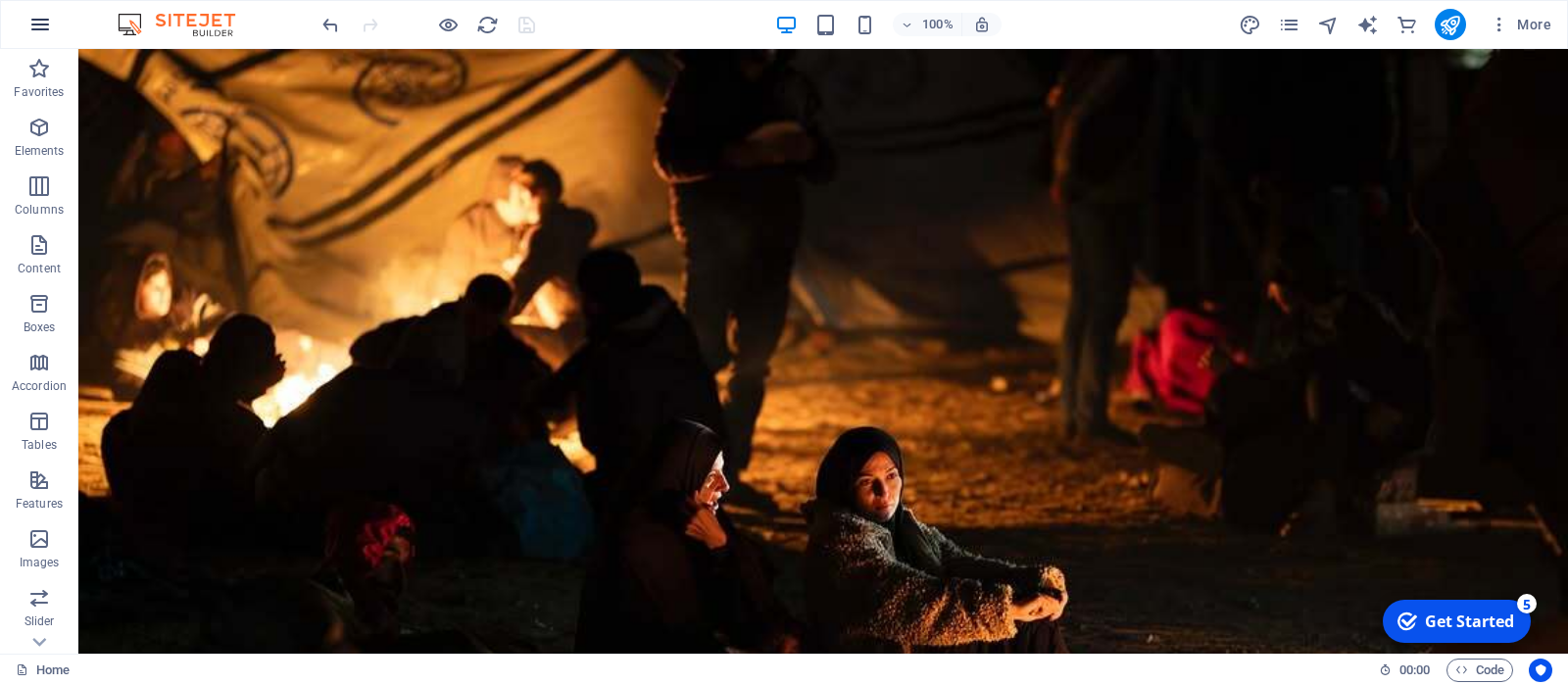
click at [40, 34] on icon "button" at bounding box center [40, 25] width 24 height 24
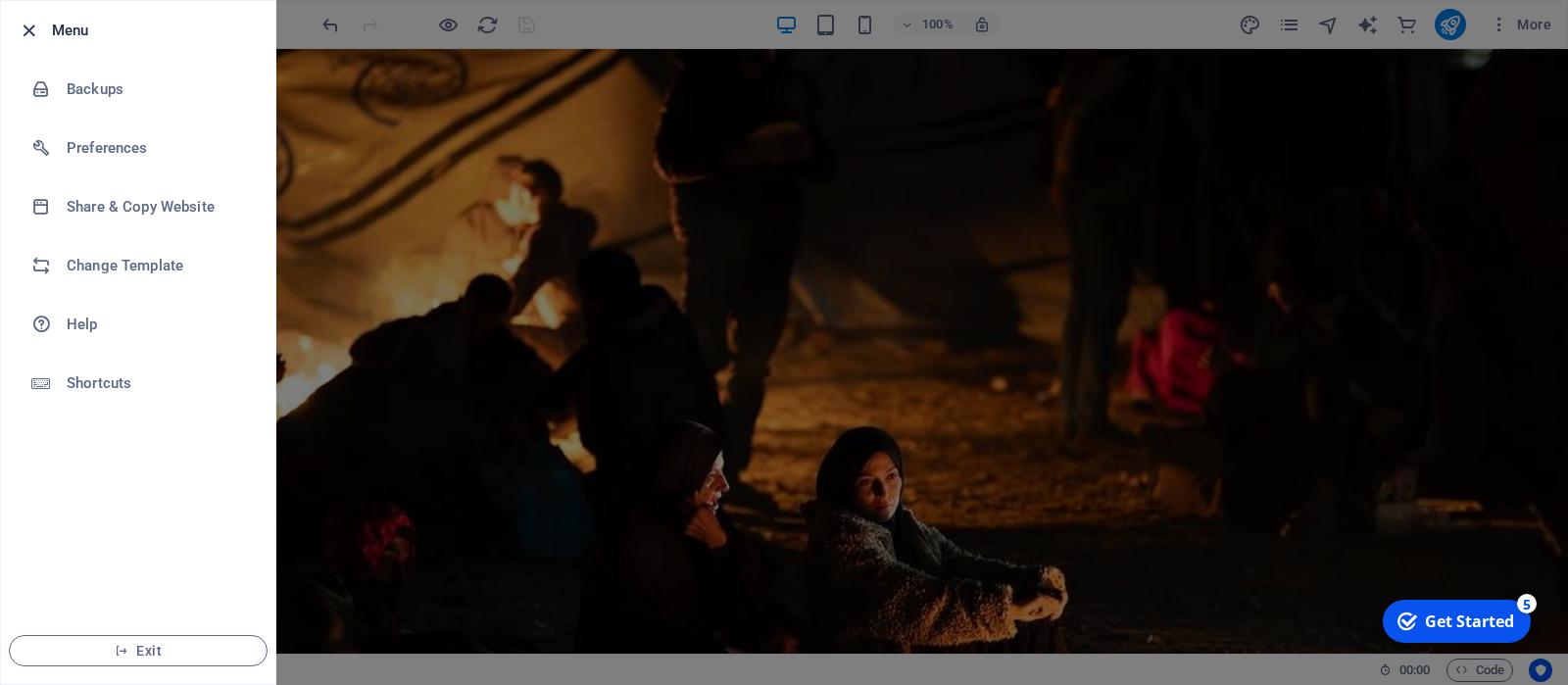
click at [31, 33] on icon "button" at bounding box center [29, 31] width 23 height 23
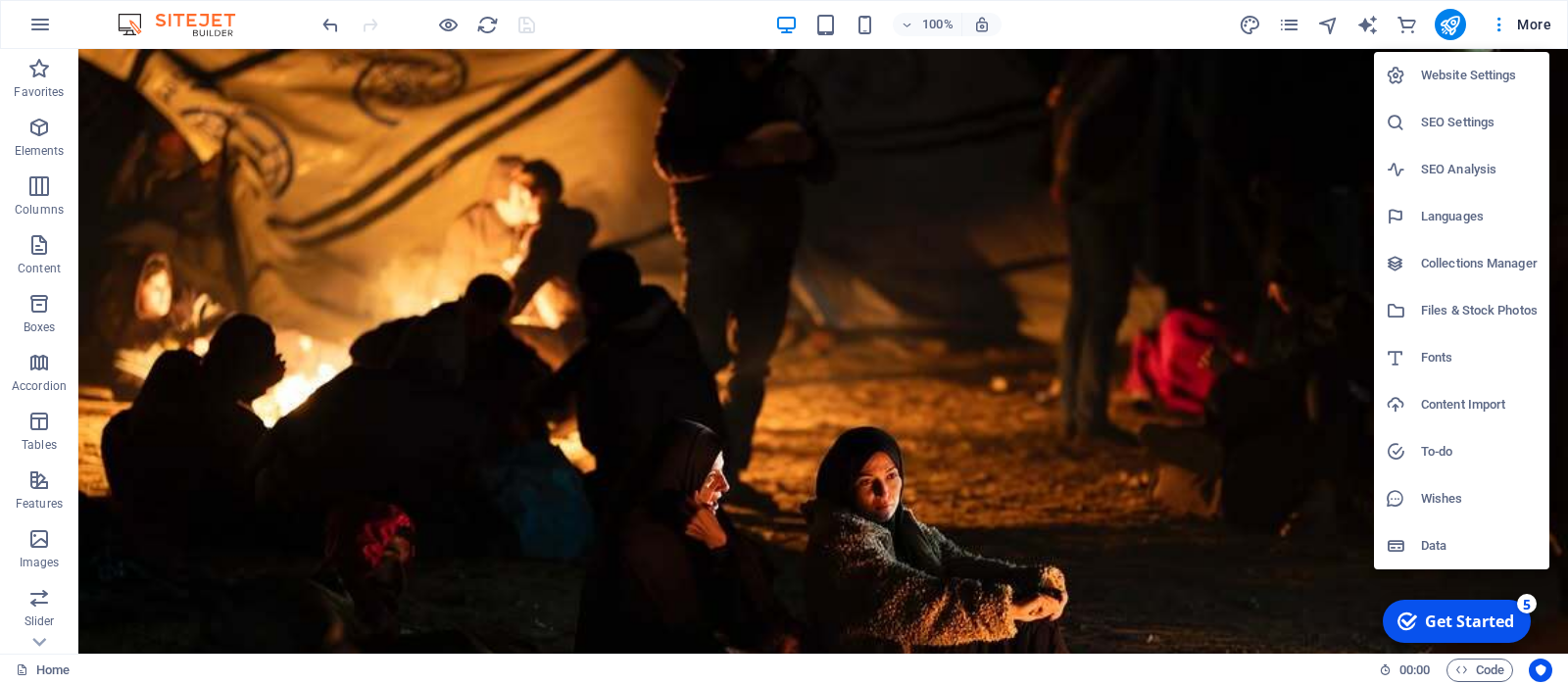
click at [1500, 28] on div at bounding box center [784, 342] width 1568 height 685
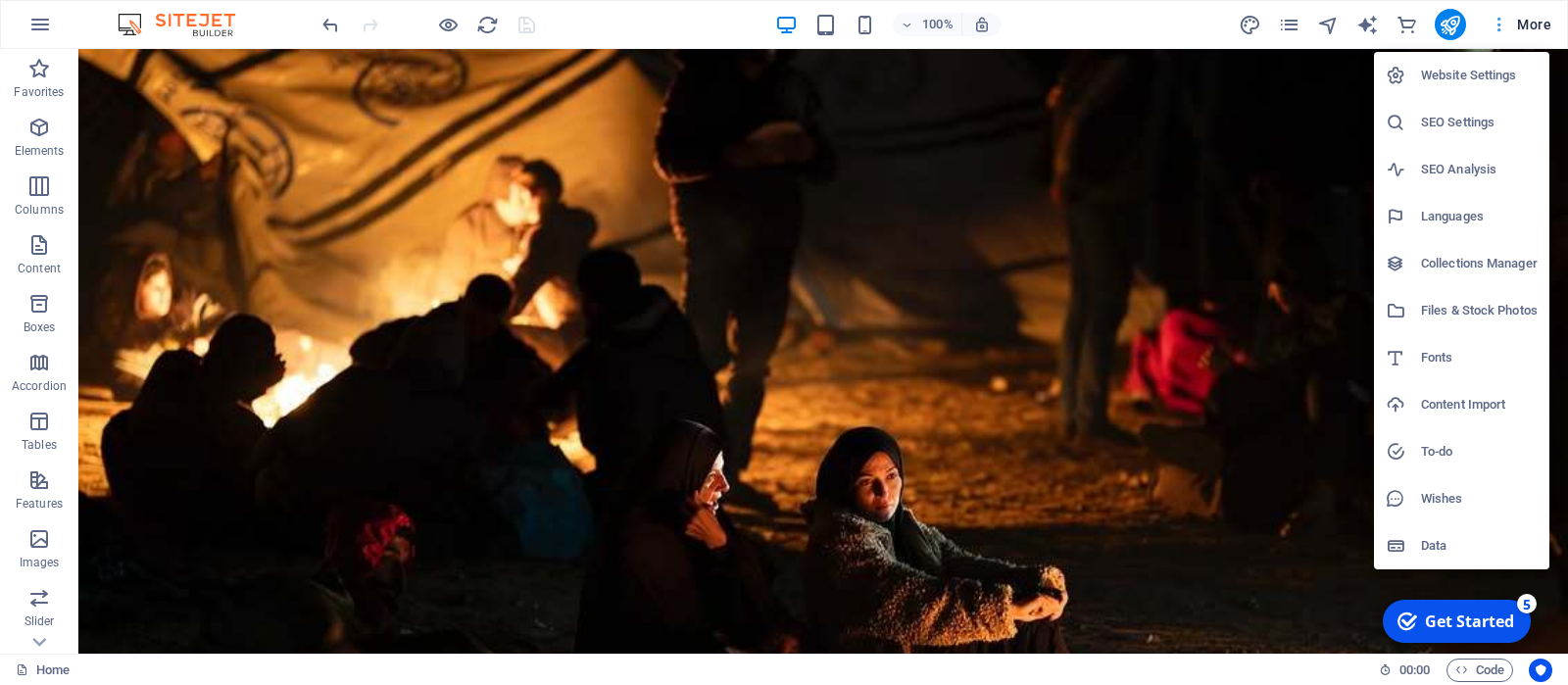
click at [1532, 28] on div at bounding box center [784, 342] width 1568 height 685
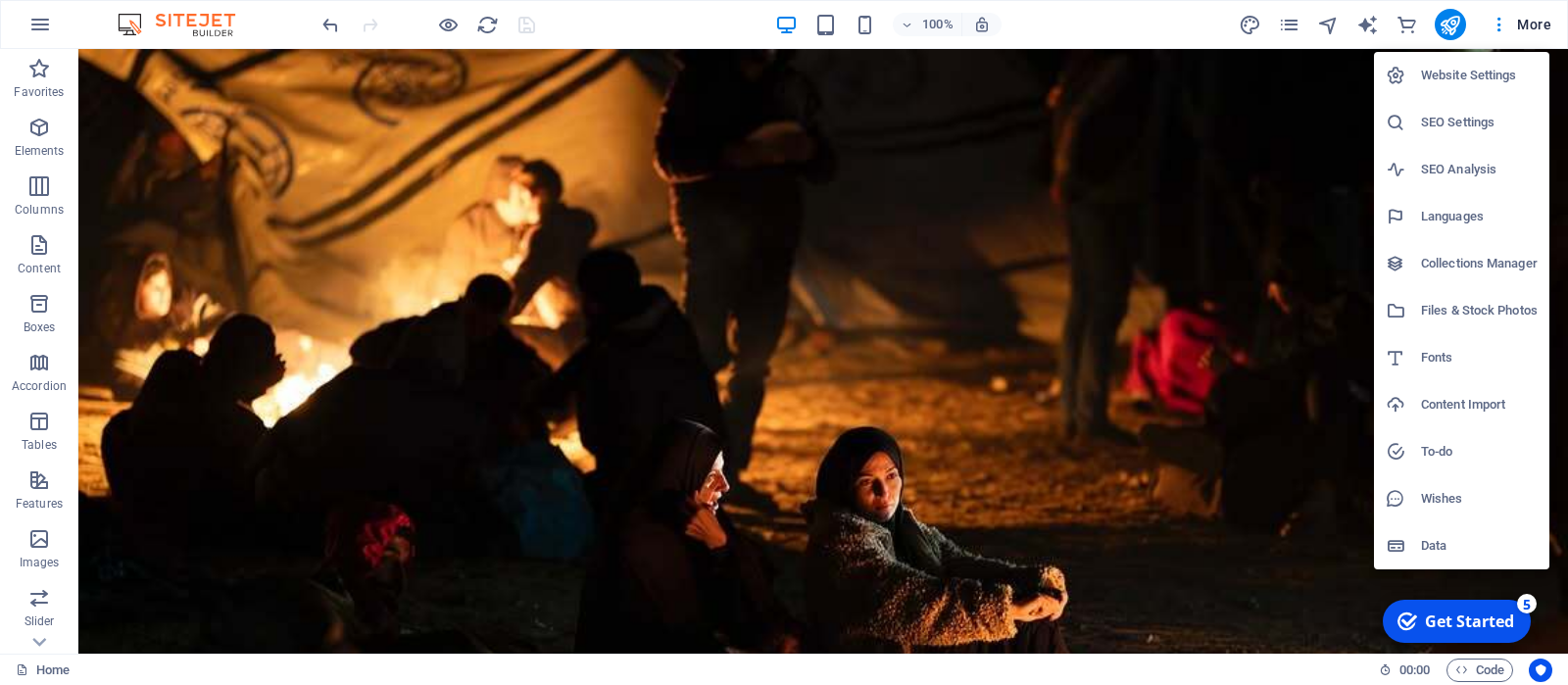
click at [1452, 77] on h6 "Website Settings" at bounding box center [1479, 76] width 117 height 24
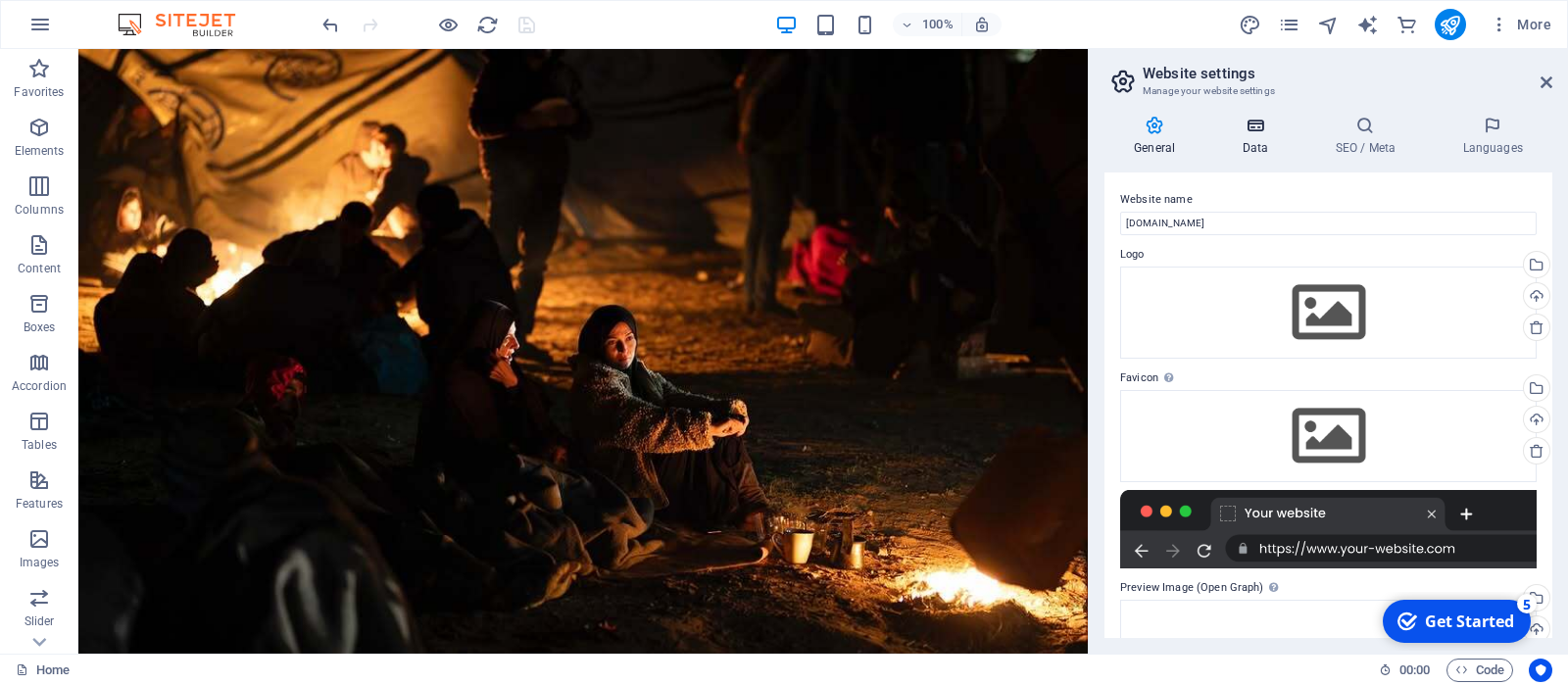
click at [1255, 145] on h4 "Data" at bounding box center [1259, 136] width 93 height 41
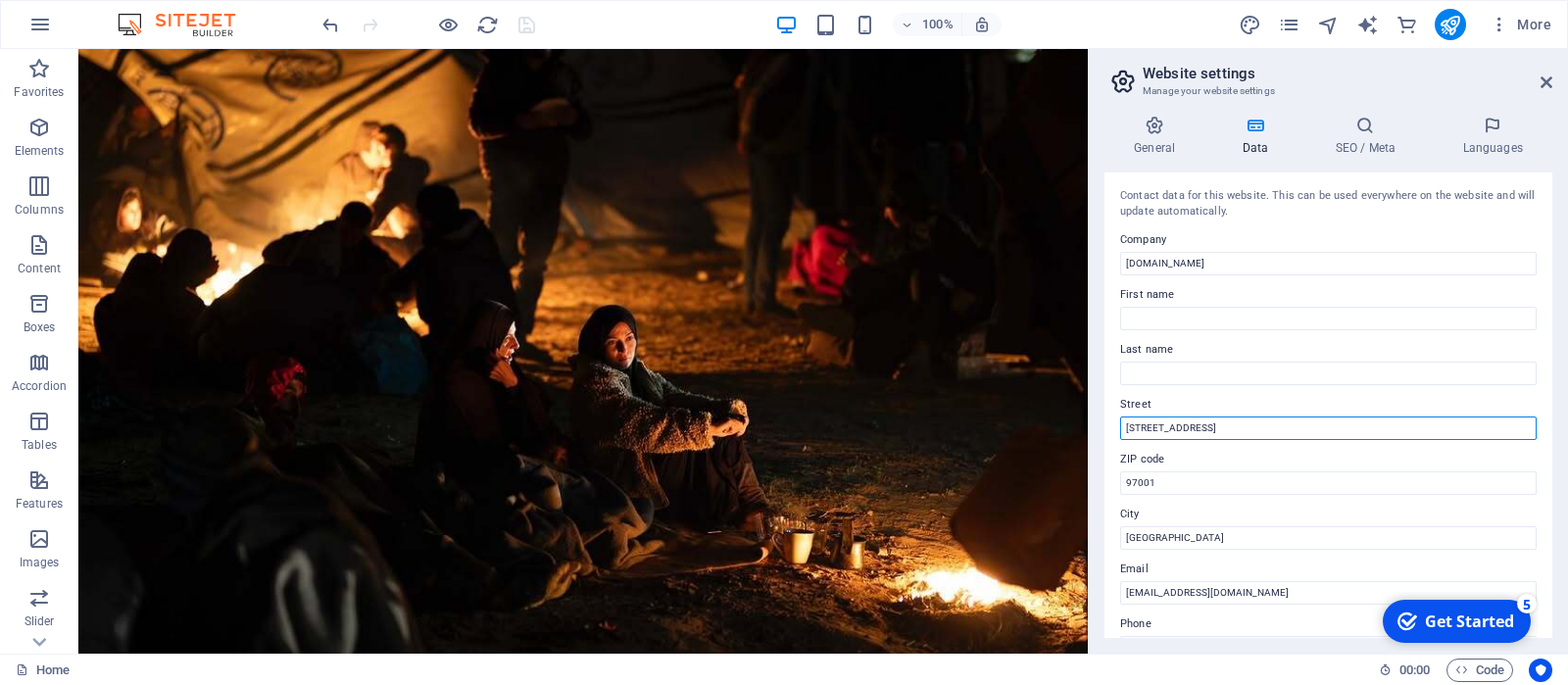
drag, startPoint x: 1207, startPoint y: 433, endPoint x: 1105, endPoint y: 429, distance: 102.1
click at [1121, 429] on input "[STREET_ADDRESS]" at bounding box center [1329, 428] width 417 height 24
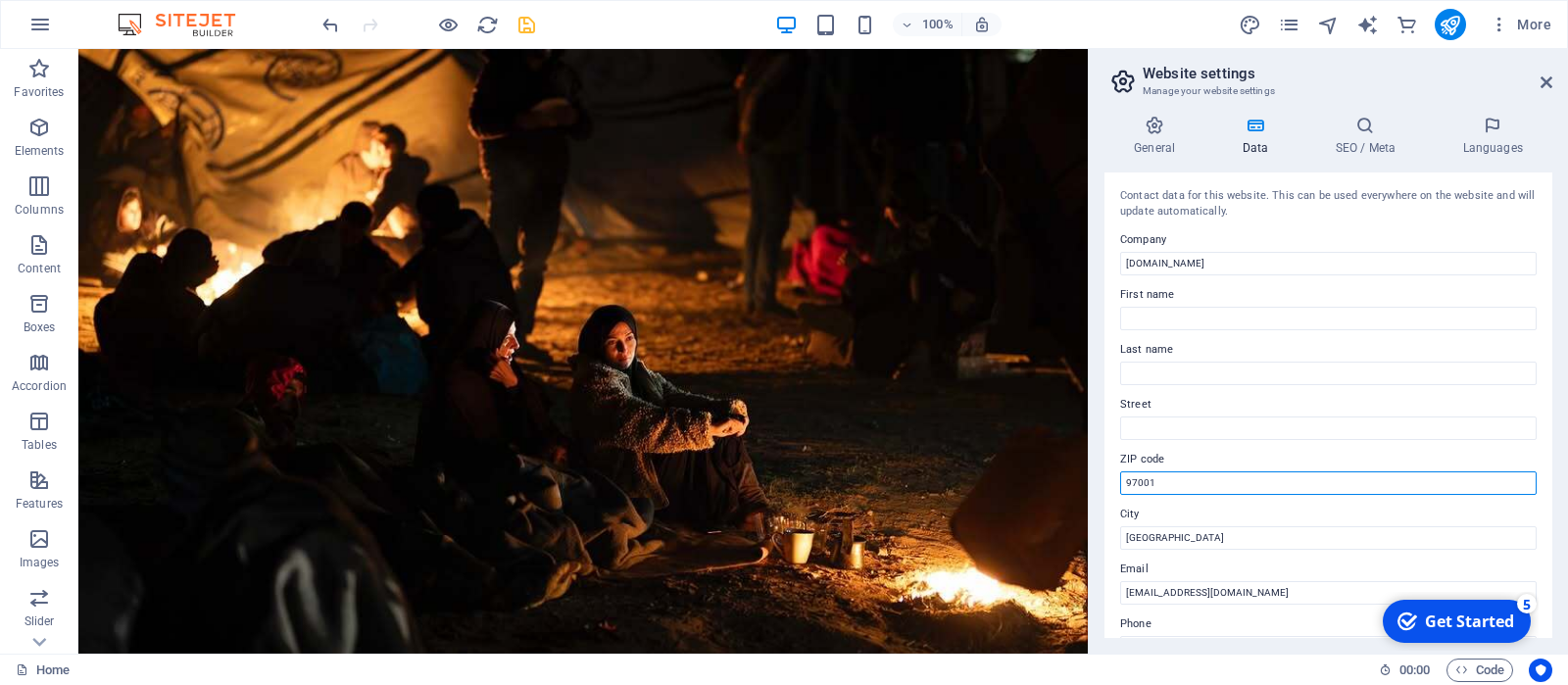
drag, startPoint x: 1163, startPoint y: 481, endPoint x: 1047, endPoint y: 486, distance: 116.1
click at [1121, 486] on input "97001" at bounding box center [1329, 483] width 417 height 24
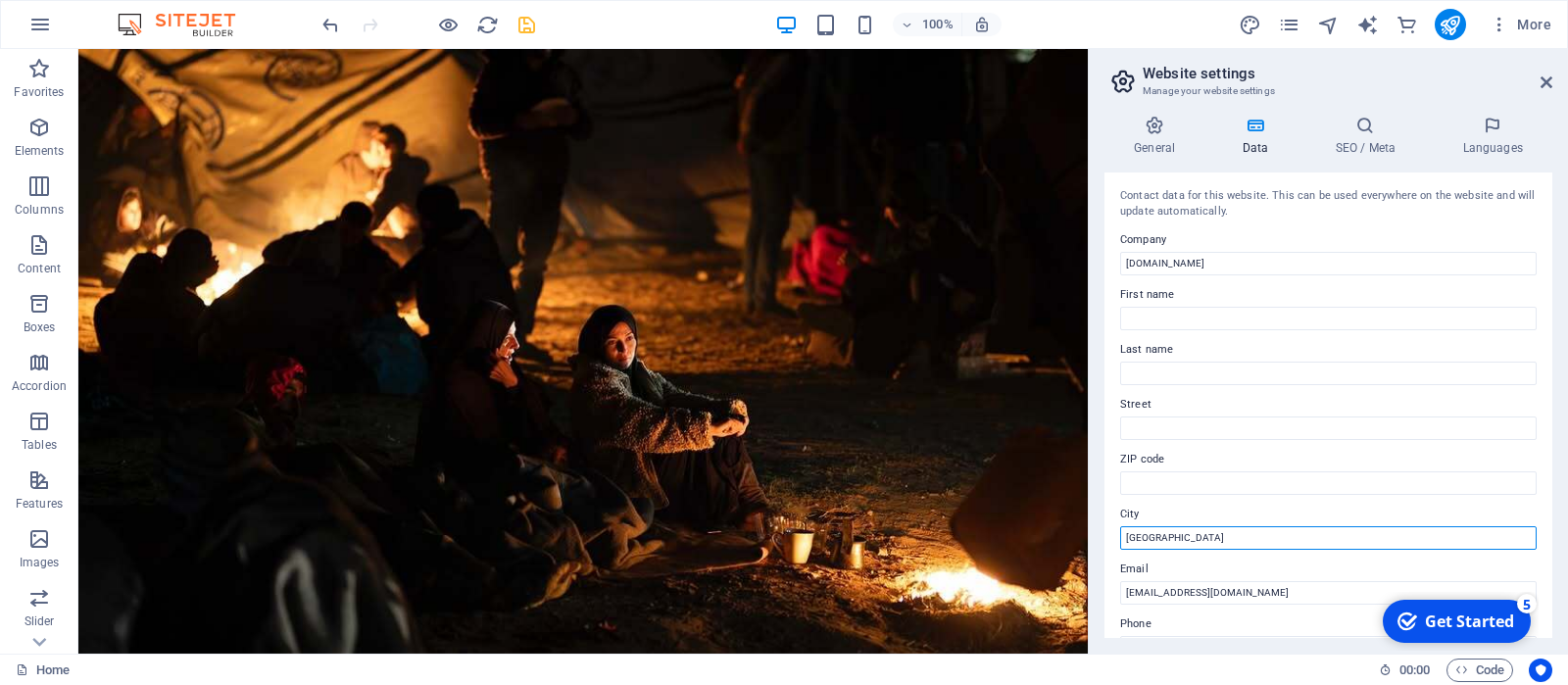
drag, startPoint x: 1184, startPoint y: 548, endPoint x: 1101, endPoint y: 536, distance: 83.9
click at [1121, 536] on input "[GEOGRAPHIC_DATA]" at bounding box center [1329, 538] width 417 height 24
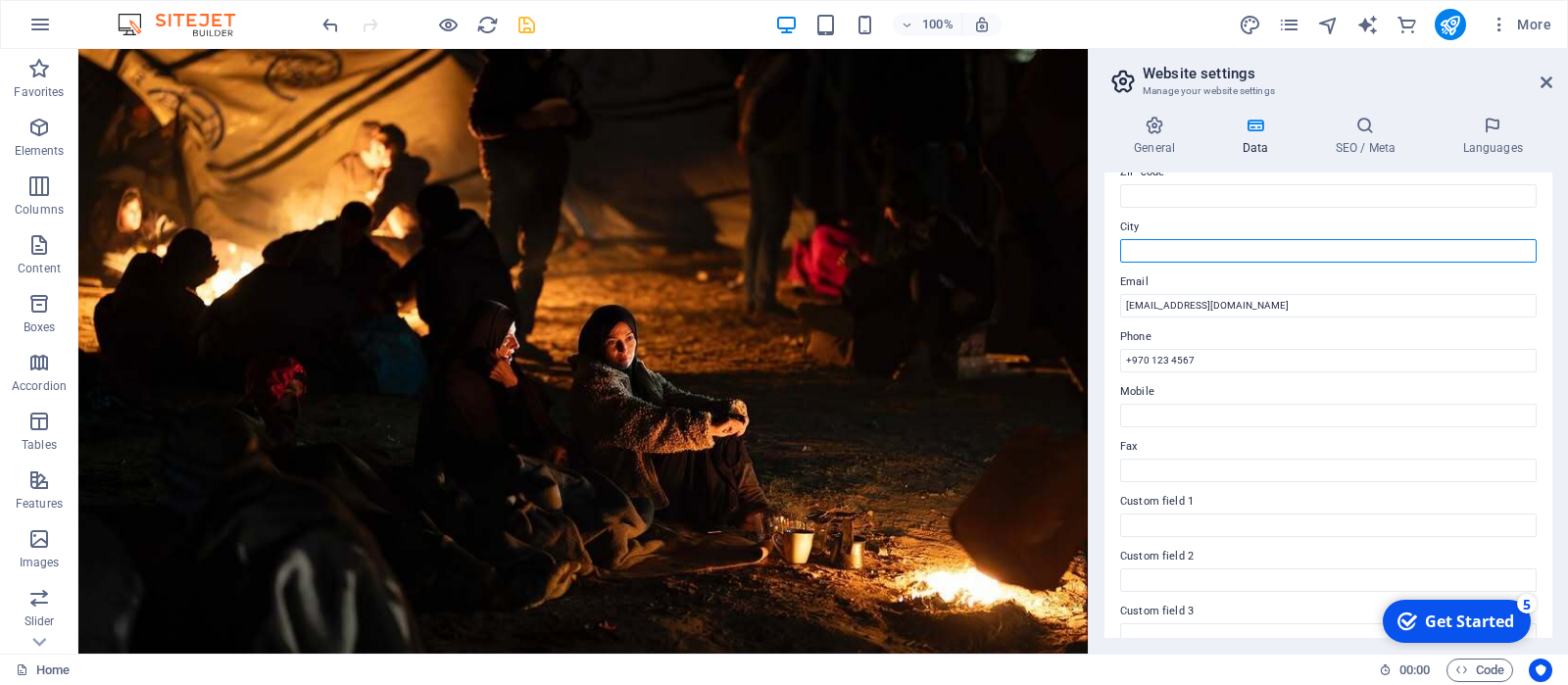
scroll to position [289, 0]
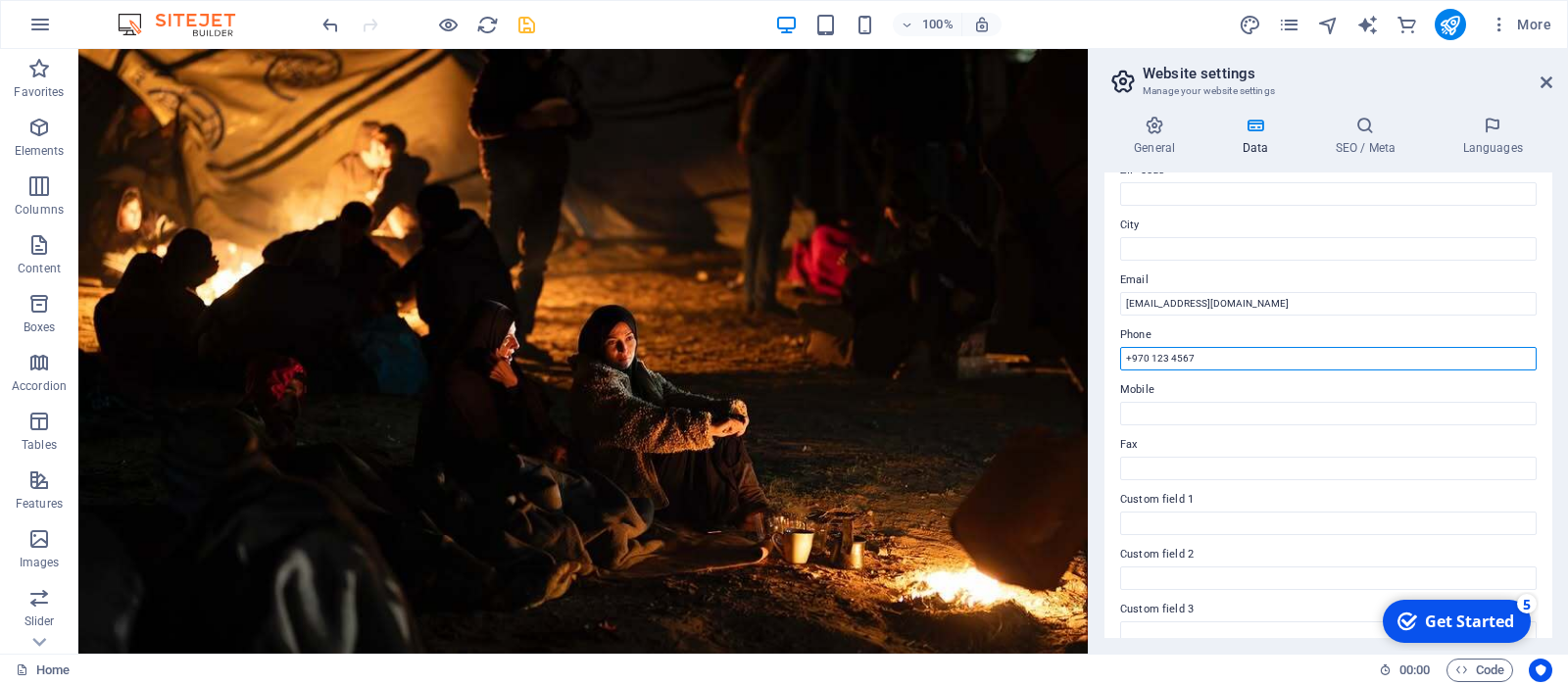
click at [1233, 360] on input "+970 123 4567" at bounding box center [1329, 358] width 417 height 24
drag, startPoint x: 1233, startPoint y: 360, endPoint x: 1104, endPoint y: 366, distance: 129.1
click at [1121, 366] on input "+970 123 4567" at bounding box center [1329, 358] width 417 height 24
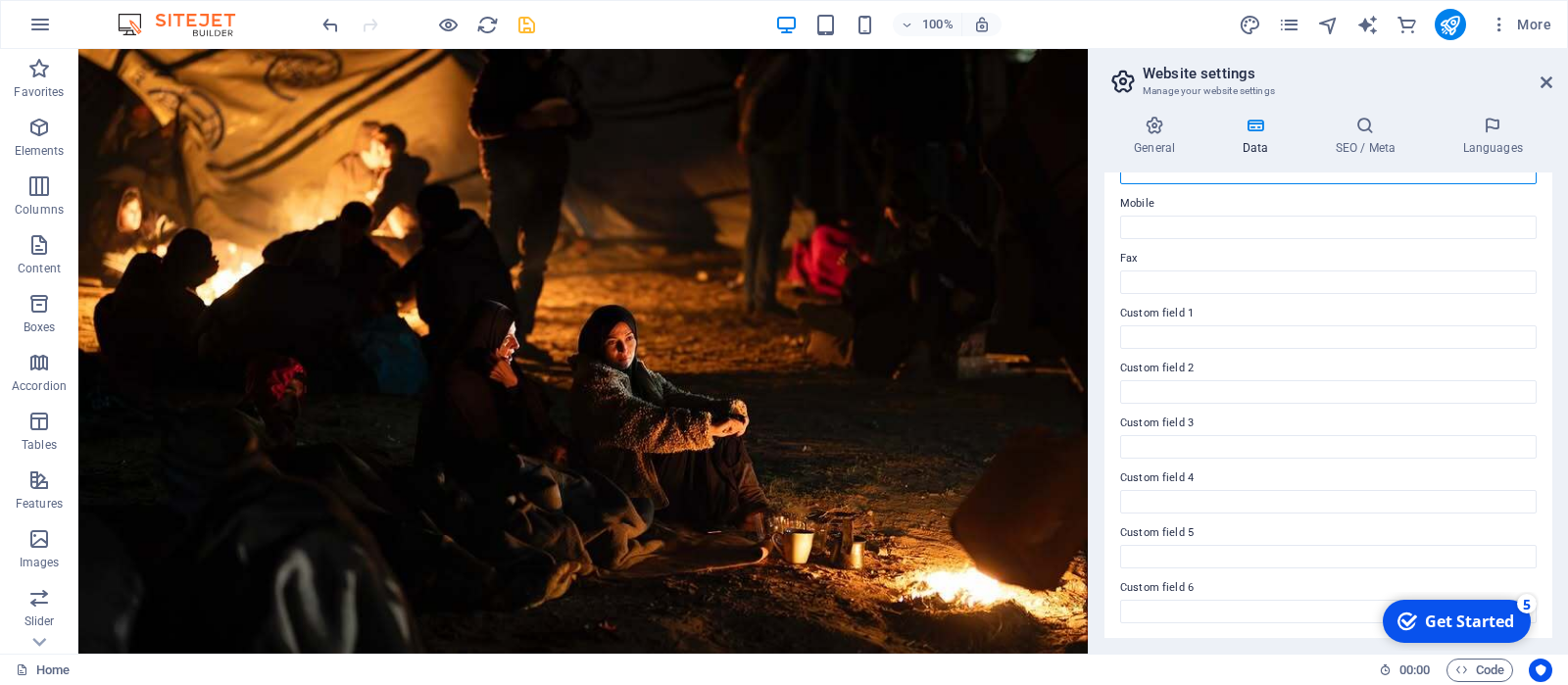
scroll to position [0, 0]
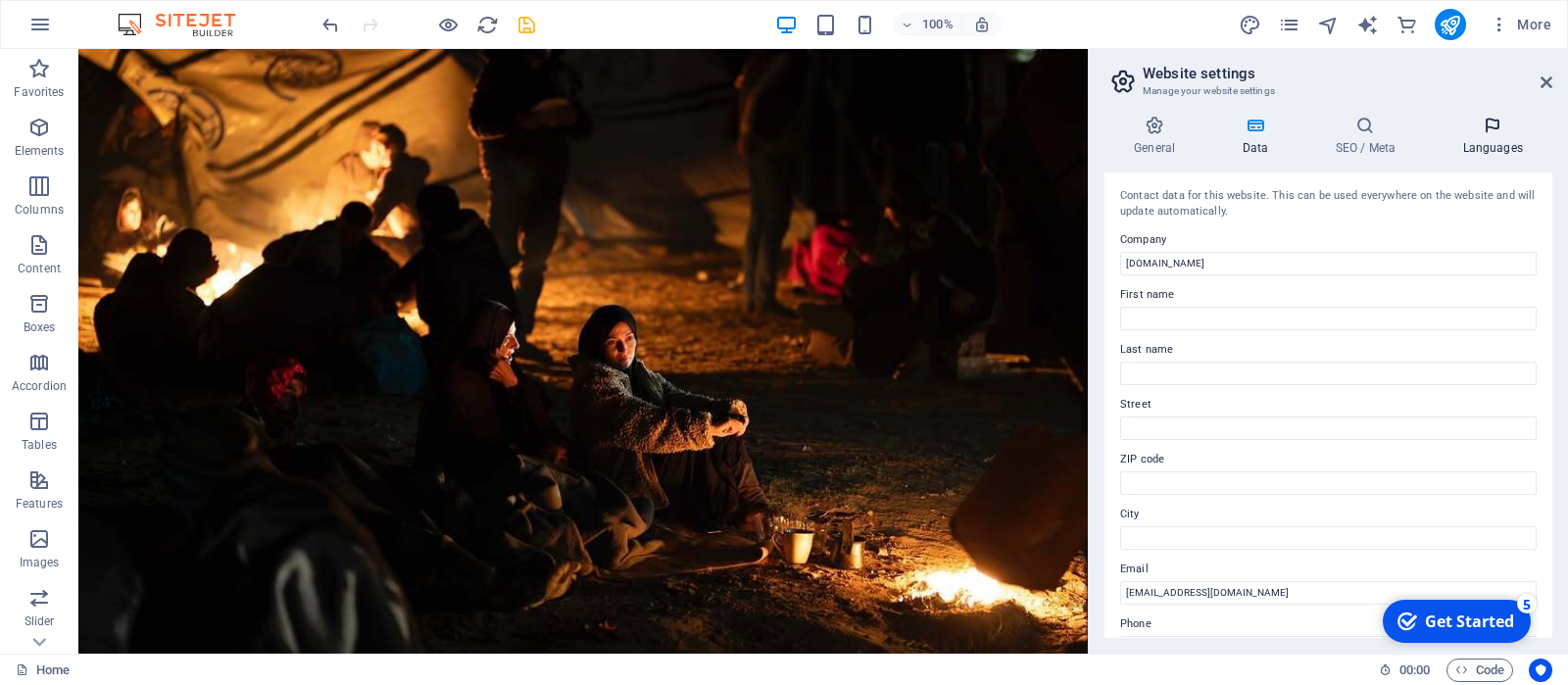
click at [1502, 124] on icon at bounding box center [1492, 125] width 119 height 20
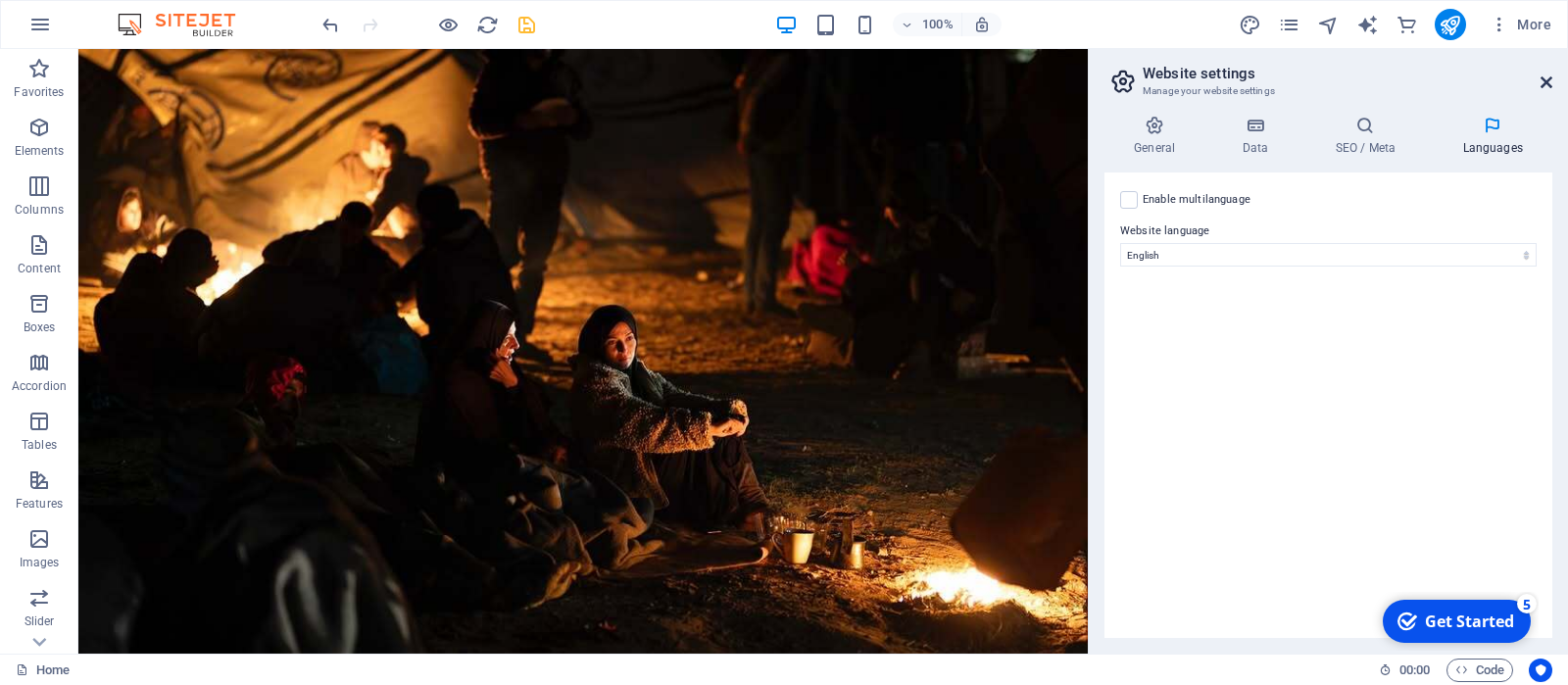
click at [1550, 83] on icon at bounding box center [1546, 82] width 12 height 16
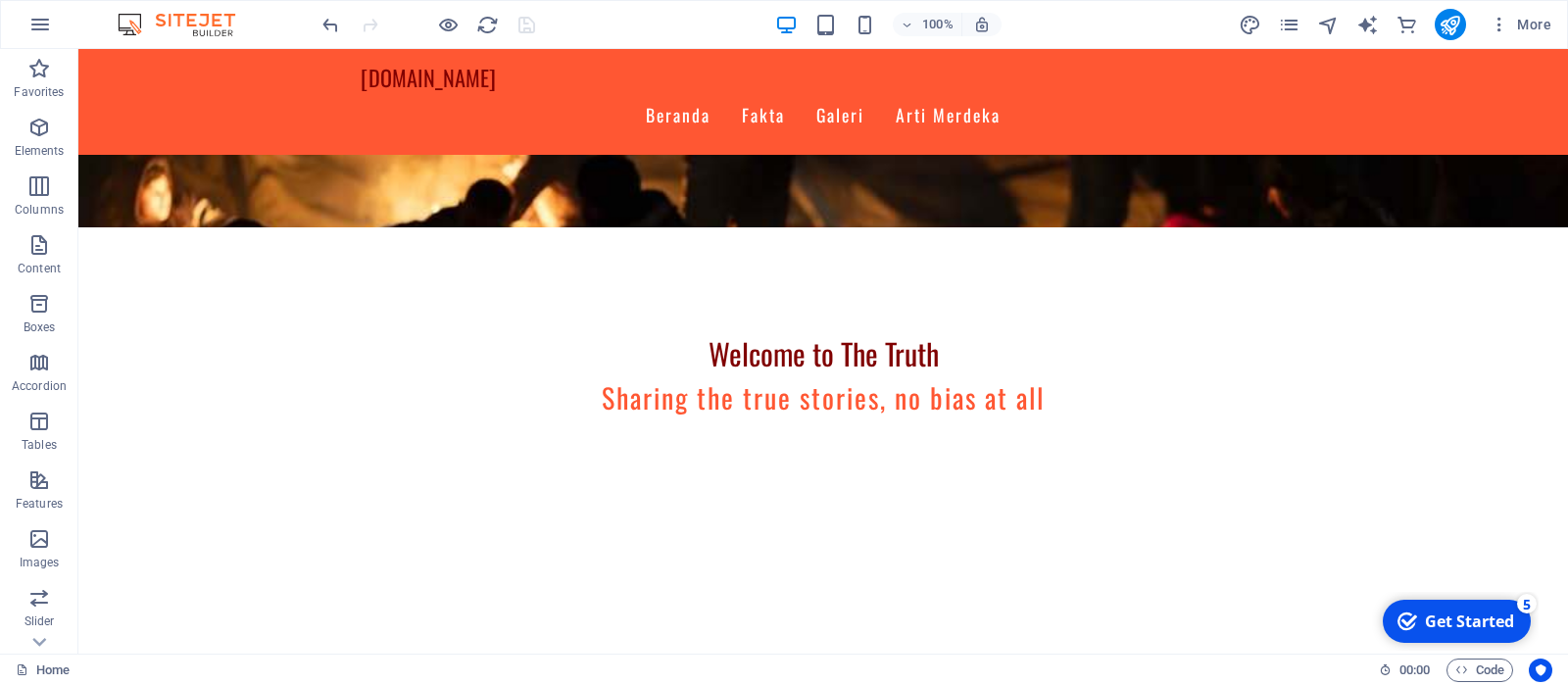
scroll to position [468, 0]
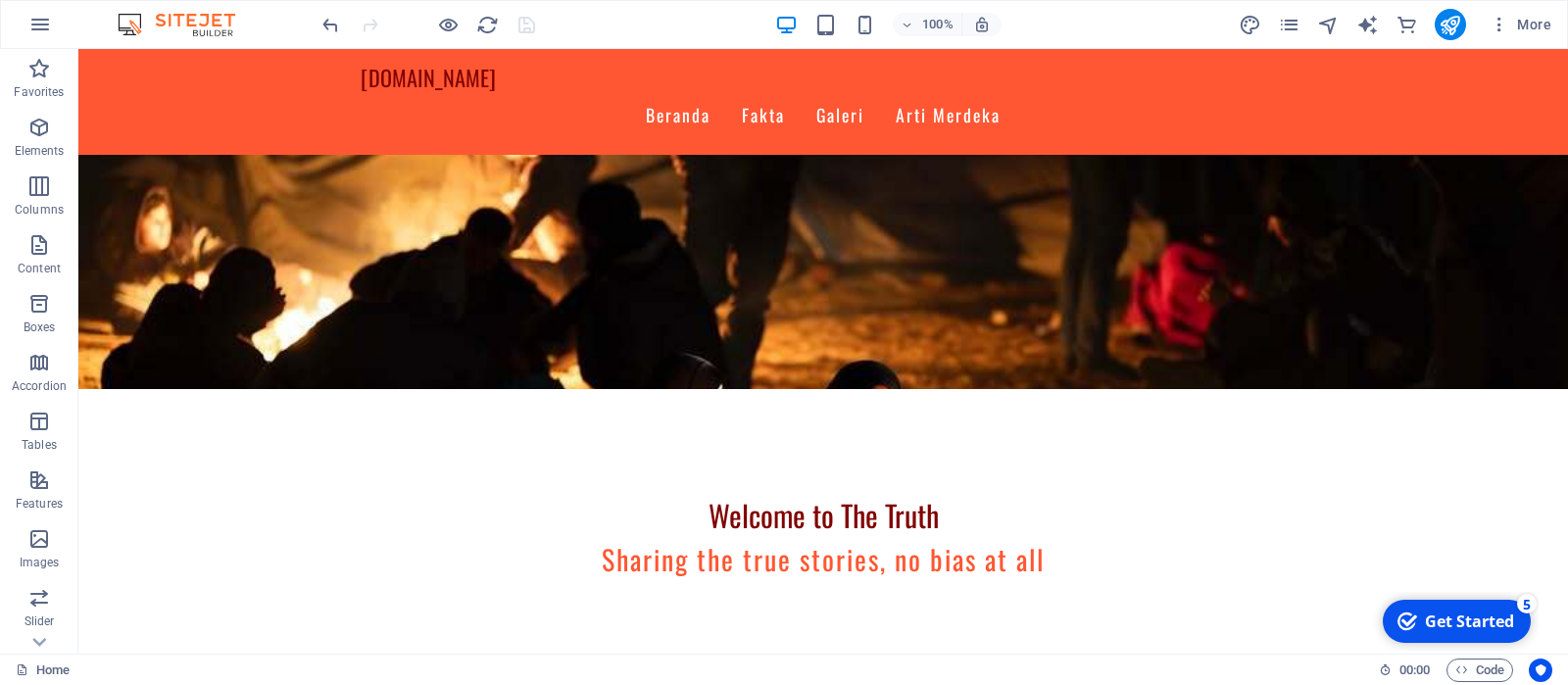
scroll to position [270, 0]
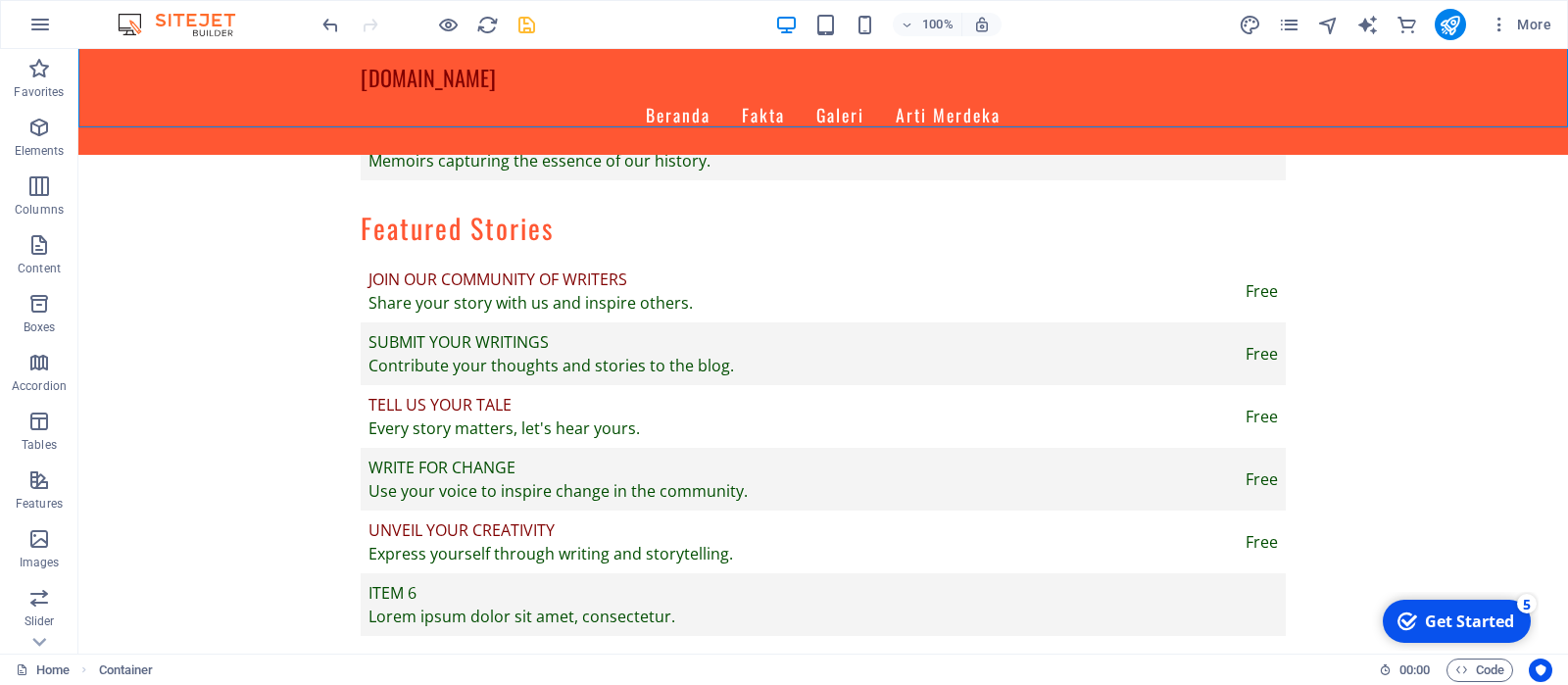
scroll to position [1895, 0]
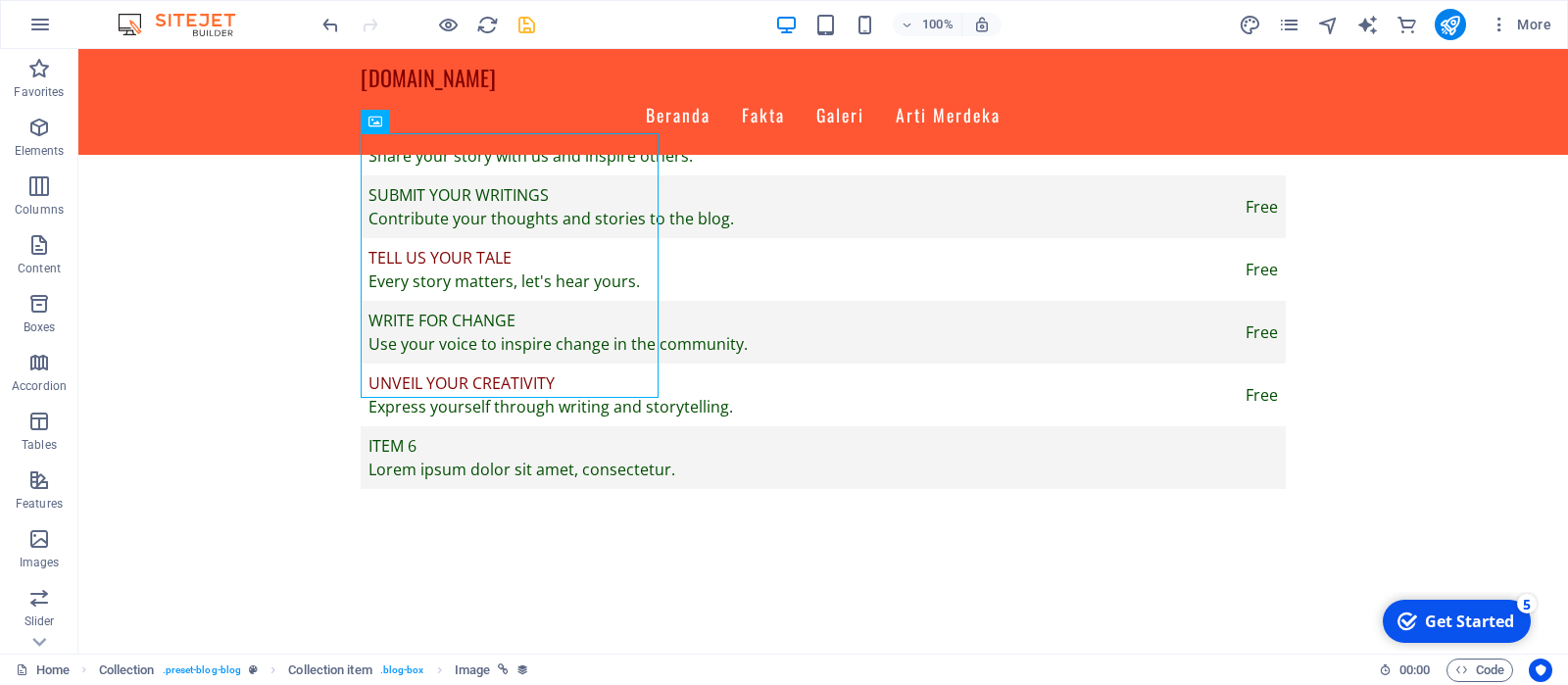
scroll to position [2004, 0]
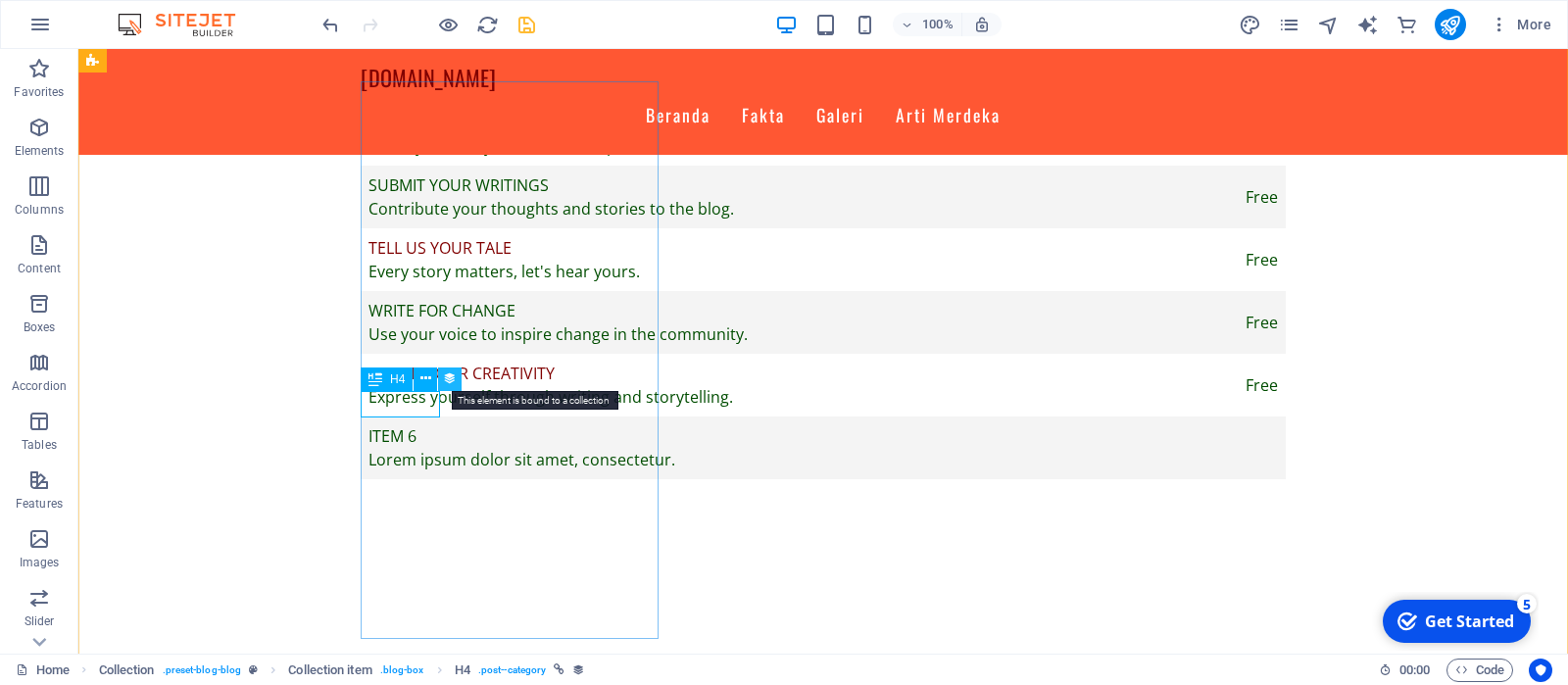
click at [449, 380] on icon at bounding box center [450, 378] width 14 height 21
select select "category"
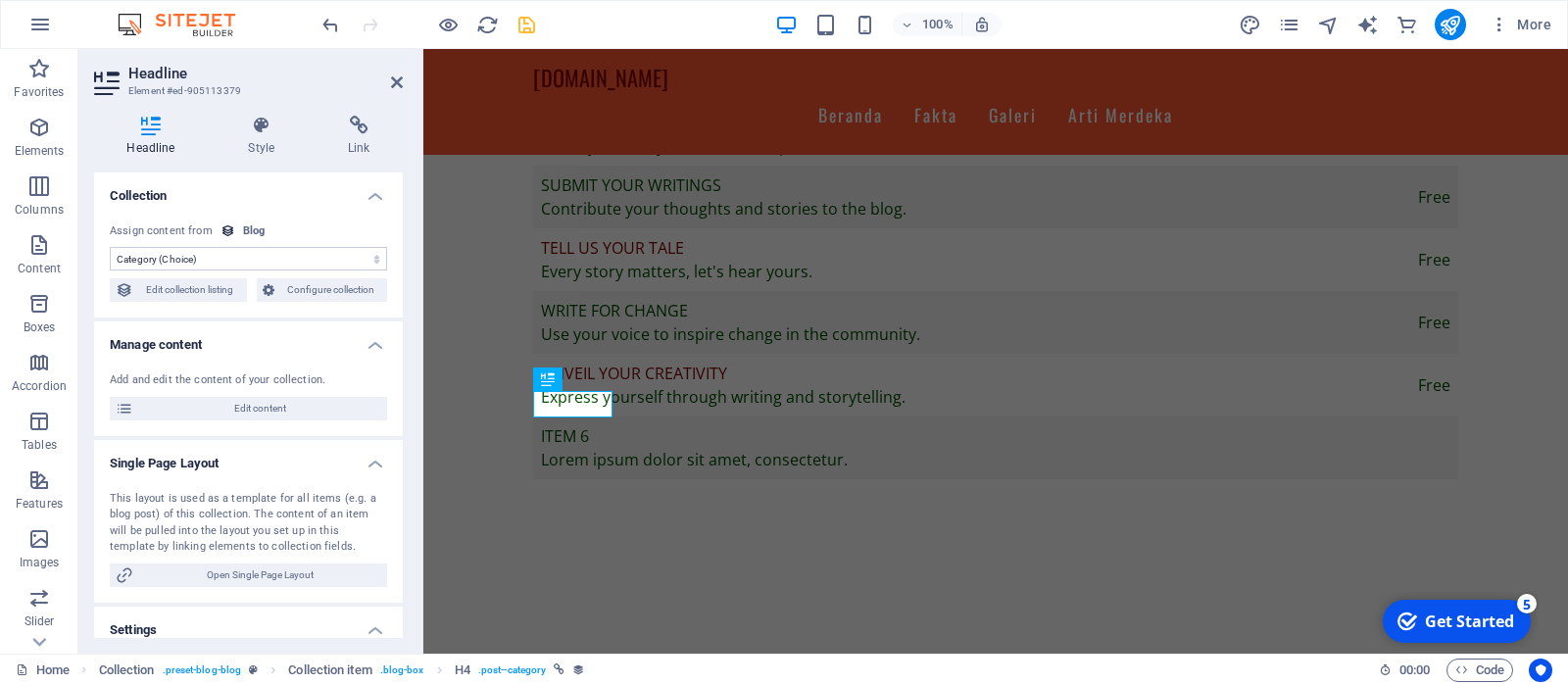
click at [110, 247] on select "No assignment, content remains static Created at (Date) Updated at (Date) Name …" at bounding box center [248, 259] width 277 height 24
click at [230, 251] on select "No assignment, content remains static Created at (Date) Updated at (Date) Name …" at bounding box center [248, 259] width 277 height 24
drag, startPoint x: 395, startPoint y: 416, endPoint x: 383, endPoint y: 567, distance: 151.5
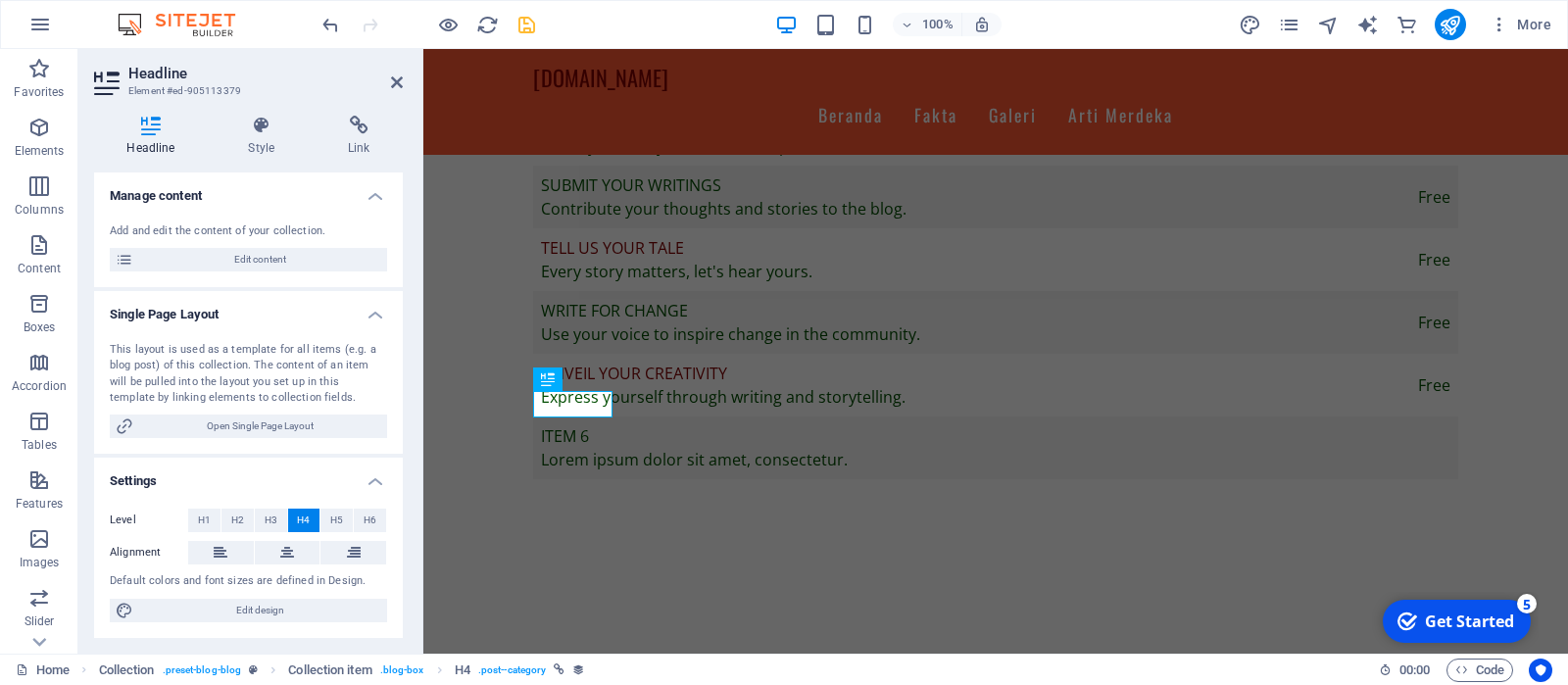
drag, startPoint x: 395, startPoint y: 417, endPoint x: 419, endPoint y: 258, distance: 160.8
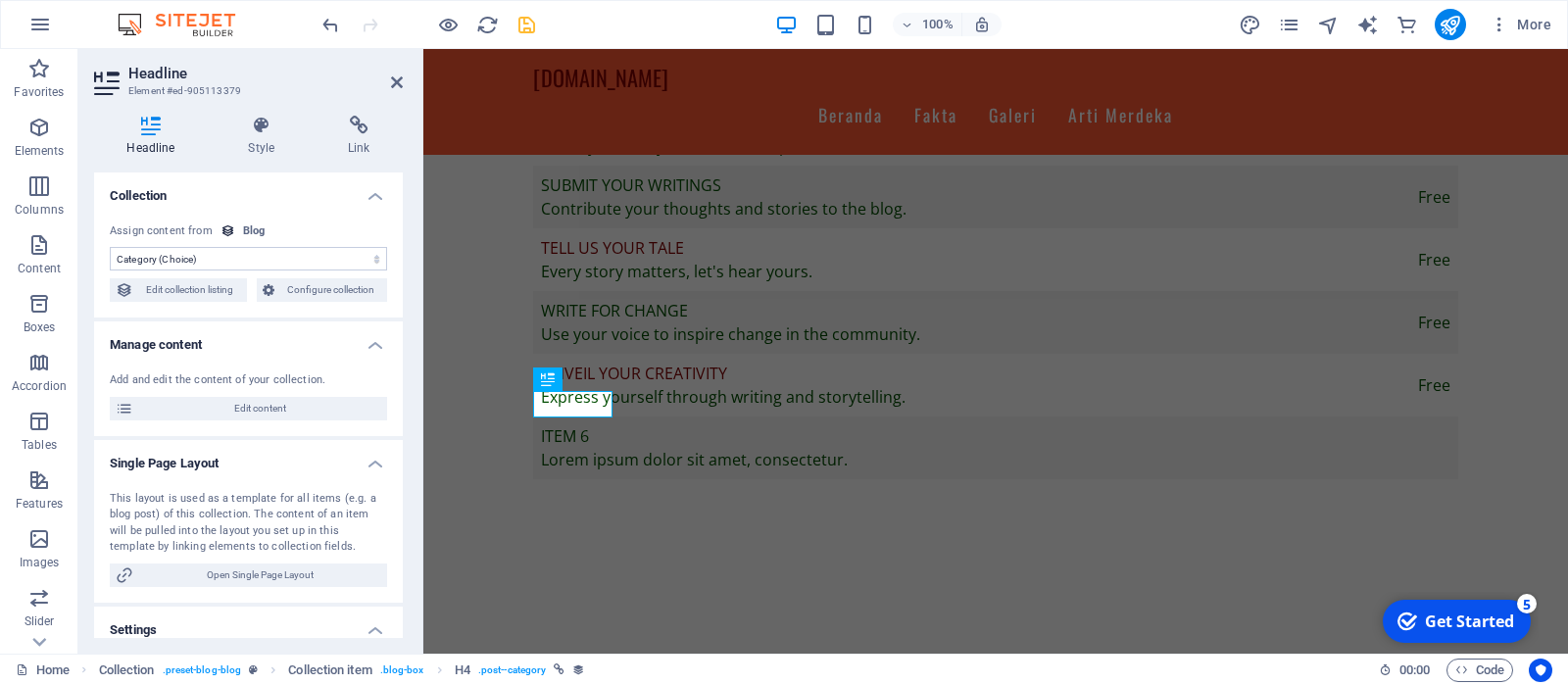
click at [110, 247] on select "No assignment, content remains static Created at (Date) Updated at (Date) Name …" at bounding box center [248, 259] width 277 height 24
click at [313, 258] on select "No assignment, content remains static Created at (Date) Updated at (Date) Name …" at bounding box center [248, 259] width 277 height 24
click at [553, 415] on icon at bounding box center [548, 416] width 14 height 24
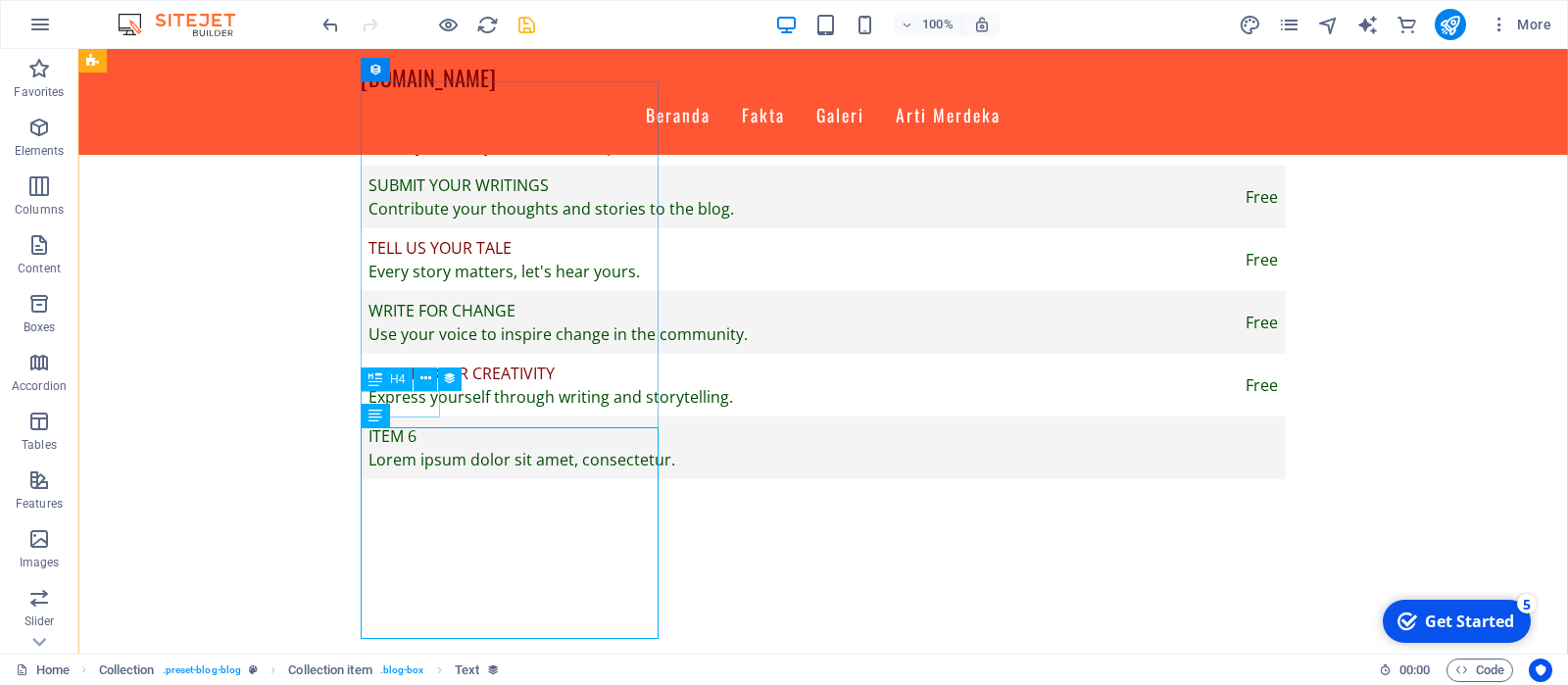
click at [395, 380] on span "H4" at bounding box center [397, 379] width 15 height 12
select select "category"
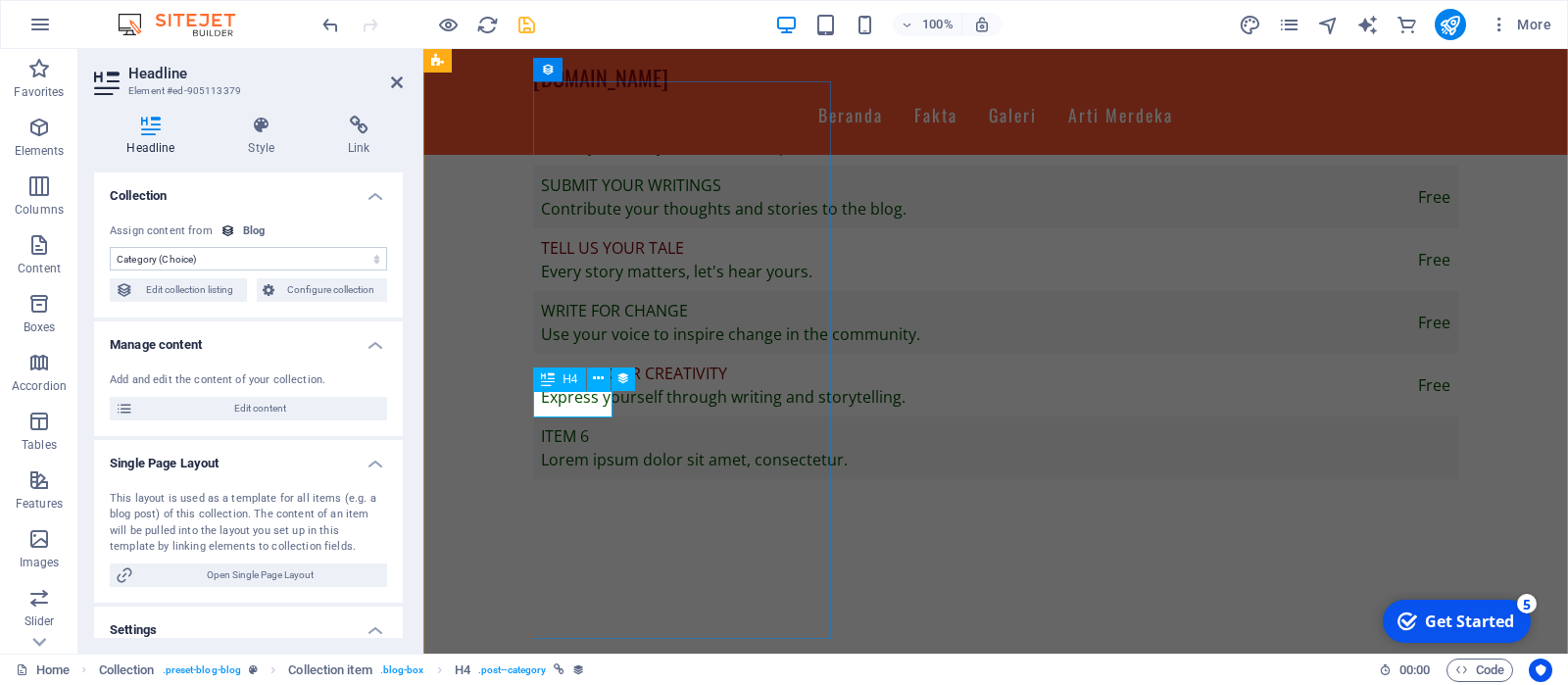
drag, startPoint x: 395, startPoint y: 365, endPoint x: 382, endPoint y: 424, distance: 60.4
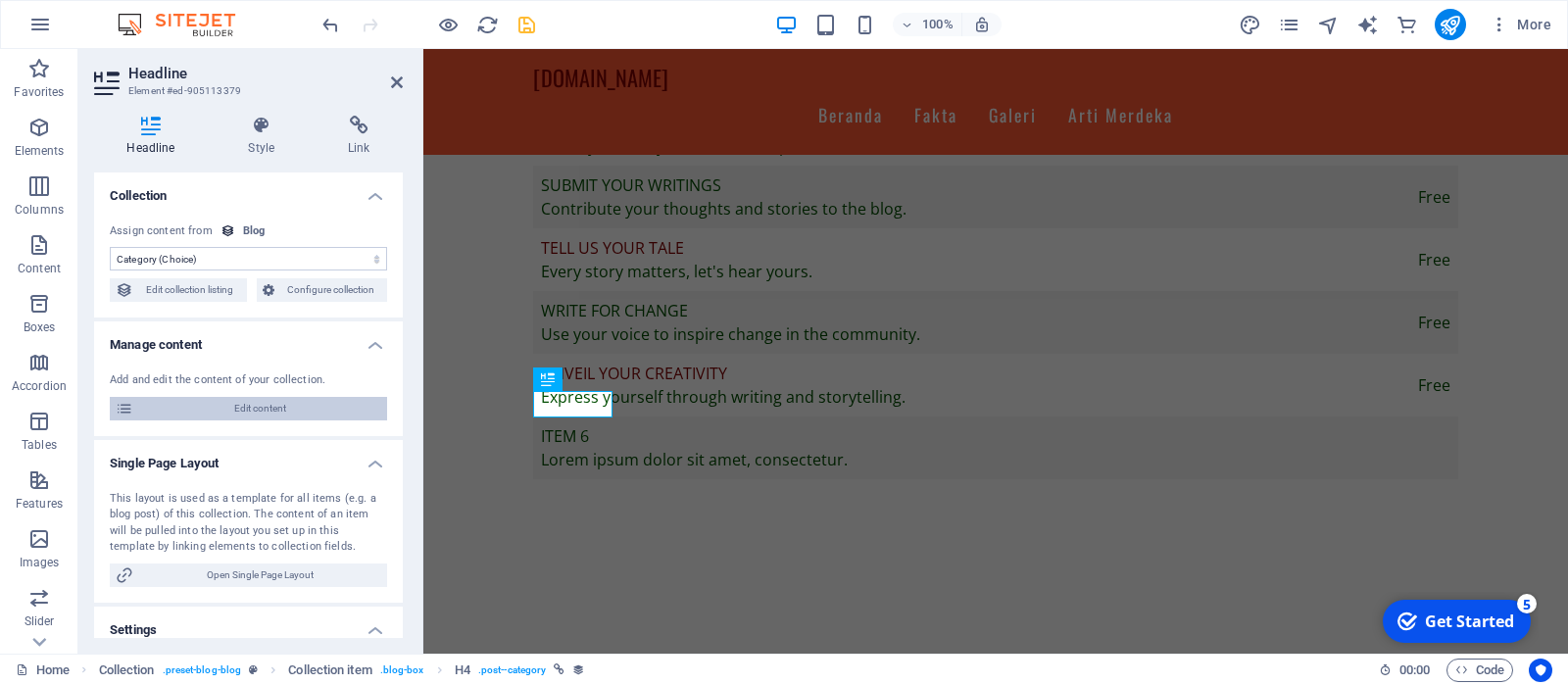
click at [242, 412] on span "Edit content" at bounding box center [260, 409] width 242 height 24
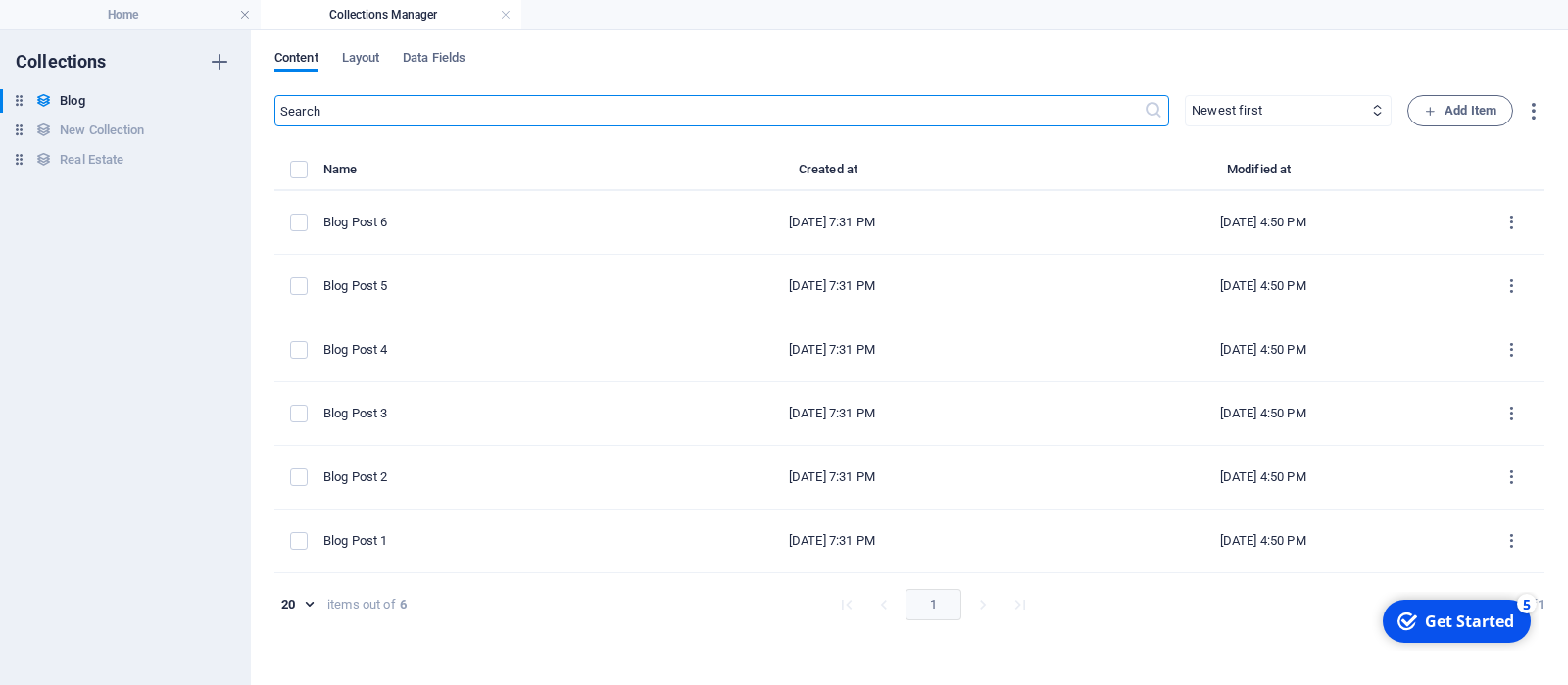
select select "Category 2"
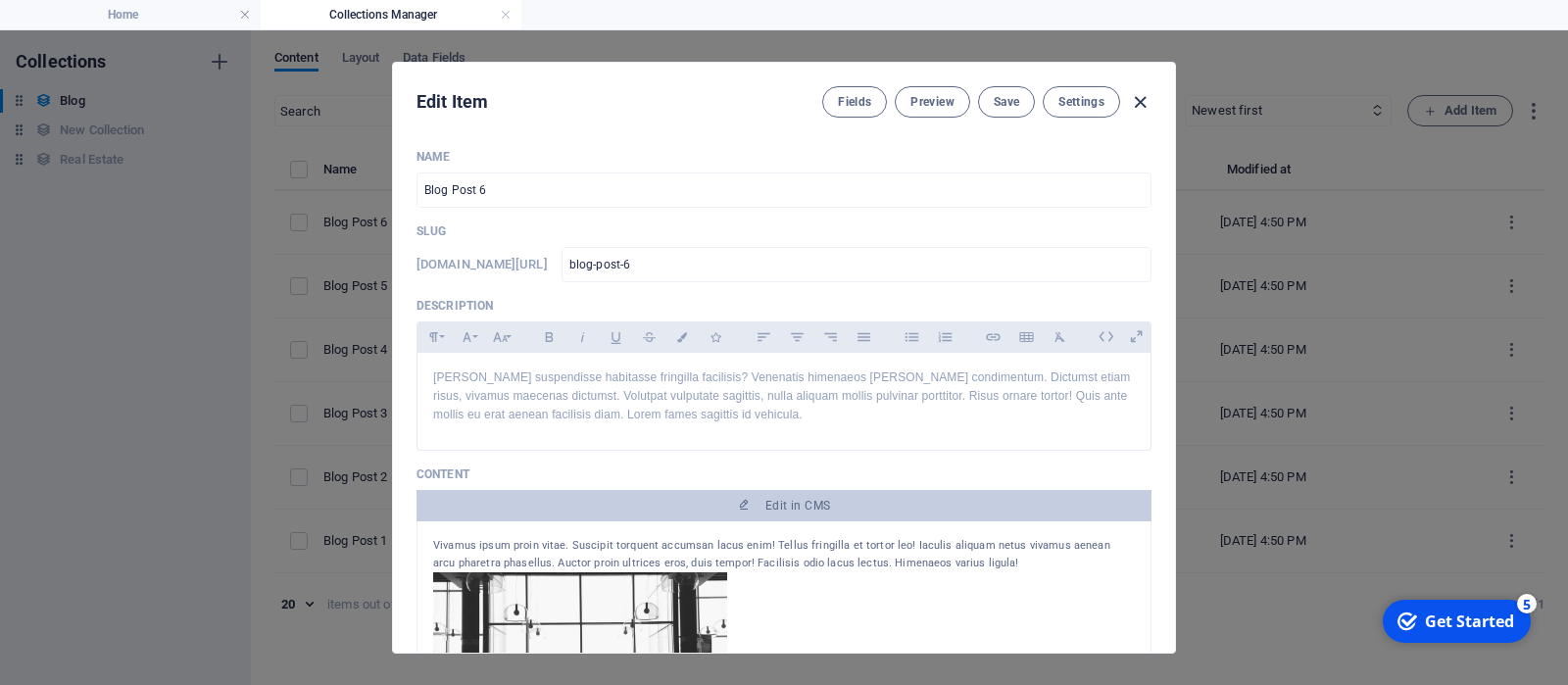
click at [1141, 99] on icon "button" at bounding box center [1139, 102] width 23 height 23
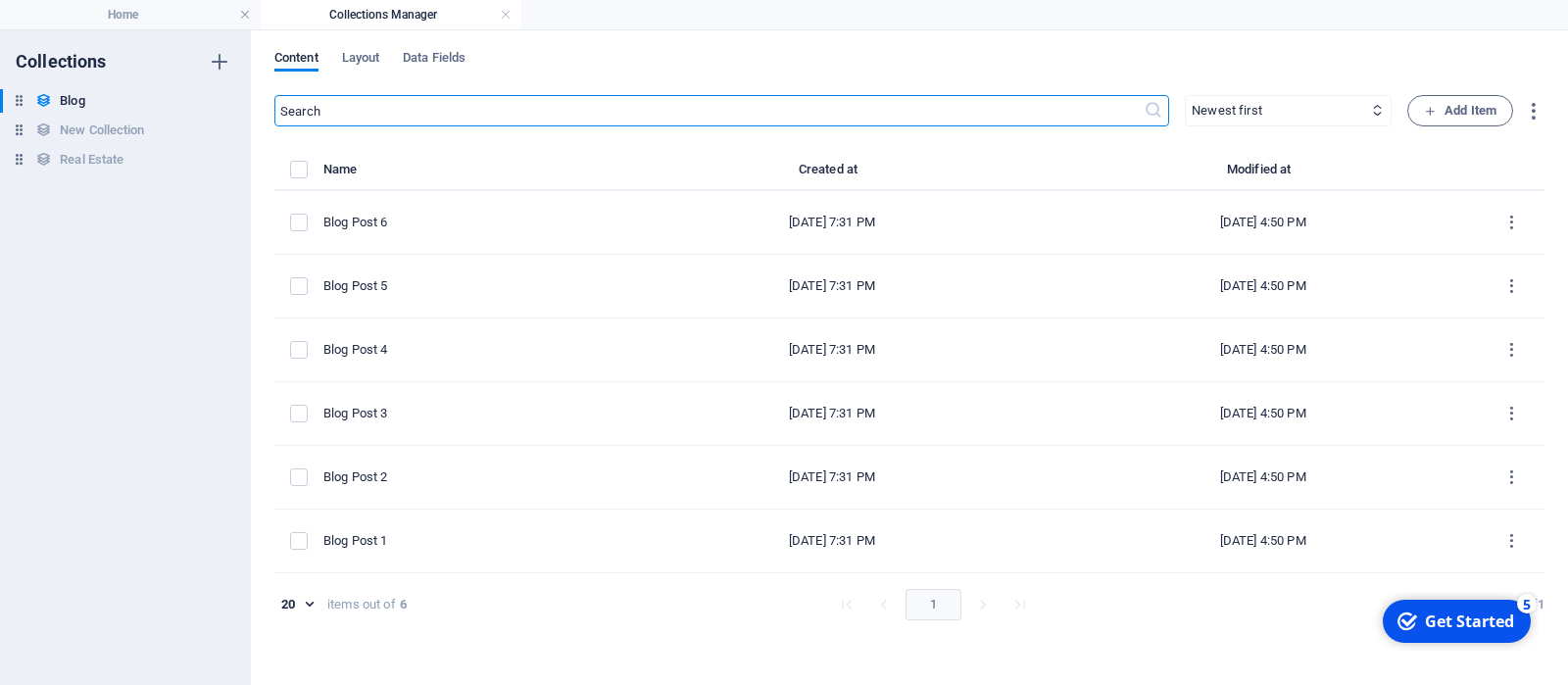
type input "[DATE]"
type input "blog-post-6"
click at [357, 59] on span "Layout" at bounding box center [360, 60] width 39 height 28
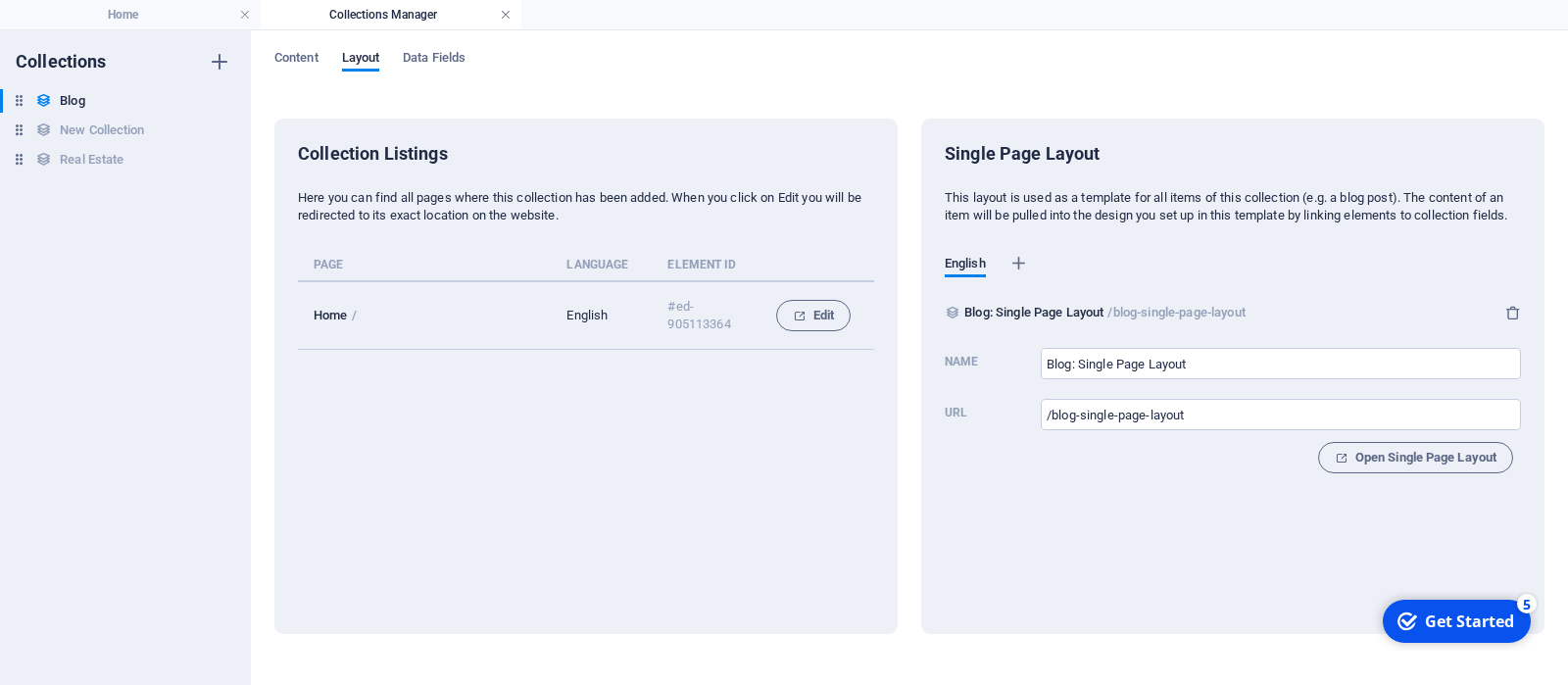
click at [507, 13] on link at bounding box center [506, 15] width 12 height 19
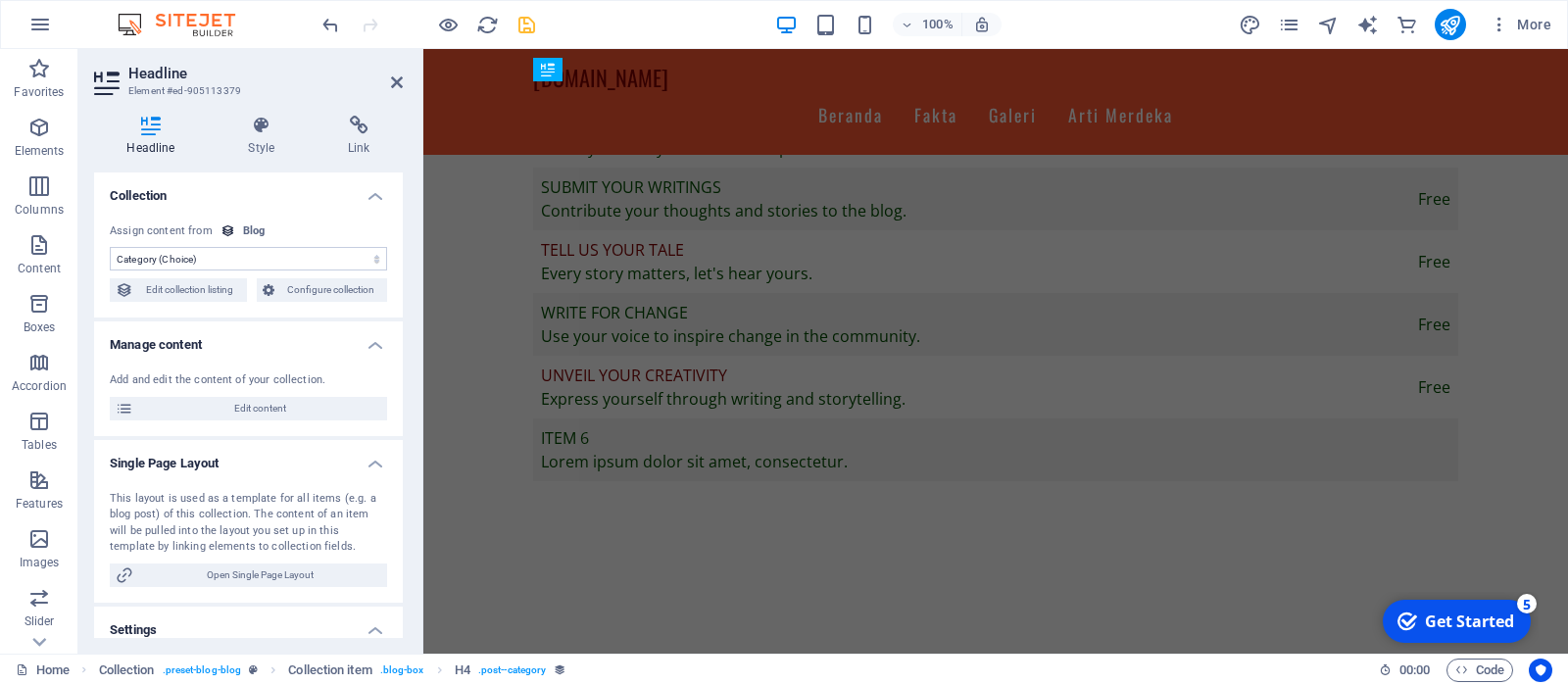
scroll to position [2004, 0]
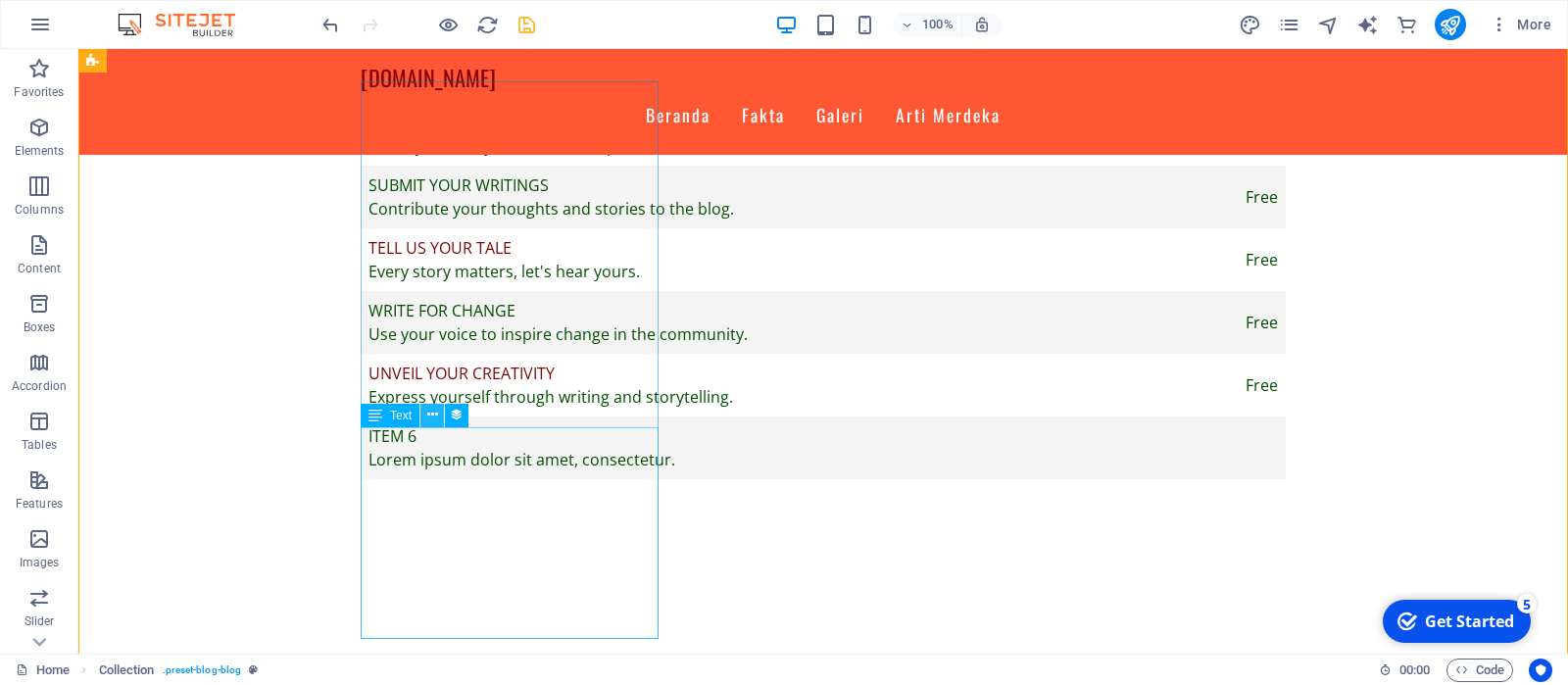
click at [431, 417] on icon at bounding box center [432, 415] width 11 height 21
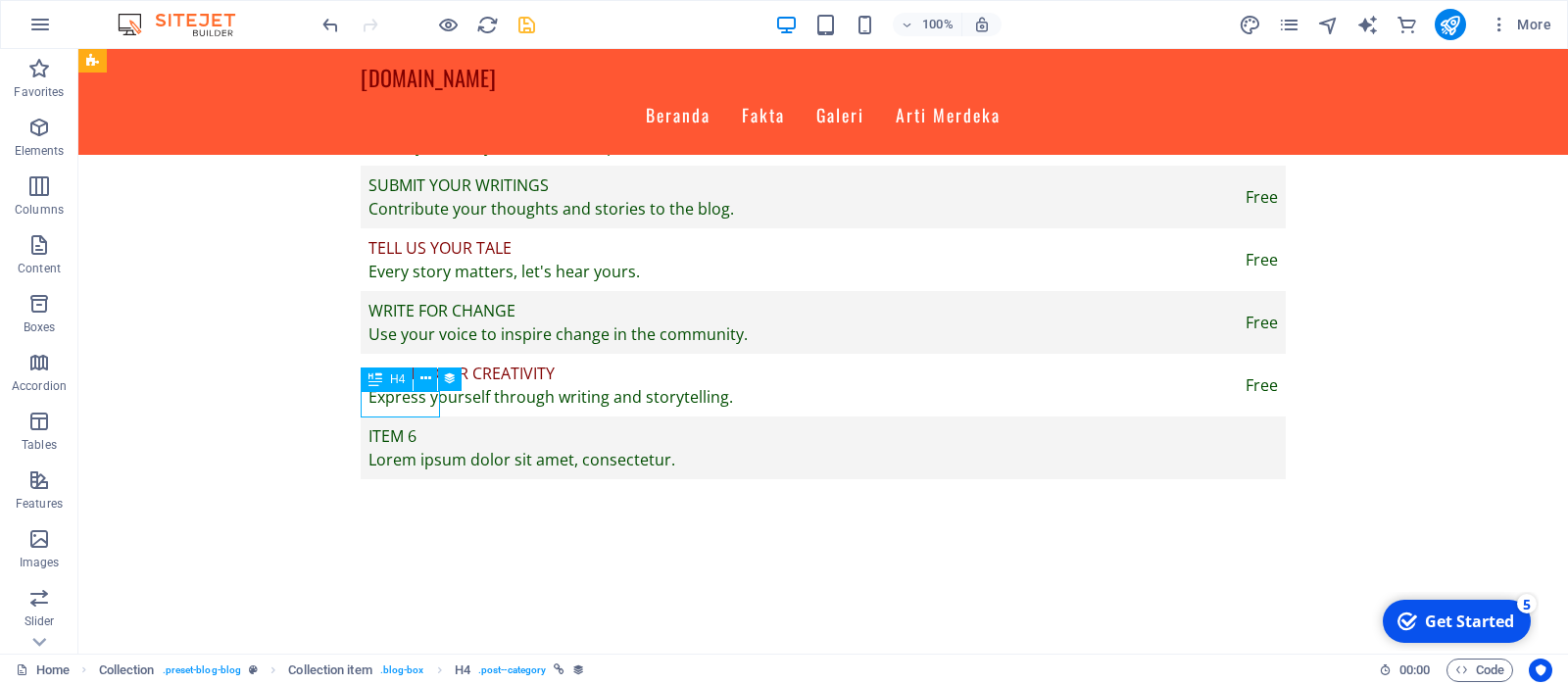
click at [430, 377] on icon at bounding box center [426, 378] width 11 height 21
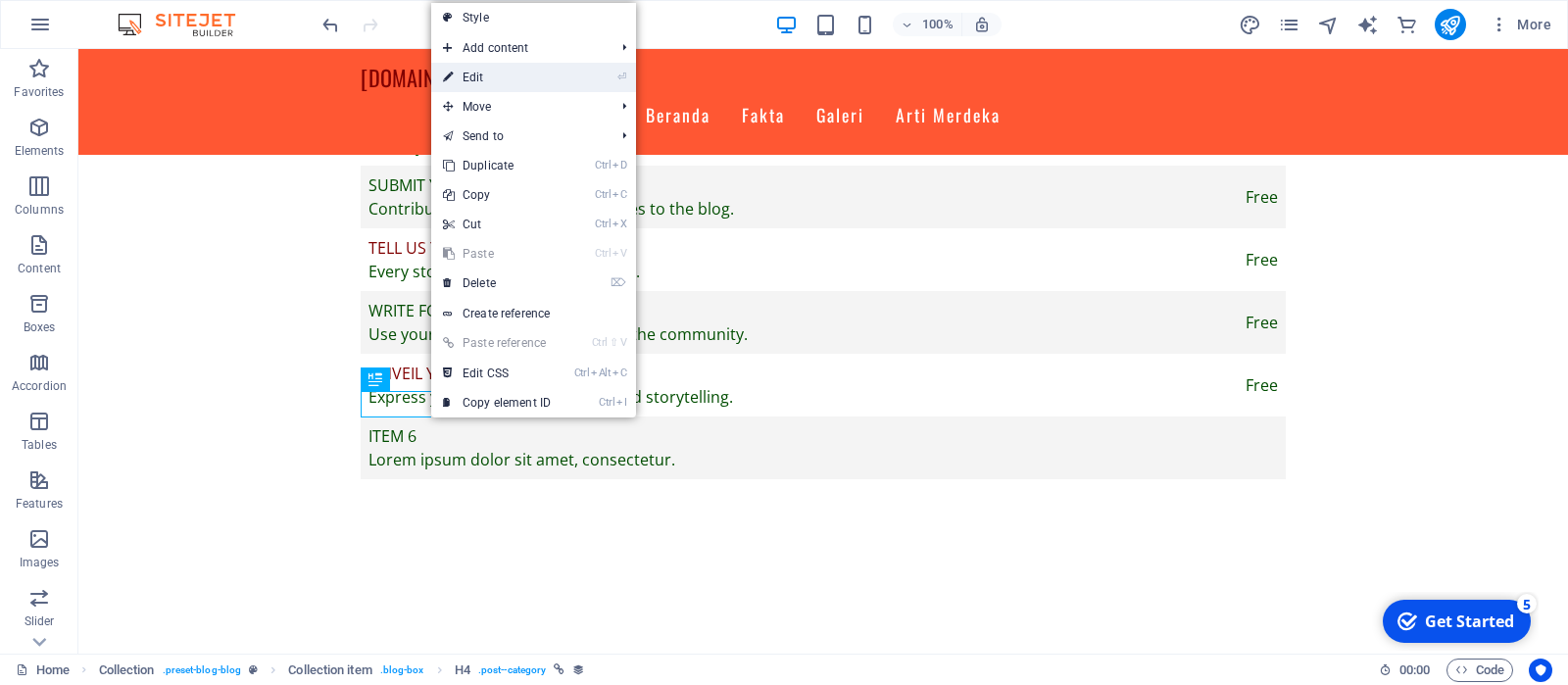
click at [582, 74] on li "⏎ Edit" at bounding box center [533, 78] width 204 height 30
click at [484, 76] on link "⏎ Edit" at bounding box center [497, 78] width 131 height 30
select select "category"
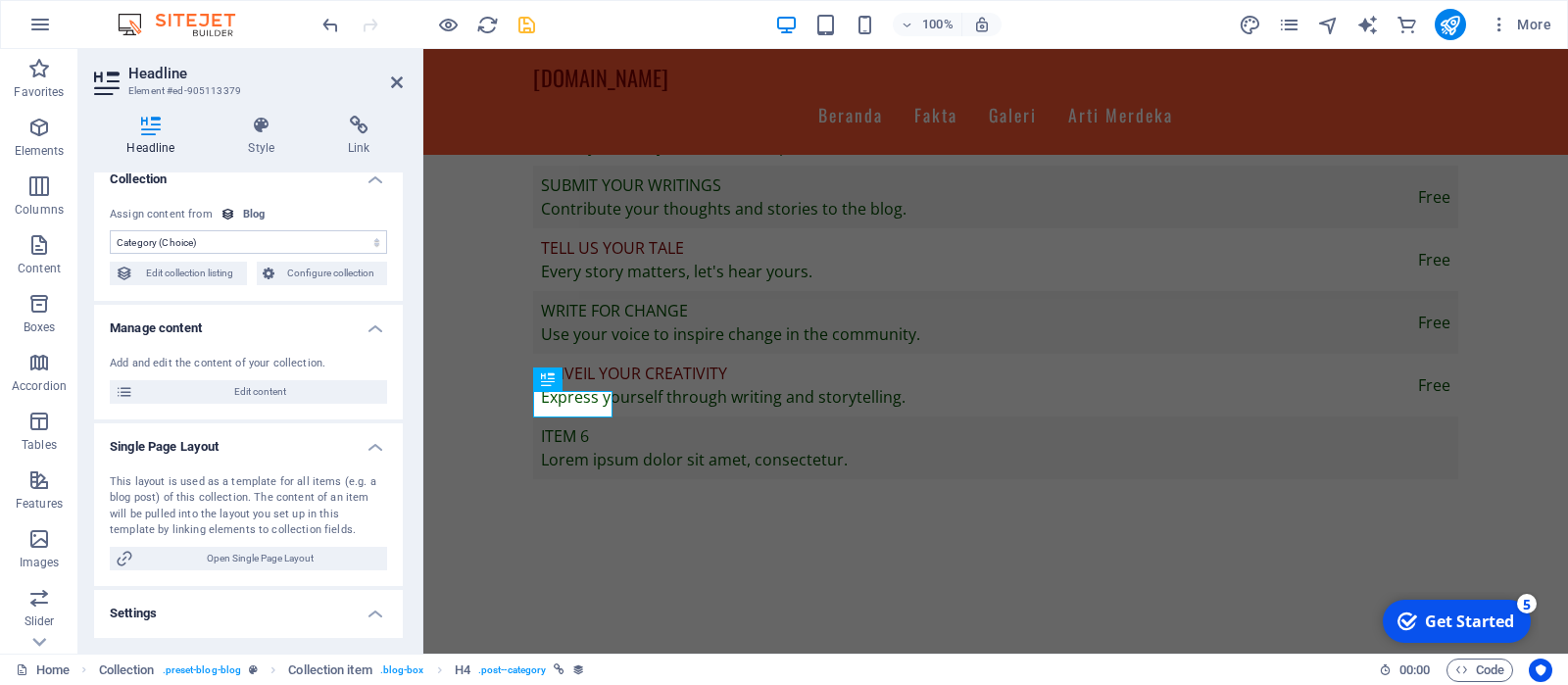
scroll to position [0, 0]
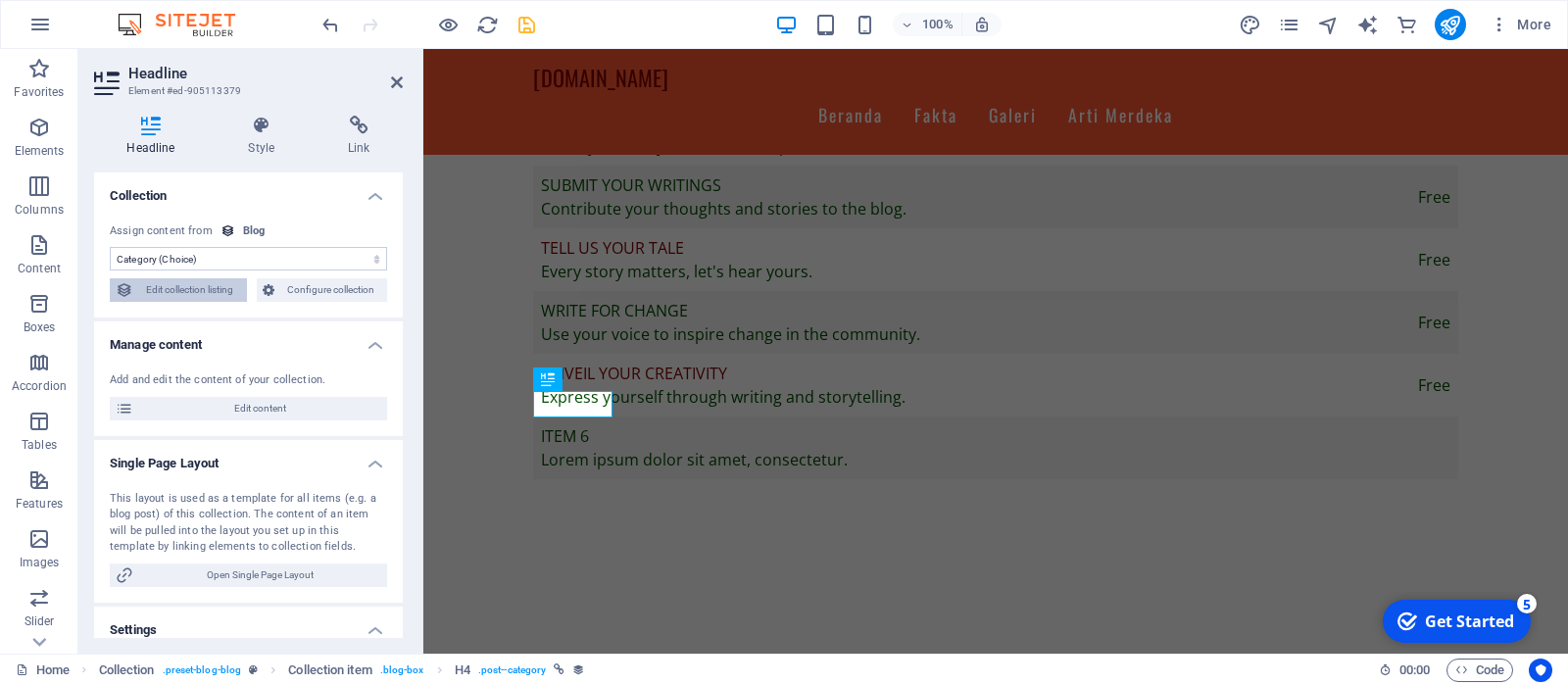
click at [208, 293] on span "Edit collection listing" at bounding box center [190, 290] width 102 height 24
select select "columns.publishing_date_DESC"
select select "columns.status"
select select "columns.publishing_date"
select select "past"
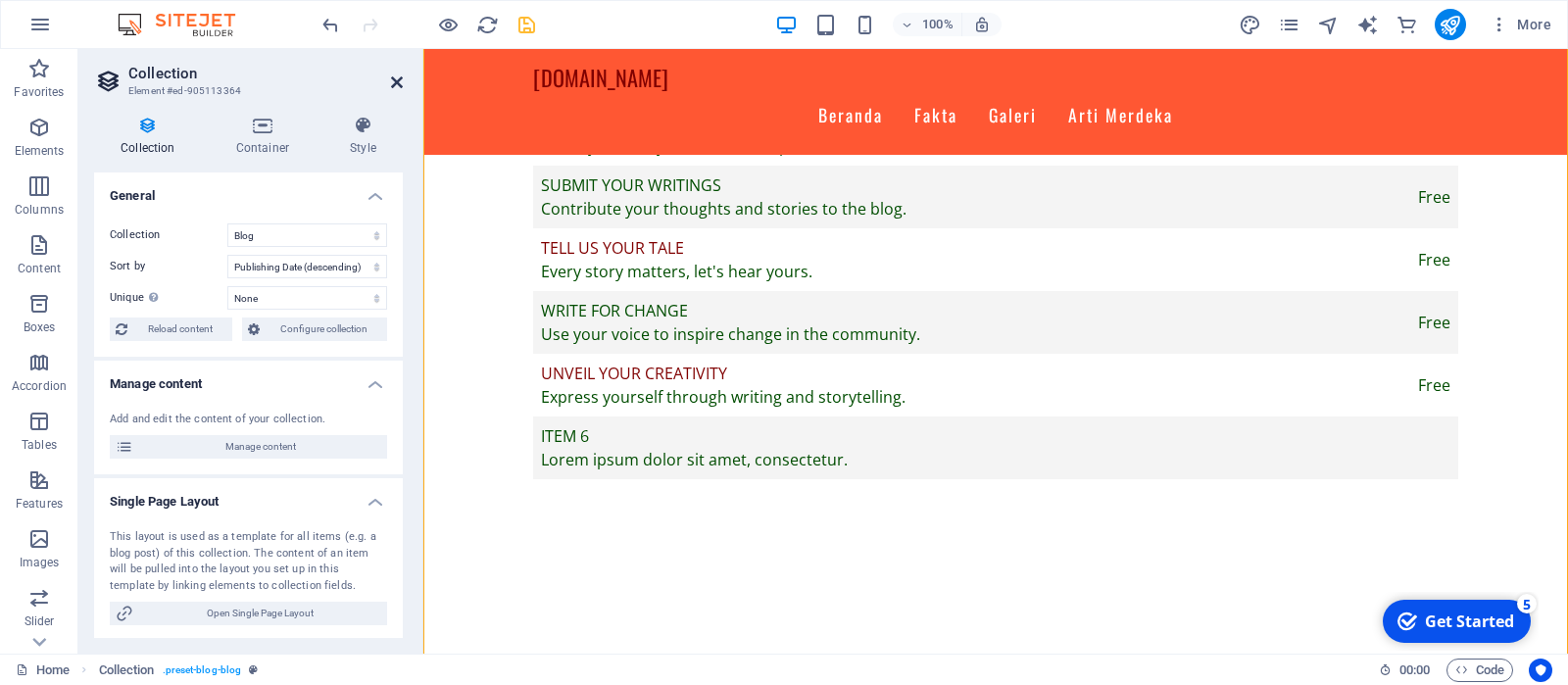
click at [401, 81] on icon at bounding box center [397, 82] width 12 height 16
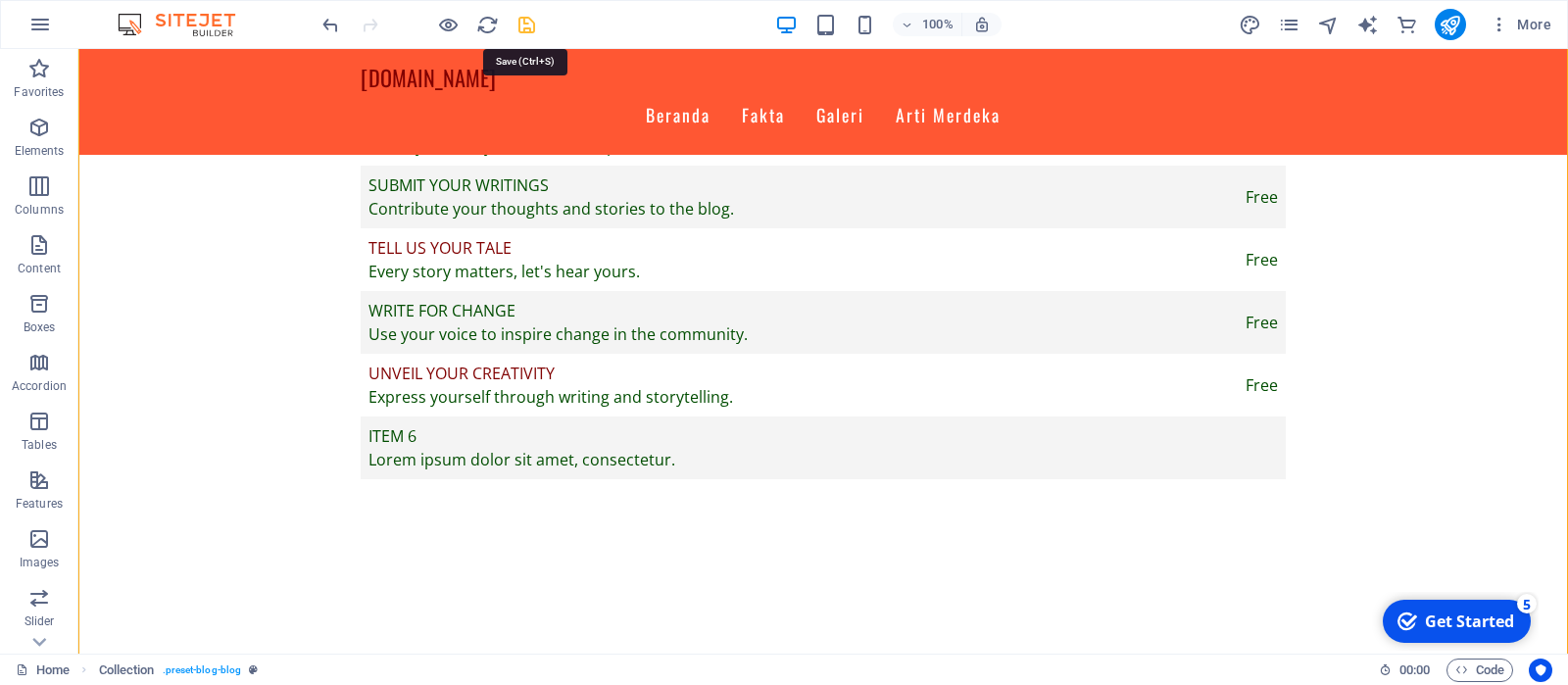
click at [525, 22] on icon "save" at bounding box center [526, 25] width 23 height 23
